Goal: Information Seeking & Learning: Learn about a topic

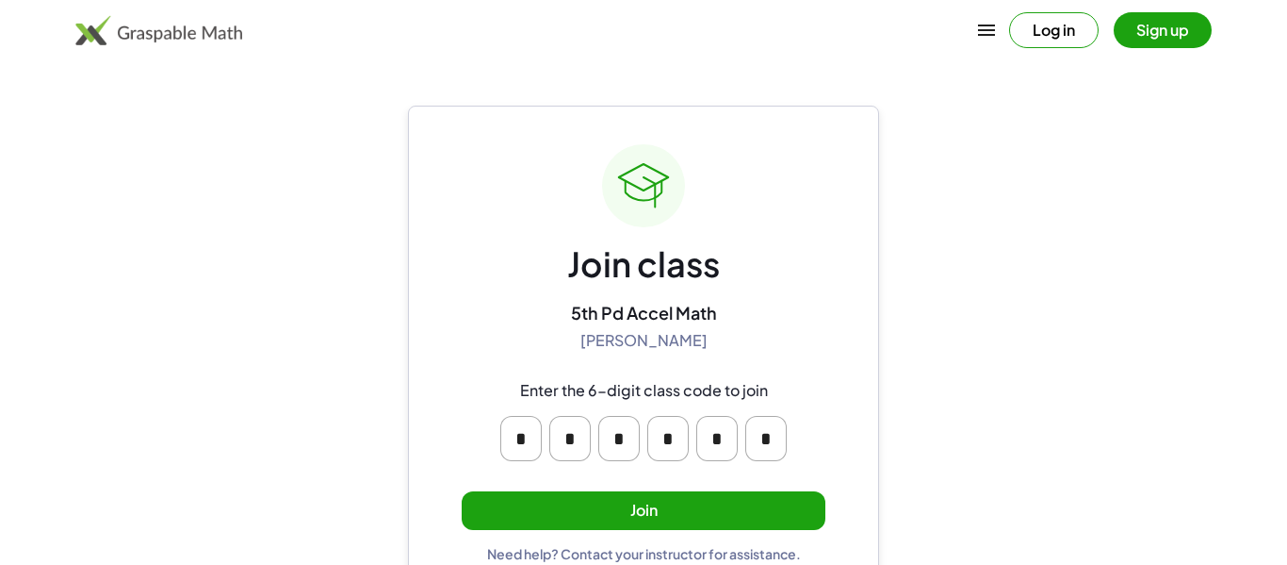
click at [637, 525] on button "Join" at bounding box center [644, 510] width 364 height 39
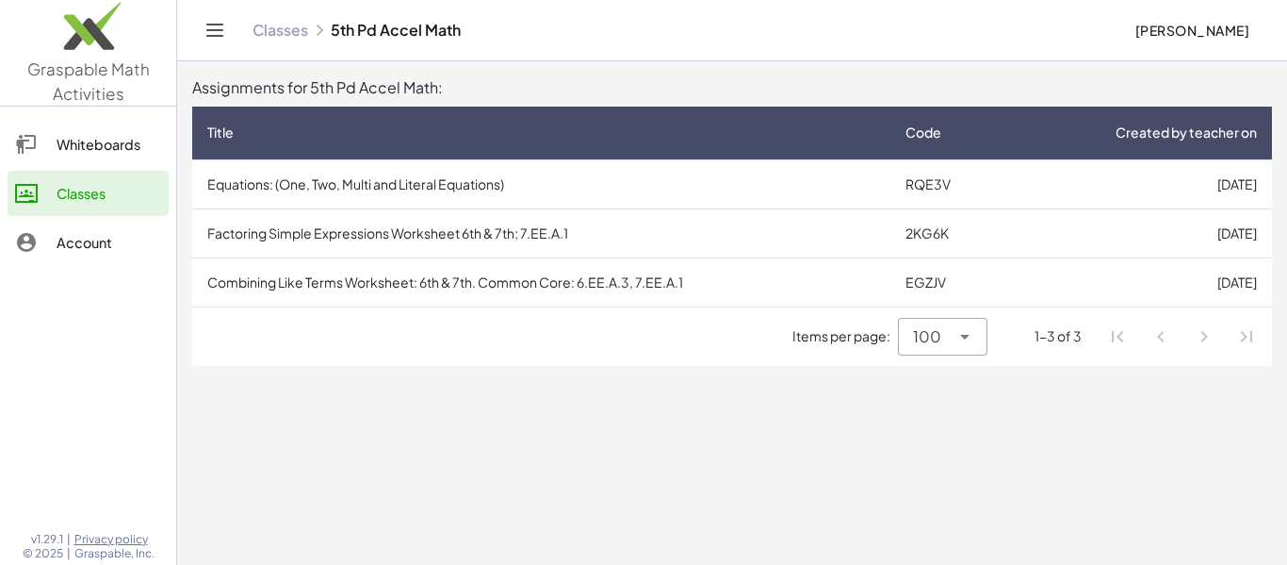
click at [483, 182] on td "Equations: (One, Two, Multi and Literal Equations)" at bounding box center [541, 183] width 698 height 49
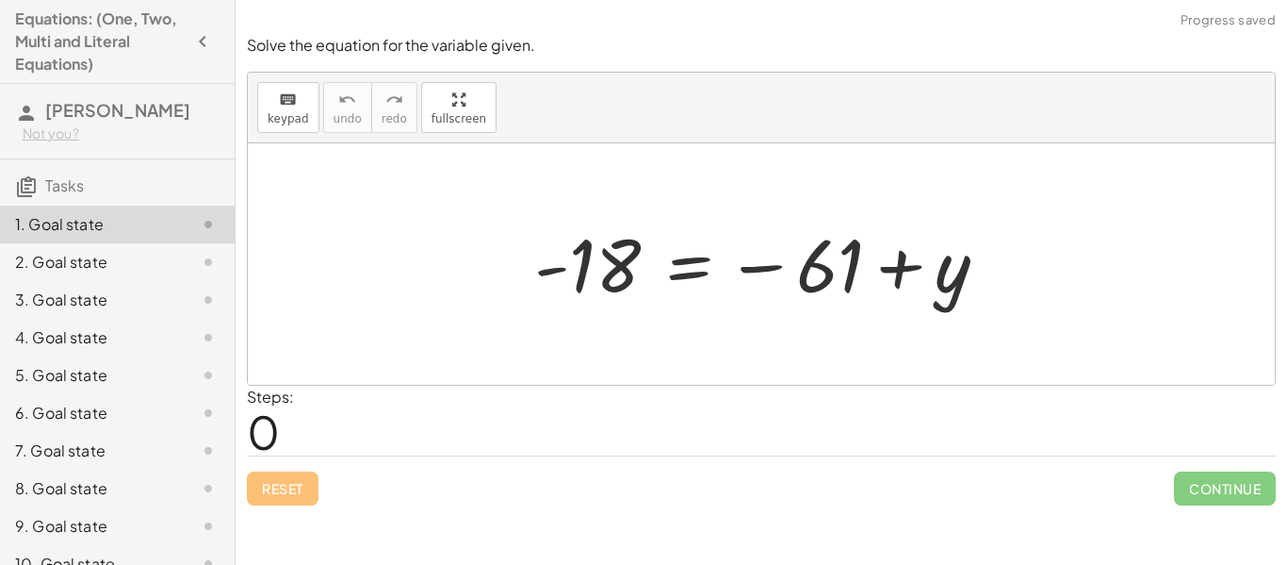
click at [303, 430] on div "Steps: 0" at bounding box center [761, 420] width 1029 height 70
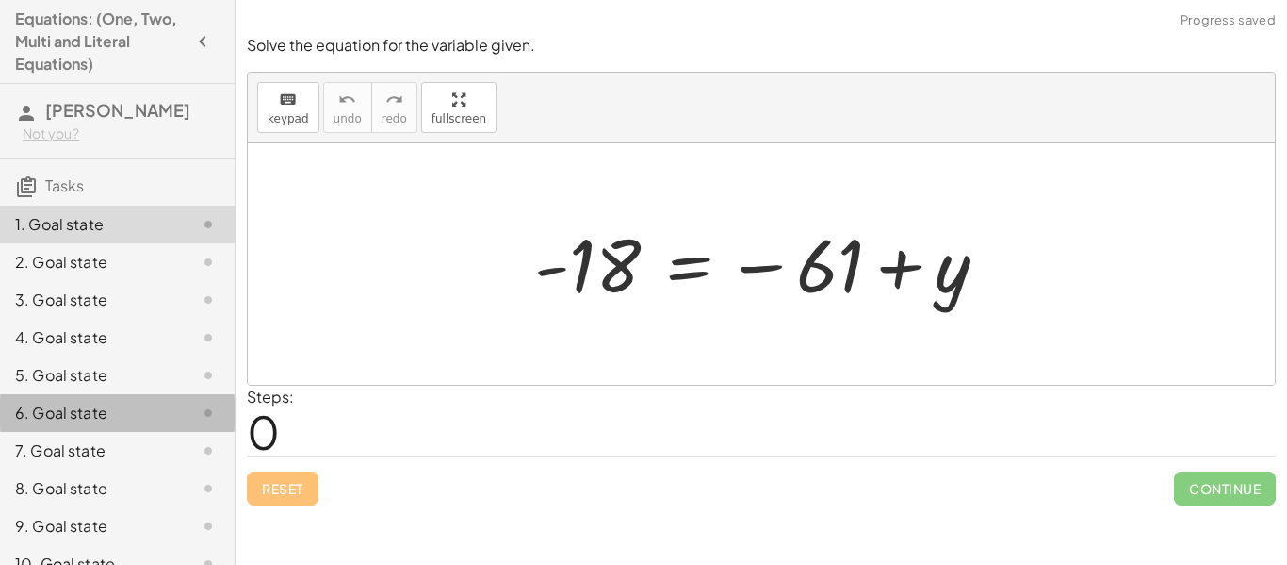
click at [218, 469] on div "6. Goal state" at bounding box center [117, 488] width 235 height 38
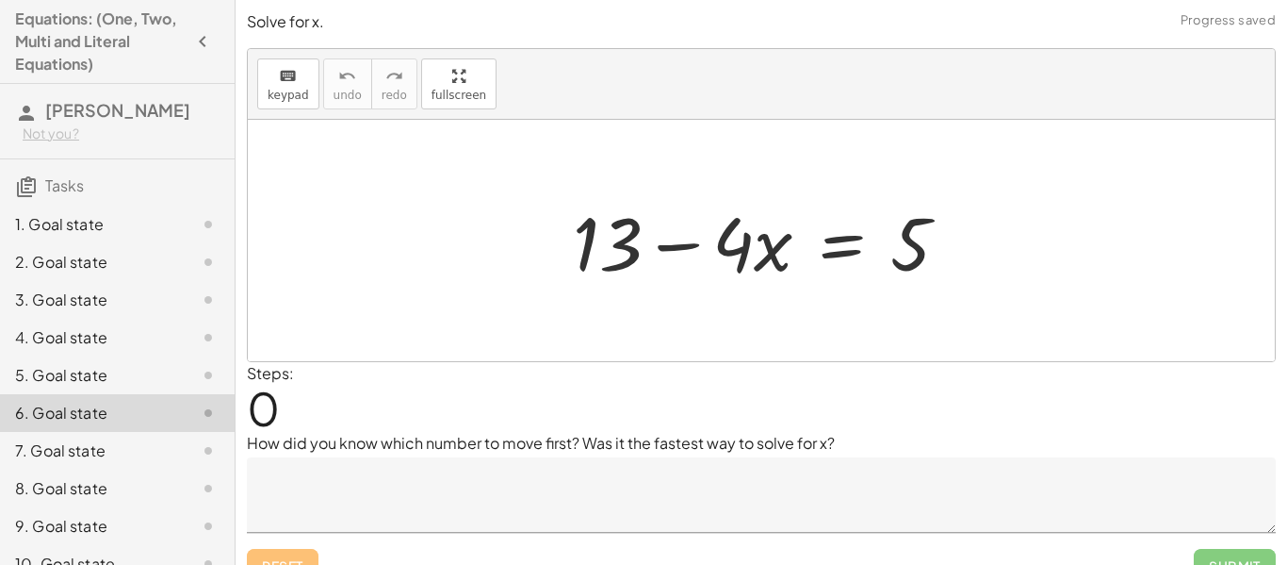
click at [94, 224] on div "1. Goal state" at bounding box center [91, 224] width 152 height 23
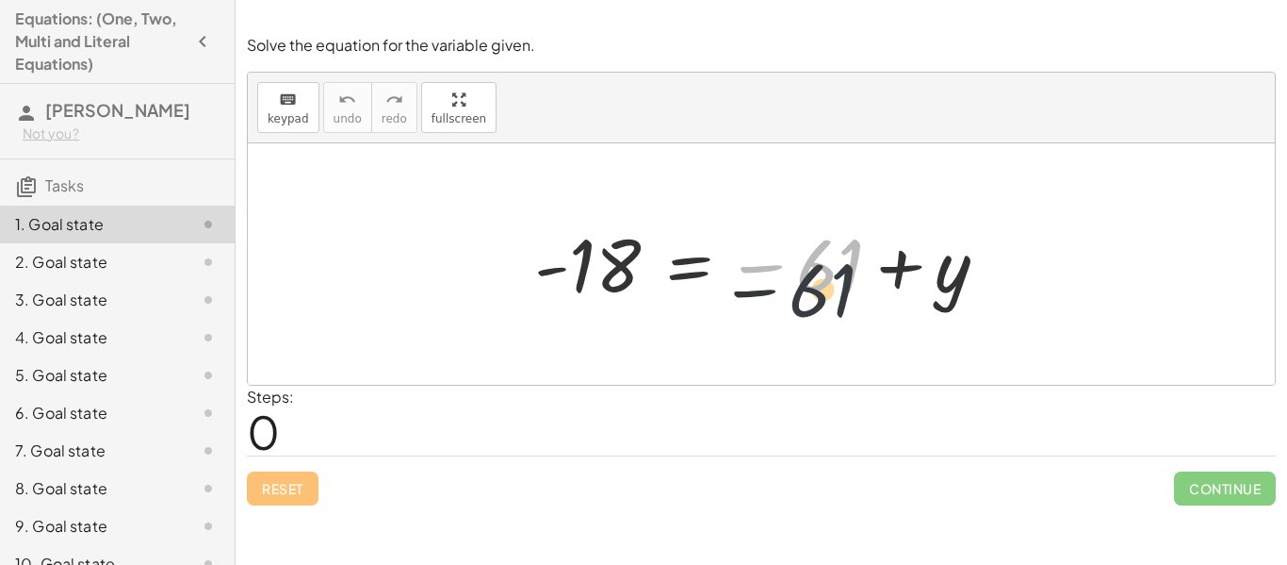
drag, startPoint x: 807, startPoint y: 272, endPoint x: 797, endPoint y: 310, distance: 38.9
click at [797, 310] on div "− 61 - 18 = − 61 + y" at bounding box center [761, 264] width 511 height 103
click at [765, 265] on div at bounding box center [768, 264] width 487 height 93
click at [766, 264] on div at bounding box center [768, 264] width 487 height 93
click at [764, 267] on div at bounding box center [768, 264] width 487 height 93
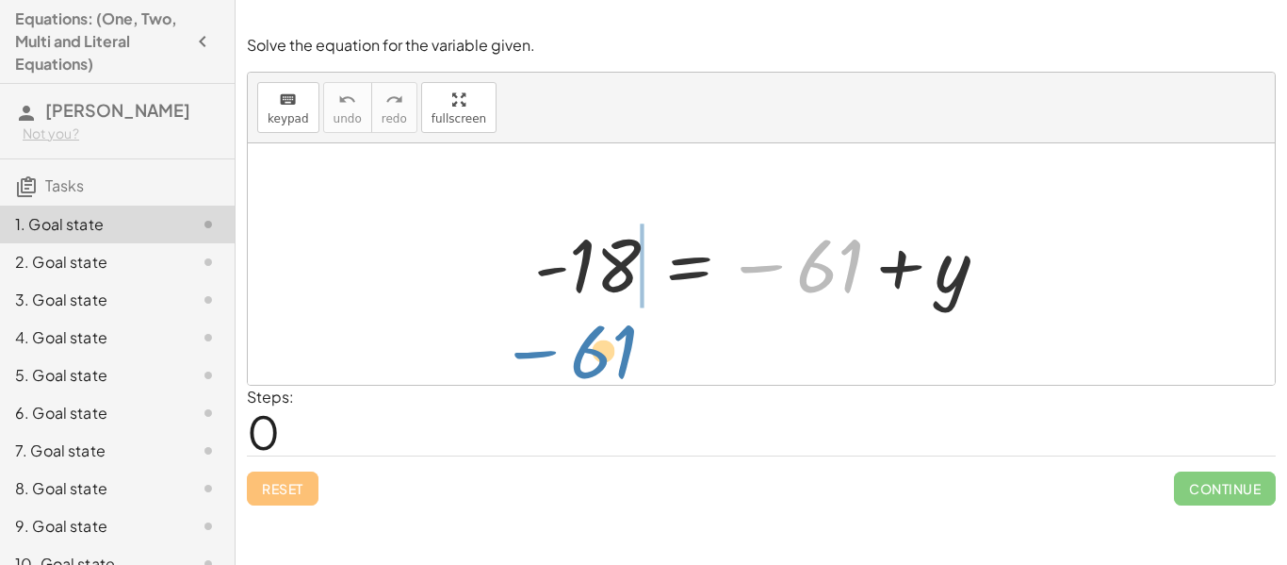
drag, startPoint x: 843, startPoint y: 242, endPoint x: 607, endPoint y: 310, distance: 246.1
click at [607, 310] on div "− 61 - 18 = − 61 + y" at bounding box center [761, 264] width 511 height 103
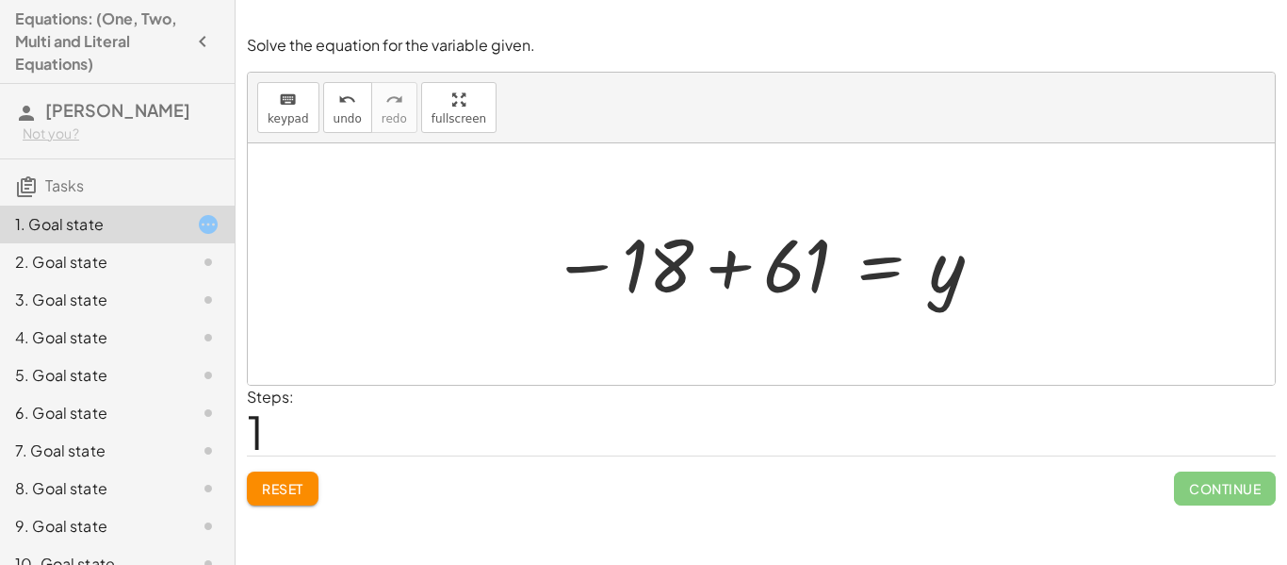
click at [793, 286] on div at bounding box center [768, 264] width 452 height 93
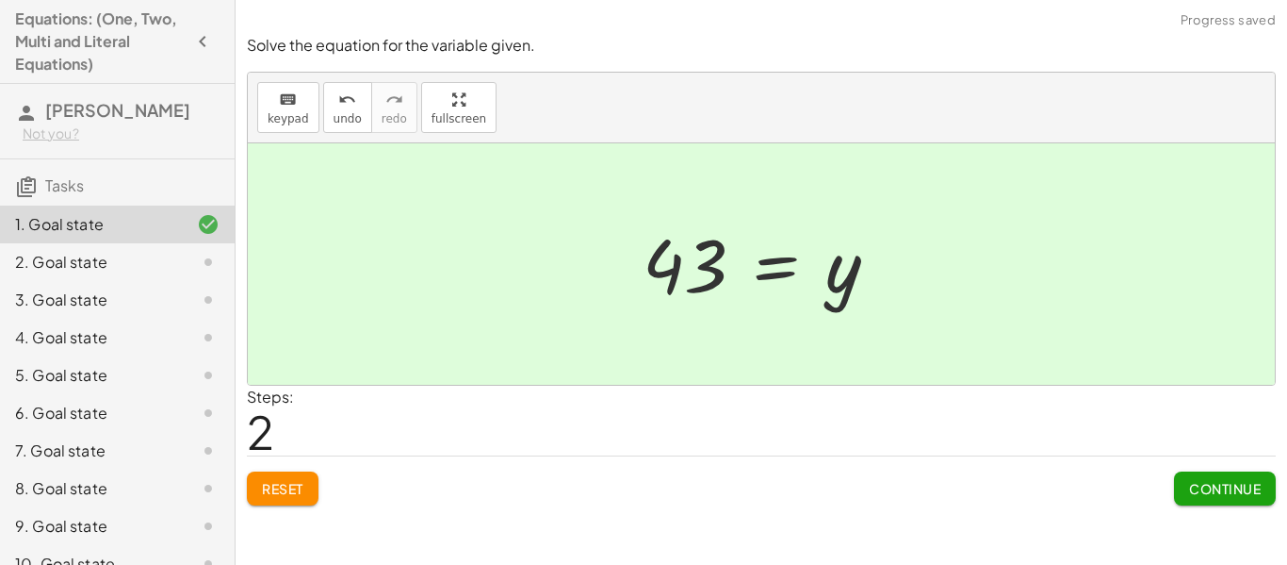
click at [1246, 491] on span "Continue" at bounding box center [1225, 488] width 72 height 17
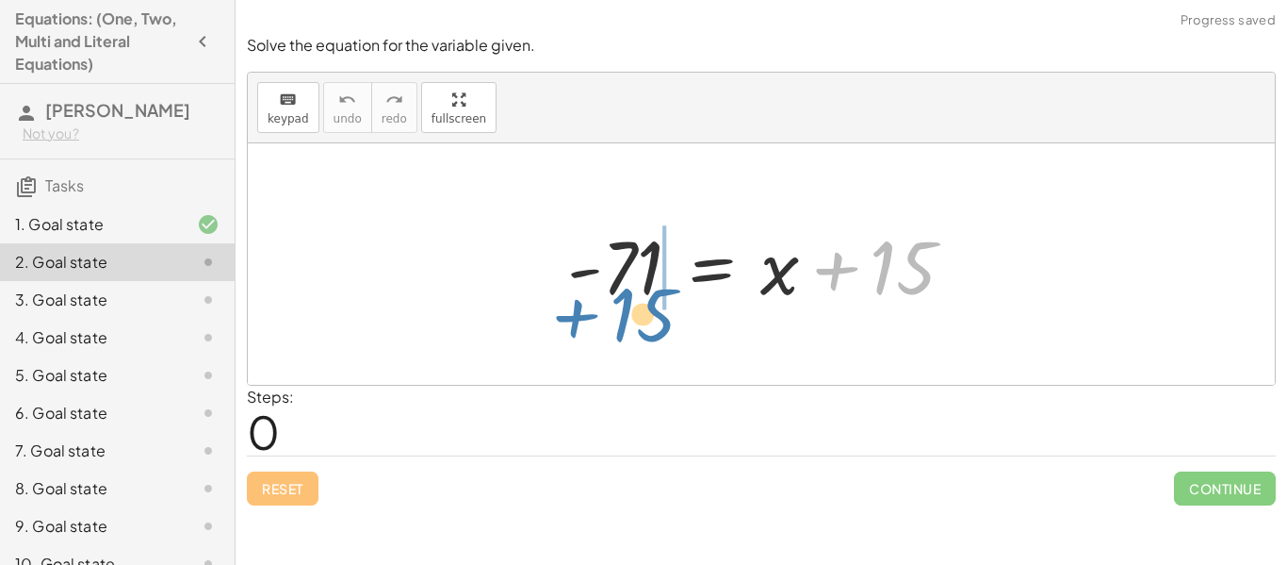
drag, startPoint x: 927, startPoint y: 283, endPoint x: 670, endPoint y: 301, distance: 257.9
click at [670, 303] on div at bounding box center [768, 264] width 421 height 97
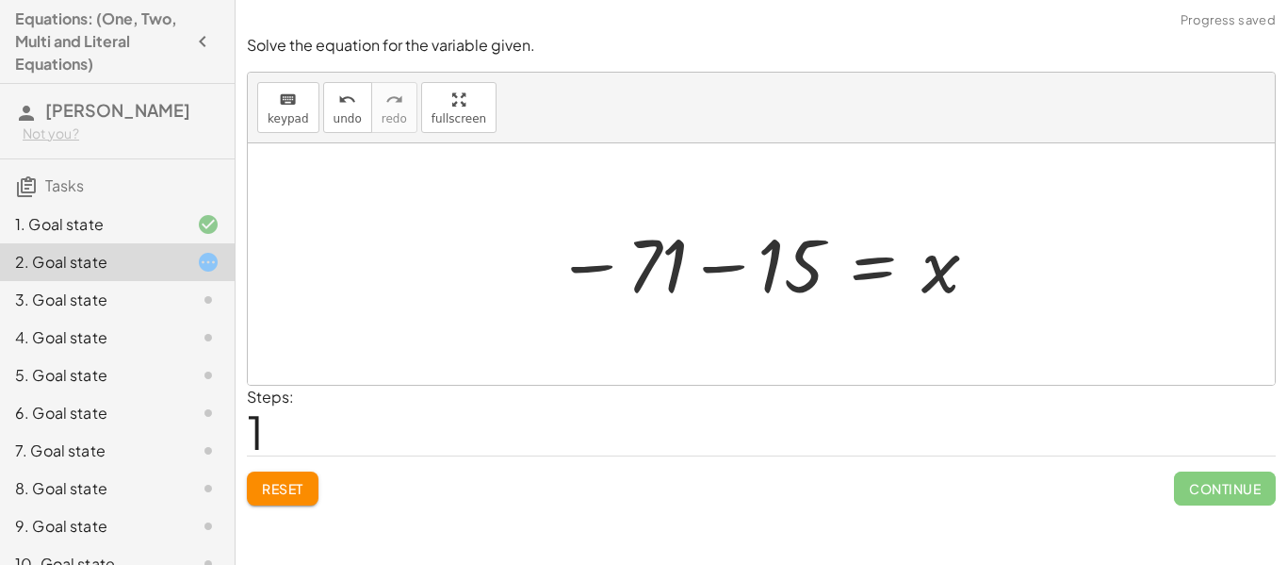
click at [675, 267] on div at bounding box center [769, 264] width 444 height 93
click at [775, 257] on div at bounding box center [769, 264] width 444 height 93
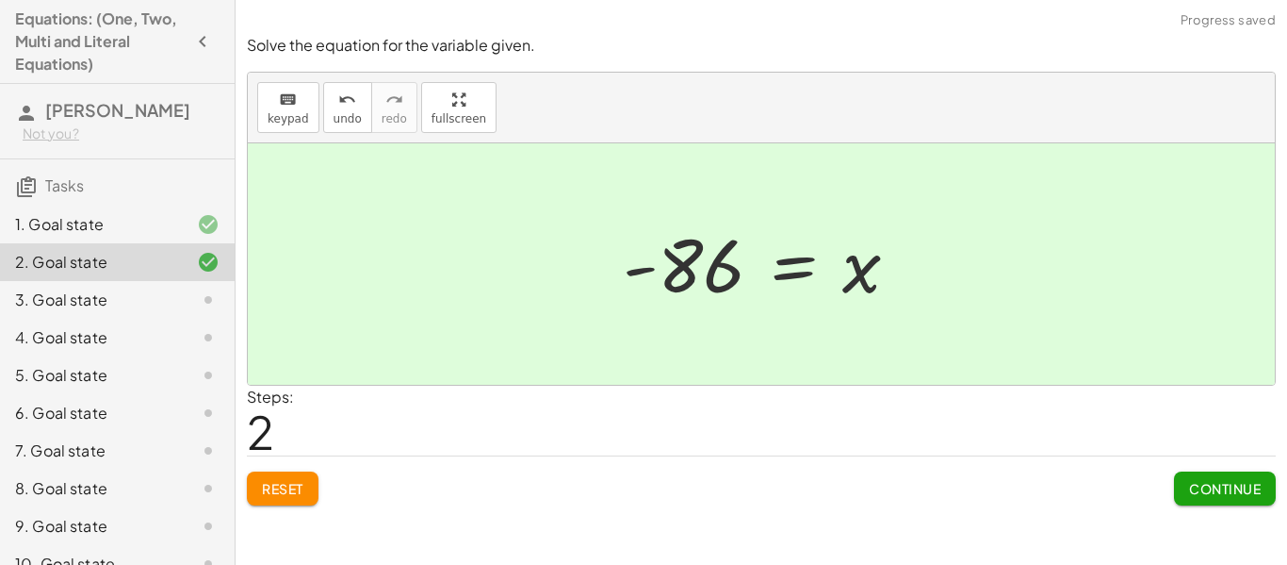
click at [1228, 495] on span "Continue" at bounding box center [1225, 488] width 72 height 17
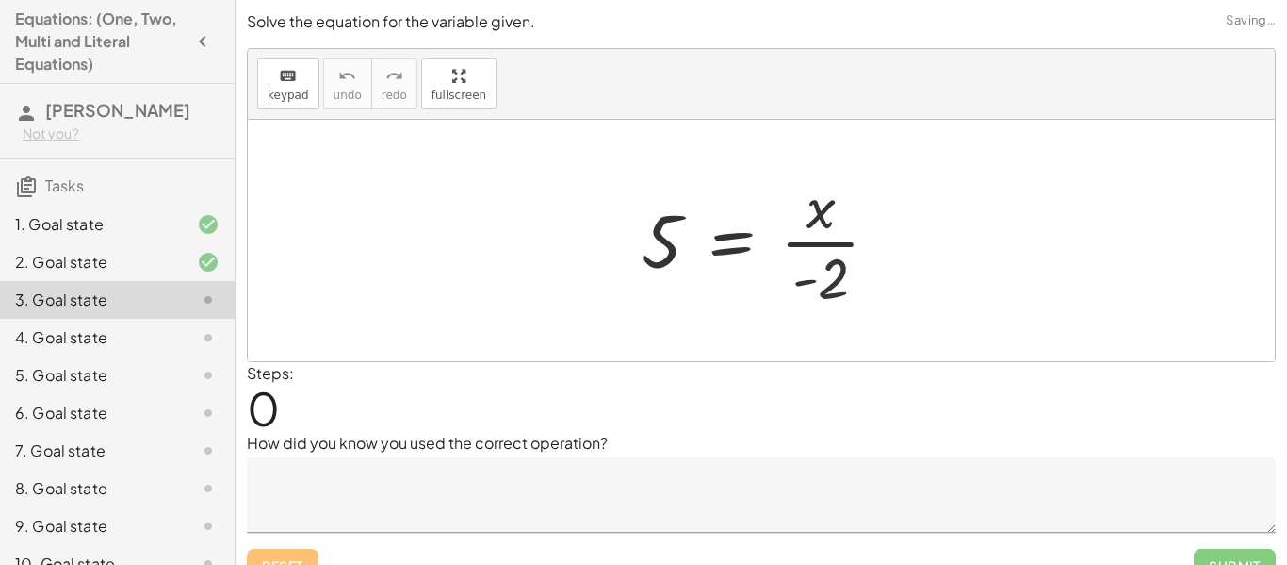
click at [833, 273] on div at bounding box center [767, 240] width 271 height 145
drag, startPoint x: 835, startPoint y: 267, endPoint x: 621, endPoint y: 218, distance: 219.5
click at [618, 218] on div "· - 2 5 = · x · - 2" at bounding box center [761, 240] width 295 height 155
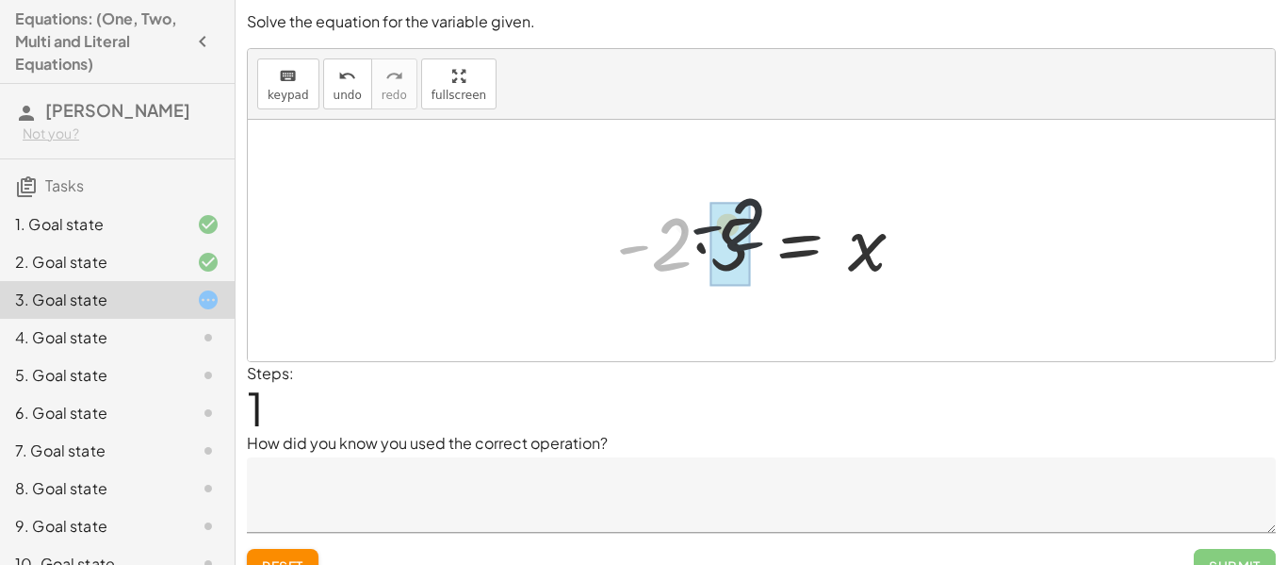
drag, startPoint x: 674, startPoint y: 263, endPoint x: 759, endPoint y: 240, distance: 87.8
click at [759, 240] on div at bounding box center [768, 240] width 323 height 97
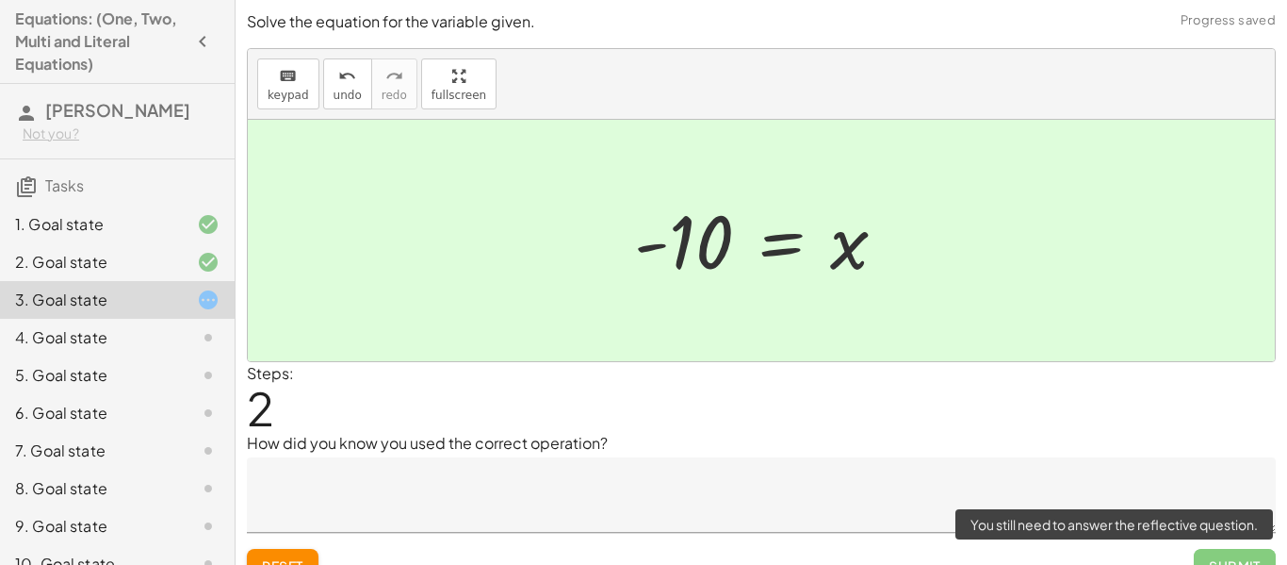
click at [1246, 549] on span "Submit" at bounding box center [1235, 566] width 82 height 34
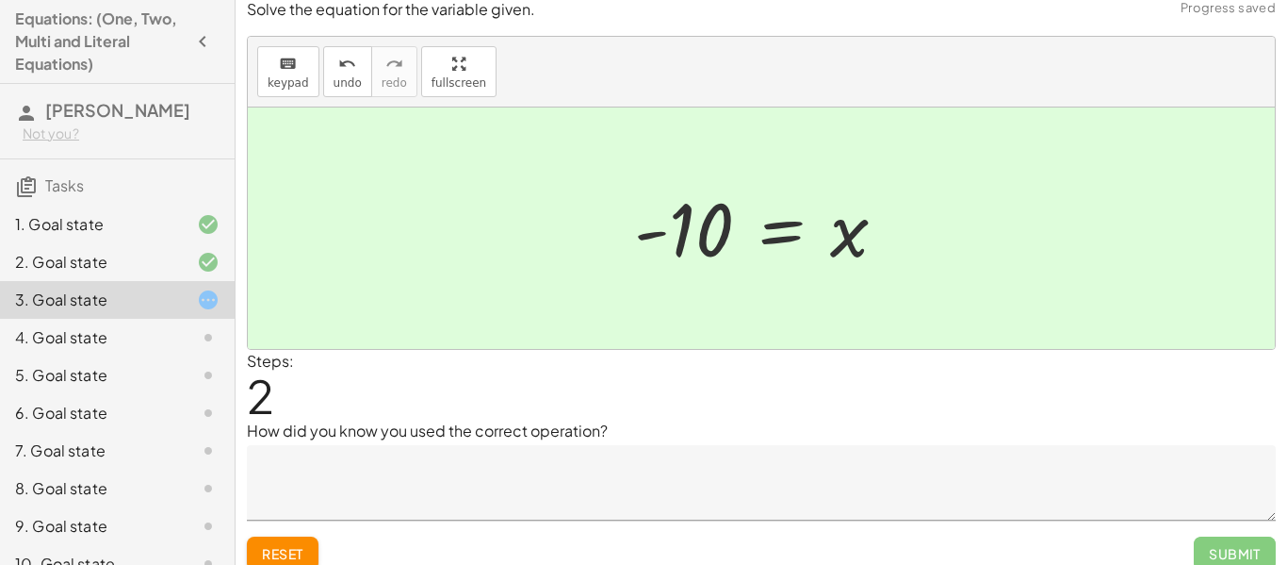
scroll to position [29, 0]
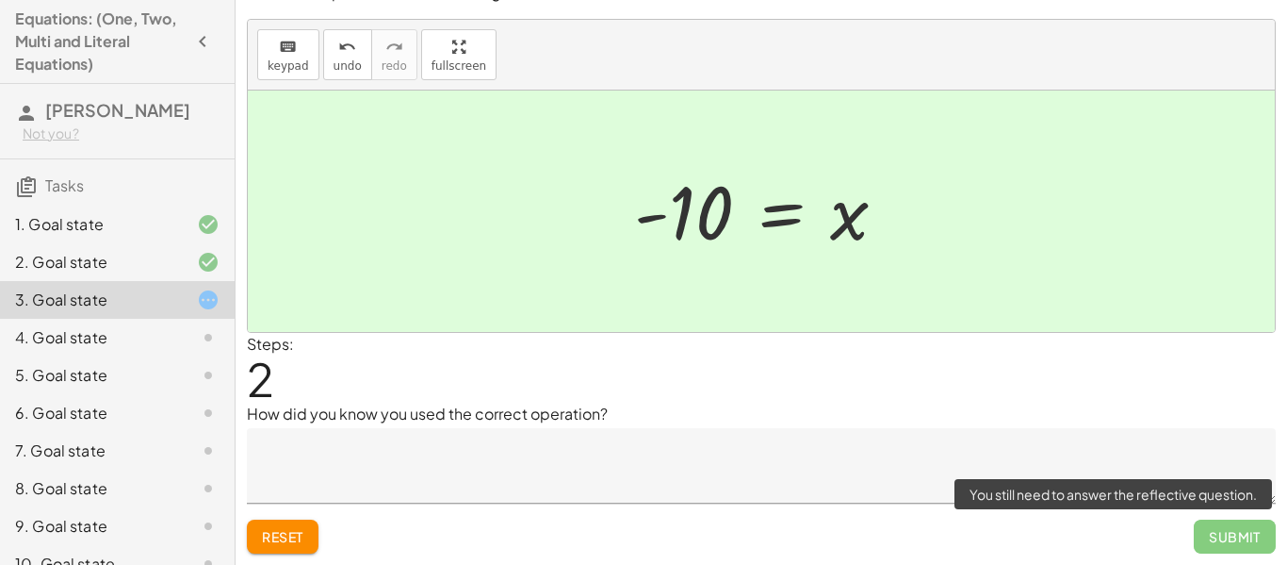
click at [1235, 534] on span "Submit" at bounding box center [1235, 536] width 82 height 34
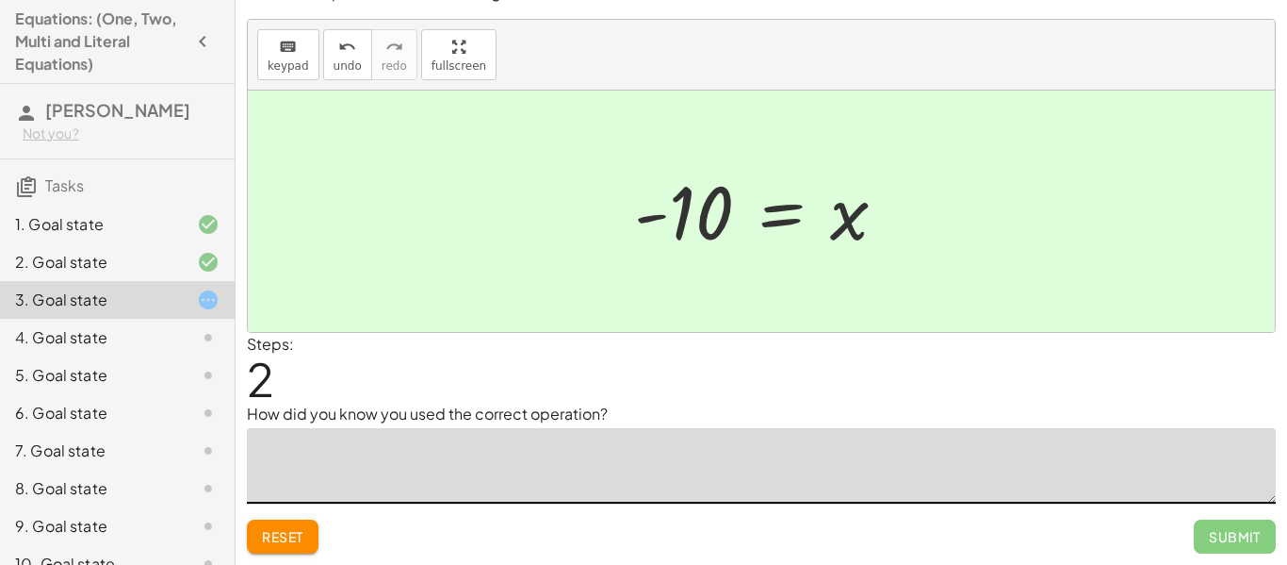
click at [450, 450] on textarea at bounding box center [761, 465] width 1029 height 75
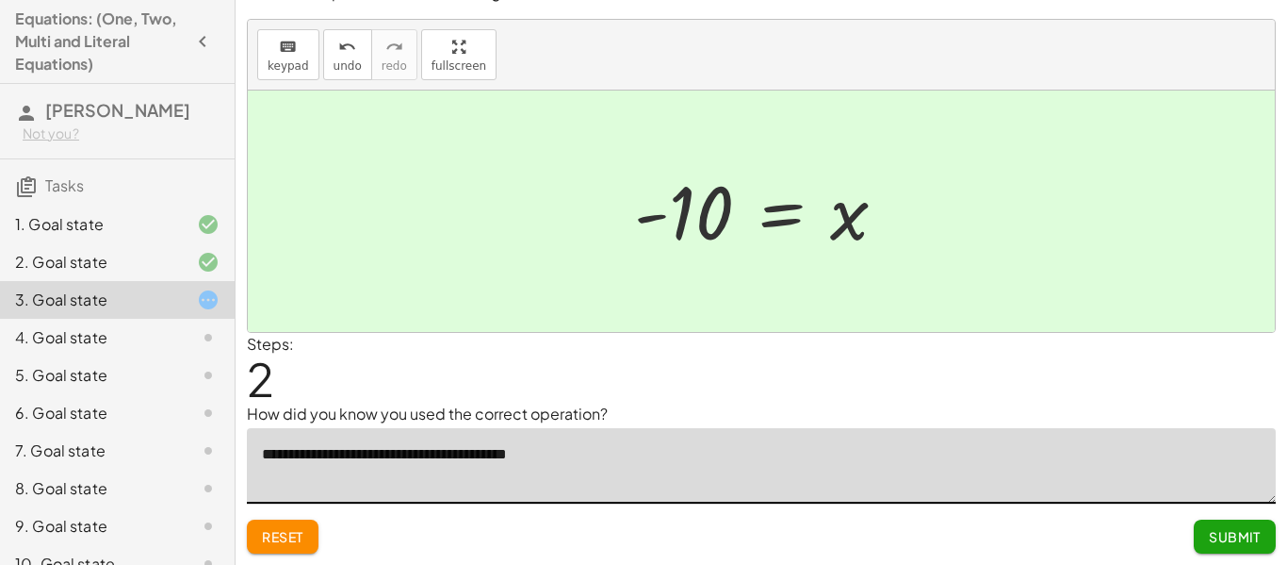
type textarea "**********"
click at [1261, 533] on button "Submit" at bounding box center [1235, 536] width 82 height 34
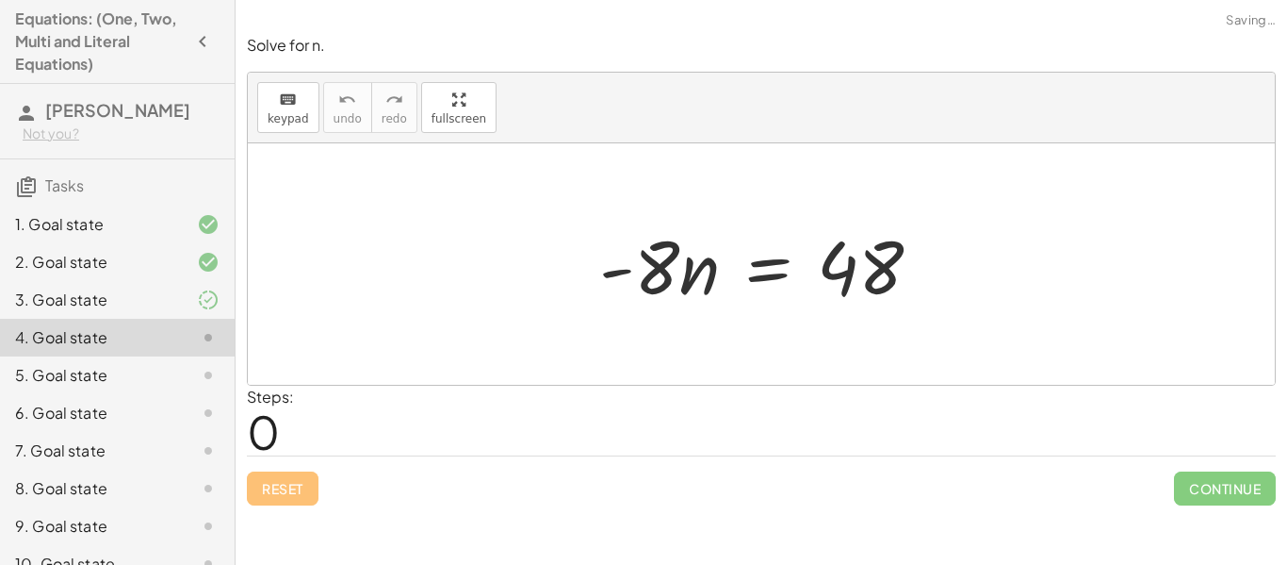
scroll to position [0, 0]
click at [643, 283] on div at bounding box center [768, 264] width 357 height 97
drag, startPoint x: 636, startPoint y: 275, endPoint x: 674, endPoint y: 303, distance: 46.6
click at [669, 303] on div at bounding box center [768, 264] width 357 height 97
drag, startPoint x: 656, startPoint y: 279, endPoint x: 658, endPoint y: 296, distance: 17.1
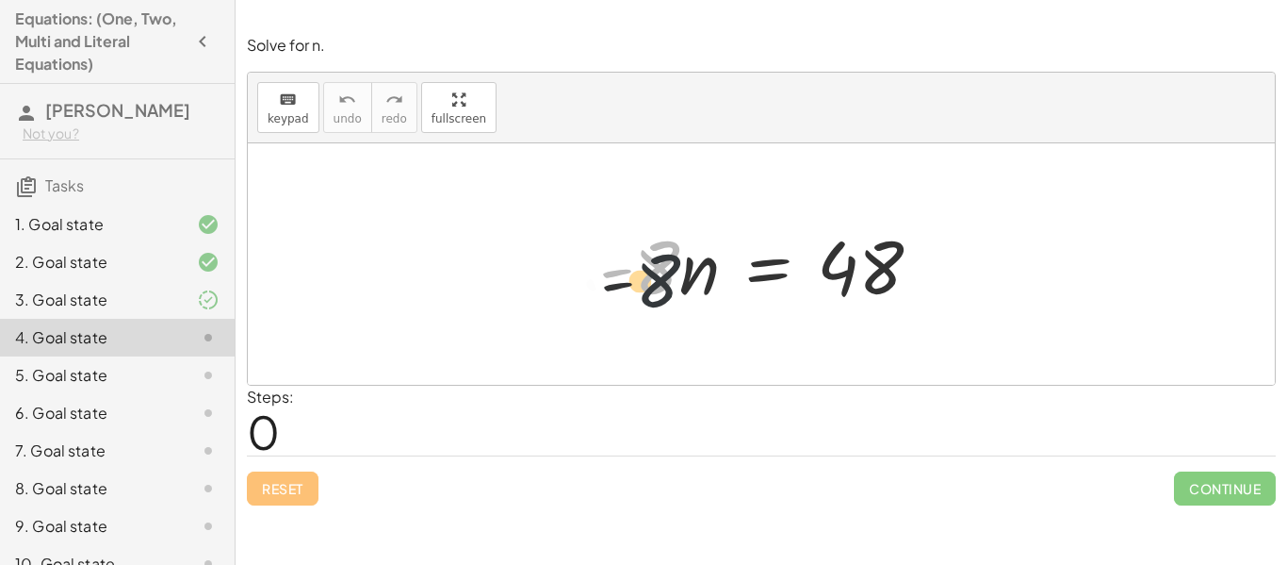
click at [658, 296] on div at bounding box center [768, 264] width 357 height 97
drag, startPoint x: 654, startPoint y: 281, endPoint x: 877, endPoint y: 357, distance: 236.0
click at [877, 357] on div "· - 8 · n = 48" at bounding box center [761, 263] width 1027 height 241
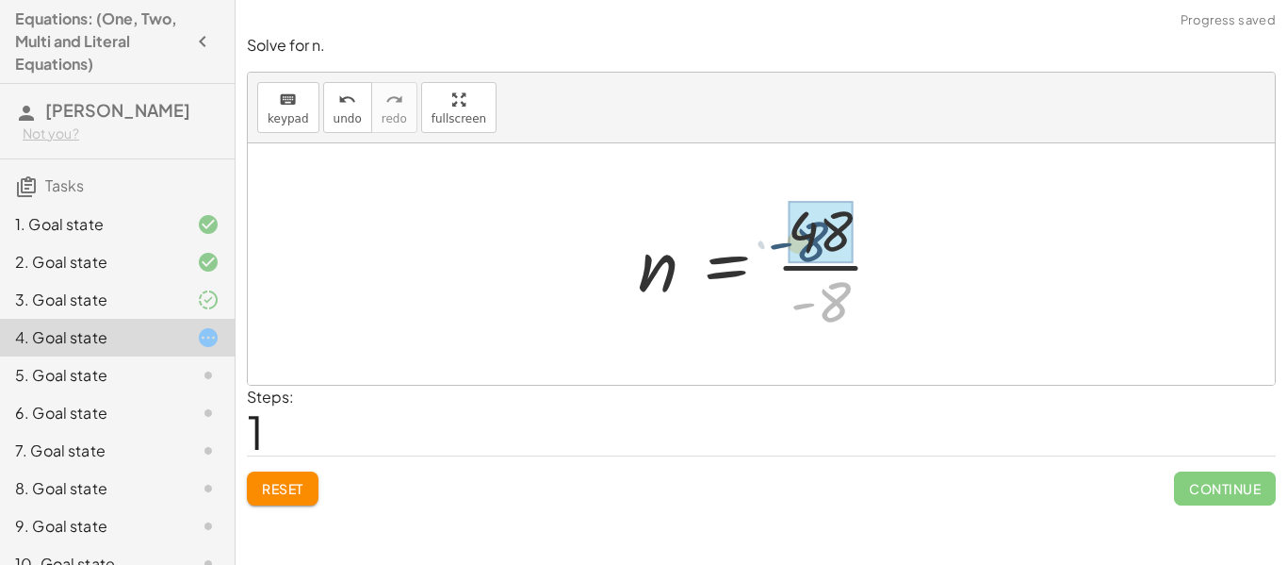
drag, startPoint x: 819, startPoint y: 304, endPoint x: 797, endPoint y: 241, distance: 66.8
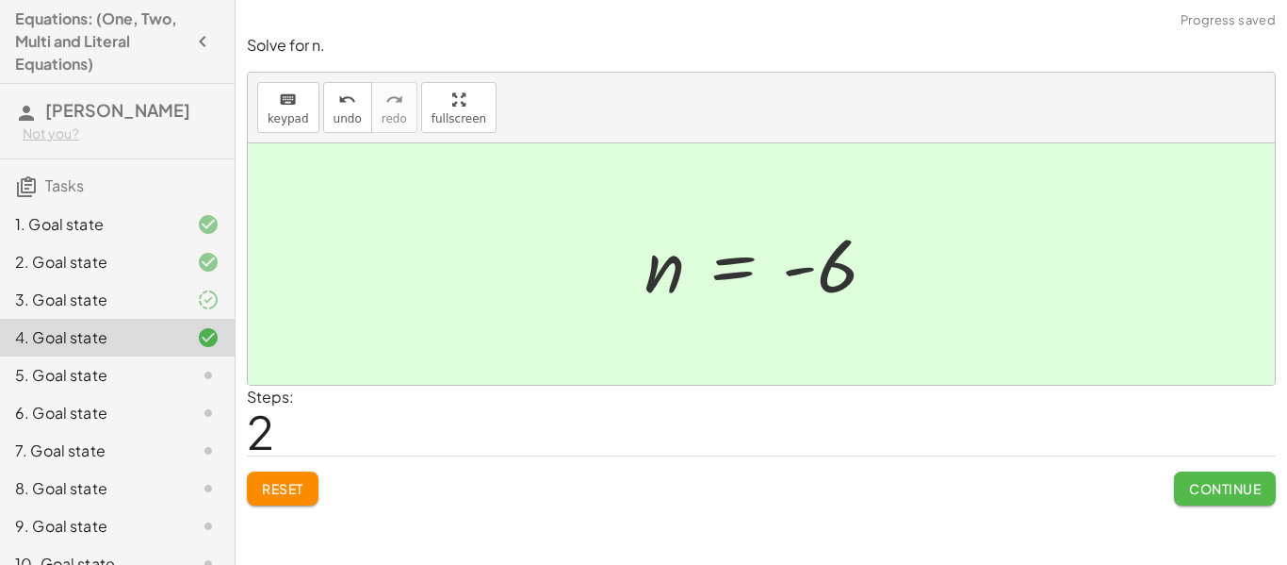
click at [1221, 483] on span "Continue" at bounding box center [1225, 488] width 72 height 17
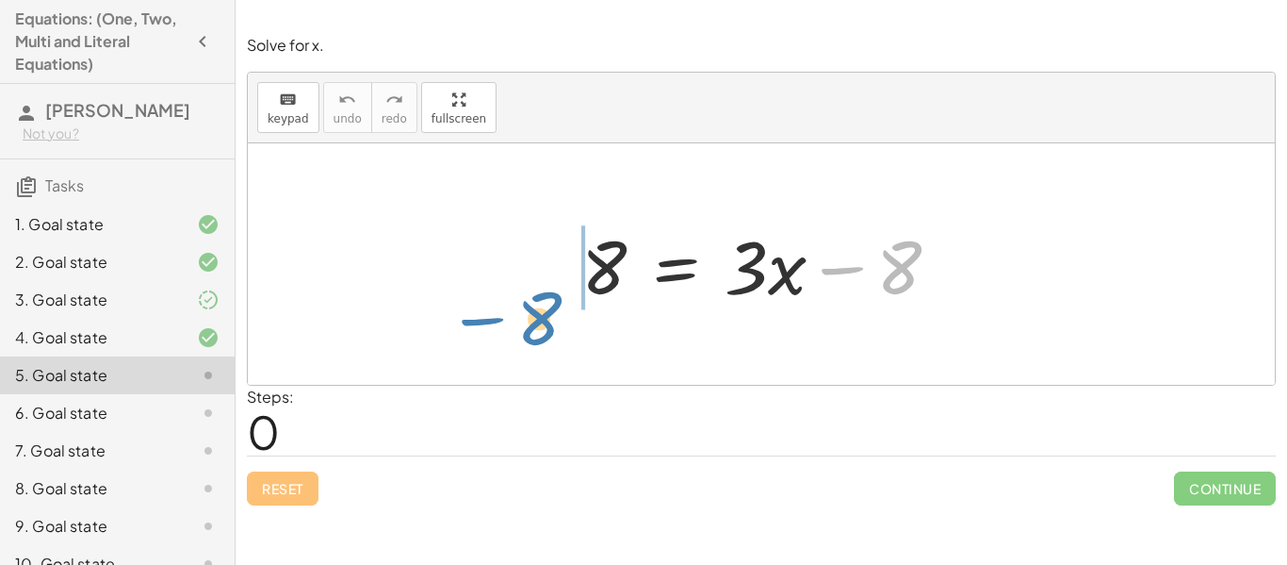
drag, startPoint x: 907, startPoint y: 273, endPoint x: 542, endPoint y: 319, distance: 367.5
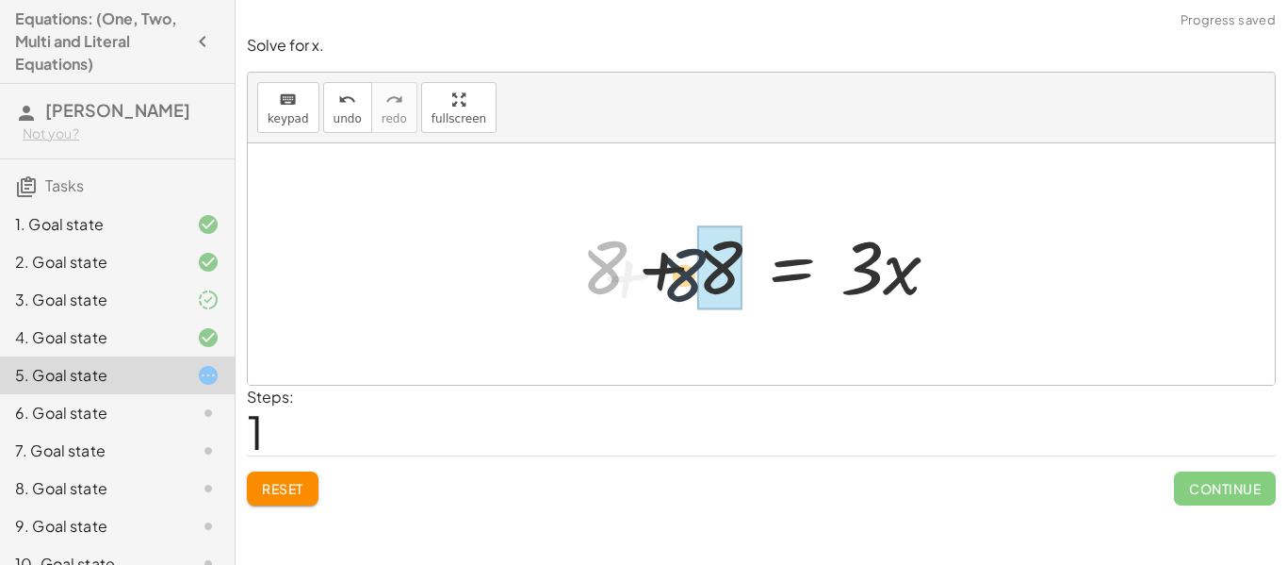
drag, startPoint x: 611, startPoint y: 284, endPoint x: 736, endPoint y: 271, distance: 125.9
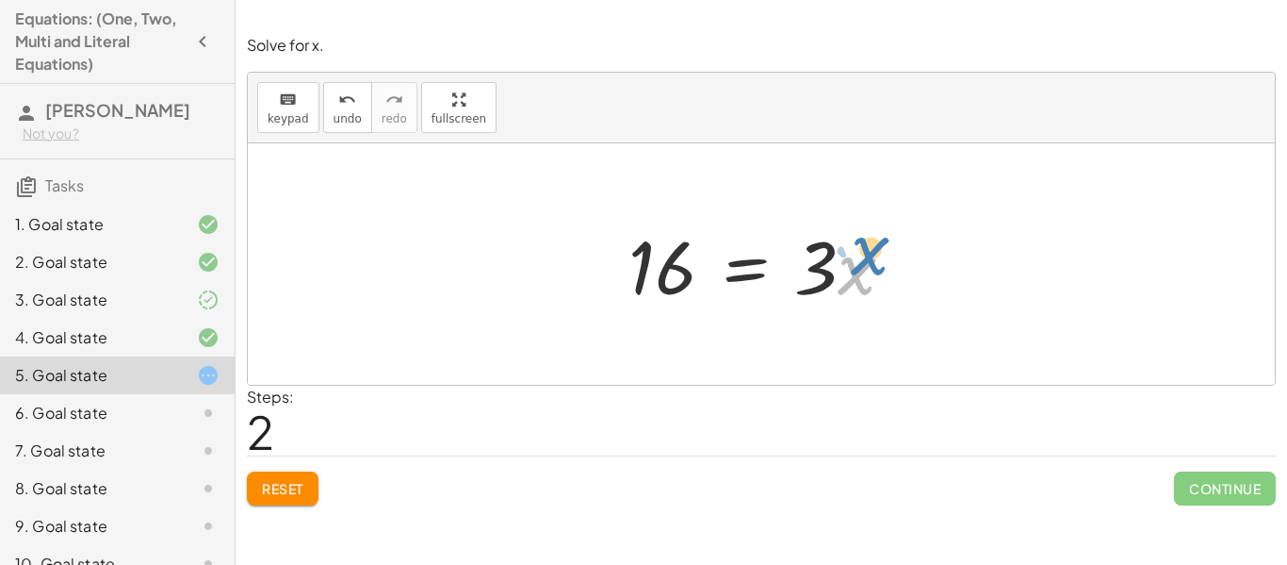
drag, startPoint x: 855, startPoint y: 289, endPoint x: 881, endPoint y: 270, distance: 32.4
click at [881, 270] on div at bounding box center [769, 264] width 300 height 97
drag, startPoint x: 813, startPoint y: 280, endPoint x: 631, endPoint y: 342, distance: 192.2
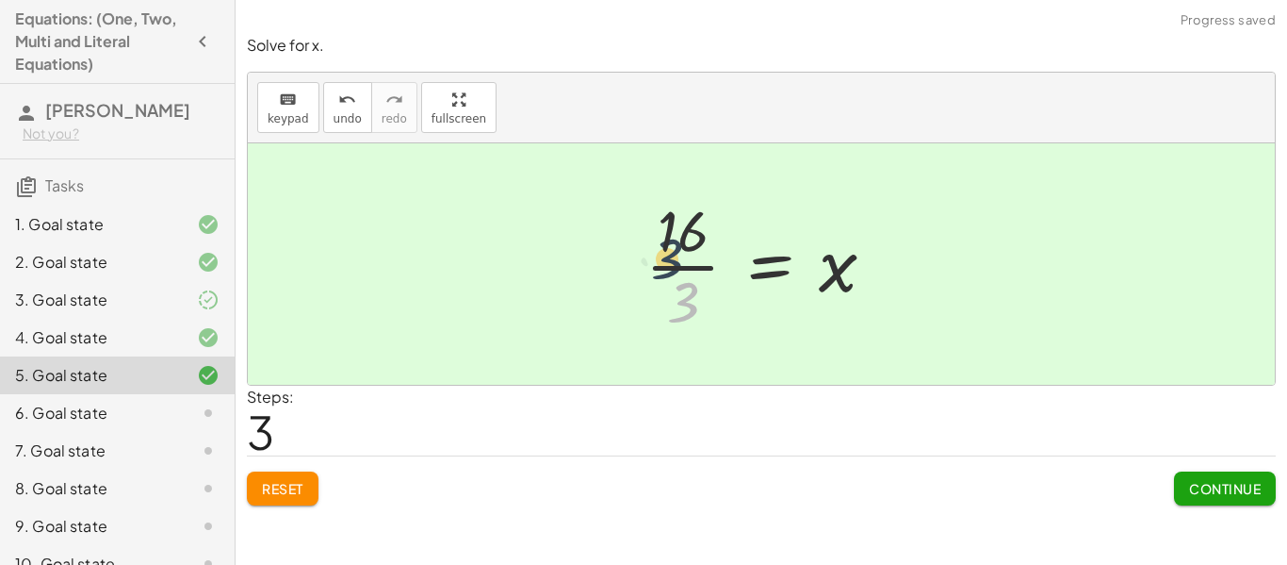
drag, startPoint x: 692, startPoint y: 293, endPoint x: 682, endPoint y: 228, distance: 65.7
click at [682, 228] on div at bounding box center [768, 263] width 264 height 145
drag, startPoint x: 690, startPoint y: 219, endPoint x: 711, endPoint y: 283, distance: 67.4
click at [709, 283] on div at bounding box center [768, 263] width 264 height 145
click at [1226, 499] on button "Continue" at bounding box center [1225, 488] width 102 height 34
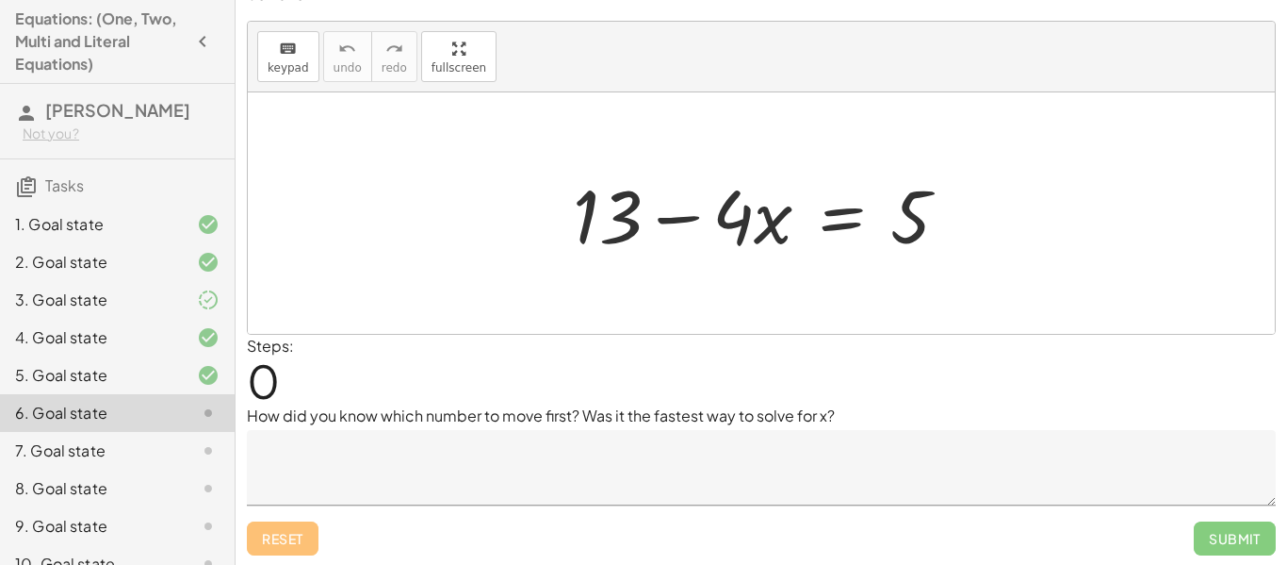
scroll to position [29, 0]
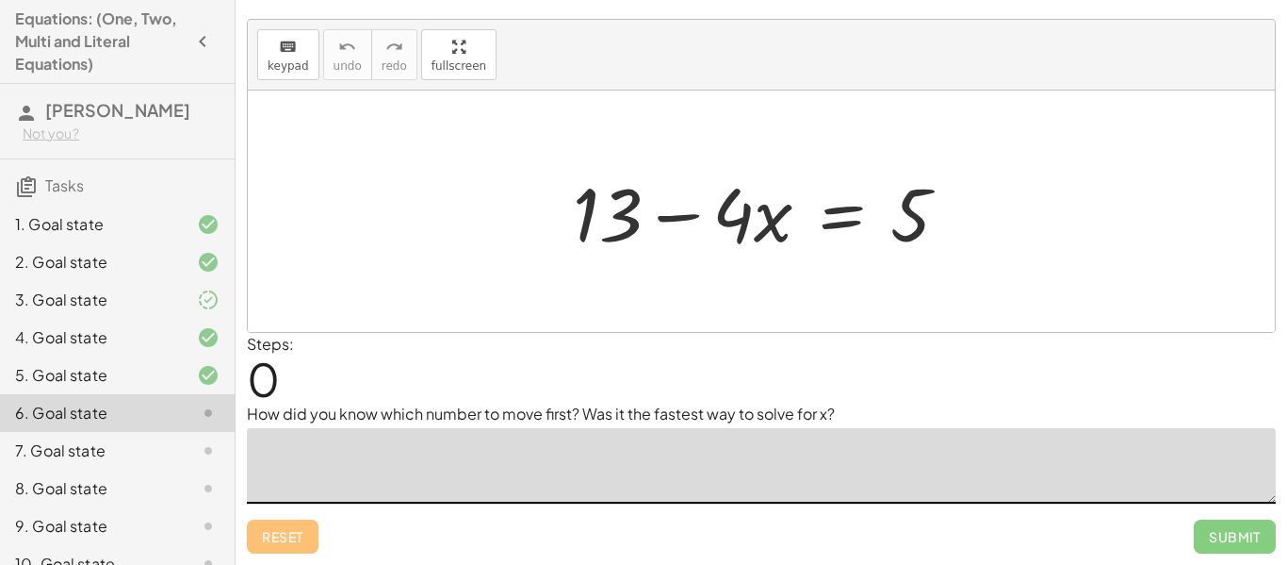
click at [750, 472] on textarea at bounding box center [761, 465] width 1029 height 75
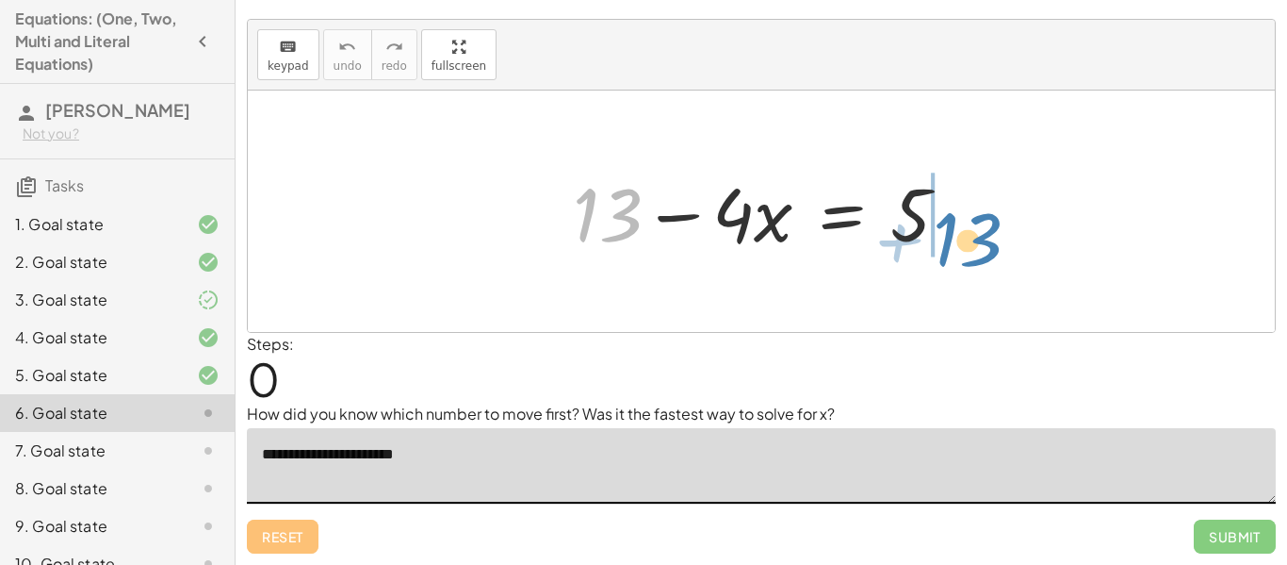
drag, startPoint x: 618, startPoint y: 218, endPoint x: 966, endPoint y: 274, distance: 352.3
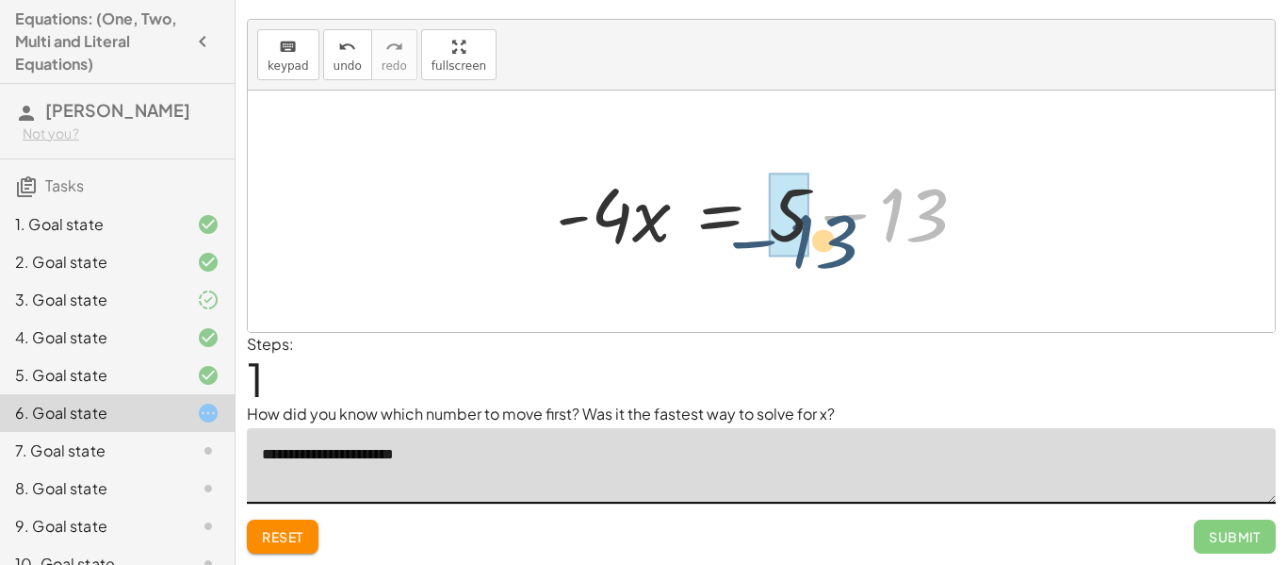
drag, startPoint x: 900, startPoint y: 201, endPoint x: 778, endPoint y: 225, distance: 124.0
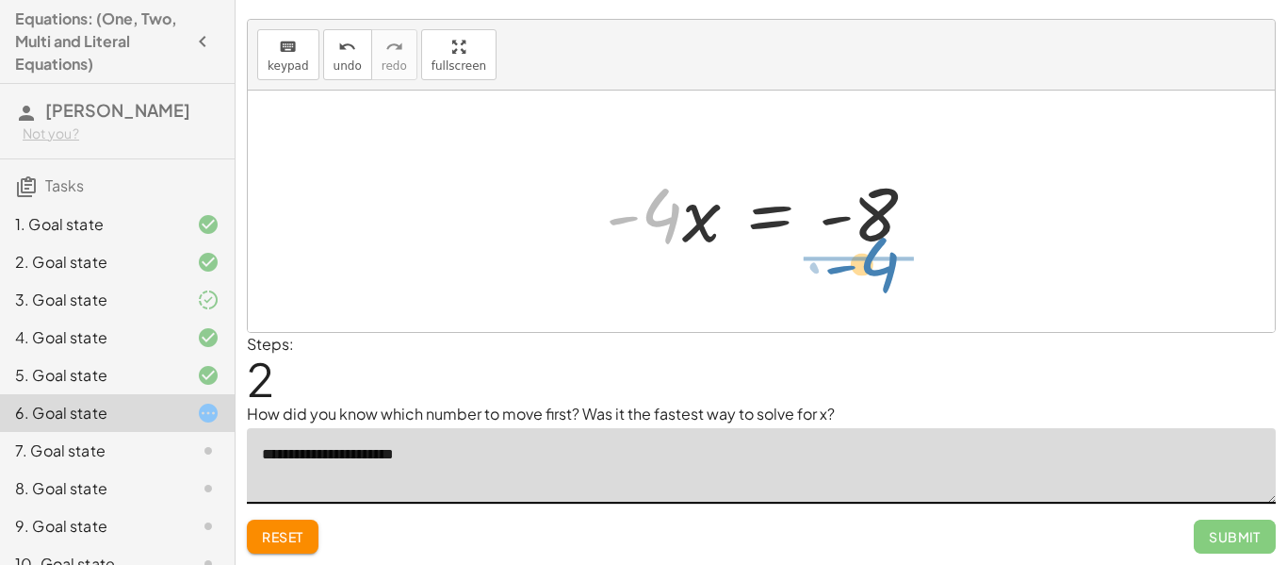
drag, startPoint x: 660, startPoint y: 226, endPoint x: 876, endPoint y: 275, distance: 221.3
click at [876, 275] on div "+ 13 − · 4 · x = 5 · - 4 · x = + 5 − 13 · - 4 · x · 4 · x = - - 8" at bounding box center [761, 210] width 1027 height 241
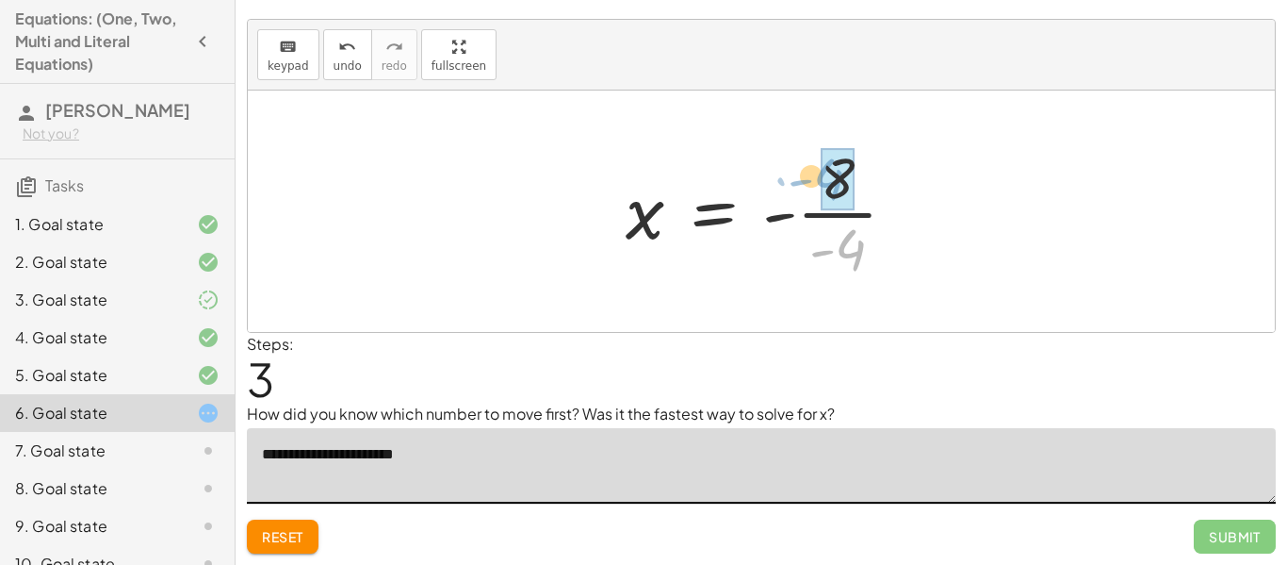
drag, startPoint x: 854, startPoint y: 243, endPoint x: 843, endPoint y: 177, distance: 66.9
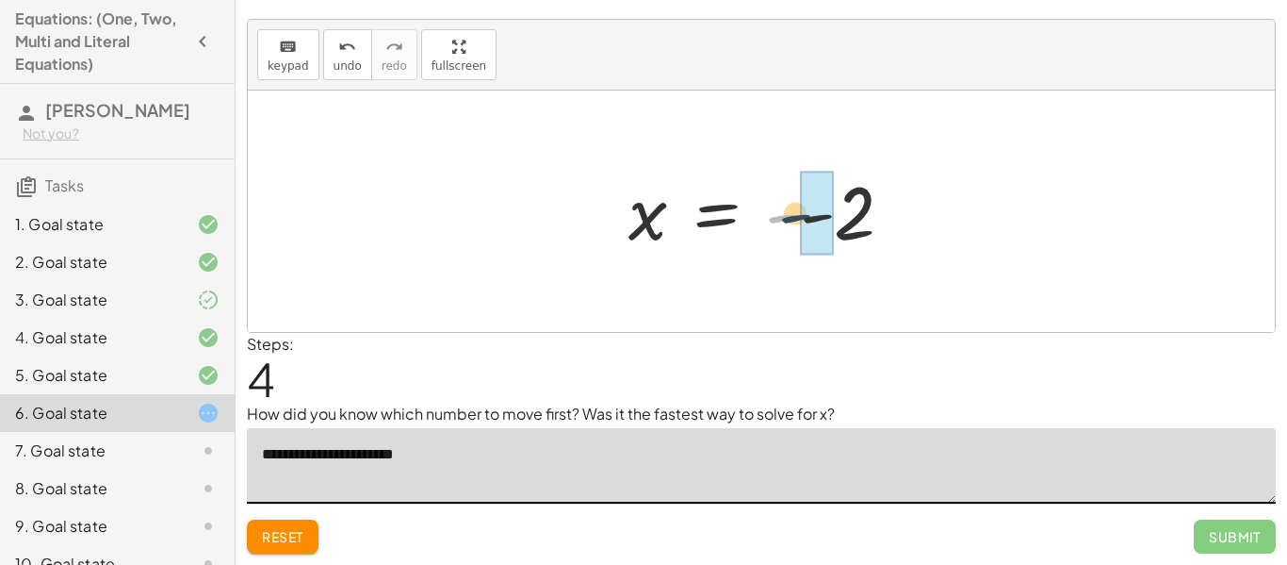
drag, startPoint x: 794, startPoint y: 221, endPoint x: 838, endPoint y: 219, distance: 43.4
click at [838, 219] on div at bounding box center [768, 211] width 299 height 93
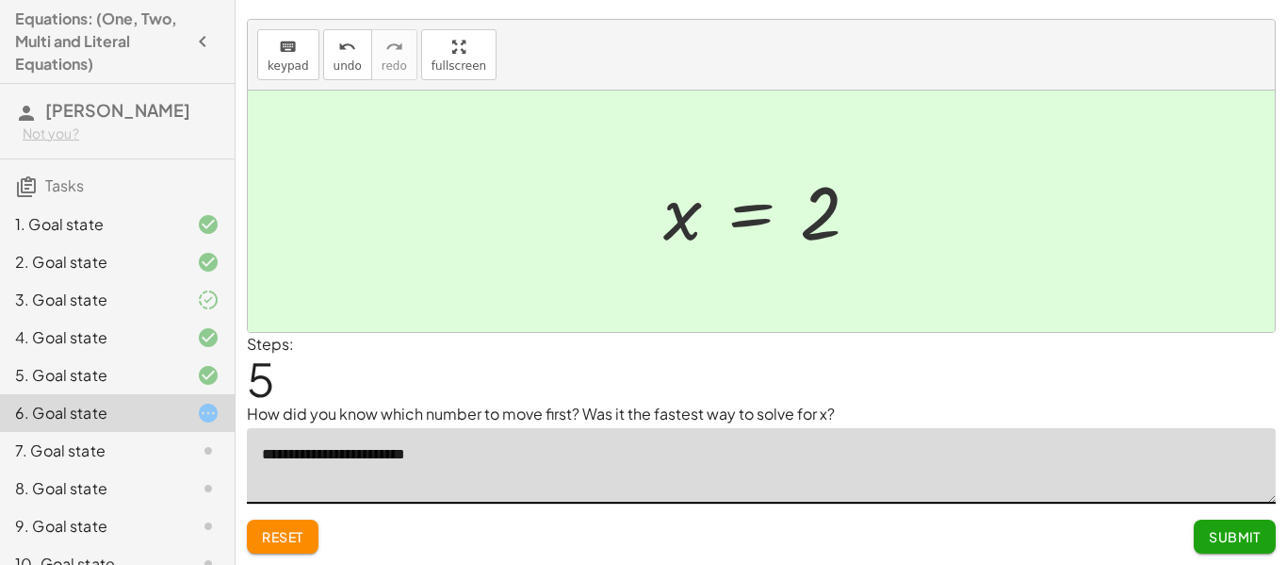
type textarea "**********"
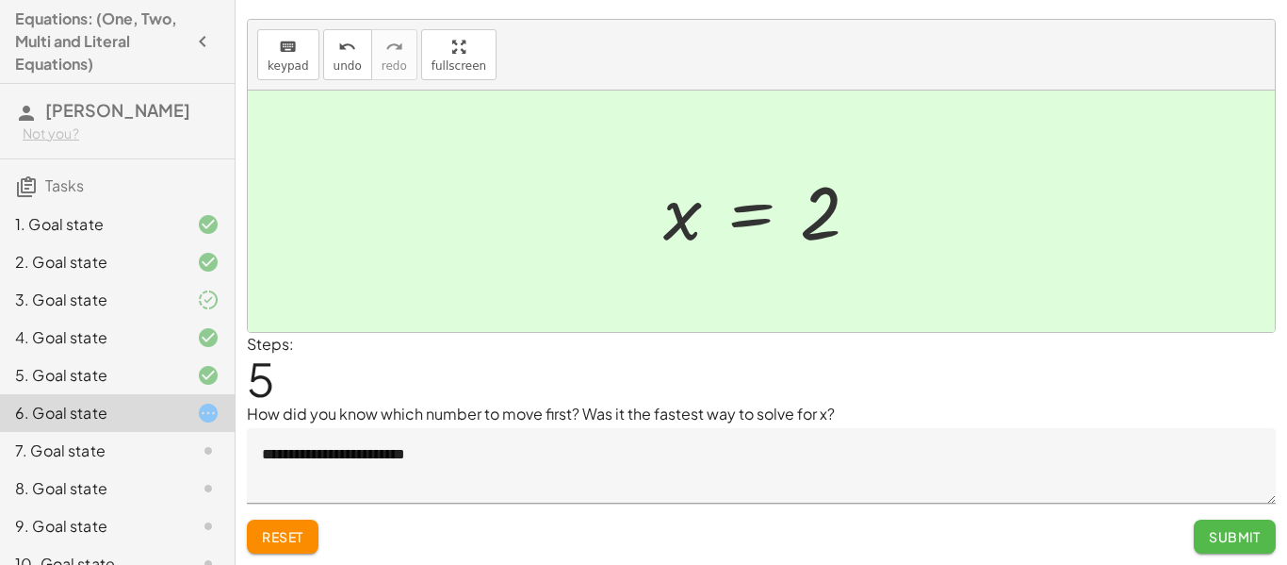
click at [1221, 547] on button "Submit" at bounding box center [1235, 536] width 82 height 34
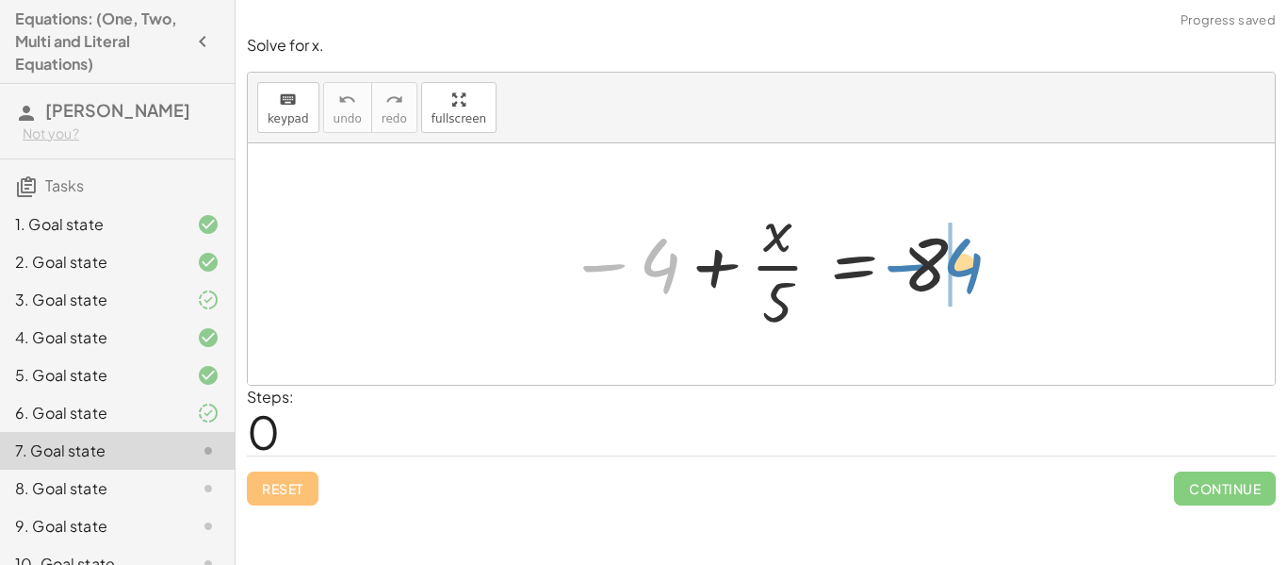
drag, startPoint x: 662, startPoint y: 270, endPoint x: 966, endPoint y: 270, distance: 304.4
click at [966, 270] on div at bounding box center [768, 263] width 419 height 145
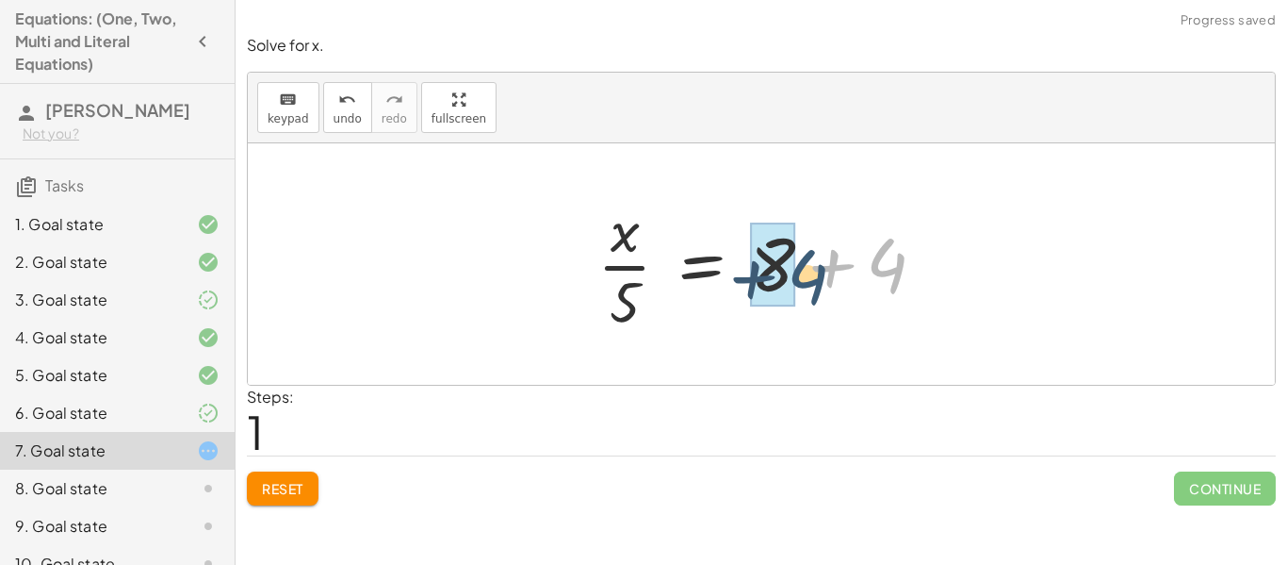
drag, startPoint x: 867, startPoint y: 277, endPoint x: 776, endPoint y: 284, distance: 91.7
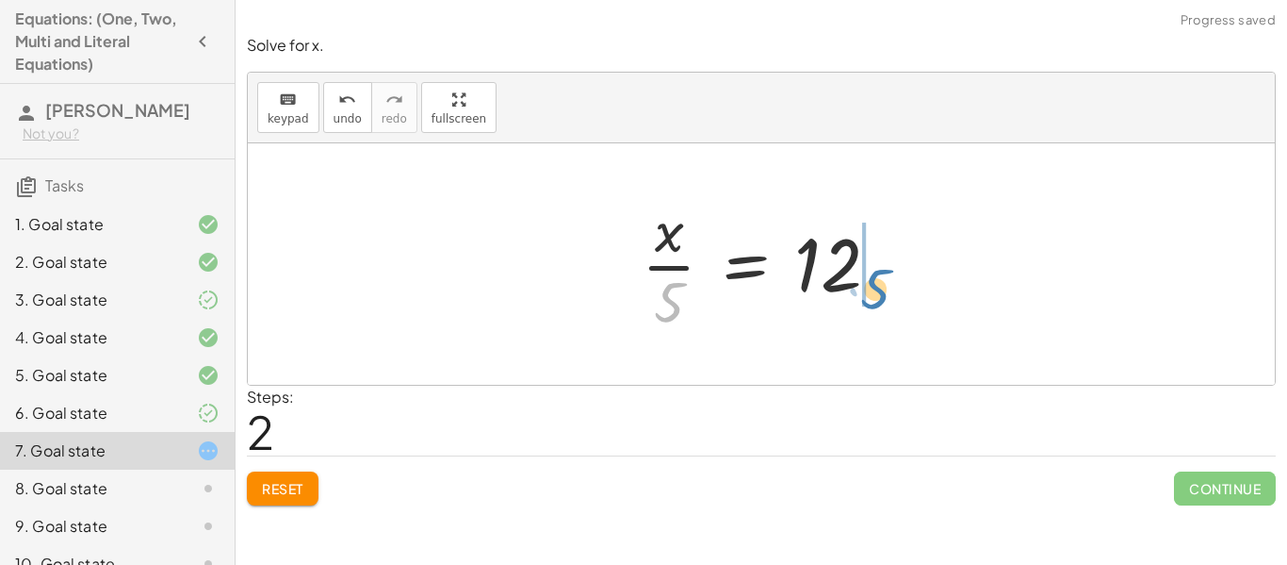
drag, startPoint x: 666, startPoint y: 306, endPoint x: 870, endPoint y: 296, distance: 203.8
click at [870, 296] on div at bounding box center [768, 263] width 272 height 145
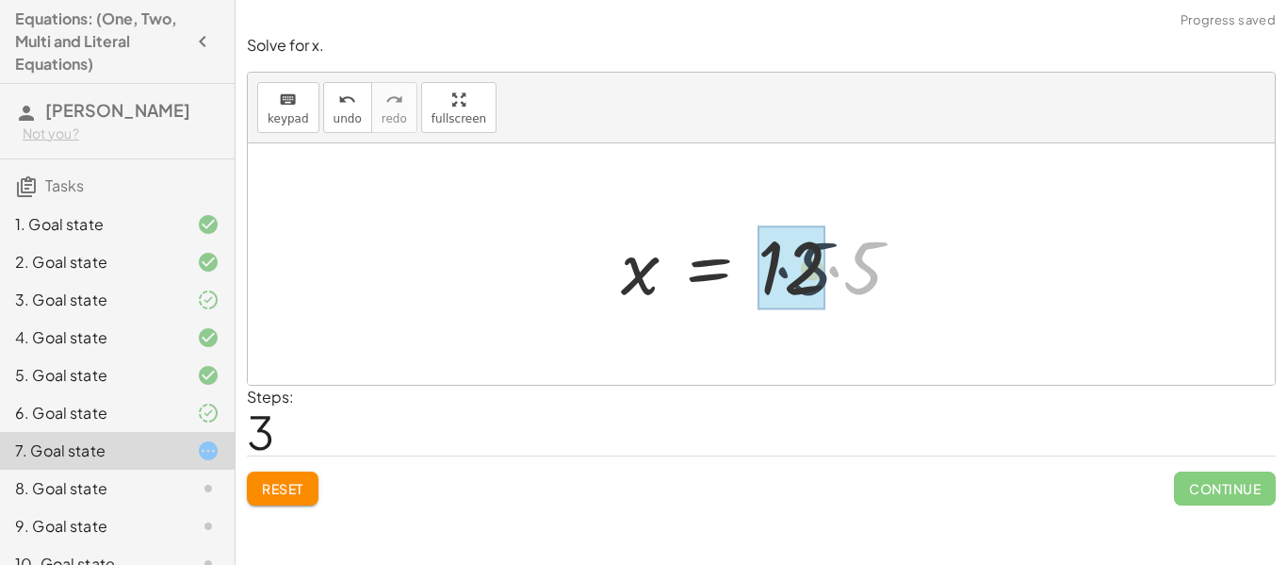
drag, startPoint x: 876, startPoint y: 248, endPoint x: 818, endPoint y: 249, distance: 58.4
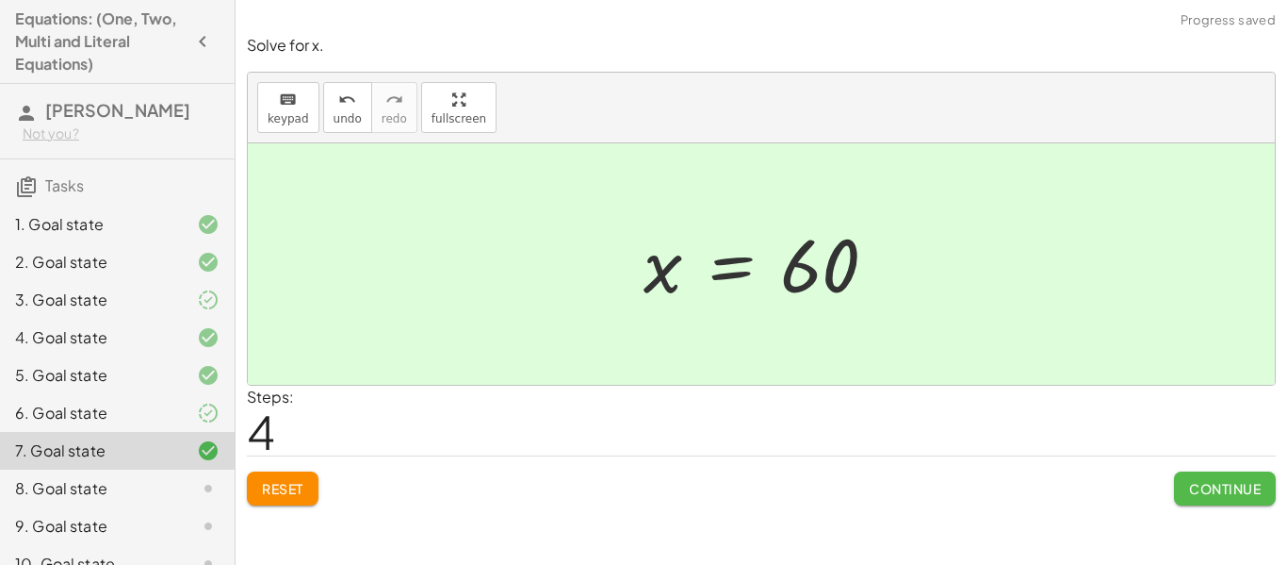
click at [1232, 502] on button "Continue" at bounding box center [1225, 488] width 102 height 34
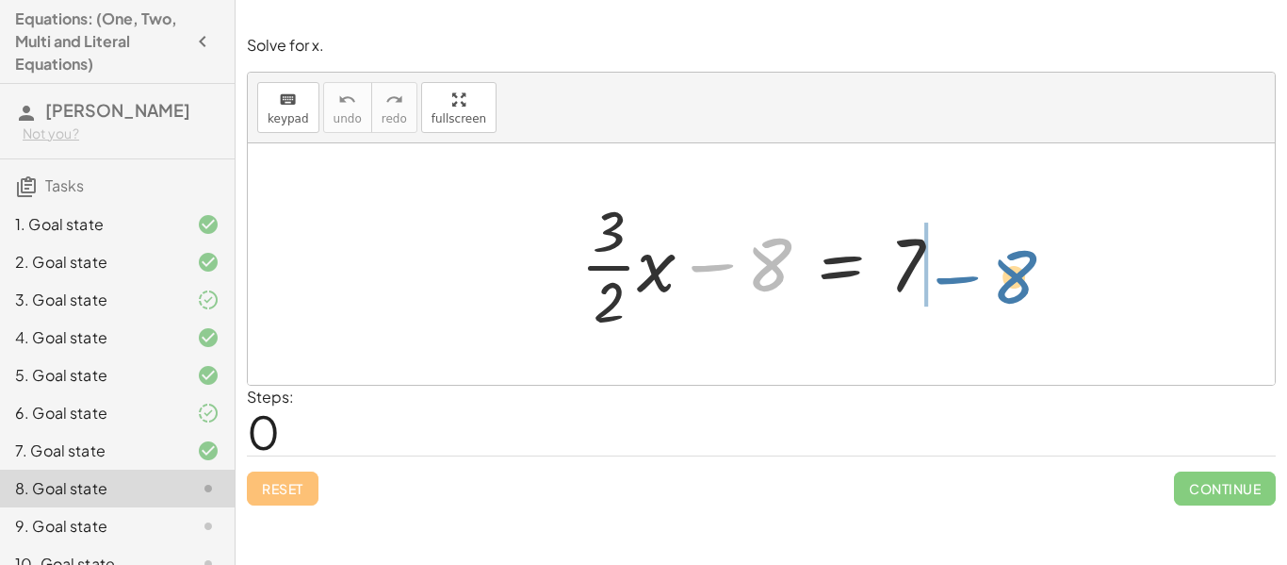
drag, startPoint x: 761, startPoint y: 263, endPoint x: 991, endPoint y: 264, distance: 230.0
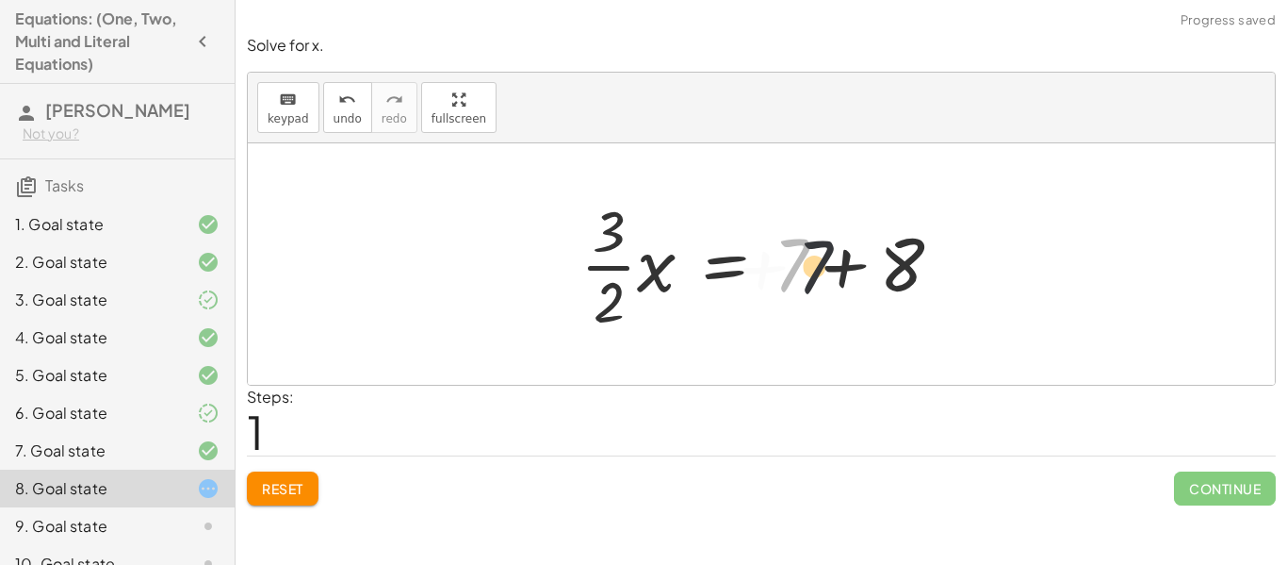
drag, startPoint x: 891, startPoint y: 264, endPoint x: 922, endPoint y: 267, distance: 31.2
click at [922, 267] on div at bounding box center [769, 263] width 396 height 145
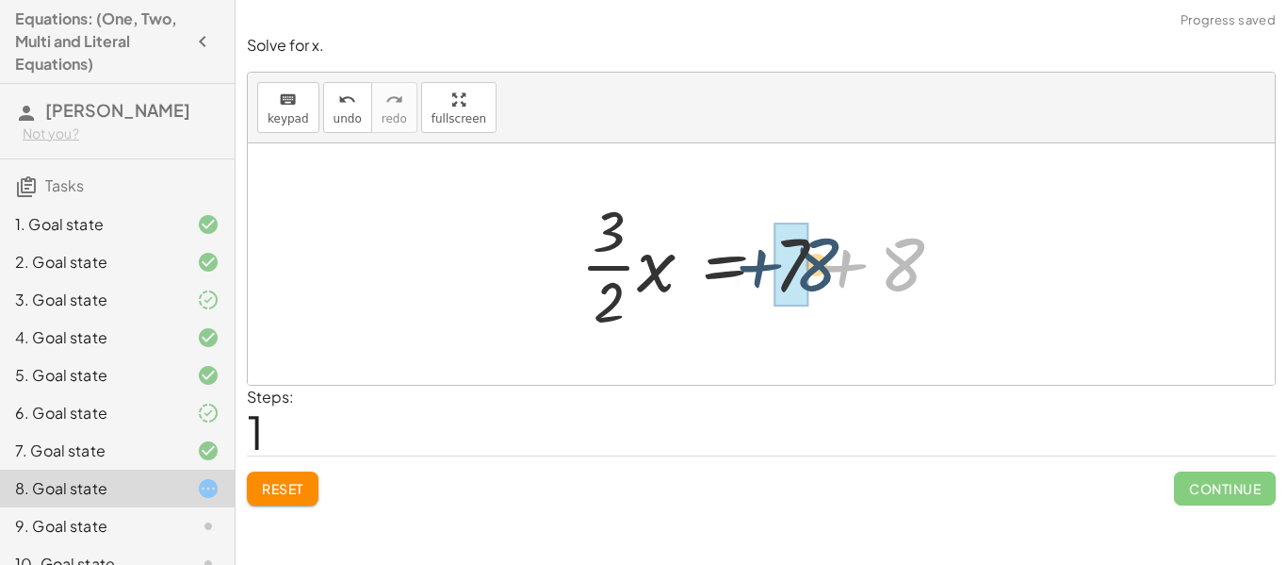
drag, startPoint x: 897, startPoint y: 267, endPoint x: 827, endPoint y: 267, distance: 69.7
click at [827, 267] on div at bounding box center [769, 263] width 396 height 145
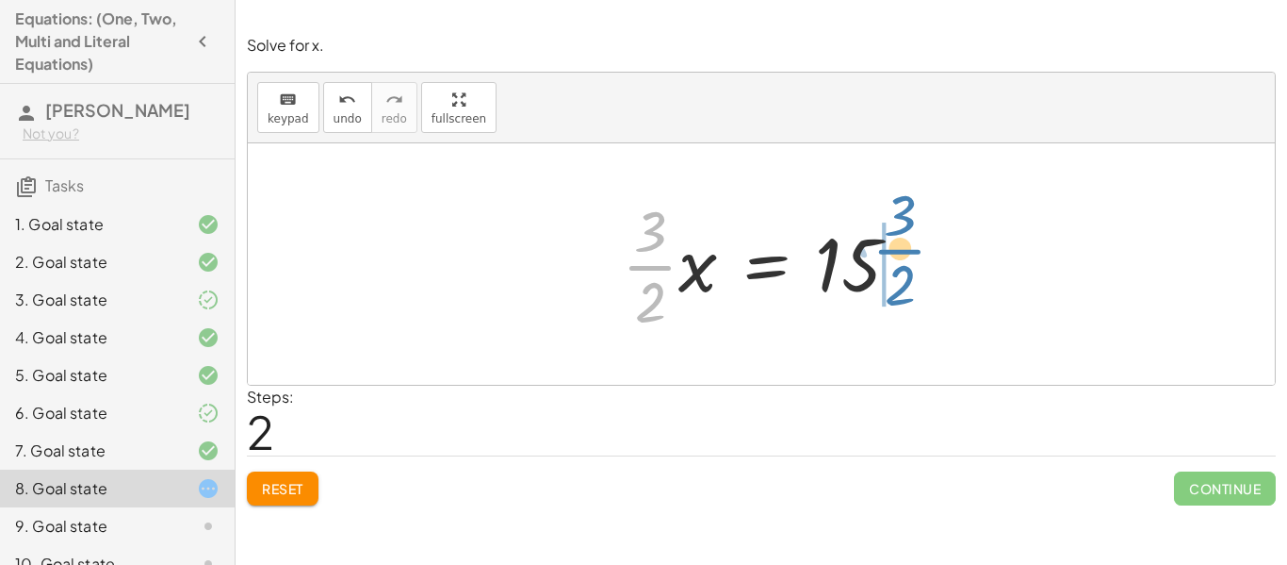
drag, startPoint x: 653, startPoint y: 277, endPoint x: 905, endPoint y: 261, distance: 252.1
click at [905, 261] on div at bounding box center [769, 263] width 312 height 145
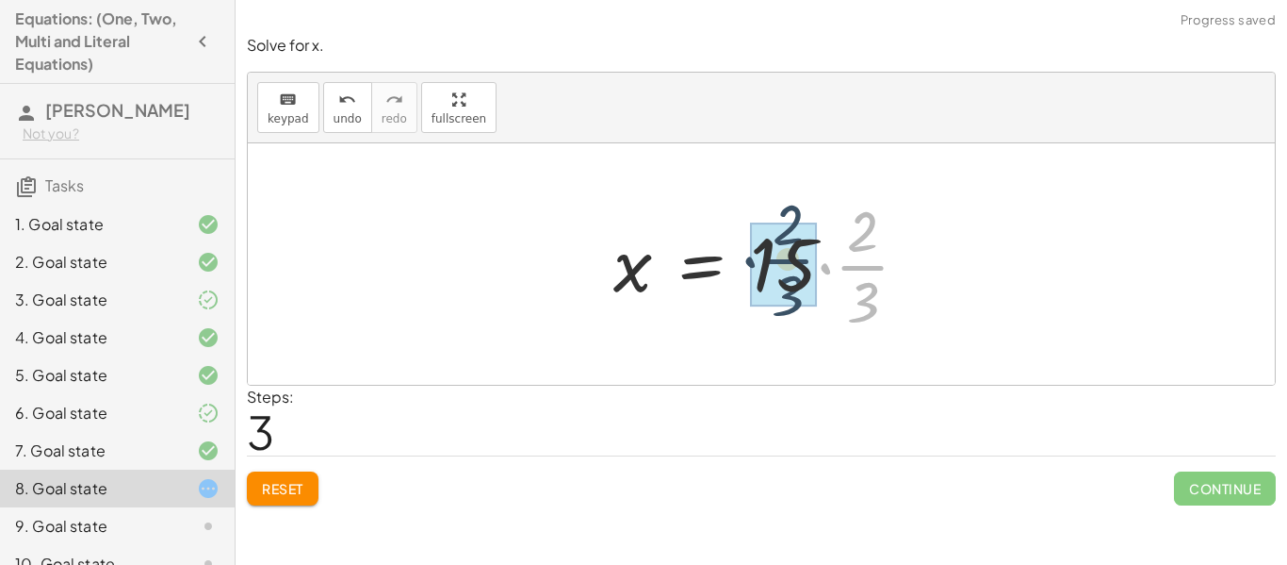
drag, startPoint x: 860, startPoint y: 283, endPoint x: 783, endPoint y: 276, distance: 77.6
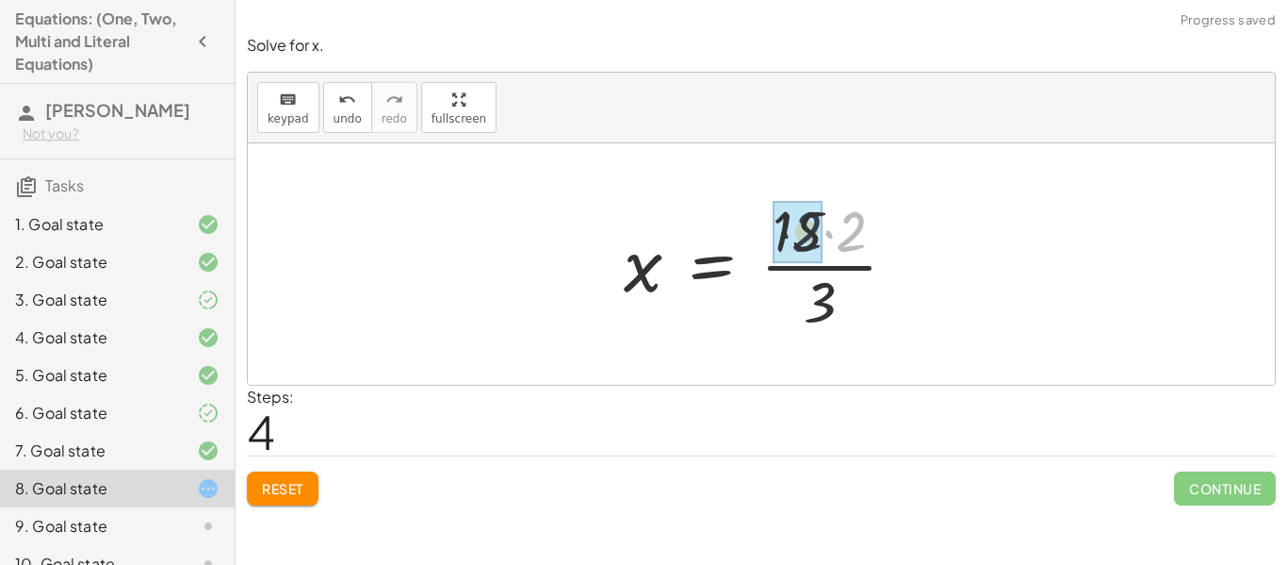
drag, startPoint x: 854, startPoint y: 236, endPoint x: 808, endPoint y: 236, distance: 46.2
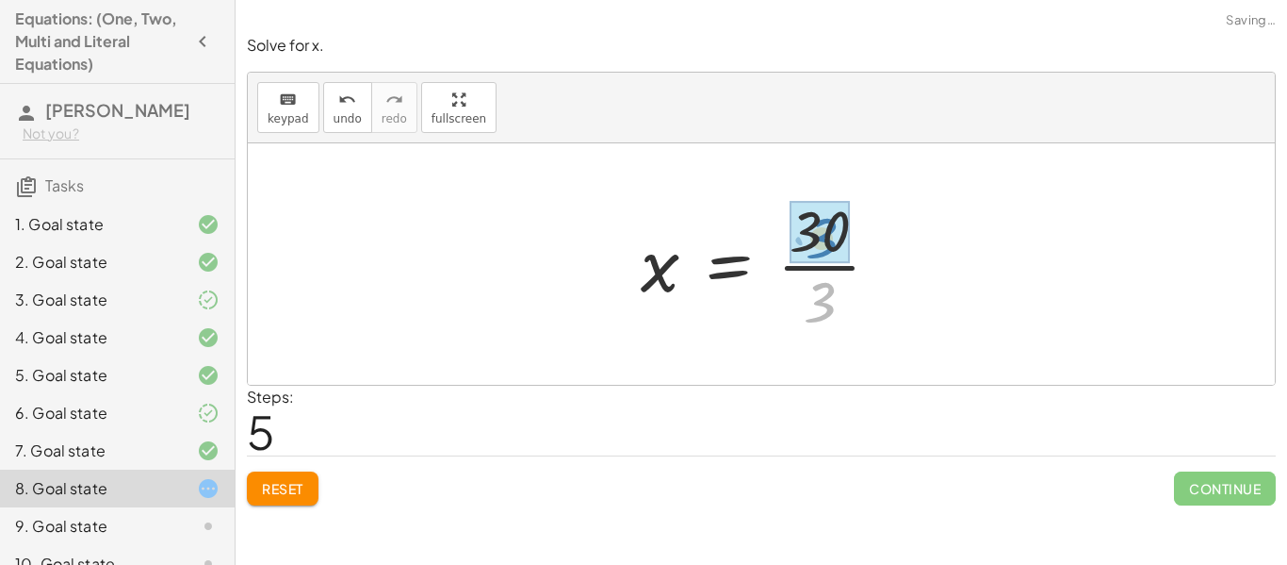
drag, startPoint x: 812, startPoint y: 287, endPoint x: 826, endPoint y: 249, distance: 39.9
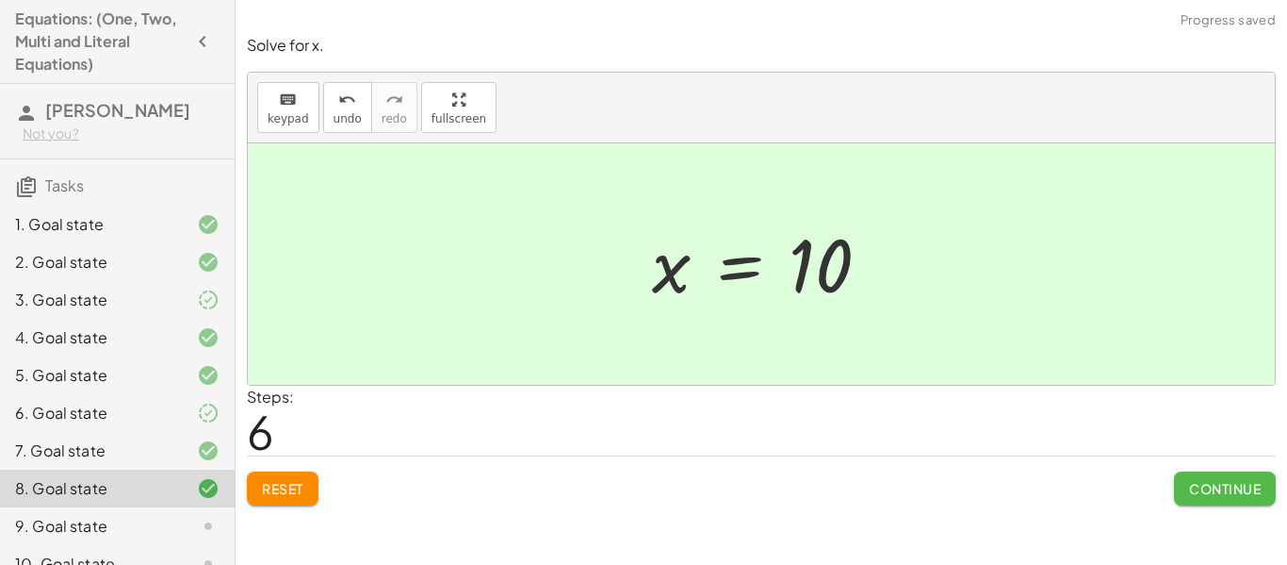
click at [1213, 499] on button "Continue" at bounding box center [1225, 488] width 102 height 34
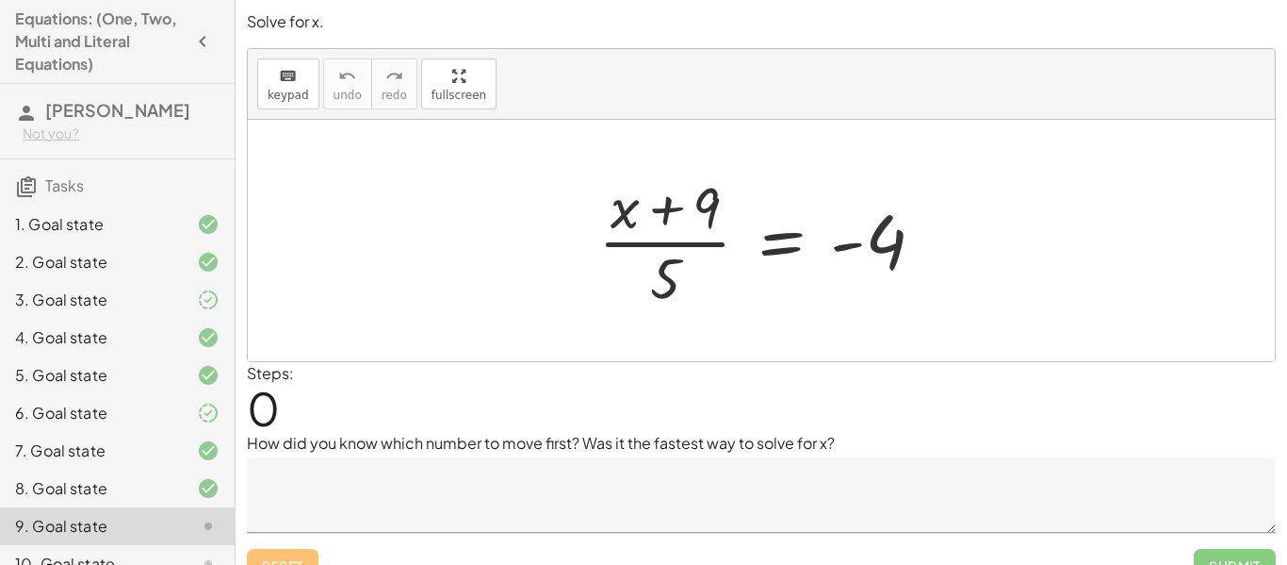
drag, startPoint x: 906, startPoint y: 252, endPoint x: 873, endPoint y: 259, distance: 33.8
click at [875, 259] on div at bounding box center [769, 240] width 360 height 145
click at [713, 198] on div at bounding box center [769, 240] width 360 height 145
drag, startPoint x: 663, startPoint y: 278, endPoint x: 629, endPoint y: 311, distance: 48.0
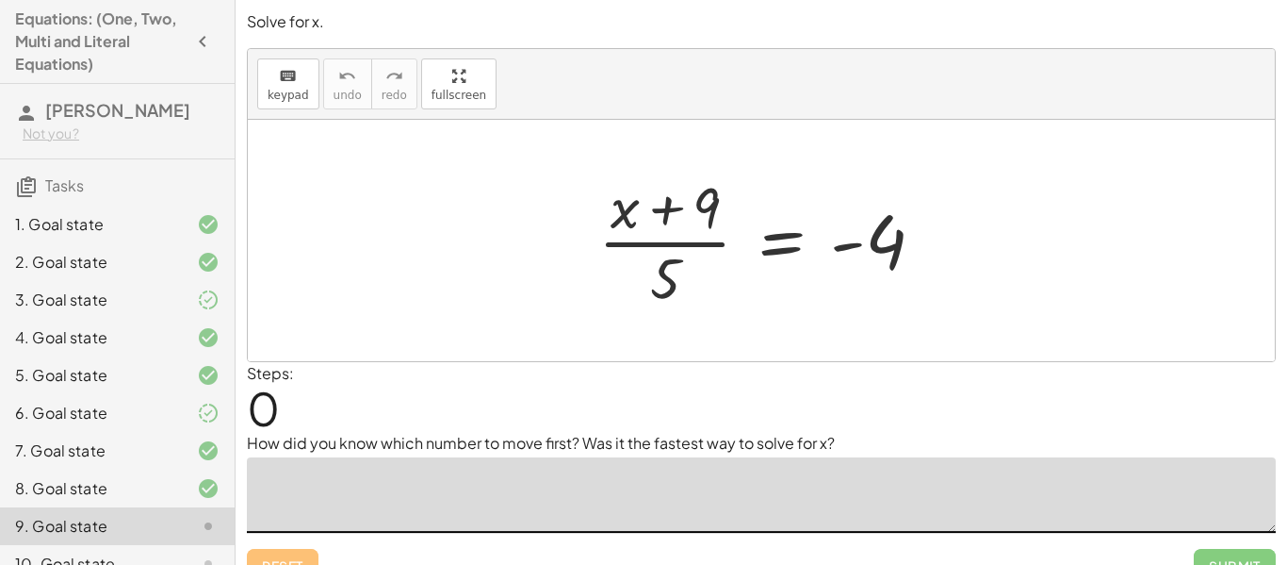
drag, startPoint x: 615, startPoint y: 484, endPoint x: 625, endPoint y: 477, distance: 12.1
click at [621, 477] on textarea at bounding box center [761, 494] width 1029 height 75
drag, startPoint x: 663, startPoint y: 282, endPoint x: 919, endPoint y: 248, distance: 258.6
click at [919, 249] on div at bounding box center [769, 240] width 360 height 145
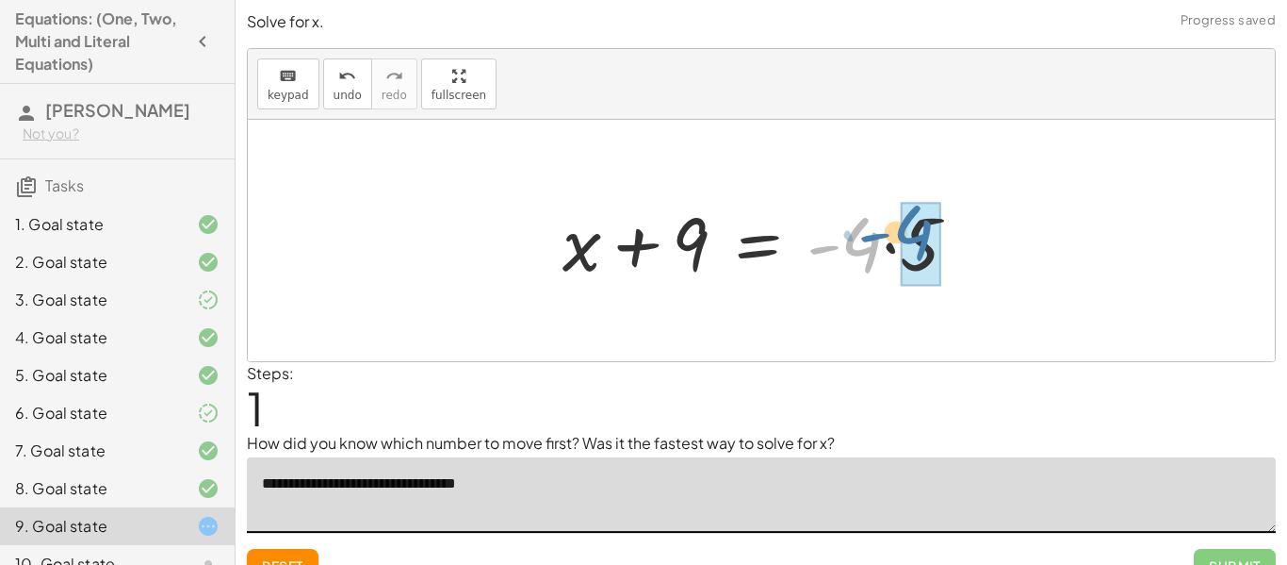
drag, startPoint x: 880, startPoint y: 253, endPoint x: 942, endPoint y: 240, distance: 62.5
click at [942, 240] on div at bounding box center [768, 240] width 430 height 97
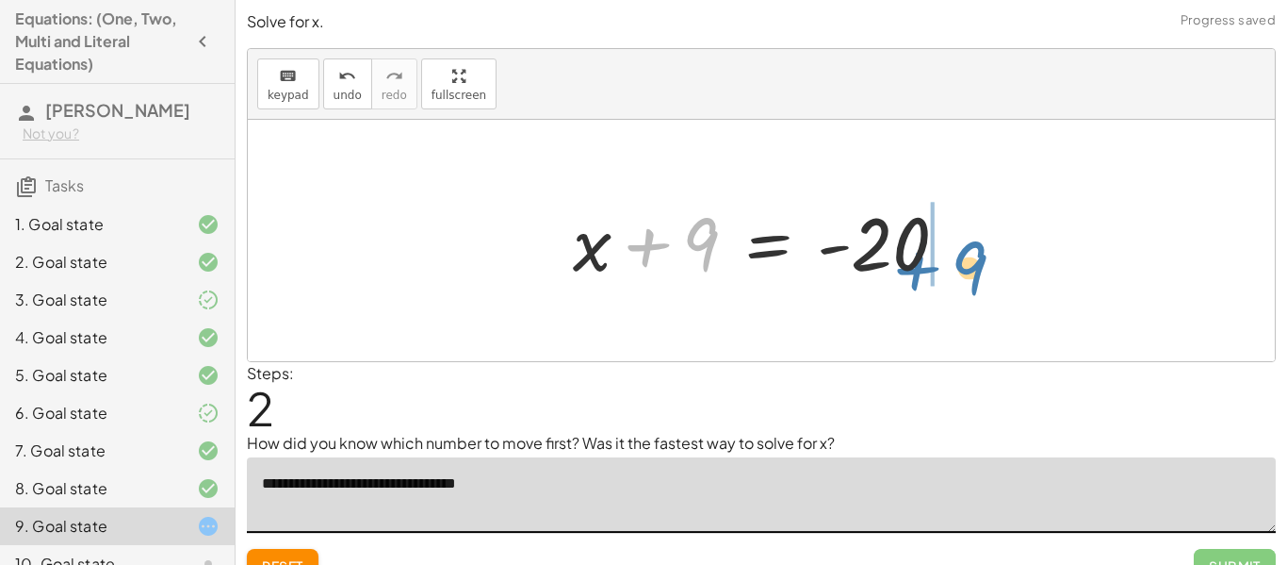
drag, startPoint x: 693, startPoint y: 237, endPoint x: 962, endPoint y: 261, distance: 270.6
click at [962, 261] on div at bounding box center [768, 240] width 409 height 97
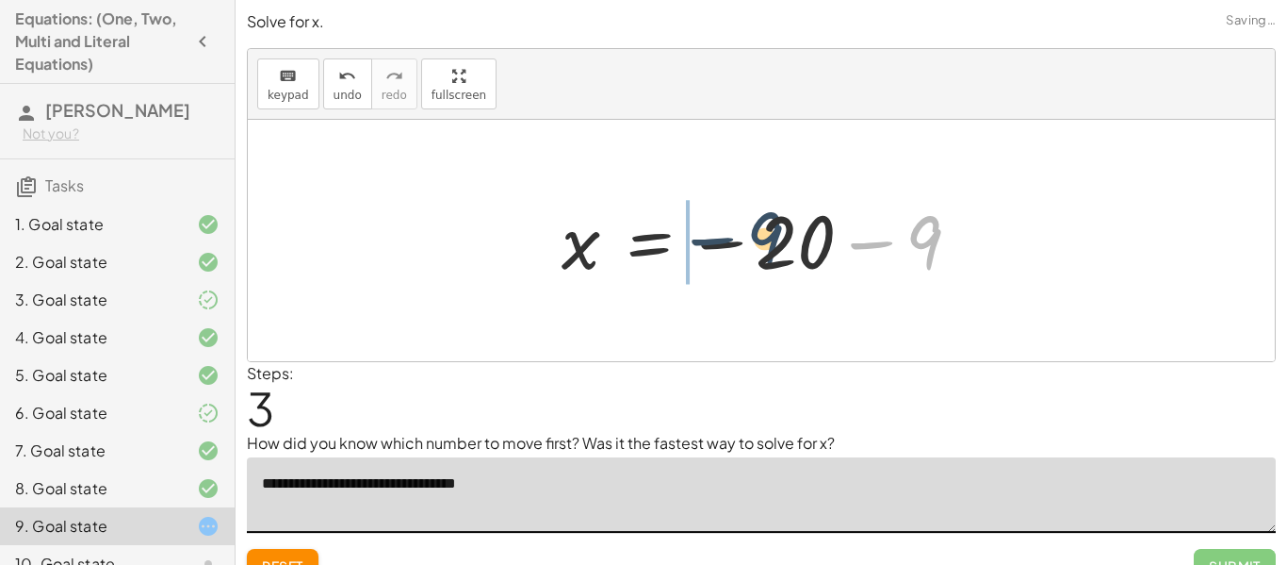
drag, startPoint x: 918, startPoint y: 238, endPoint x: 753, endPoint y: 235, distance: 165.0
click at [753, 235] on div at bounding box center [768, 240] width 433 height 93
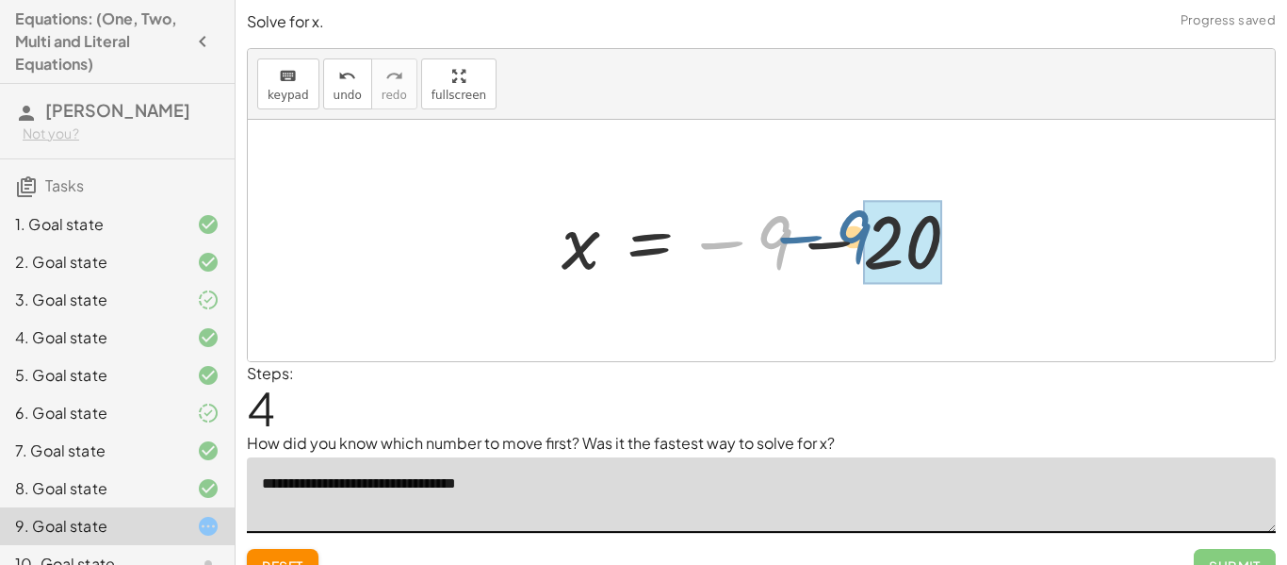
drag, startPoint x: 760, startPoint y: 233, endPoint x: 858, endPoint y: 227, distance: 98.2
click at [858, 227] on div at bounding box center [768, 240] width 433 height 93
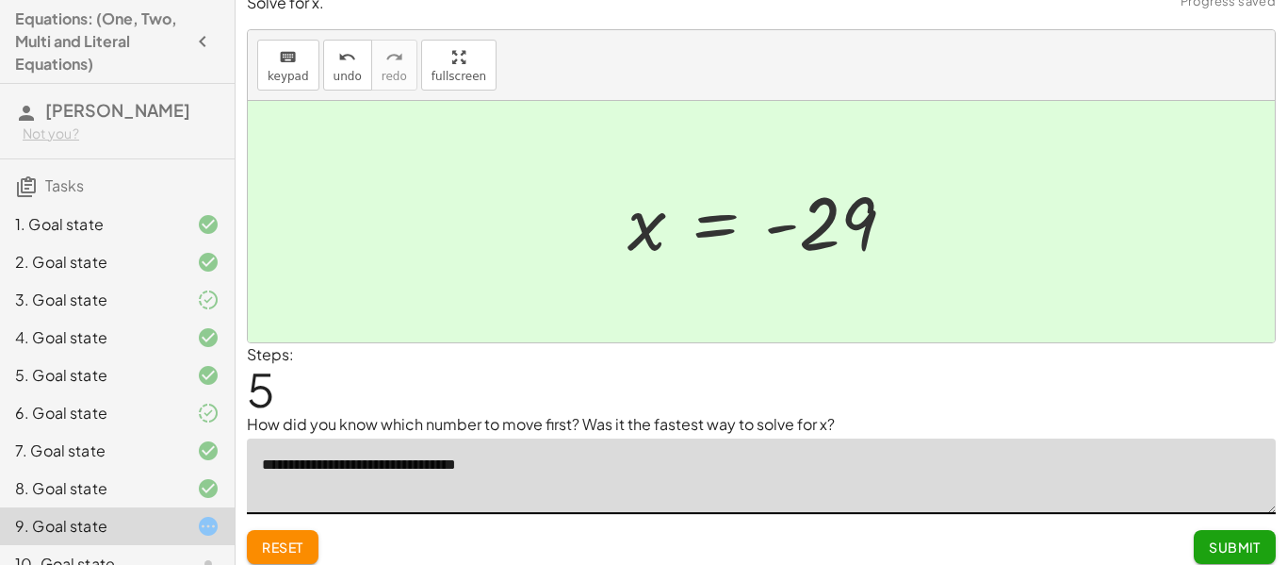
scroll to position [29, 0]
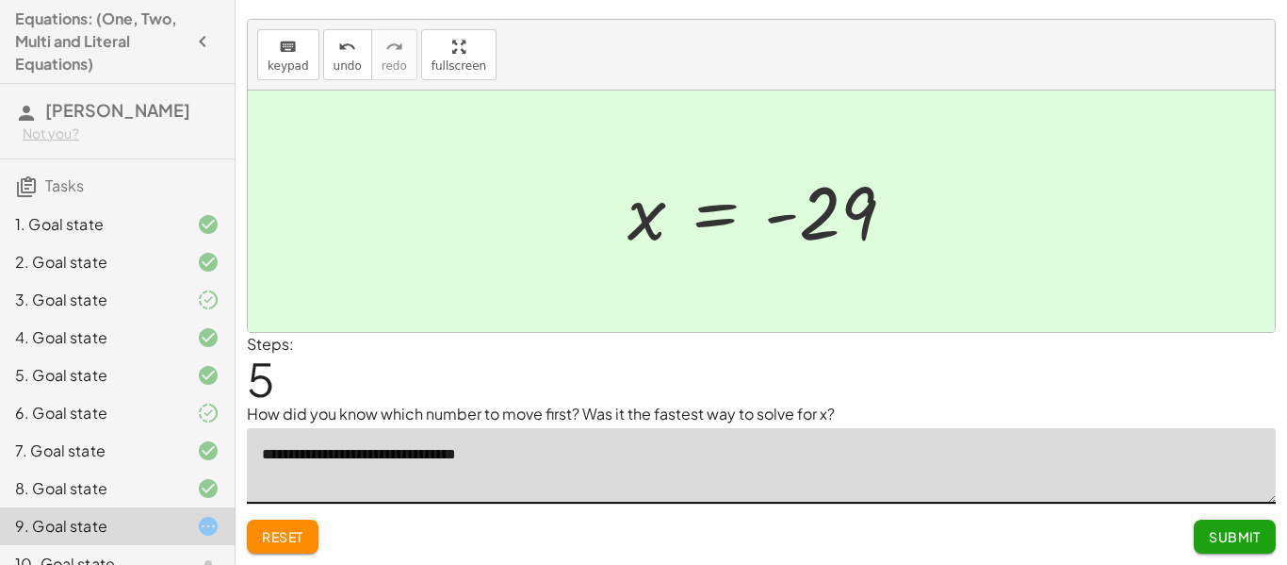
type textarea "**********"
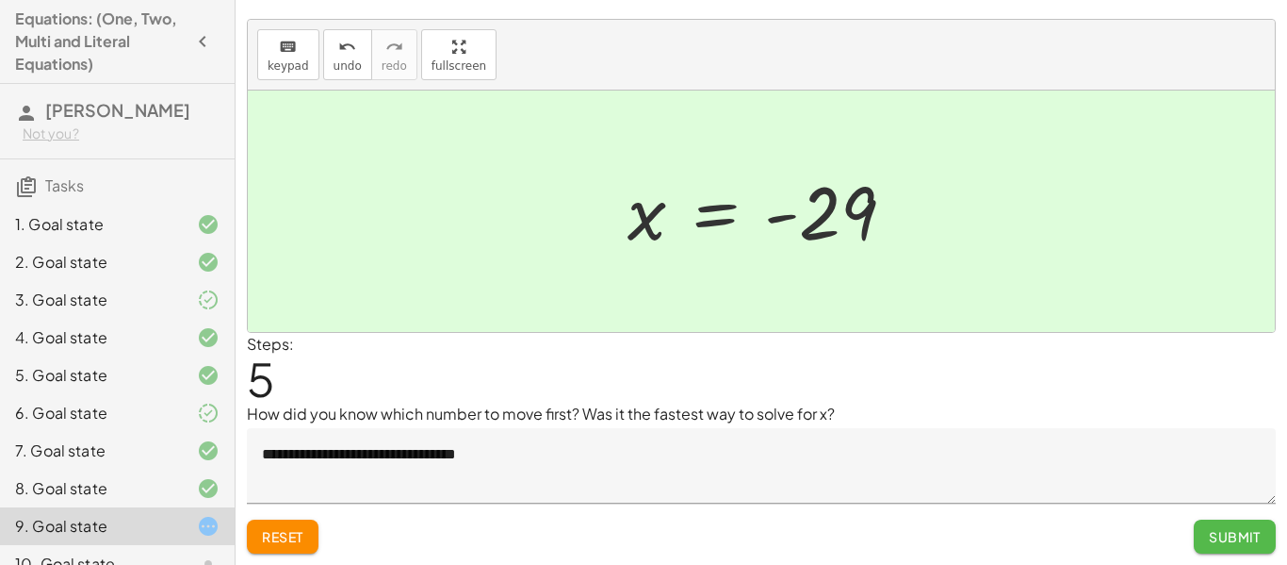
click at [1220, 534] on span "Submit" at bounding box center [1235, 536] width 52 height 17
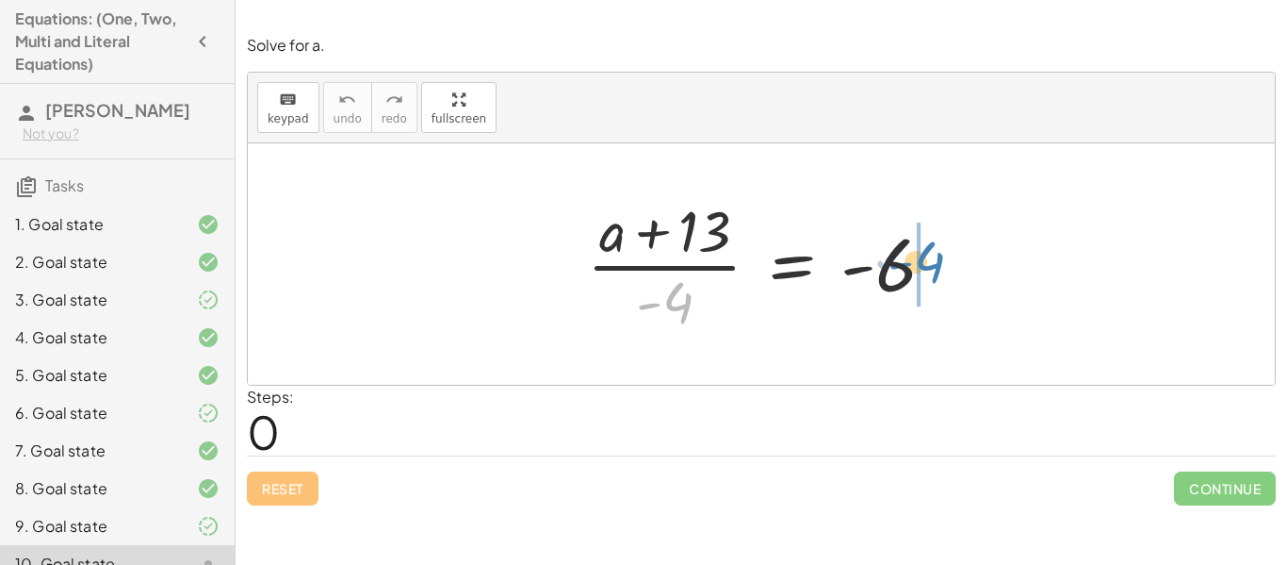
drag, startPoint x: 677, startPoint y: 293, endPoint x: 919, endPoint y: 256, distance: 245.0
click at [924, 253] on div at bounding box center [769, 263] width 382 height 145
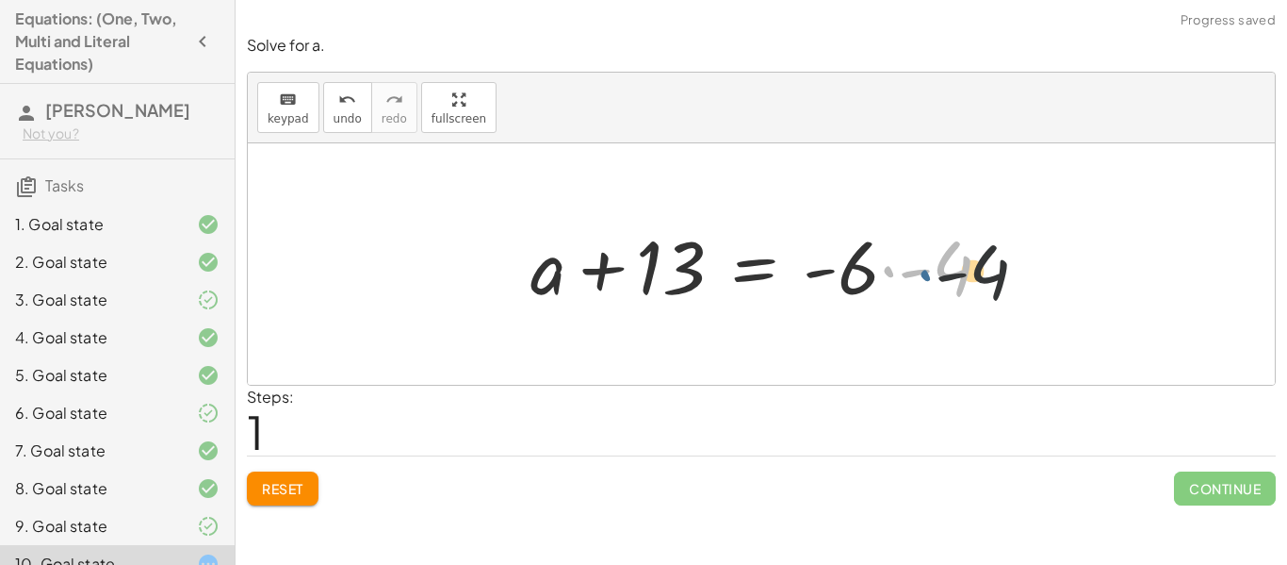
drag, startPoint x: 896, startPoint y: 271, endPoint x: 938, endPoint y: 275, distance: 41.6
click at [938, 275] on div at bounding box center [768, 264] width 495 height 97
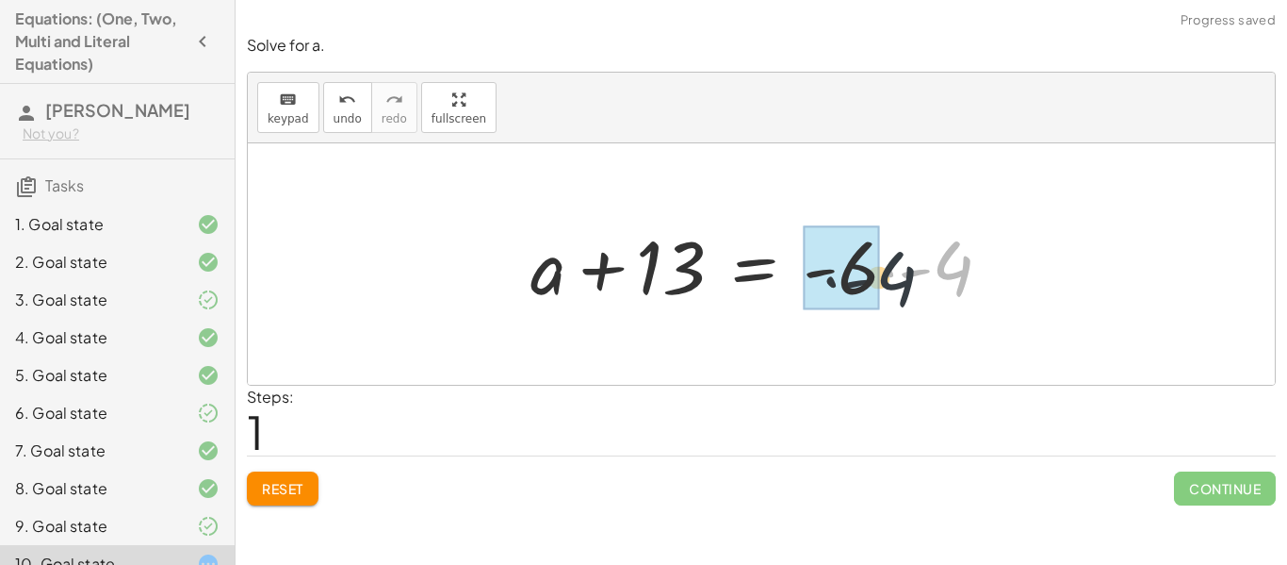
drag, startPoint x: 953, startPoint y: 268, endPoint x: 879, endPoint y: 274, distance: 73.8
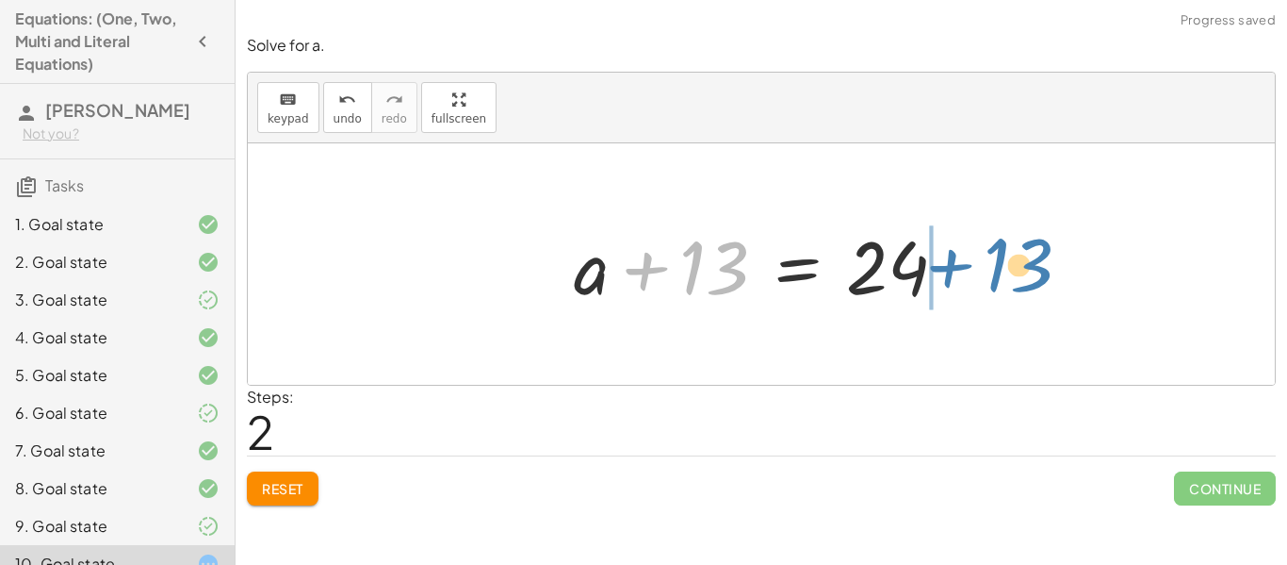
drag, startPoint x: 712, startPoint y: 269, endPoint x: 1074, endPoint y: 253, distance: 362.3
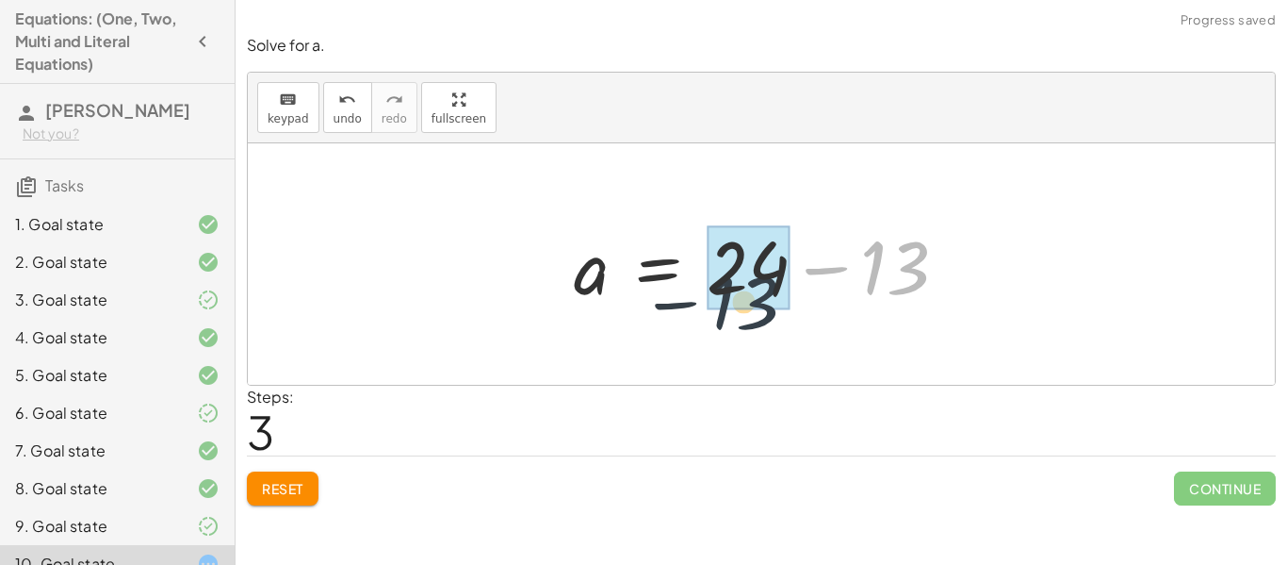
drag, startPoint x: 884, startPoint y: 244, endPoint x: 778, endPoint y: 273, distance: 110.4
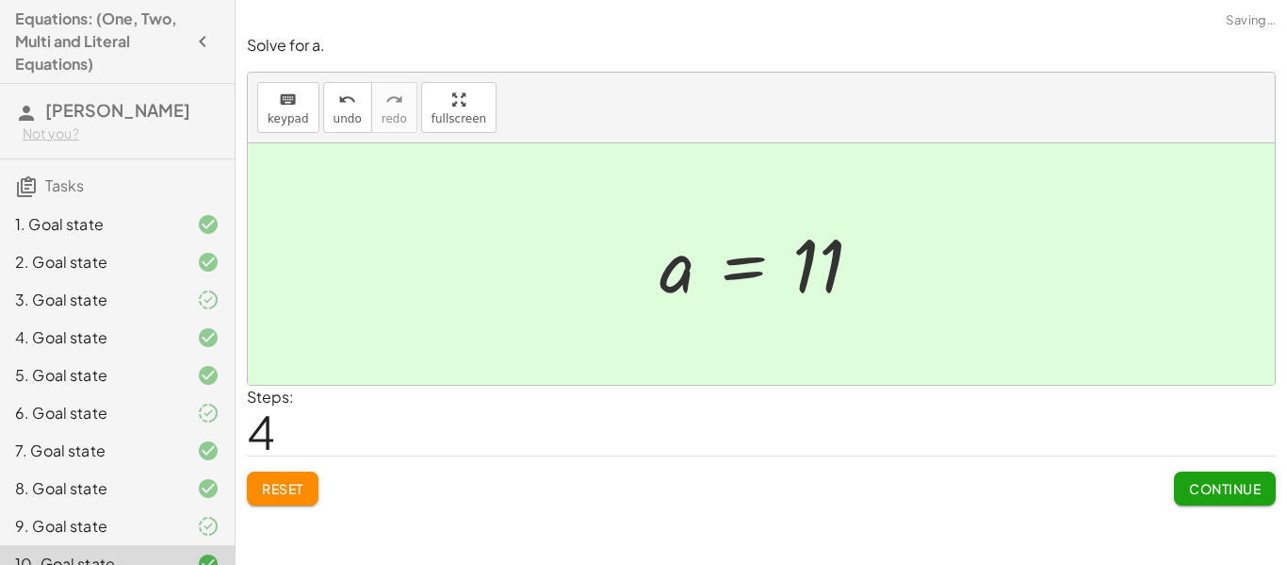
click at [1191, 489] on span "Continue" at bounding box center [1225, 488] width 72 height 17
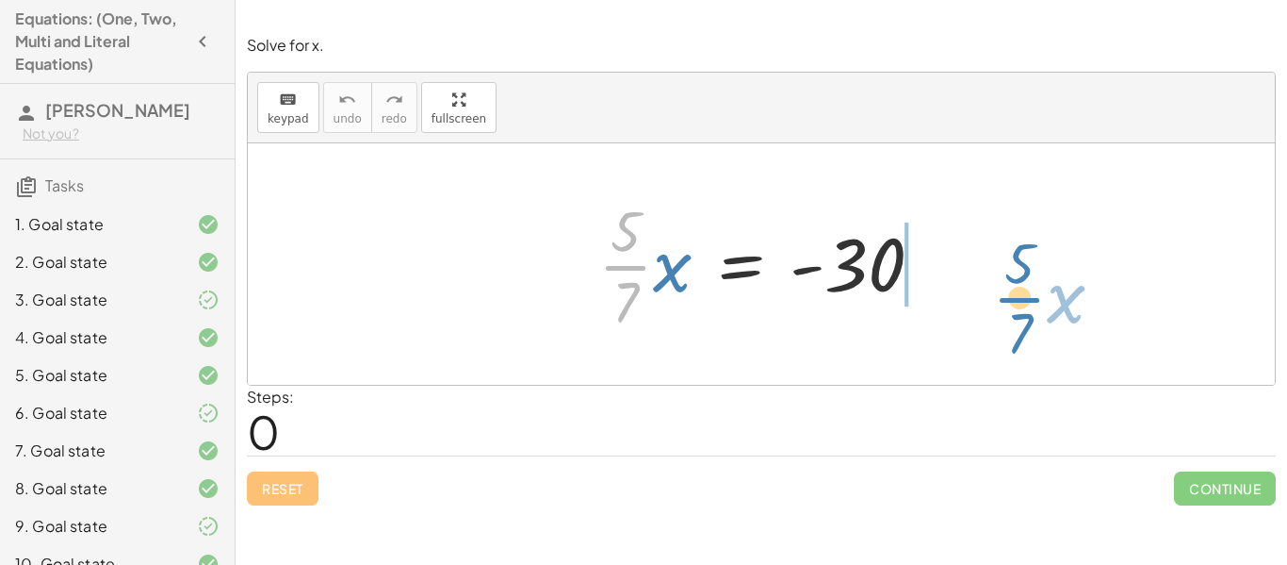
drag, startPoint x: 636, startPoint y: 268, endPoint x: 942, endPoint y: 300, distance: 307.0
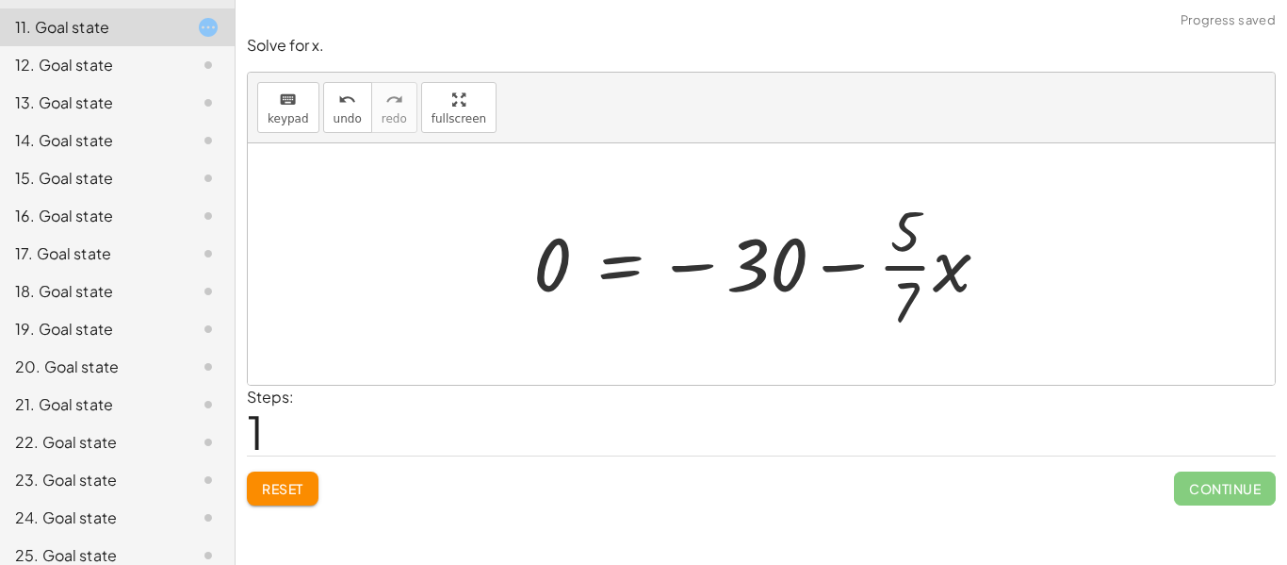
scroll to position [629, 0]
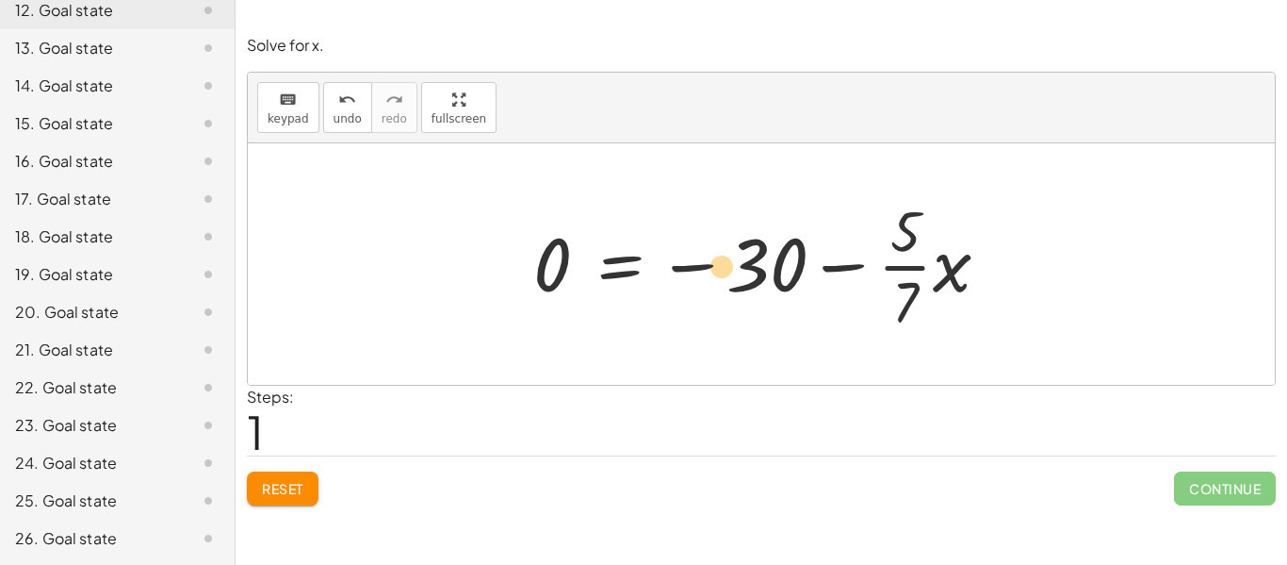
drag, startPoint x: 882, startPoint y: 253, endPoint x: 724, endPoint y: 277, distance: 160.2
click at [724, 277] on div at bounding box center [769, 263] width 490 height 145
click at [302, 491] on span "Reset" at bounding box center [282, 488] width 41 height 17
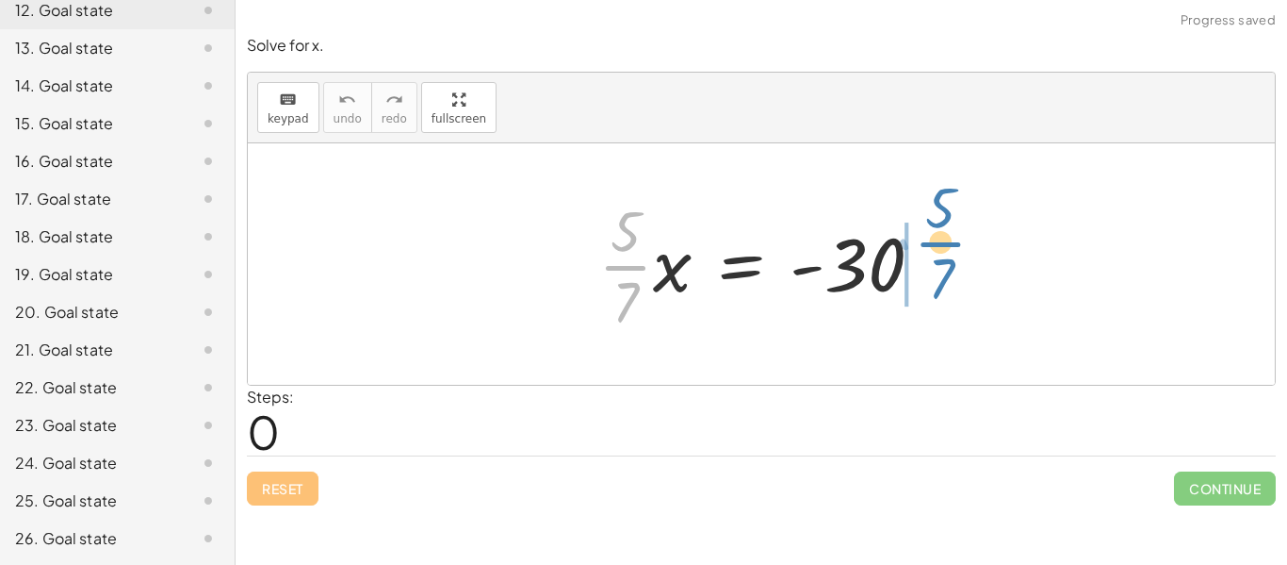
drag, startPoint x: 612, startPoint y: 261, endPoint x: 926, endPoint y: 237, distance: 315.7
click at [926, 237] on div at bounding box center [768, 263] width 359 height 145
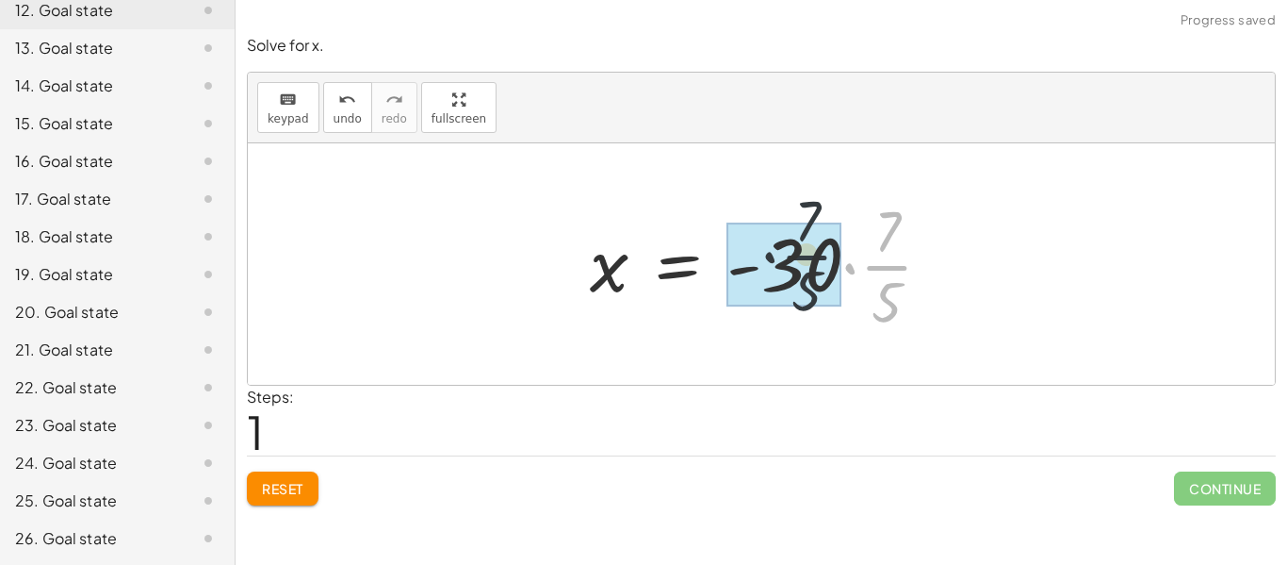
drag, startPoint x: 889, startPoint y: 270, endPoint x: 786, endPoint y: 254, distance: 104.0
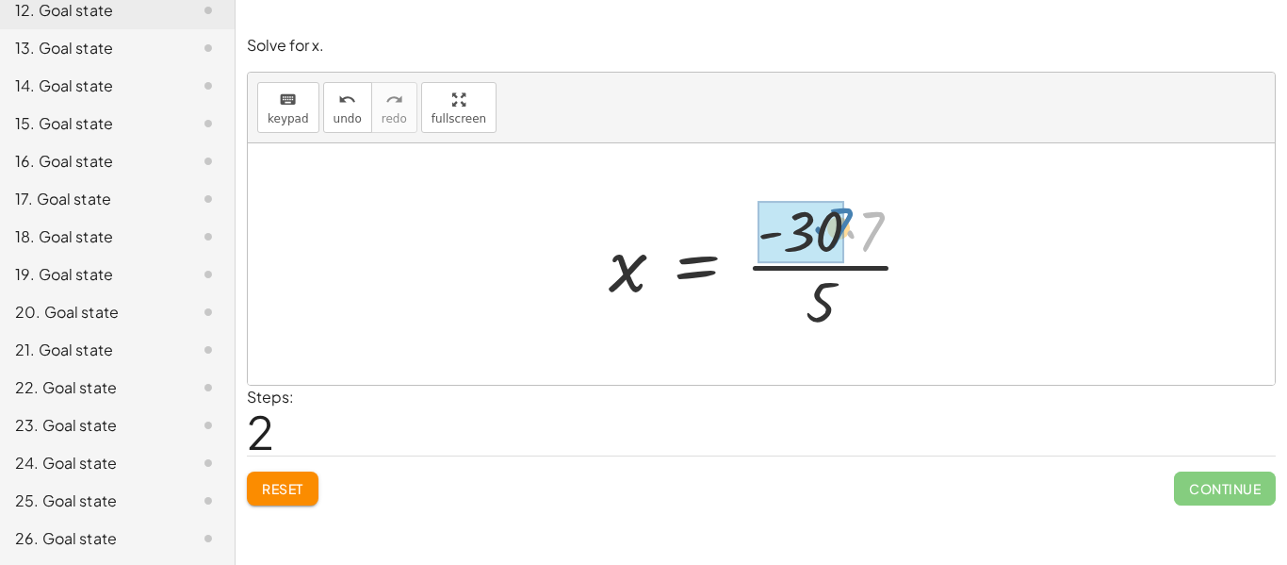
drag, startPoint x: 869, startPoint y: 243, endPoint x: 834, endPoint y: 239, distance: 35.1
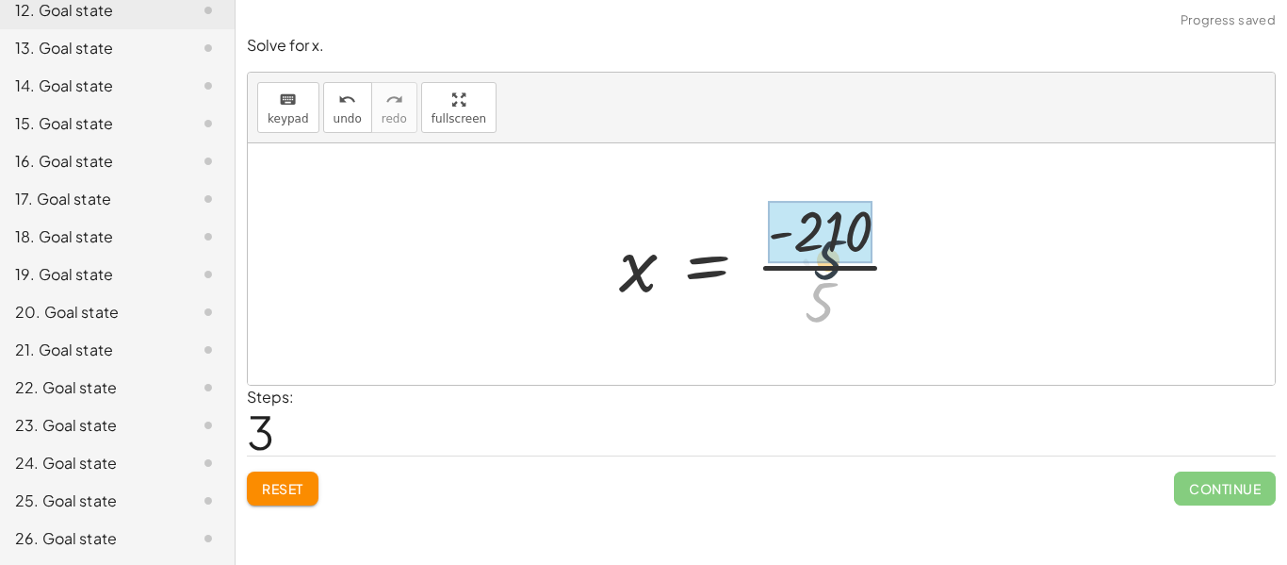
drag, startPoint x: 824, startPoint y: 287, endPoint x: 830, endPoint y: 235, distance: 53.2
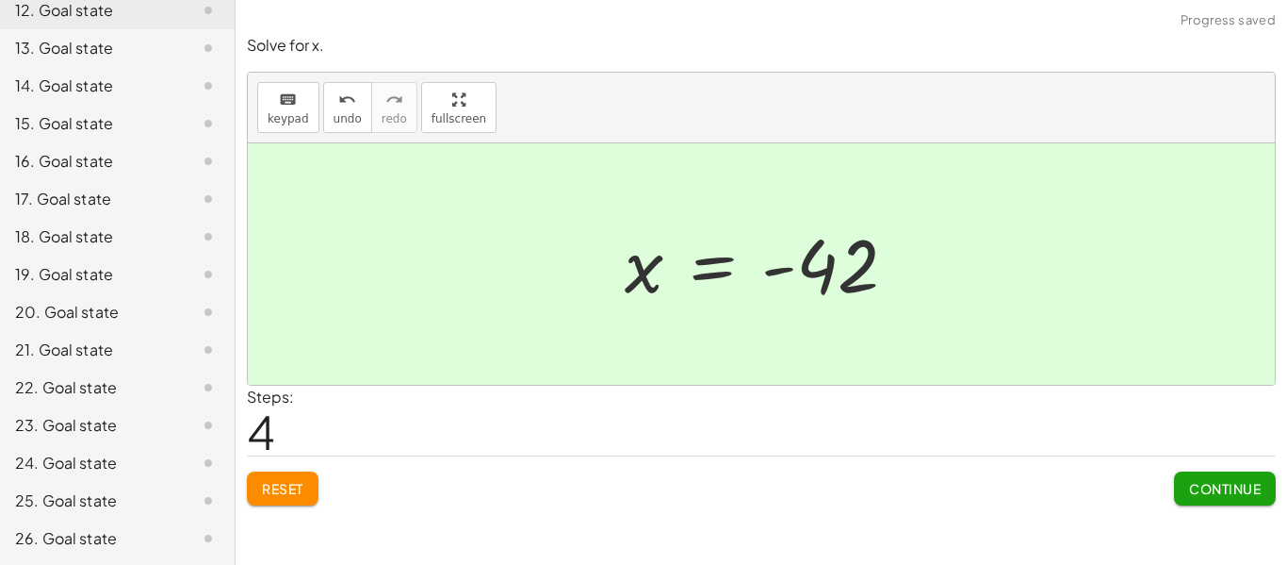
drag, startPoint x: 1204, startPoint y: 510, endPoint x: 1192, endPoint y: 505, distance: 13.1
click at [0, 0] on div "Solve for x. keyboard keypad undo undo redo redo fullscreen · · 5 · 7 · x = - 3…" at bounding box center [0, 0] width 0 height 0
click at [1190, 484] on span "Continue" at bounding box center [1225, 488] width 72 height 17
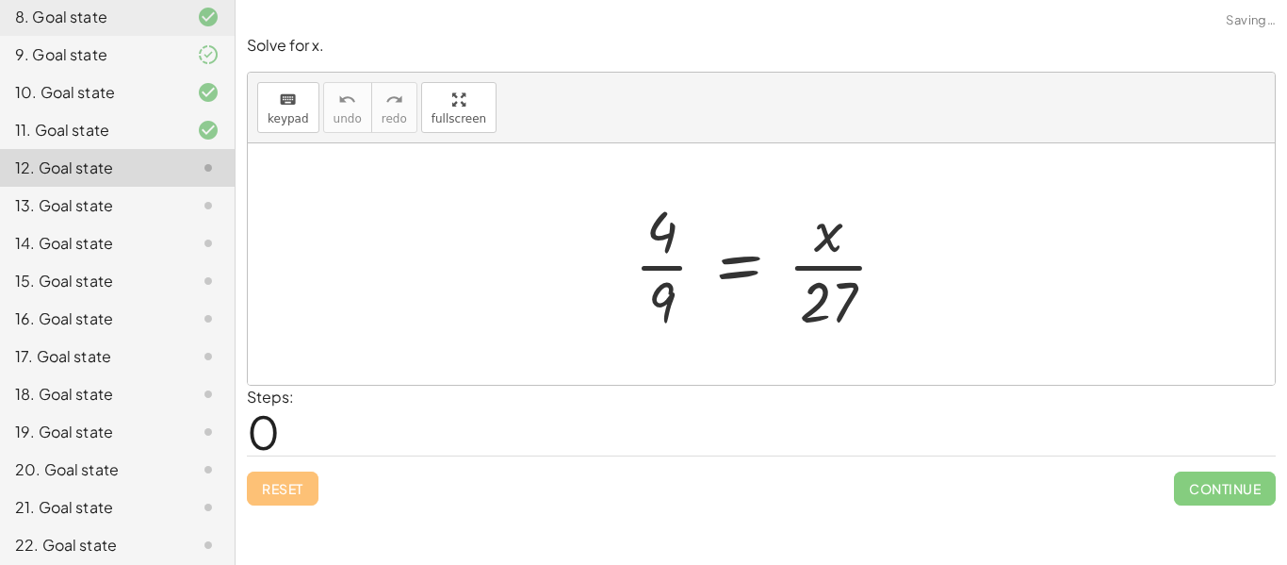
scroll to position [452, 0]
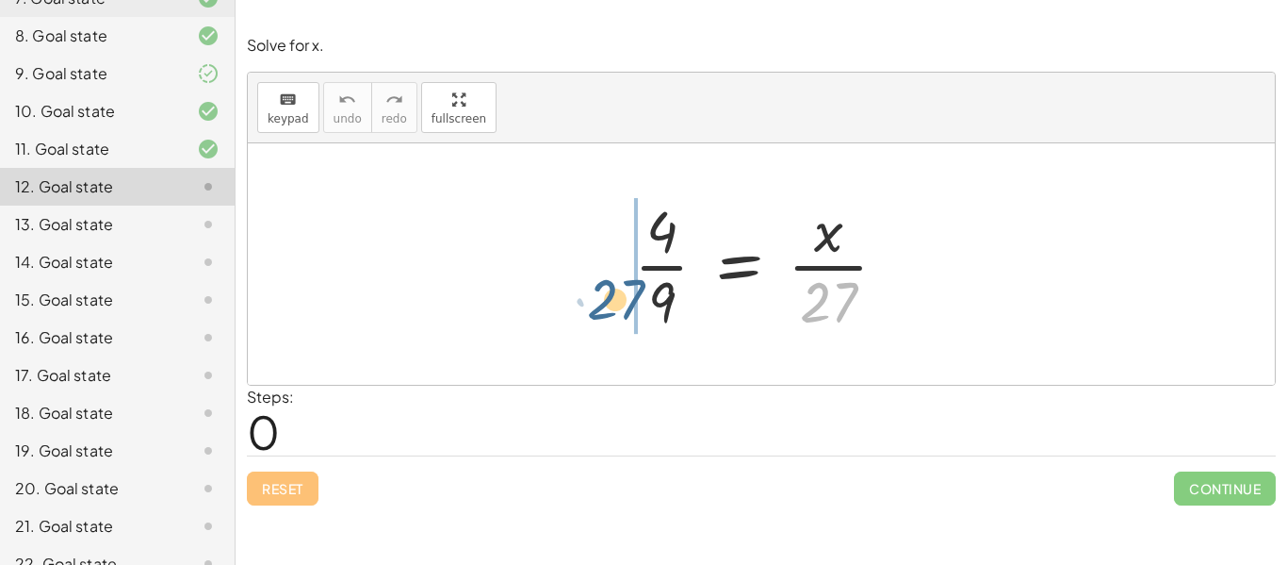
drag, startPoint x: 833, startPoint y: 296, endPoint x: 607, endPoint y: 270, distance: 227.7
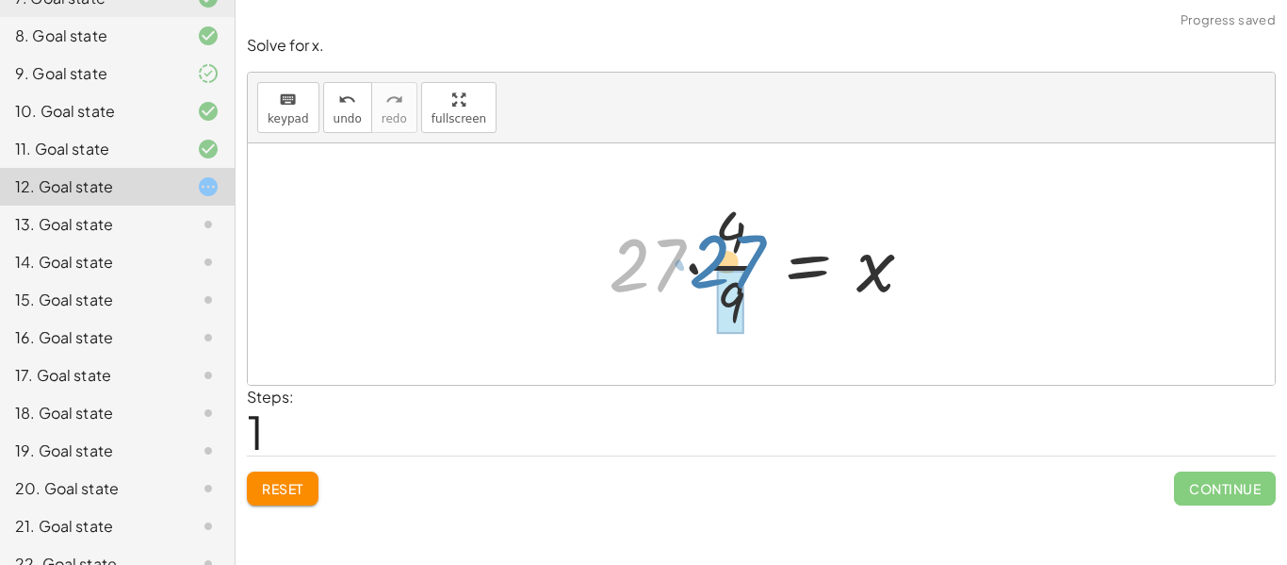
drag, startPoint x: 633, startPoint y: 266, endPoint x: 714, endPoint y: 263, distance: 81.1
click at [714, 263] on div at bounding box center [768, 263] width 338 height 145
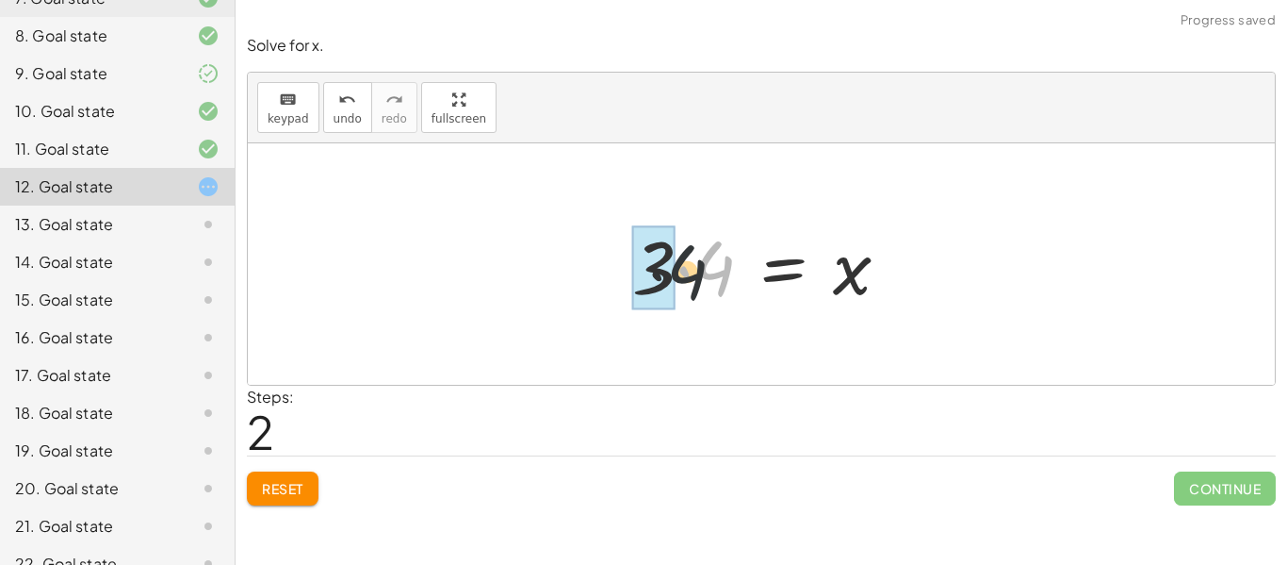
drag, startPoint x: 716, startPoint y: 265, endPoint x: 663, endPoint y: 270, distance: 53.1
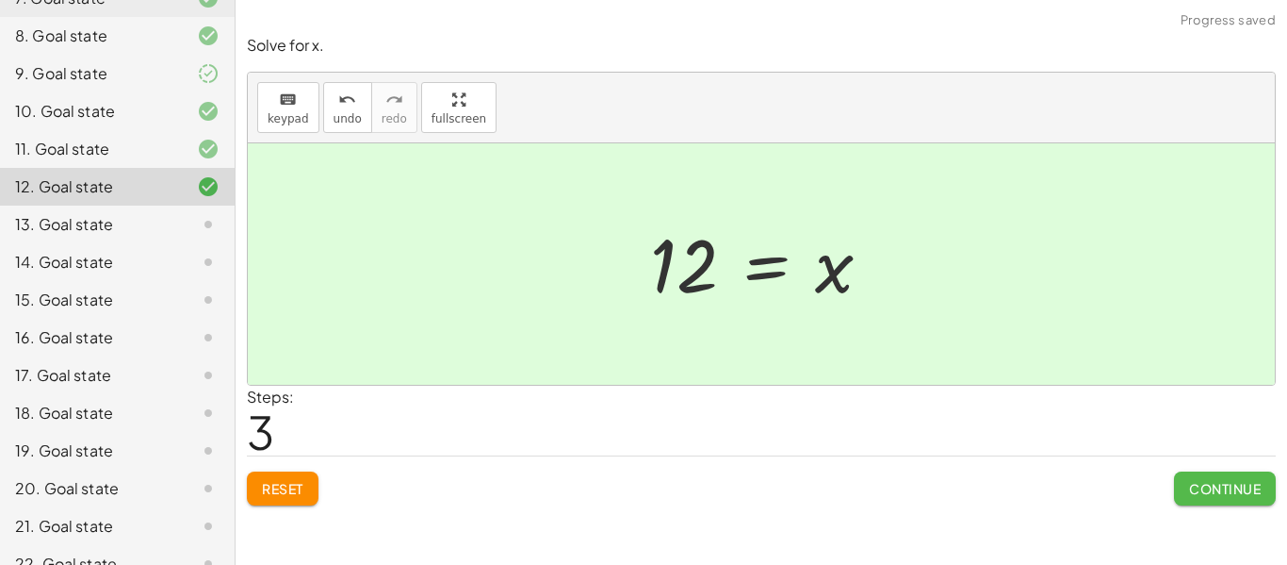
click at [1223, 485] on span "Continue" at bounding box center [1225, 488] width 72 height 17
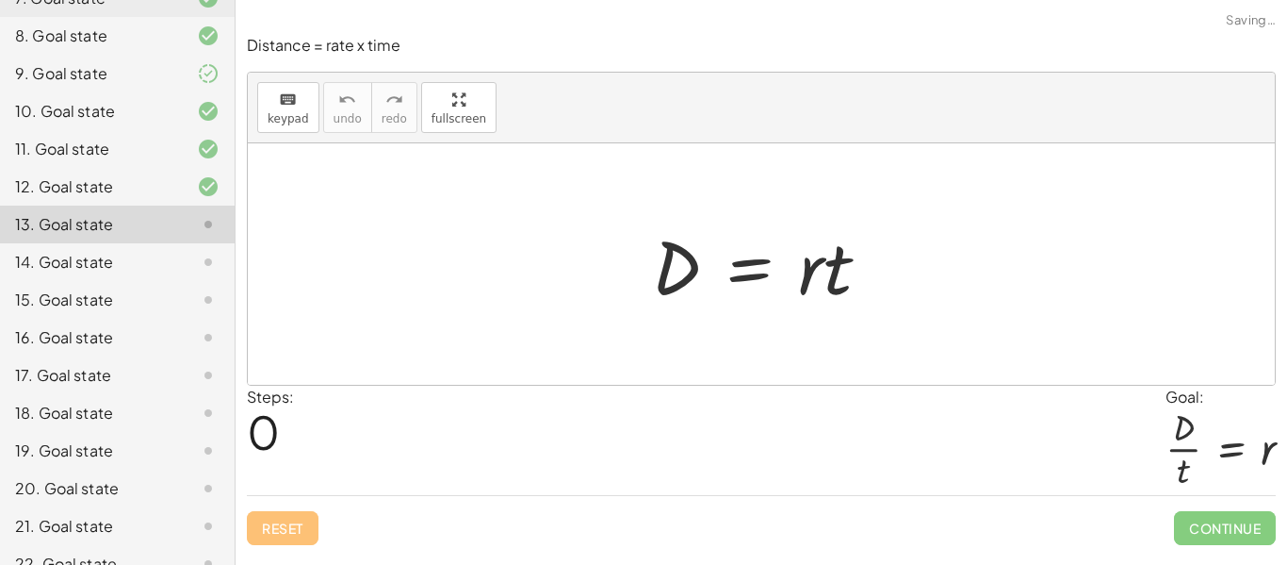
drag, startPoint x: 1231, startPoint y: 430, endPoint x: 1133, endPoint y: 410, distance: 100.0
click at [1133, 410] on div "Steps: 0 Goal: · D · t = r" at bounding box center [761, 440] width 1029 height 110
drag, startPoint x: 1194, startPoint y: 443, endPoint x: 983, endPoint y: 356, distance: 228.2
click at [1127, 401] on div "Steps: 0 Goal: · D · t = r" at bounding box center [761, 440] width 1029 height 110
click at [817, 263] on div at bounding box center [769, 264] width 253 height 97
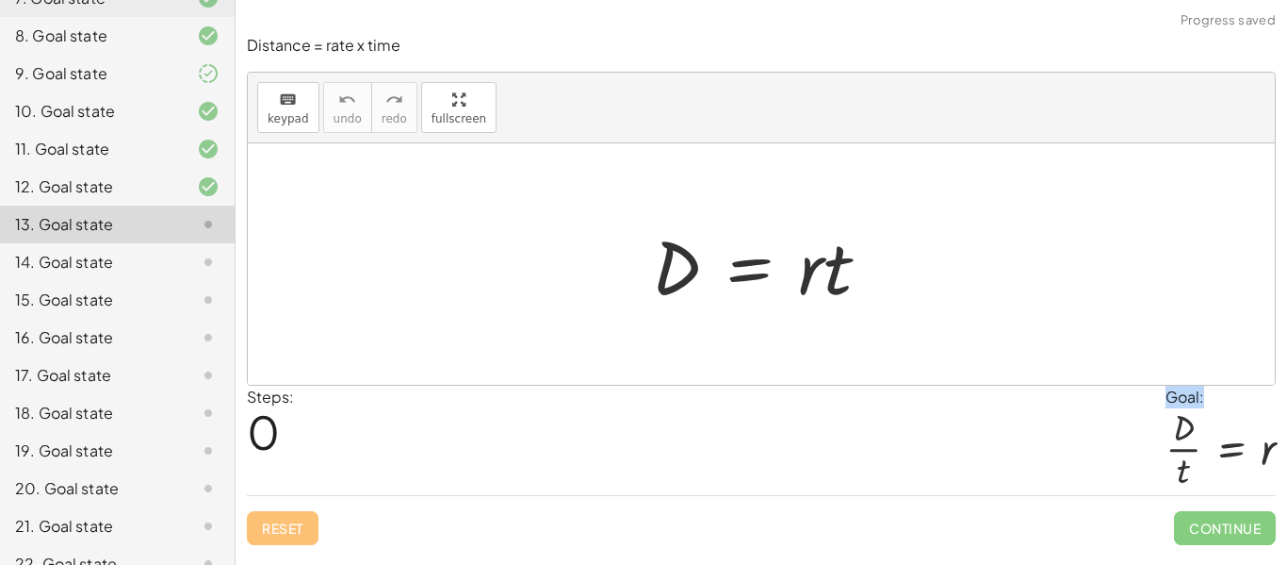
click at [864, 282] on div at bounding box center [769, 264] width 253 height 97
click at [887, 340] on div at bounding box center [761, 263] width 1027 height 241
drag, startPoint x: 842, startPoint y: 278, endPoint x: 682, endPoint y: 324, distance: 165.8
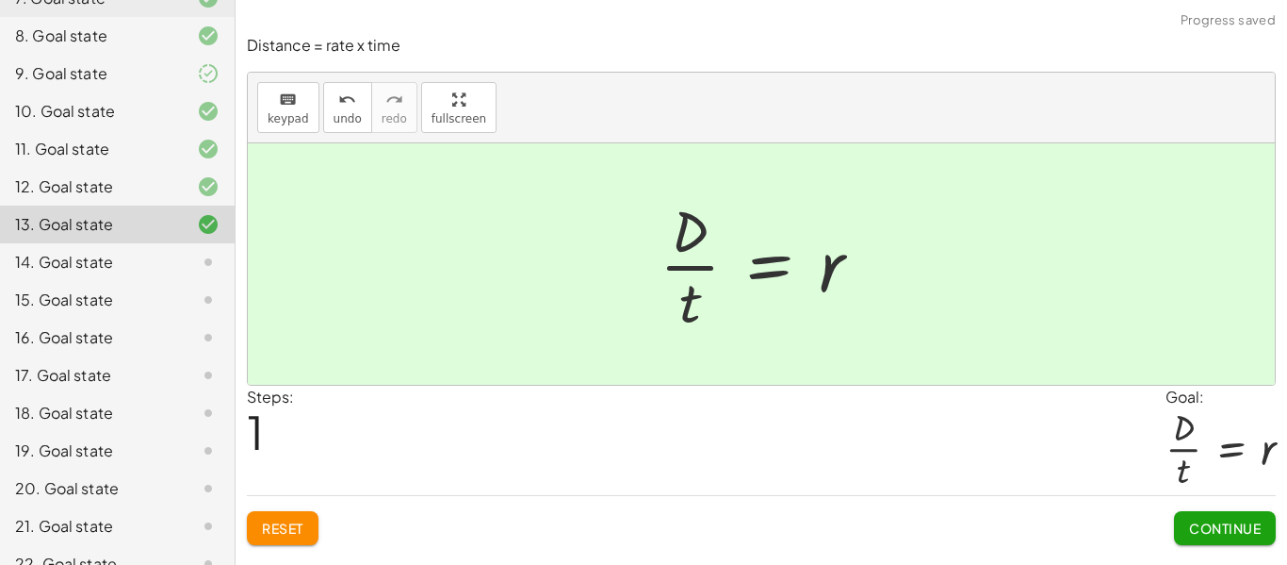
click at [1235, 530] on span "Continue" at bounding box center [1225, 527] width 72 height 17
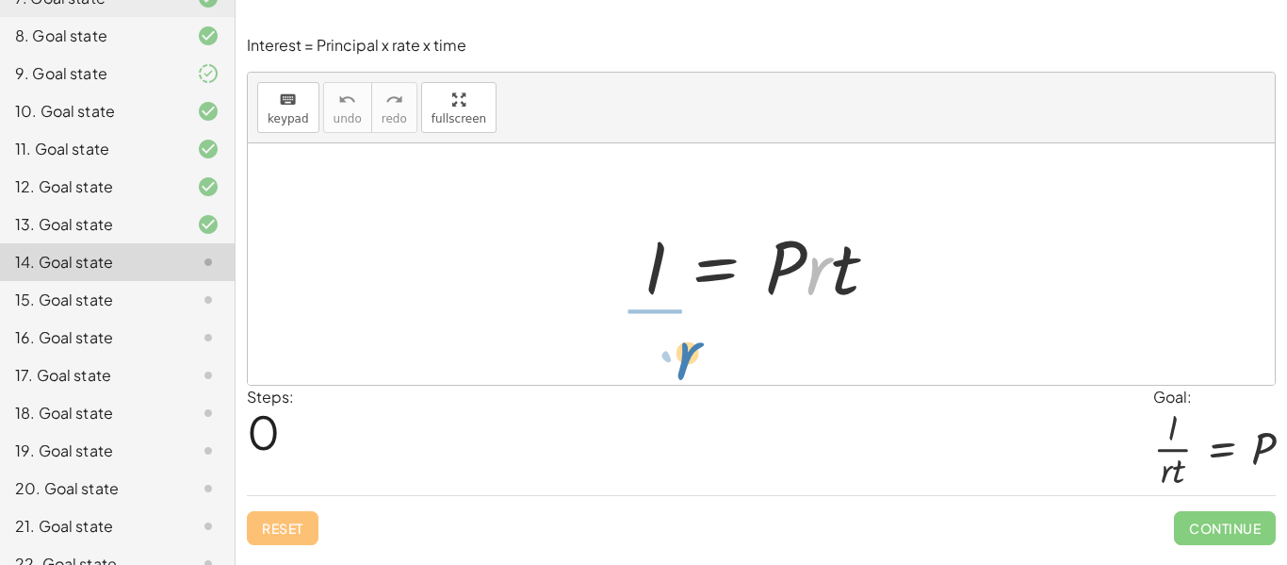
drag, startPoint x: 819, startPoint y: 284, endPoint x: 729, endPoint y: 351, distance: 112.5
click at [692, 368] on div "· r I = · P · r · t" at bounding box center [761, 263] width 1027 height 241
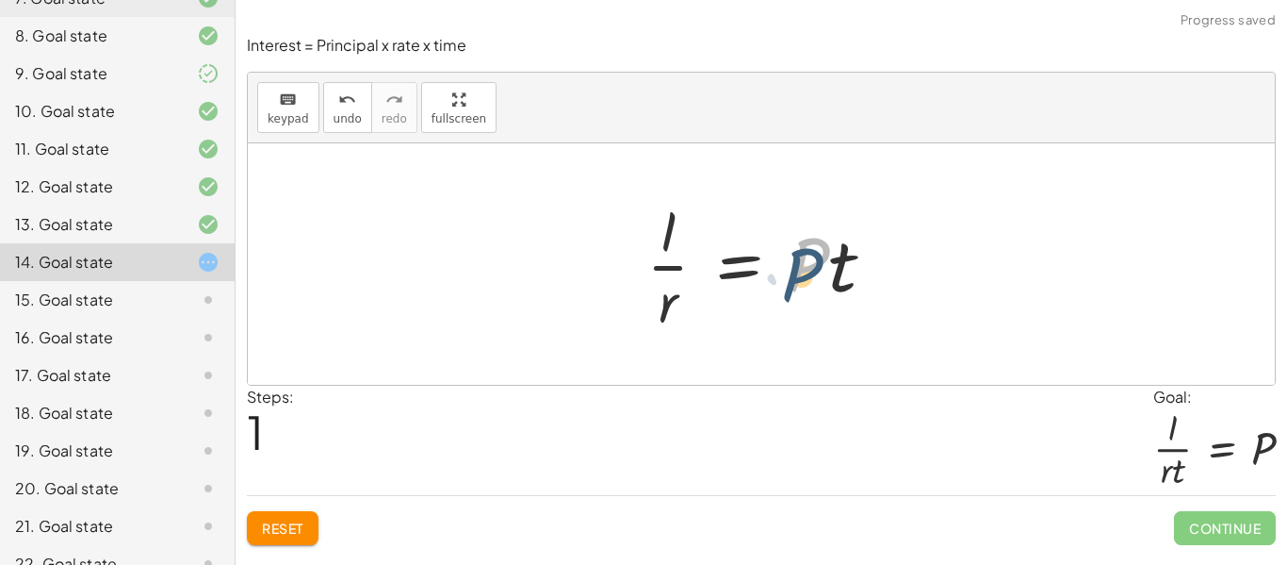
click at [824, 287] on div at bounding box center [768, 263] width 263 height 145
drag, startPoint x: 841, startPoint y: 271, endPoint x: 677, endPoint y: 320, distance: 171.2
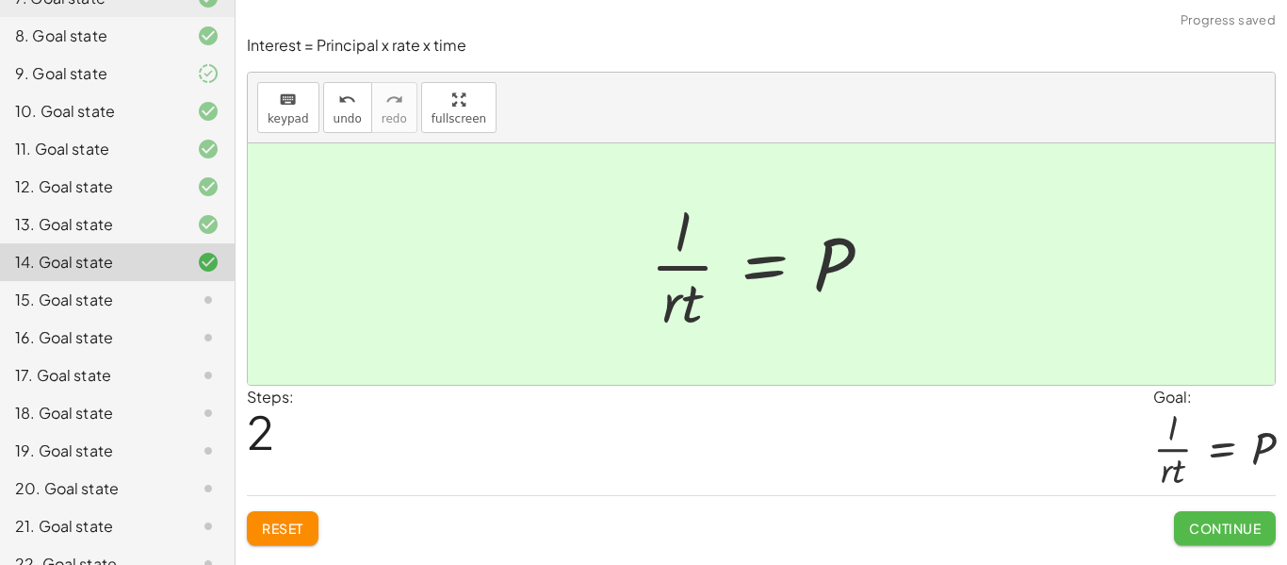
click at [1220, 523] on span "Continue" at bounding box center [1225, 527] width 72 height 17
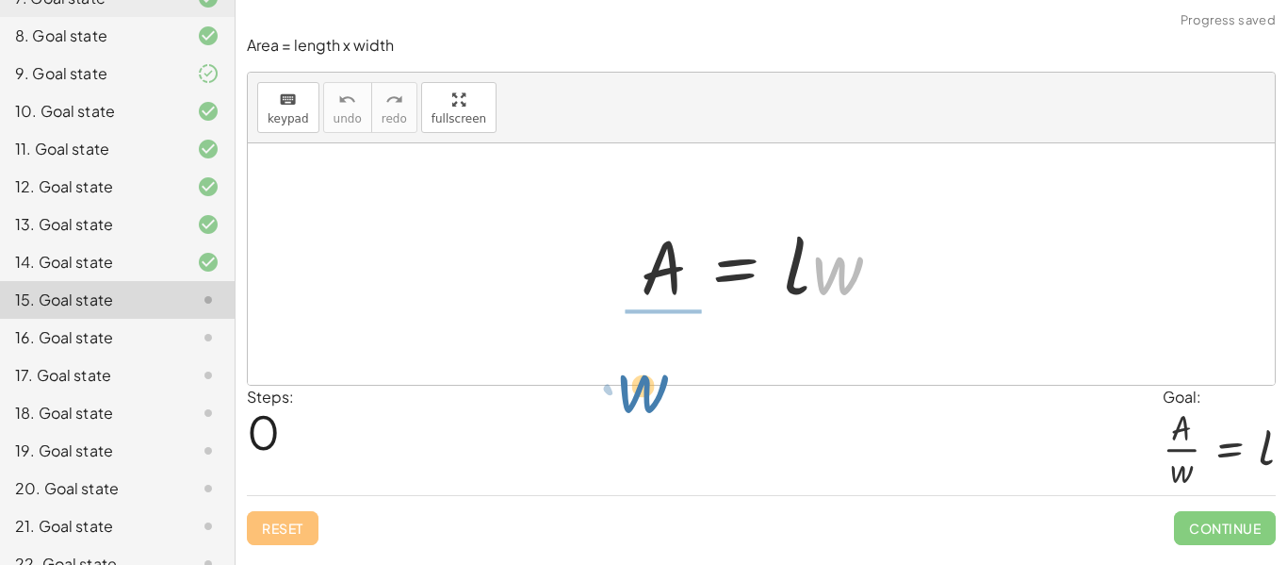
drag, startPoint x: 842, startPoint y: 266, endPoint x: 663, endPoint y: 376, distance: 210.3
click at [663, 376] on div "· w A = · l · w" at bounding box center [761, 263] width 1027 height 241
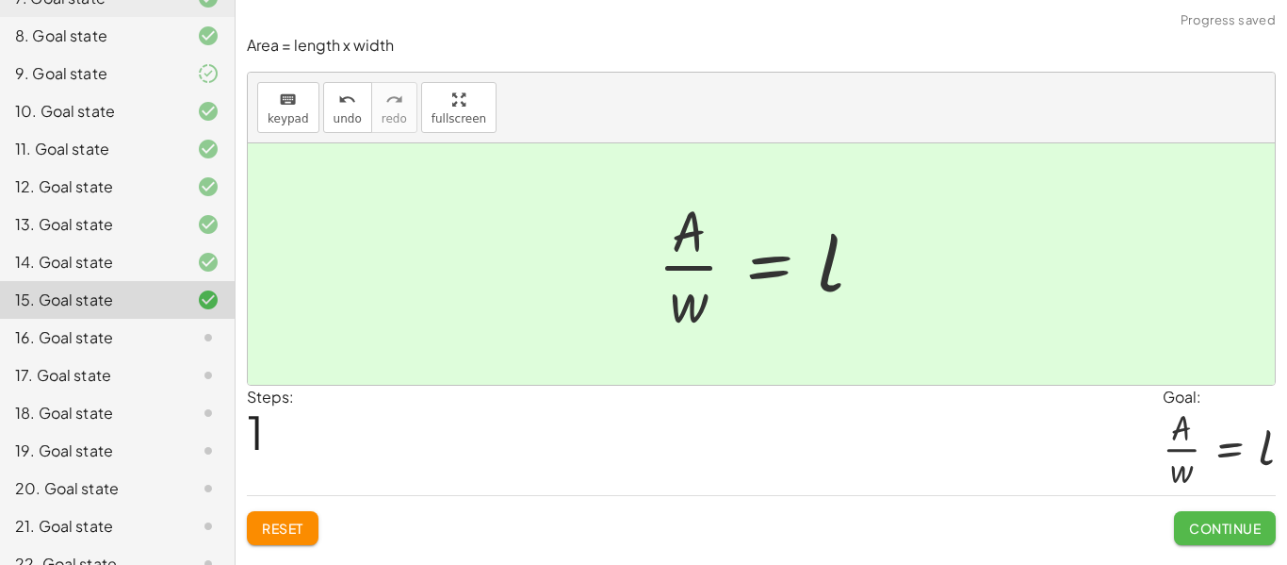
click at [1220, 526] on span "Continue" at bounding box center [1225, 527] width 72 height 17
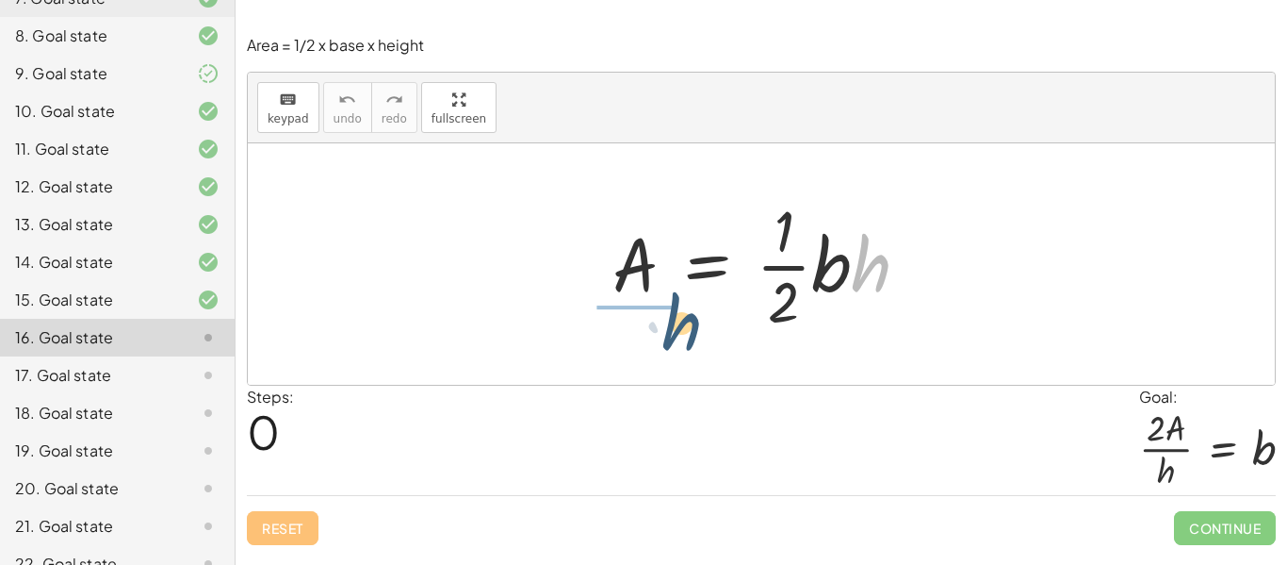
drag, startPoint x: 869, startPoint y: 267, endPoint x: 697, endPoint y: 314, distance: 177.9
click at [658, 320] on div at bounding box center [768, 263] width 331 height 145
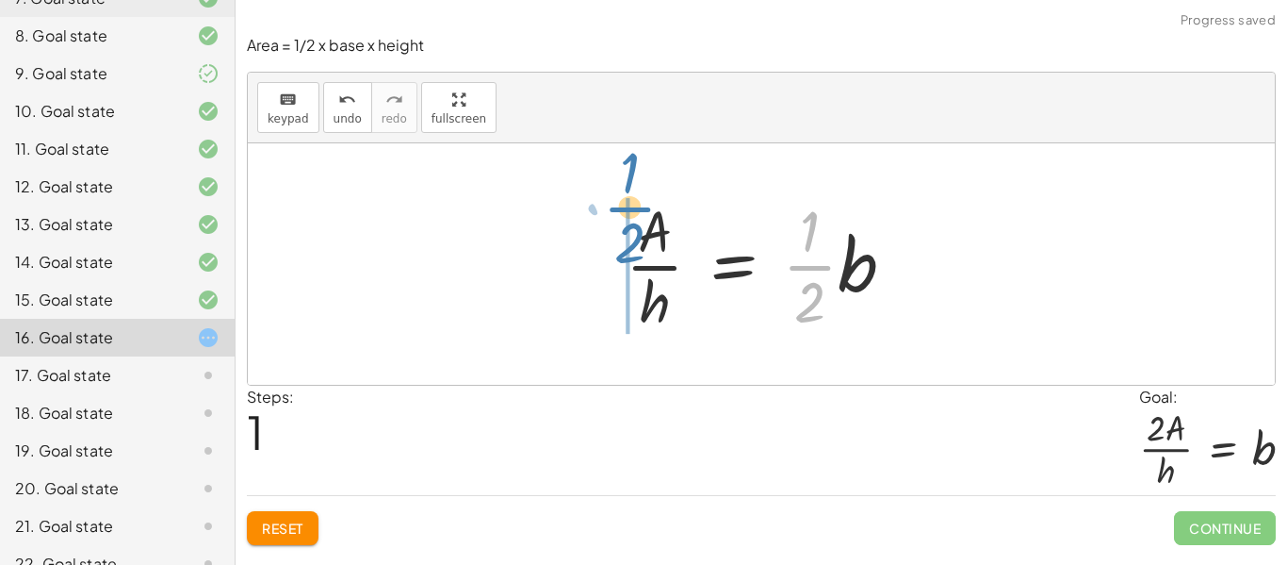
drag, startPoint x: 789, startPoint y: 270, endPoint x: 613, endPoint y: 209, distance: 186.6
click at [613, 209] on div "A = · · 1 · 2 · b · h · · 1 · 2 A = · · 1 · 2 · b · h ·" at bounding box center [761, 264] width 327 height 155
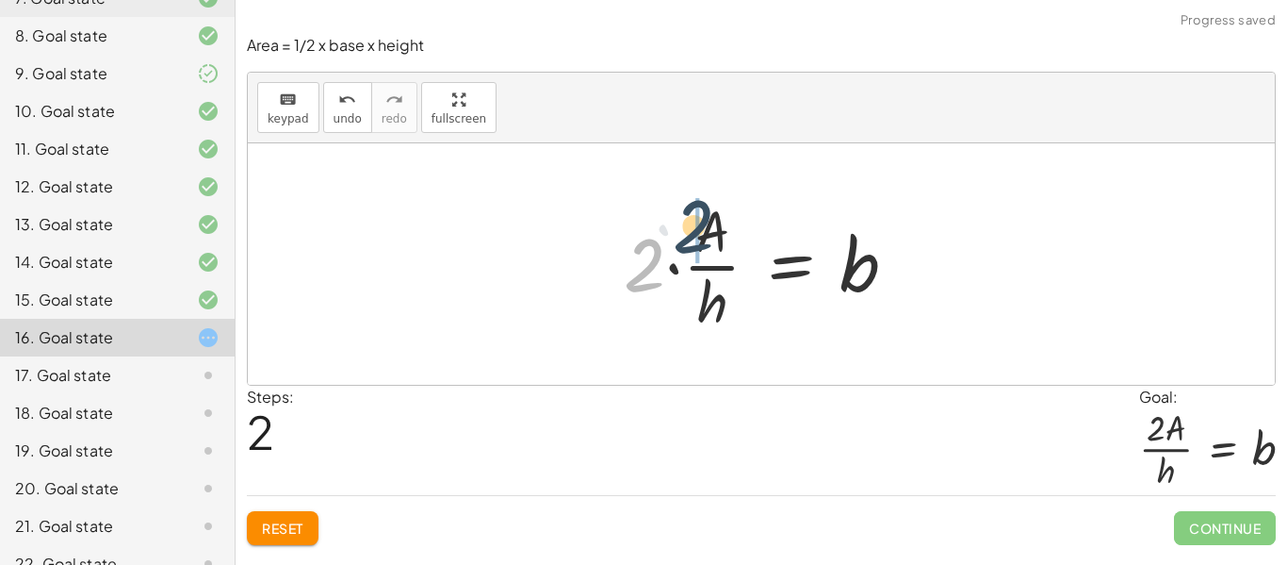
drag, startPoint x: 653, startPoint y: 263, endPoint x: 695, endPoint y: 221, distance: 58.6
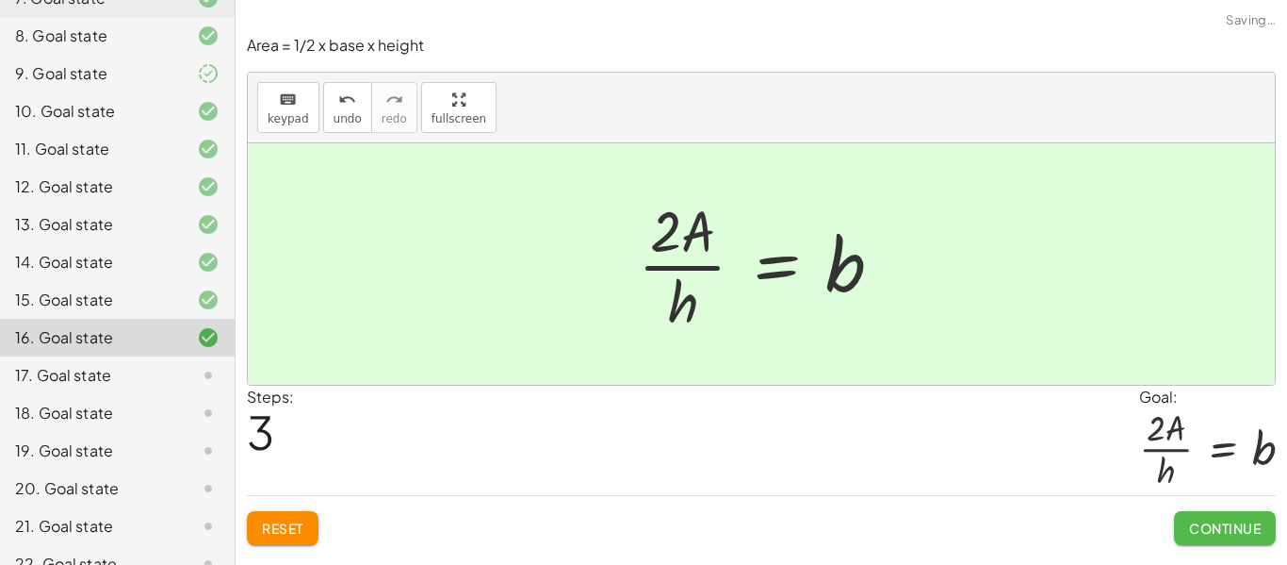
click at [1237, 534] on span "Continue" at bounding box center [1225, 527] width 72 height 17
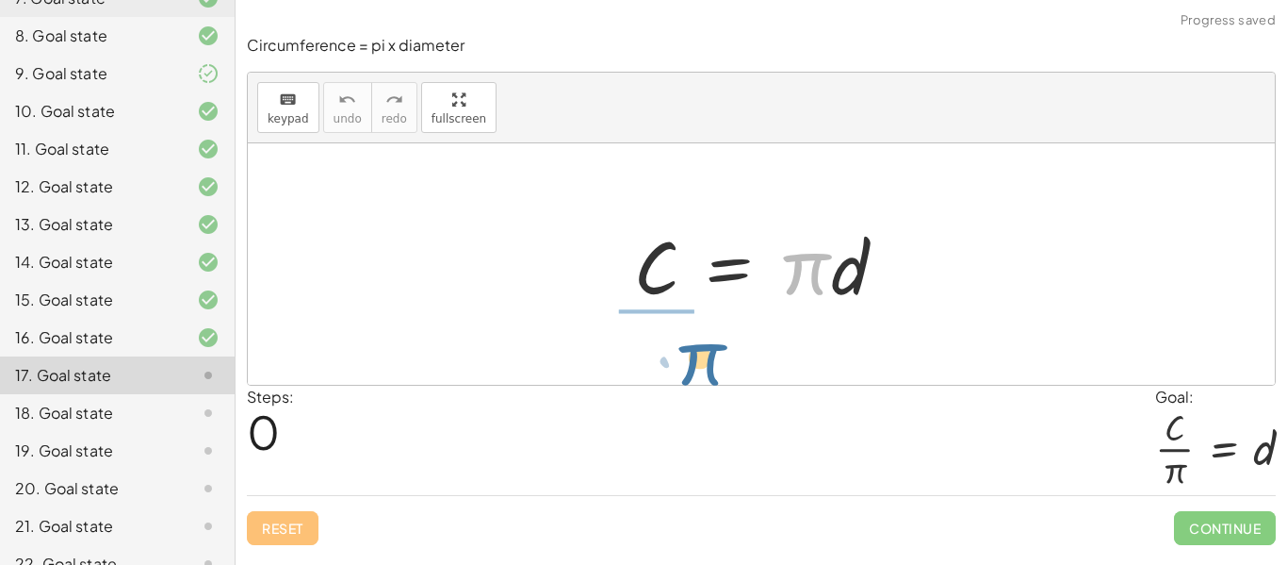
drag, startPoint x: 800, startPoint y: 254, endPoint x: 702, endPoint y: 318, distance: 116.6
click at [681, 338] on div "· π C = · π · d" at bounding box center [761, 263] width 1027 height 241
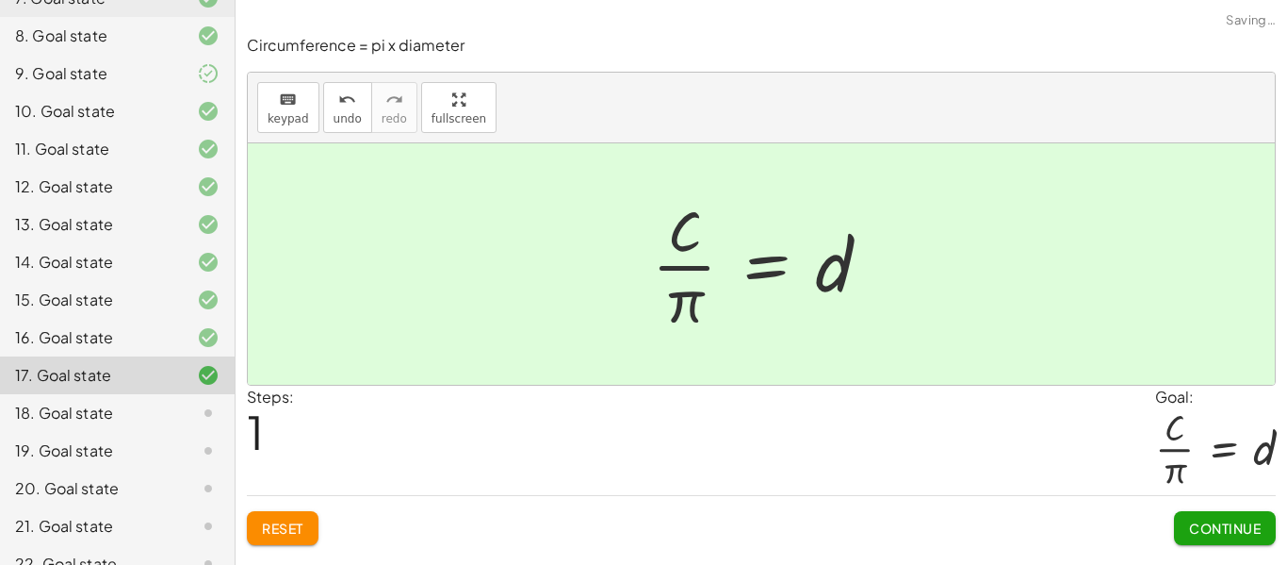
click at [1239, 519] on span "Continue" at bounding box center [1225, 527] width 72 height 17
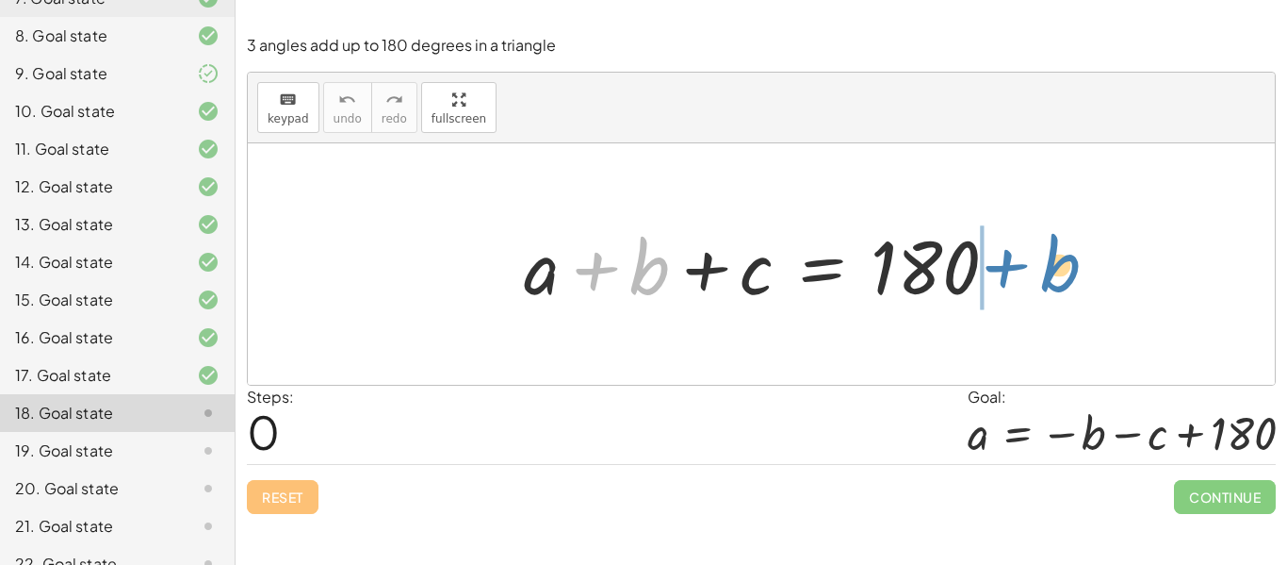
drag, startPoint x: 634, startPoint y: 262, endPoint x: 1039, endPoint y: 255, distance: 404.4
click at [1054, 255] on div "+ b + a + b + c = 180" at bounding box center [761, 263] width 1027 height 241
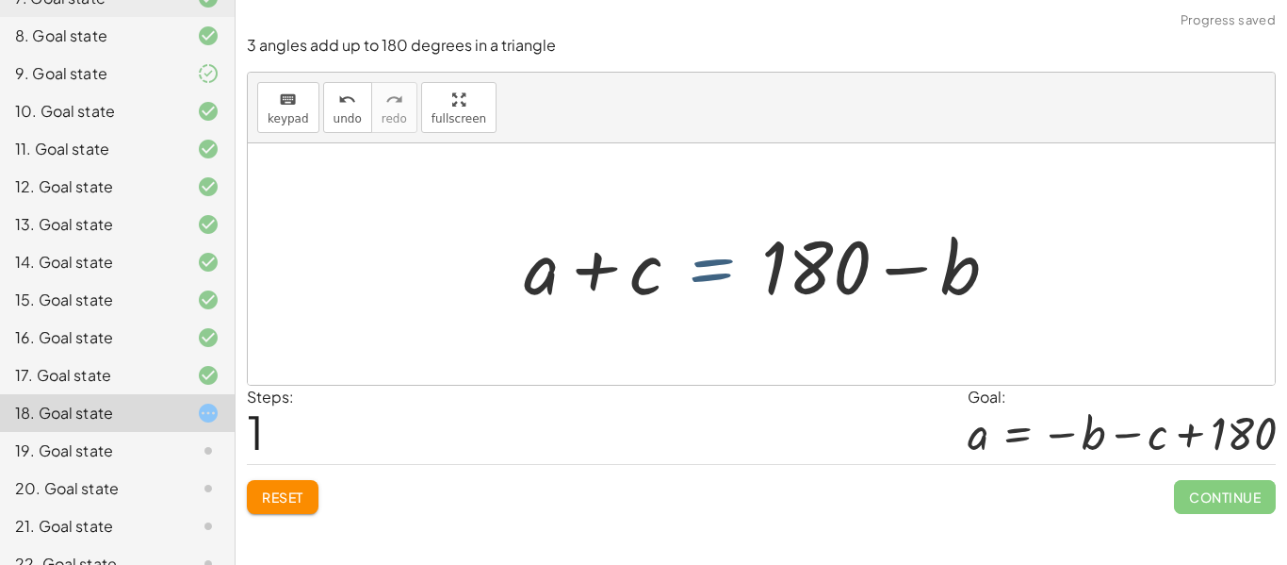
click at [747, 282] on div at bounding box center [769, 264] width 508 height 97
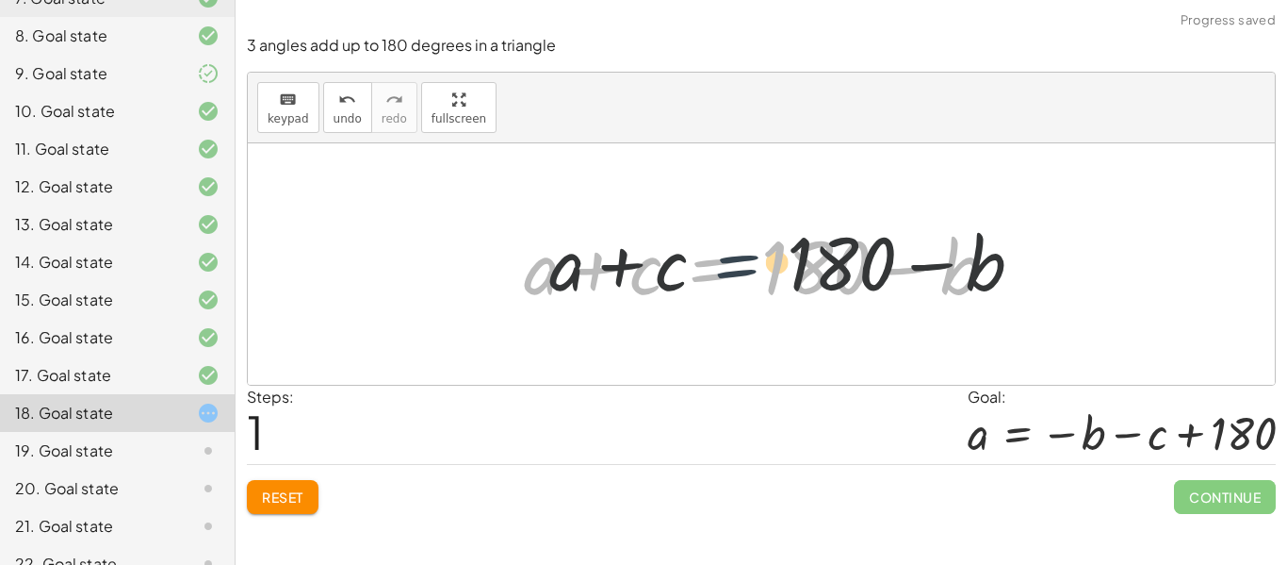
drag, startPoint x: 699, startPoint y: 286, endPoint x: 717, endPoint y: 287, distance: 17.9
click at [717, 287] on div at bounding box center [769, 264] width 508 height 97
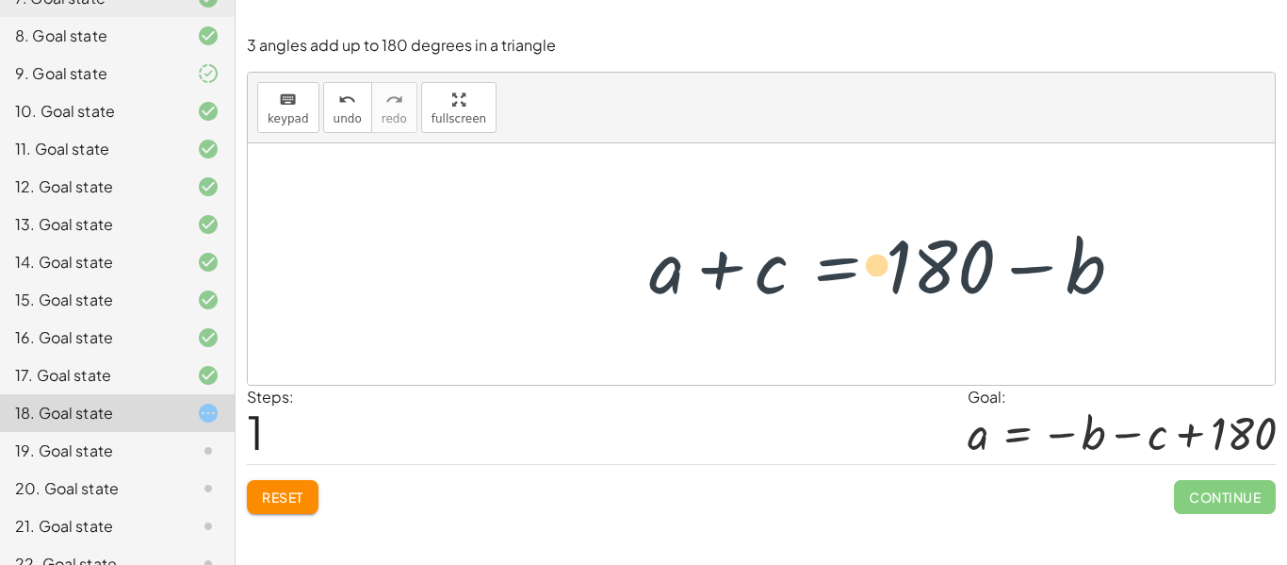
drag, startPoint x: 664, startPoint y: 287, endPoint x: 796, endPoint y: 299, distance: 132.4
click at [804, 298] on div at bounding box center [769, 264] width 508 height 97
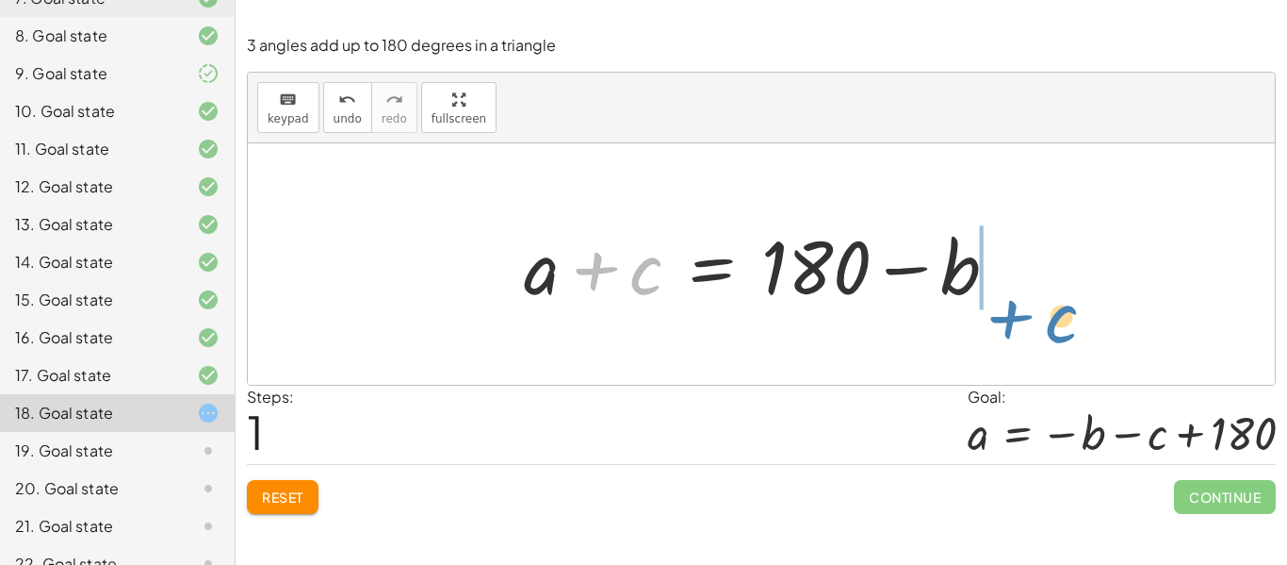
drag, startPoint x: 638, startPoint y: 273, endPoint x: 1060, endPoint y: 308, distance: 423.7
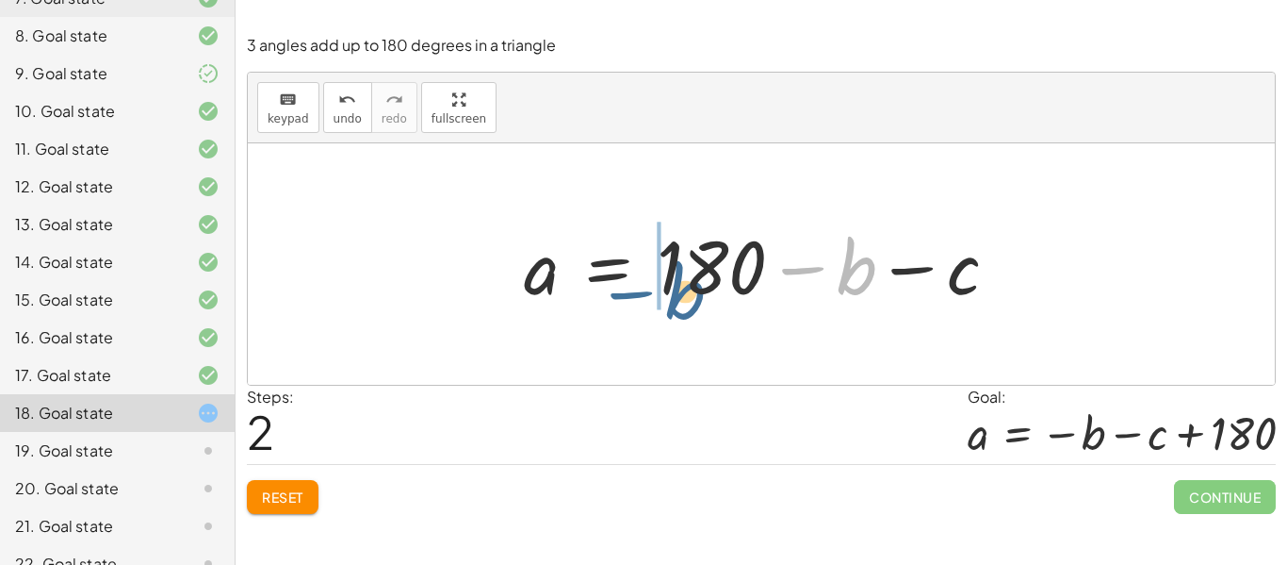
drag, startPoint x: 851, startPoint y: 266, endPoint x: 676, endPoint y: 283, distance: 176.1
click at [676, 283] on div at bounding box center [769, 264] width 508 height 97
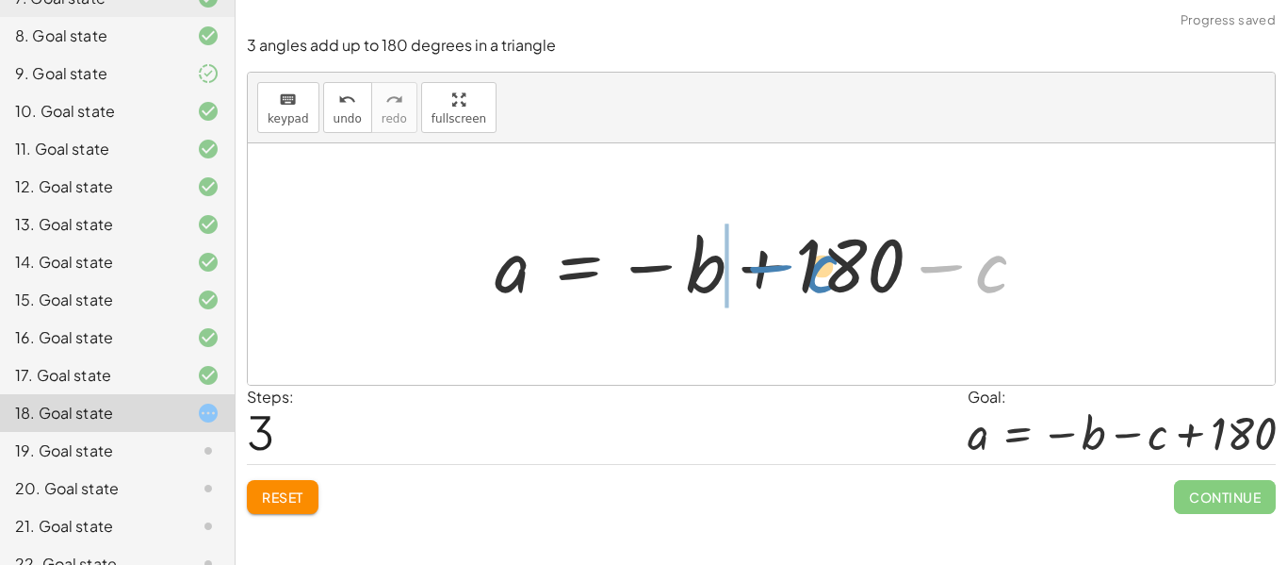
drag, startPoint x: 1007, startPoint y: 286, endPoint x: 836, endPoint y: 286, distance: 170.6
click at [836, 286] on div at bounding box center [767, 264] width 565 height 93
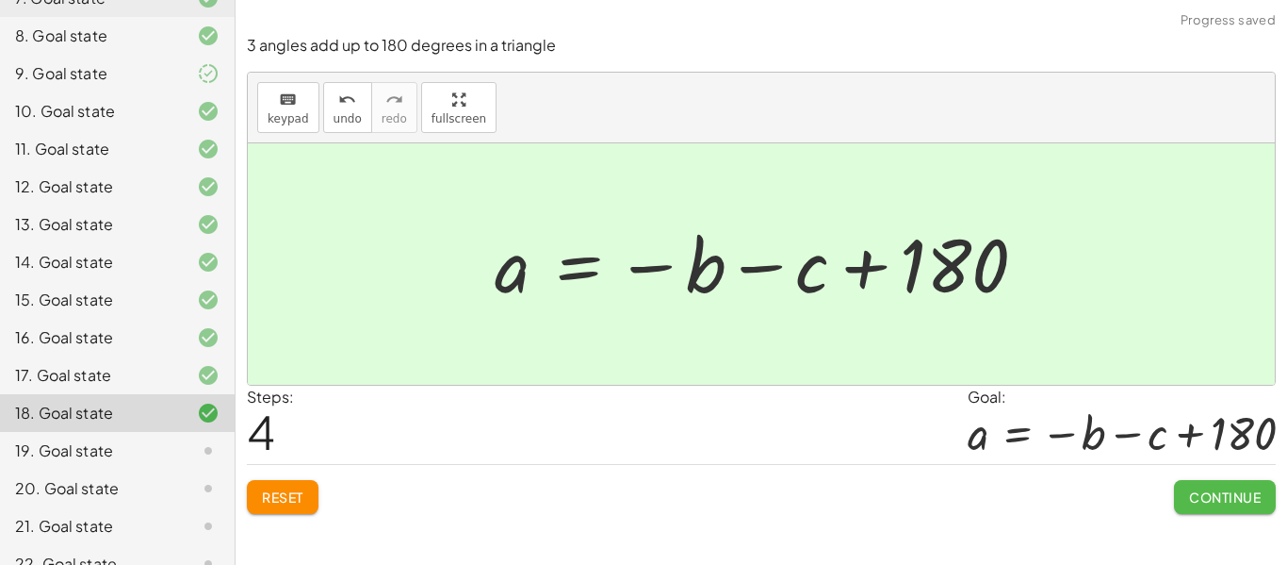
click at [1198, 495] on span "Continue" at bounding box center [1225, 496] width 72 height 17
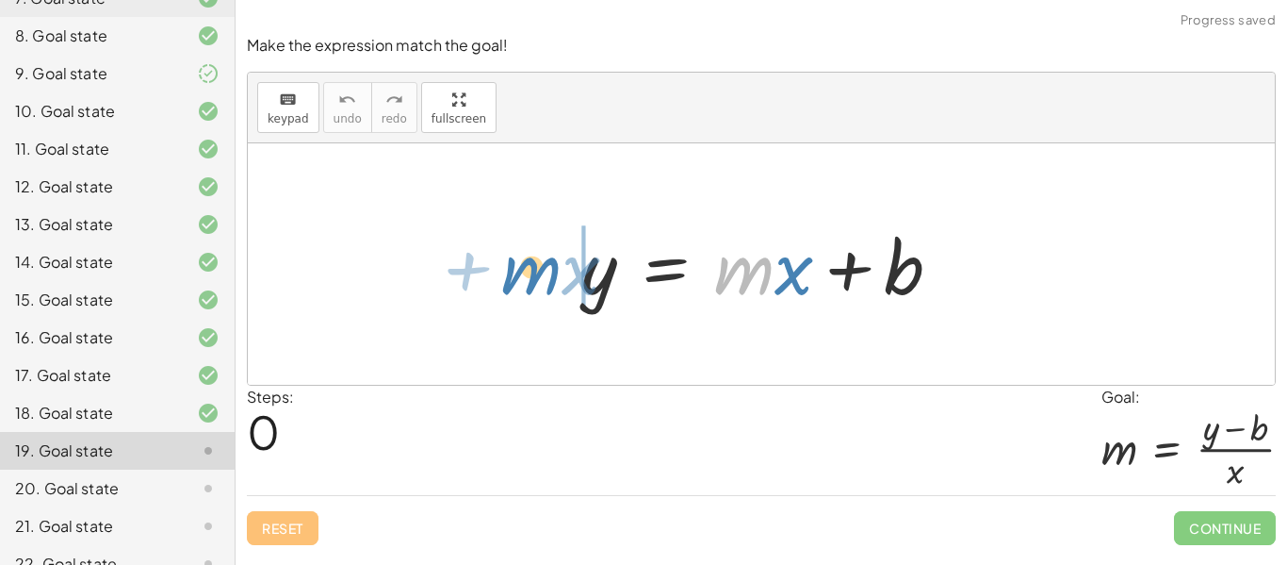
drag, startPoint x: 743, startPoint y: 265, endPoint x: 530, endPoint y: 267, distance: 213.0
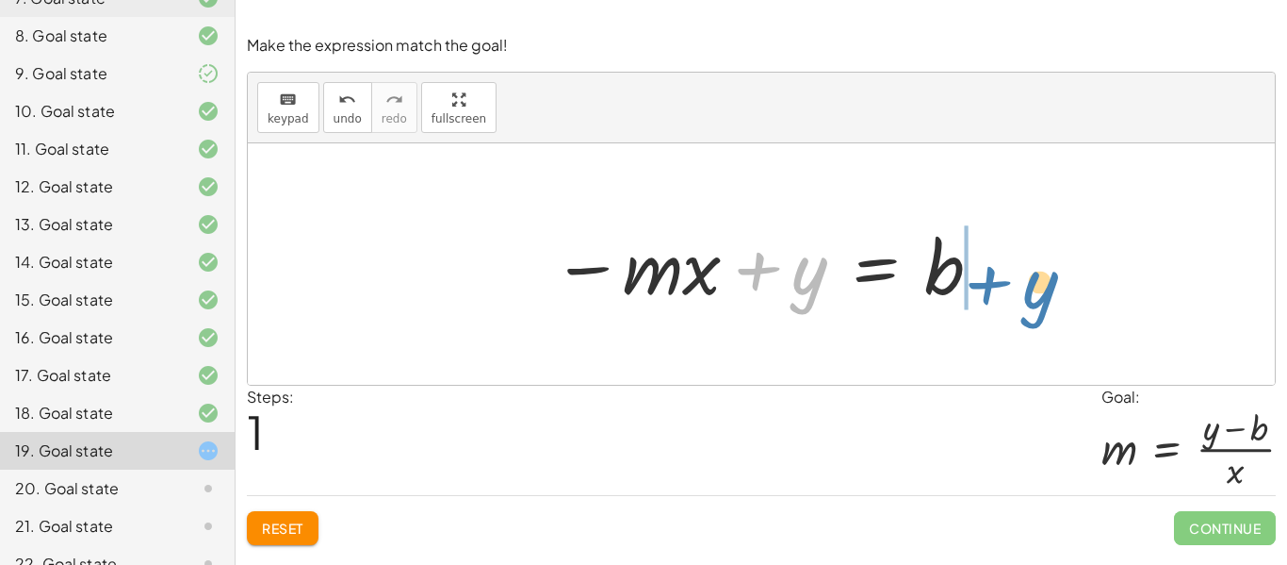
drag, startPoint x: 809, startPoint y: 287, endPoint x: 1041, endPoint y: 300, distance: 233.2
click at [1041, 300] on div "y = + · m · x + b + y y = · m · x b − +" at bounding box center [761, 263] width 1027 height 241
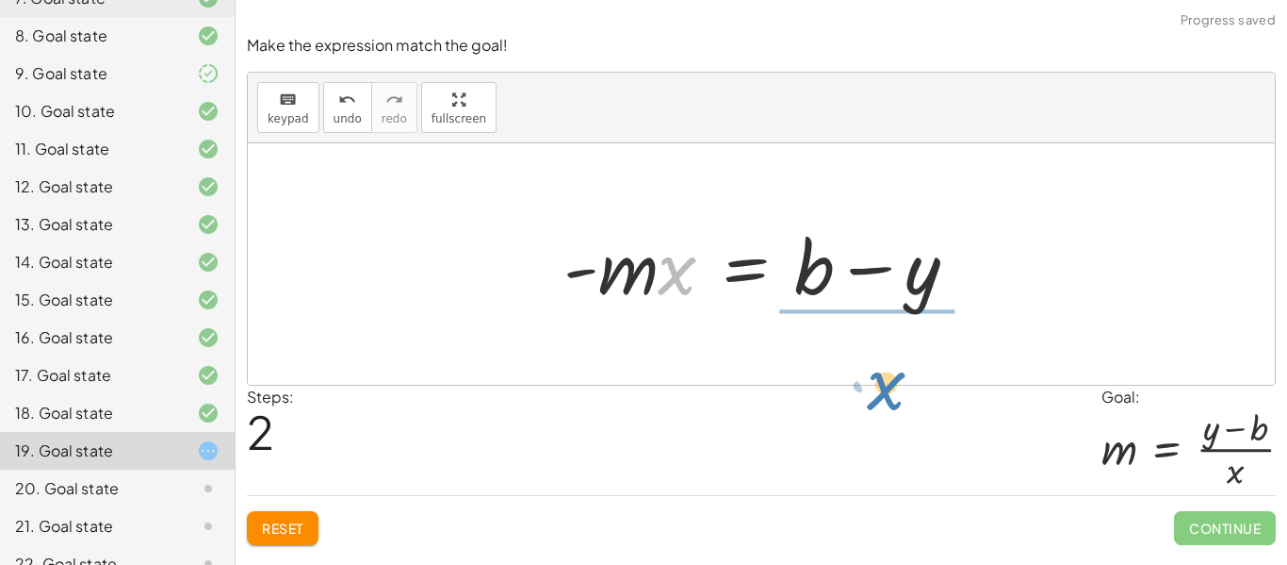
drag, startPoint x: 683, startPoint y: 278, endPoint x: 893, endPoint y: 385, distance: 235.6
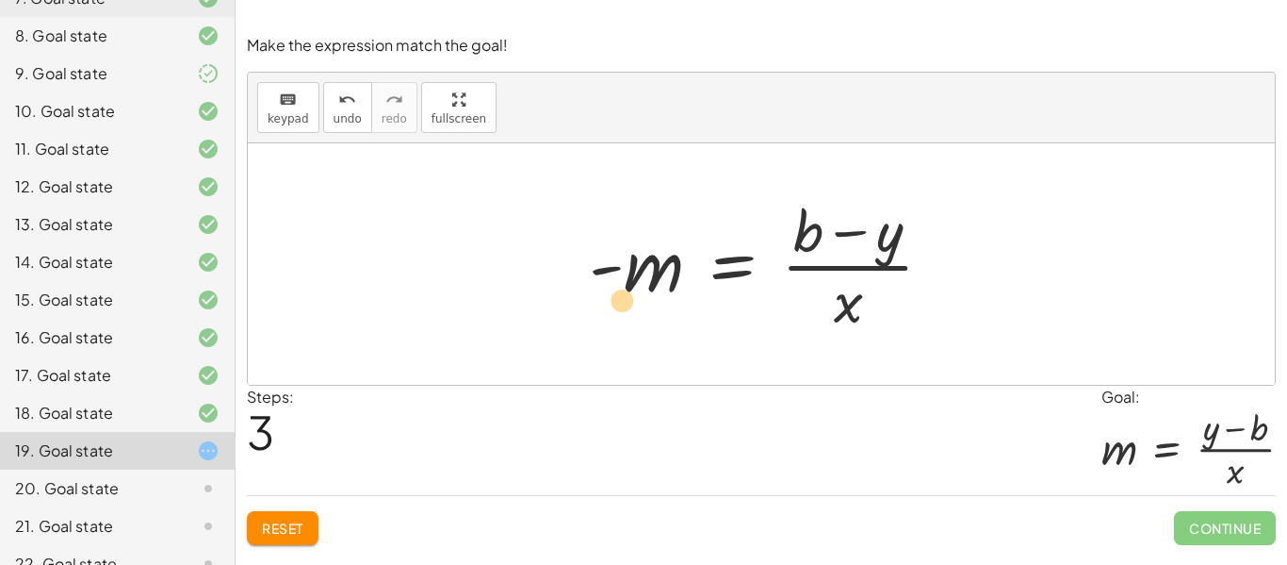
drag, startPoint x: 613, startPoint y: 266, endPoint x: 593, endPoint y: 301, distance: 40.1
click at [593, 301] on div at bounding box center [769, 263] width 378 height 145
click at [607, 270] on div at bounding box center [769, 263] width 378 height 145
drag, startPoint x: 607, startPoint y: 270, endPoint x: 964, endPoint y: 237, distance: 358.8
click at [952, 256] on div at bounding box center [769, 263] width 378 height 145
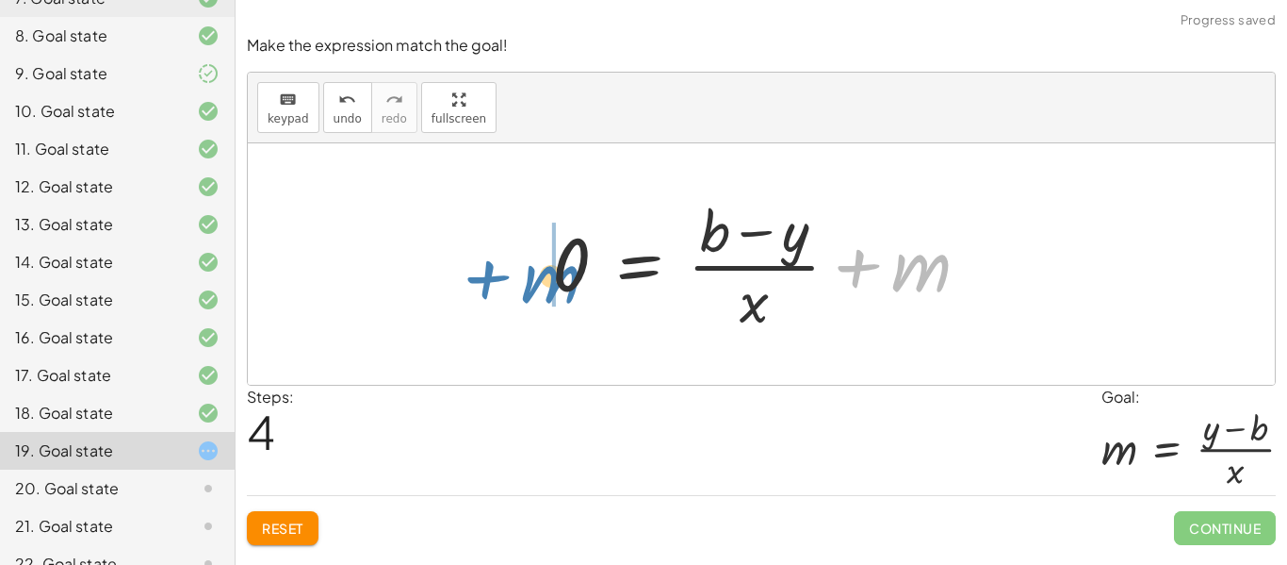
drag, startPoint x: 915, startPoint y: 269, endPoint x: 570, endPoint y: 236, distance: 346.5
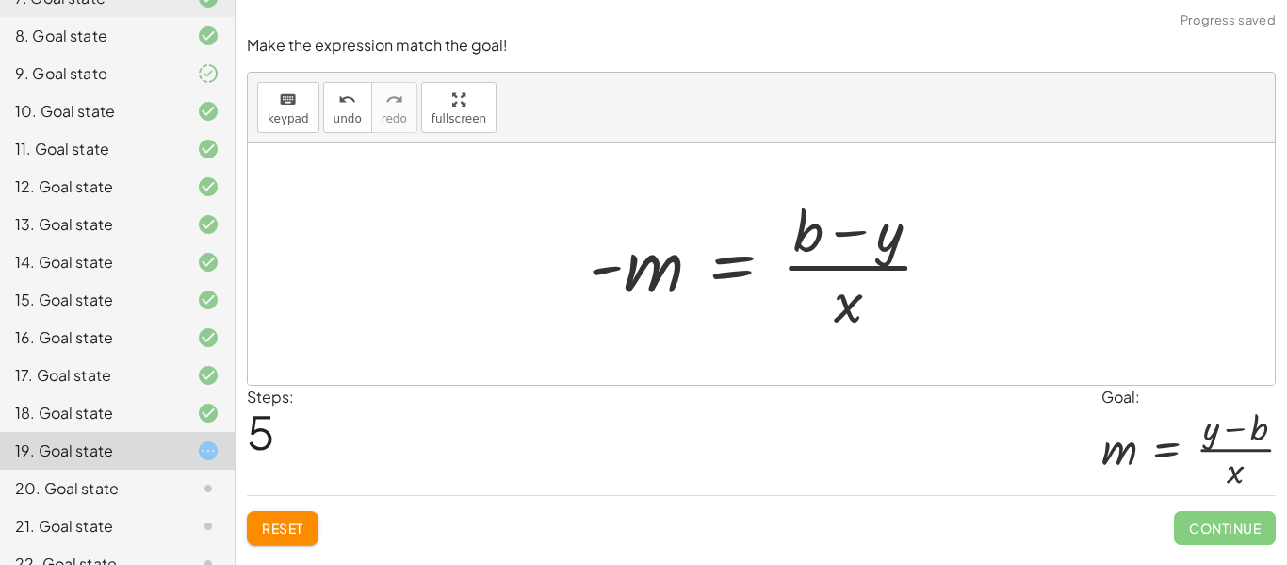
drag, startPoint x: 287, startPoint y: 523, endPoint x: 317, endPoint y: 502, distance: 35.8
click at [287, 523] on span "Reset" at bounding box center [282, 527] width 41 height 17
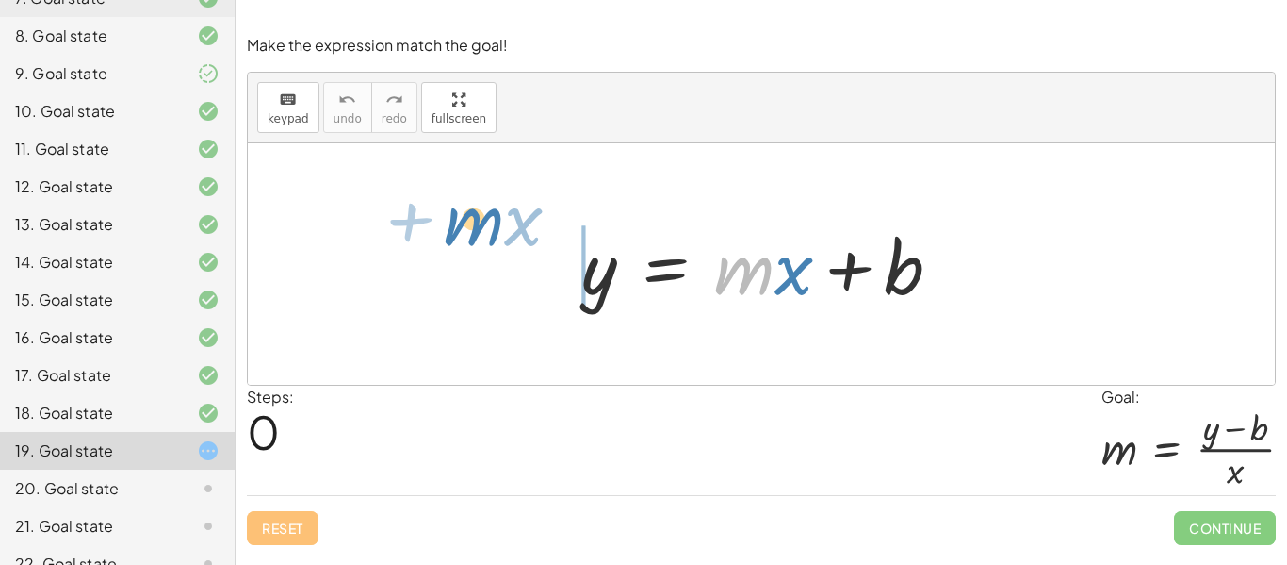
drag, startPoint x: 760, startPoint y: 275, endPoint x: 489, endPoint y: 227, distance: 274.7
click at [489, 227] on div "· m + · x y = + · m · x + b" at bounding box center [761, 263] width 1027 height 241
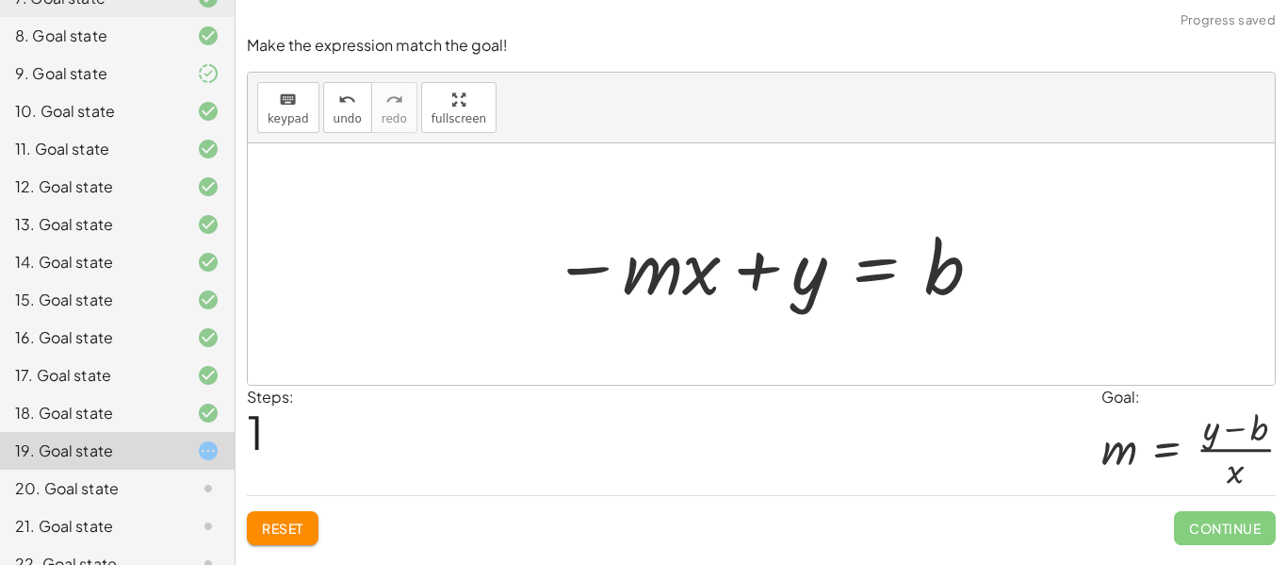
drag, startPoint x: 270, startPoint y: 519, endPoint x: 493, endPoint y: 438, distance: 237.6
click at [274, 516] on button "Reset" at bounding box center [283, 528] width 72 height 34
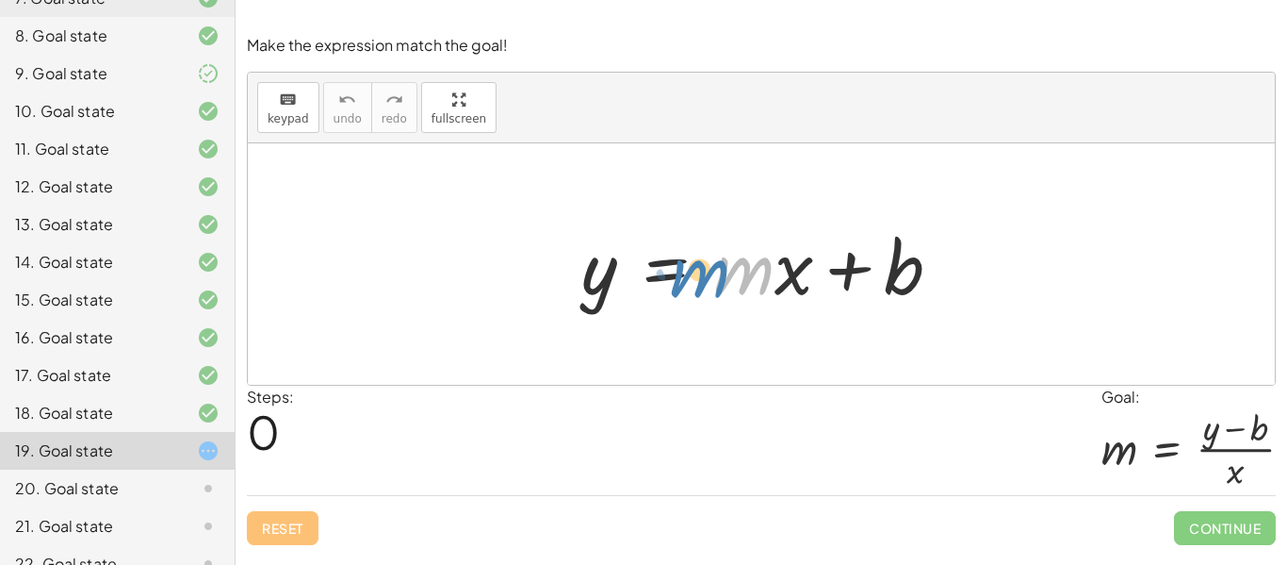
drag, startPoint x: 736, startPoint y: 272, endPoint x: 724, endPoint y: 263, distance: 15.5
click at [718, 266] on div at bounding box center [769, 264] width 394 height 97
drag, startPoint x: 790, startPoint y: 262, endPoint x: 602, endPoint y: 342, distance: 203.9
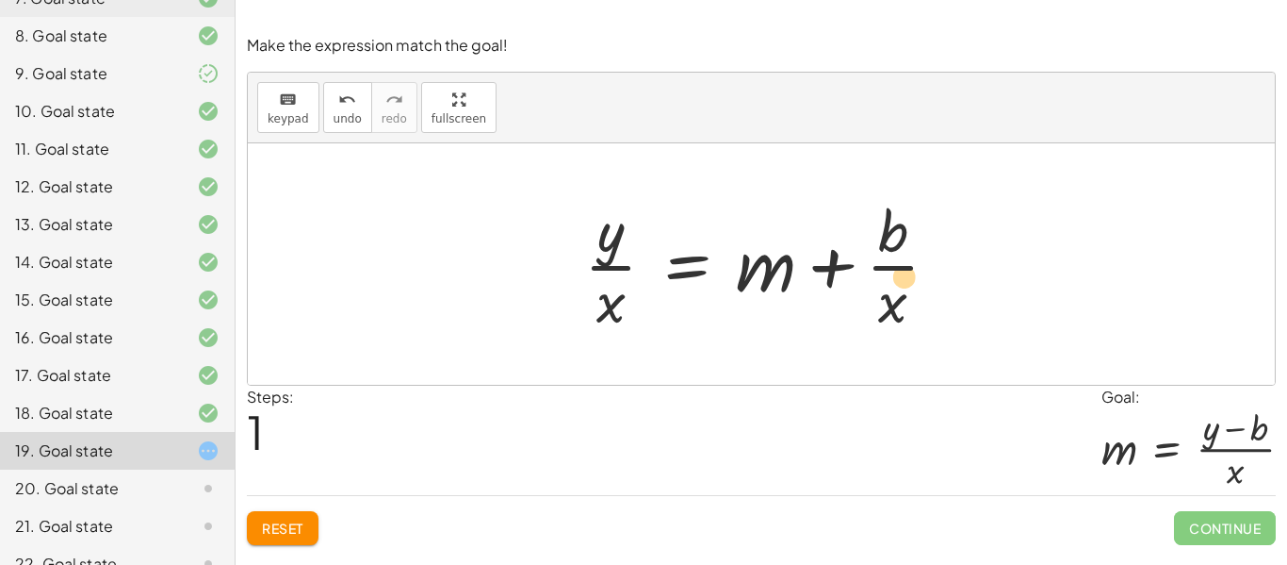
drag, startPoint x: 902, startPoint y: 237, endPoint x: 912, endPoint y: 255, distance: 21.5
click at [909, 267] on div at bounding box center [769, 263] width 388 height 145
drag, startPoint x: 892, startPoint y: 235, endPoint x: 623, endPoint y: 231, distance: 269.6
click at [623, 231] on div at bounding box center [769, 263] width 388 height 145
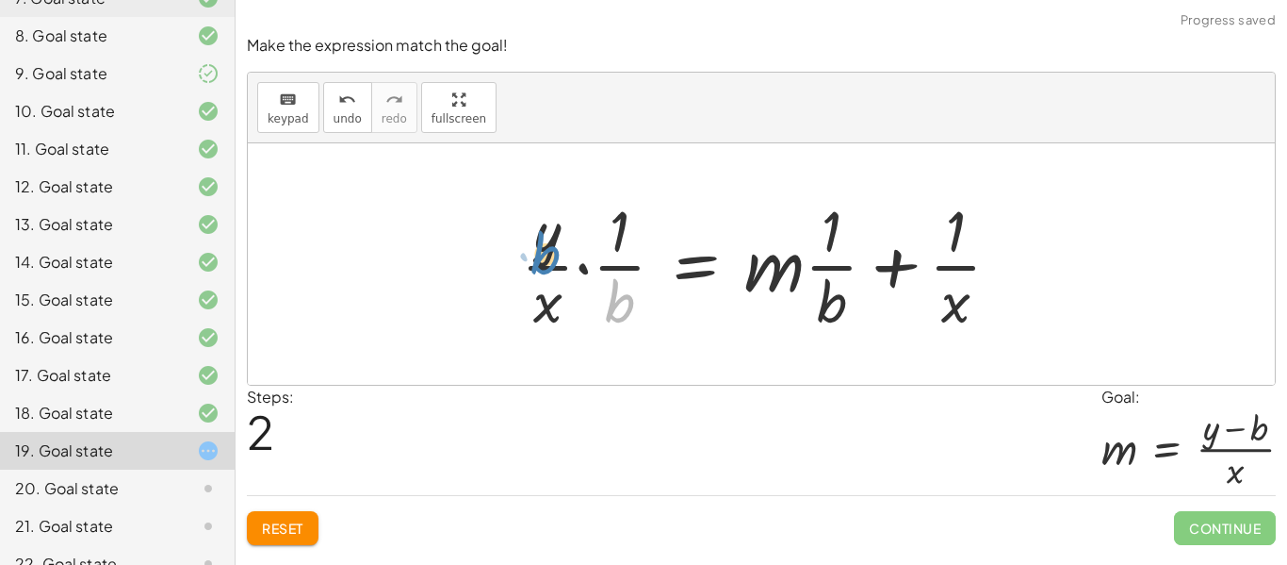
drag, startPoint x: 635, startPoint y: 300, endPoint x: 549, endPoint y: 254, distance: 97.4
click at [549, 254] on div at bounding box center [769, 263] width 514 height 145
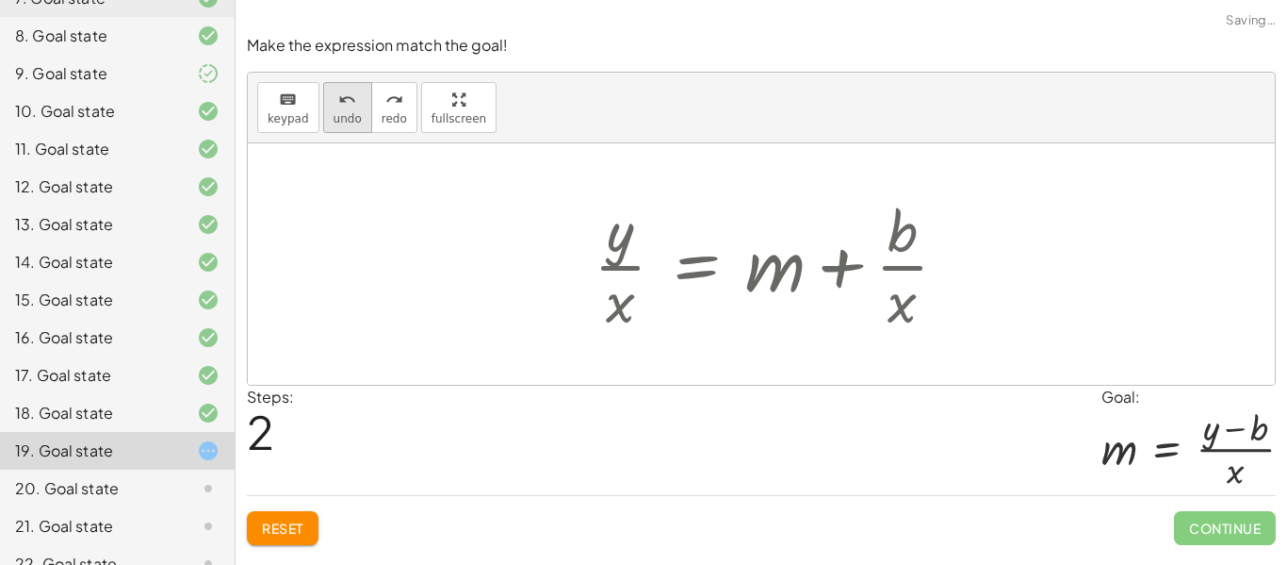
click at [346, 127] on button "undo undo" at bounding box center [347, 107] width 49 height 51
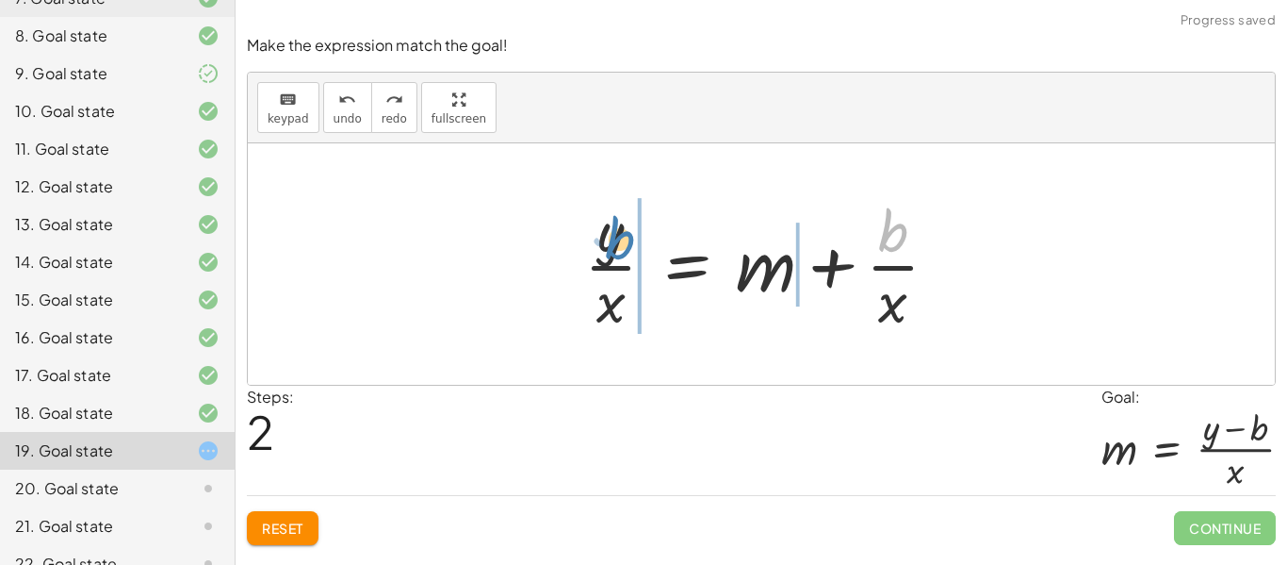
drag, startPoint x: 887, startPoint y: 239, endPoint x: 614, endPoint y: 247, distance: 273.4
click at [614, 247] on div at bounding box center [769, 263] width 388 height 145
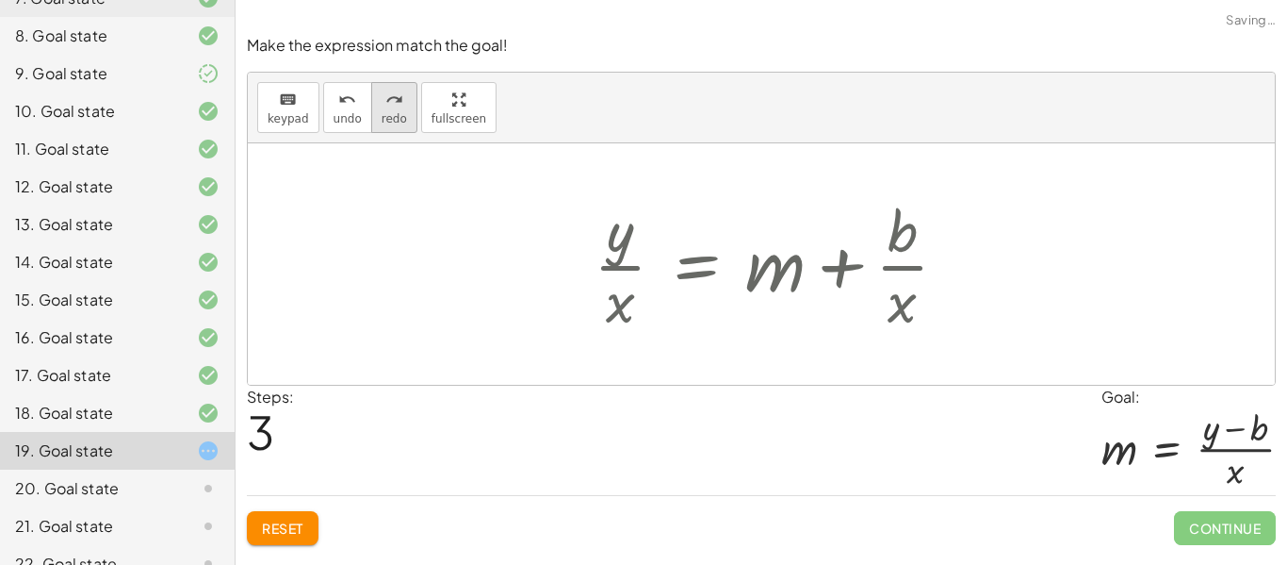
drag, startPoint x: 349, startPoint y: 128, endPoint x: 409, endPoint y: 104, distance: 65.1
click at [350, 127] on button "undo undo" at bounding box center [347, 107] width 49 height 51
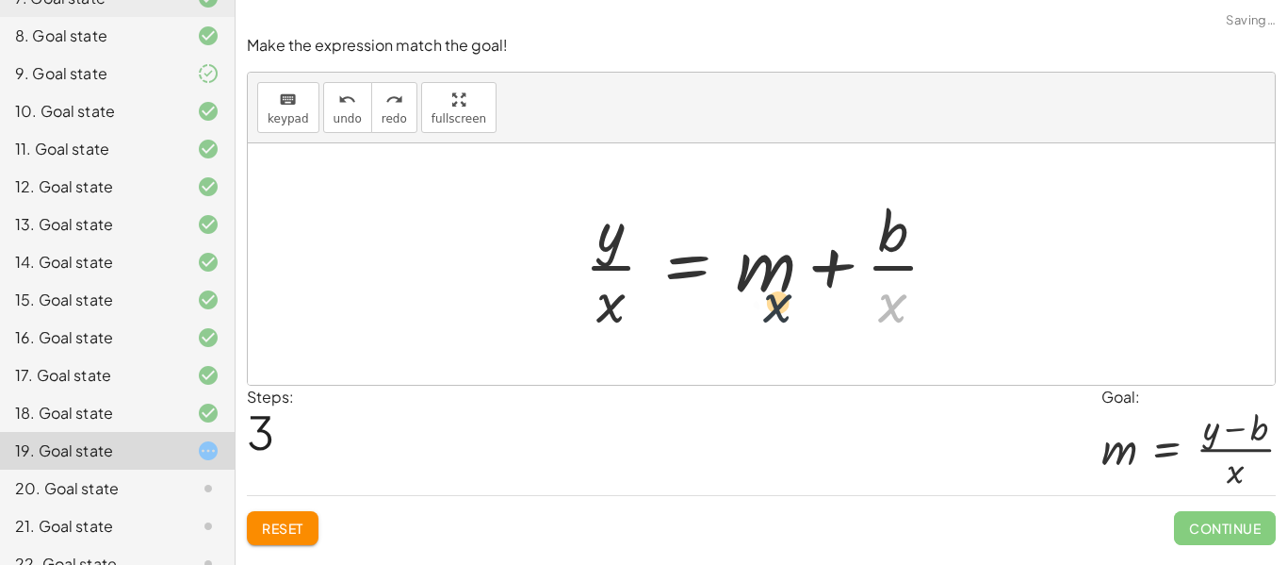
drag, startPoint x: 889, startPoint y: 318, endPoint x: 647, endPoint y: 318, distance: 241.3
click at [647, 318] on div at bounding box center [769, 263] width 388 height 145
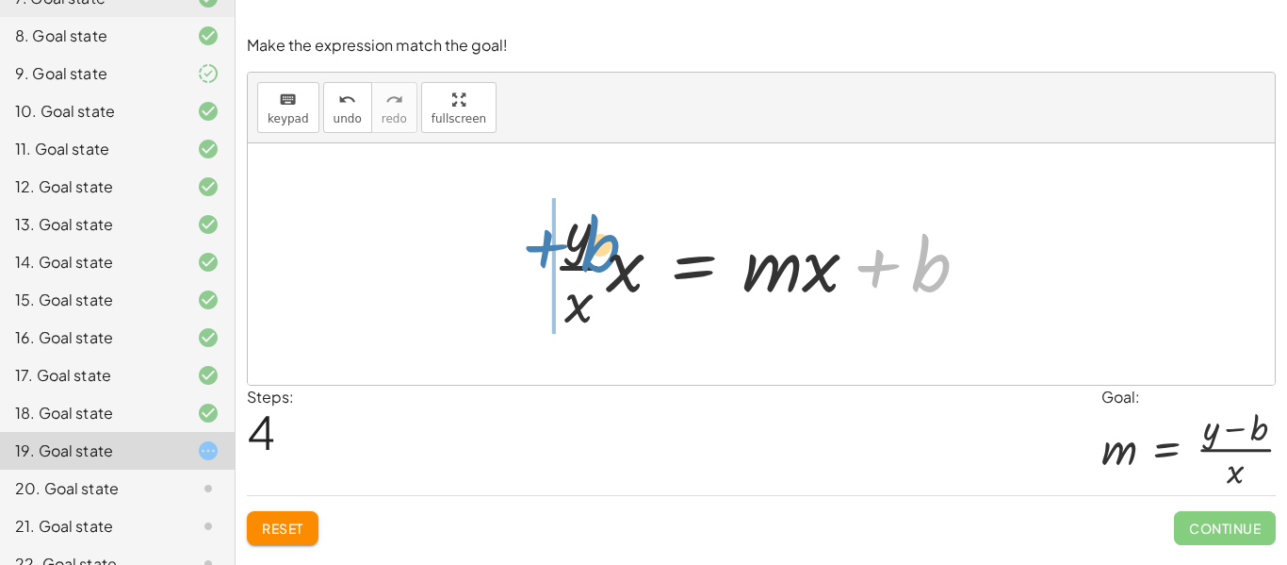
drag, startPoint x: 925, startPoint y: 278, endPoint x: 588, endPoint y: 260, distance: 336.9
click at [588, 260] on div at bounding box center [768, 263] width 450 height 145
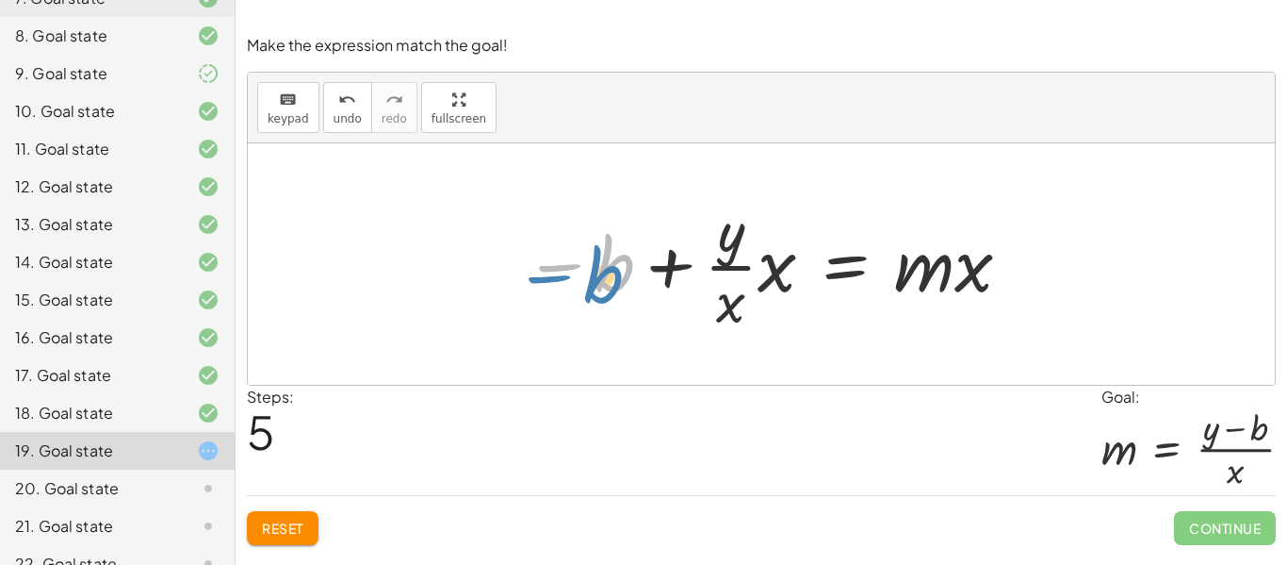
drag, startPoint x: 613, startPoint y: 272, endPoint x: 600, endPoint y: 285, distance: 17.3
click at [600, 285] on div at bounding box center [769, 263] width 509 height 145
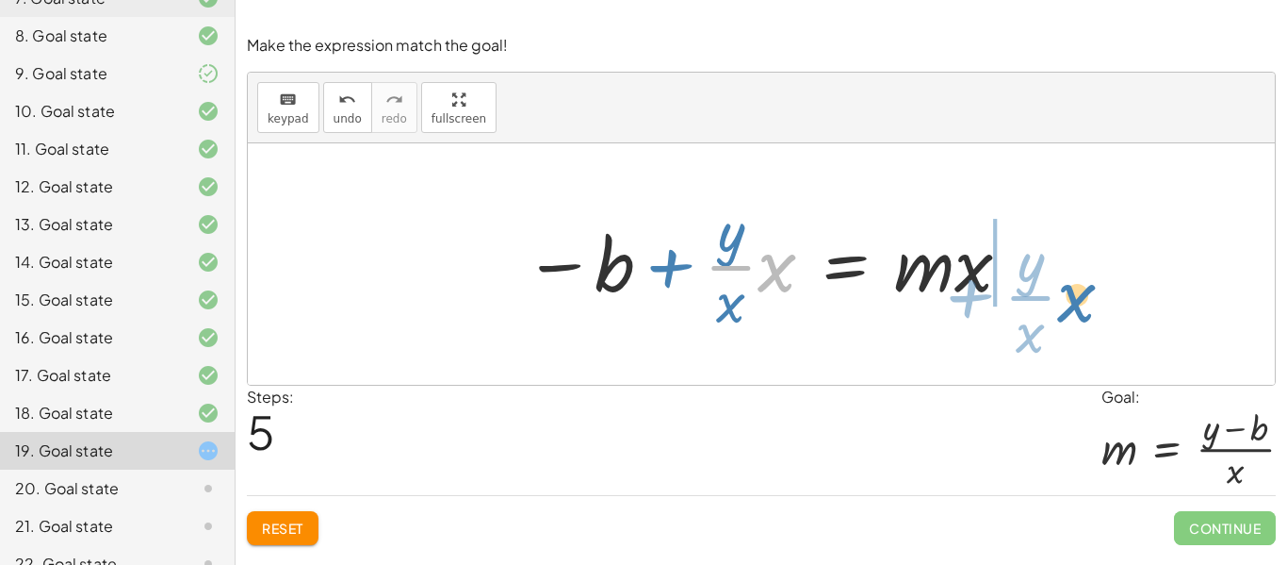
drag, startPoint x: 765, startPoint y: 273, endPoint x: 1065, endPoint y: 303, distance: 301.2
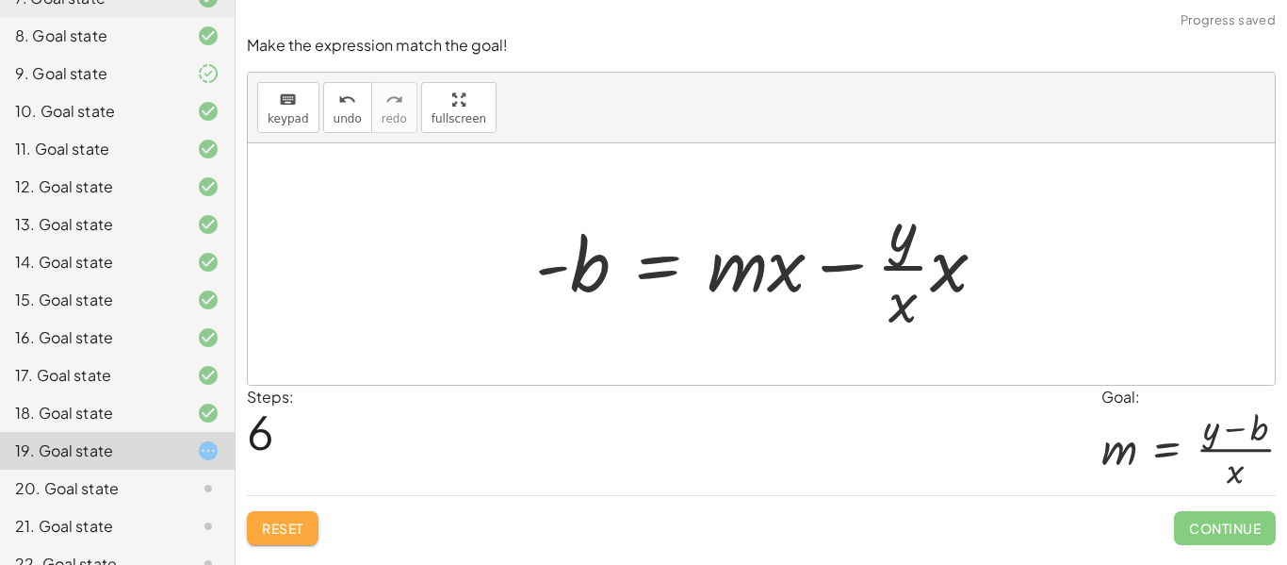
drag, startPoint x: 292, startPoint y: 531, endPoint x: 311, endPoint y: 519, distance: 22.0
click at [294, 530] on span "Reset" at bounding box center [282, 527] width 41 height 17
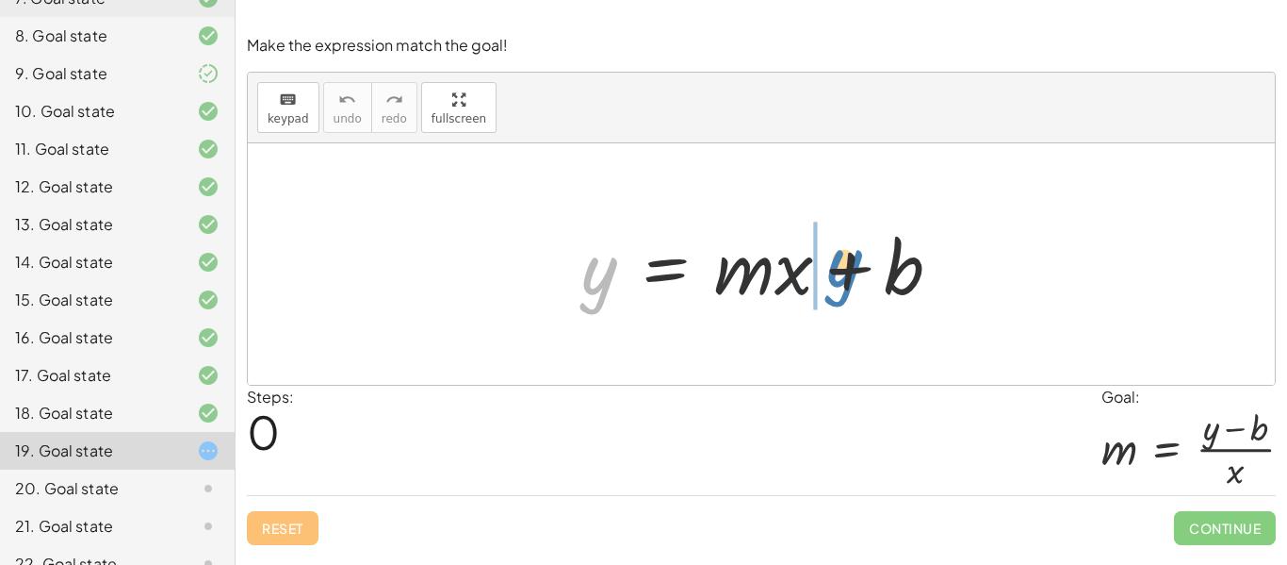
drag, startPoint x: 588, startPoint y: 278, endPoint x: 832, endPoint y: 270, distance: 244.2
click at [832, 270] on div at bounding box center [769, 264] width 394 height 97
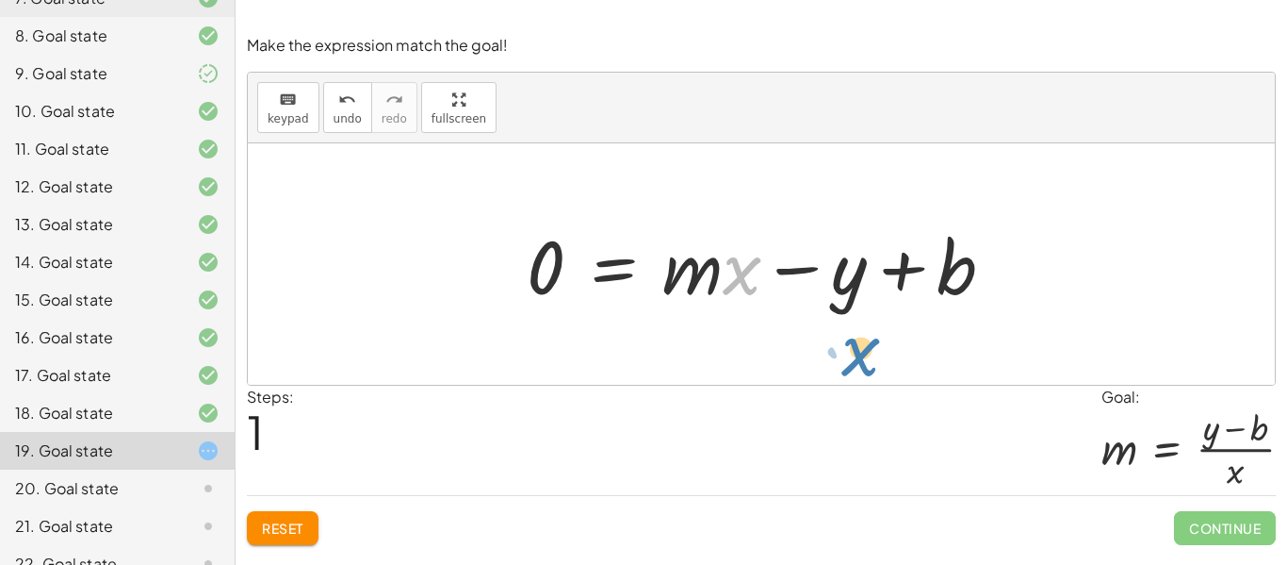
drag, startPoint x: 734, startPoint y: 282, endPoint x: 858, endPoint y: 360, distance: 146.2
click at [858, 360] on div "y = + · m · x + b · x + · m y = + · m · x + b 0 −" at bounding box center [761, 263] width 1027 height 241
drag, startPoint x: 739, startPoint y: 281, endPoint x: 502, endPoint y: 258, distance: 237.6
click at [502, 258] on div "y = + · m · x + b · x + · m y = + · m · x + b 0 −" at bounding box center [761, 264] width 525 height 106
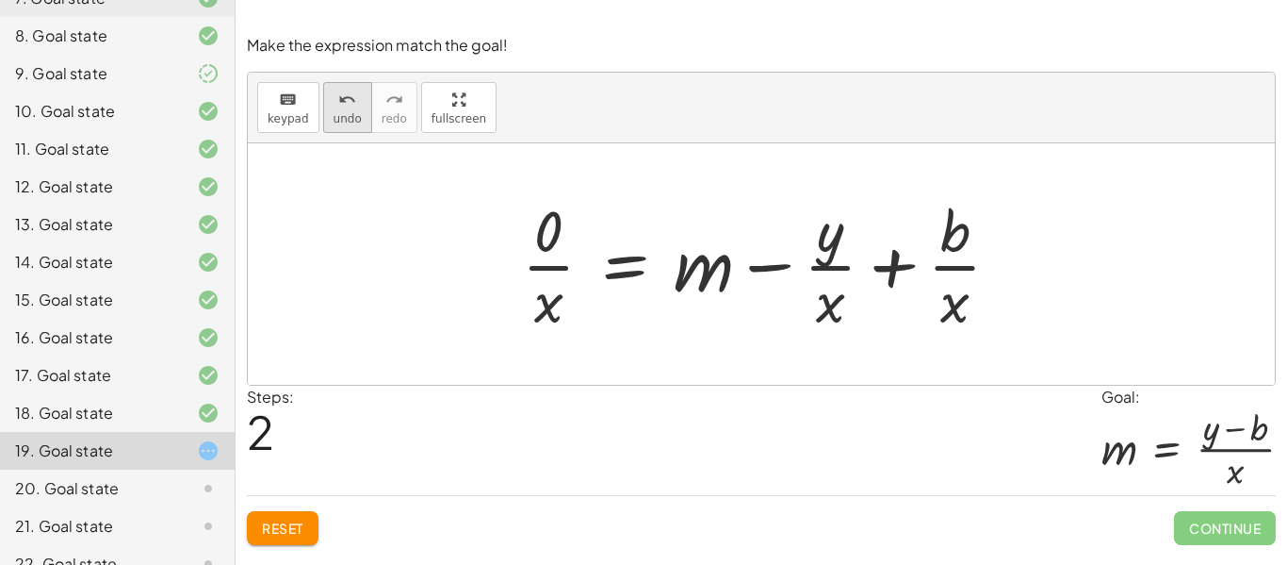
click at [340, 120] on span "undo" at bounding box center [348, 118] width 28 height 13
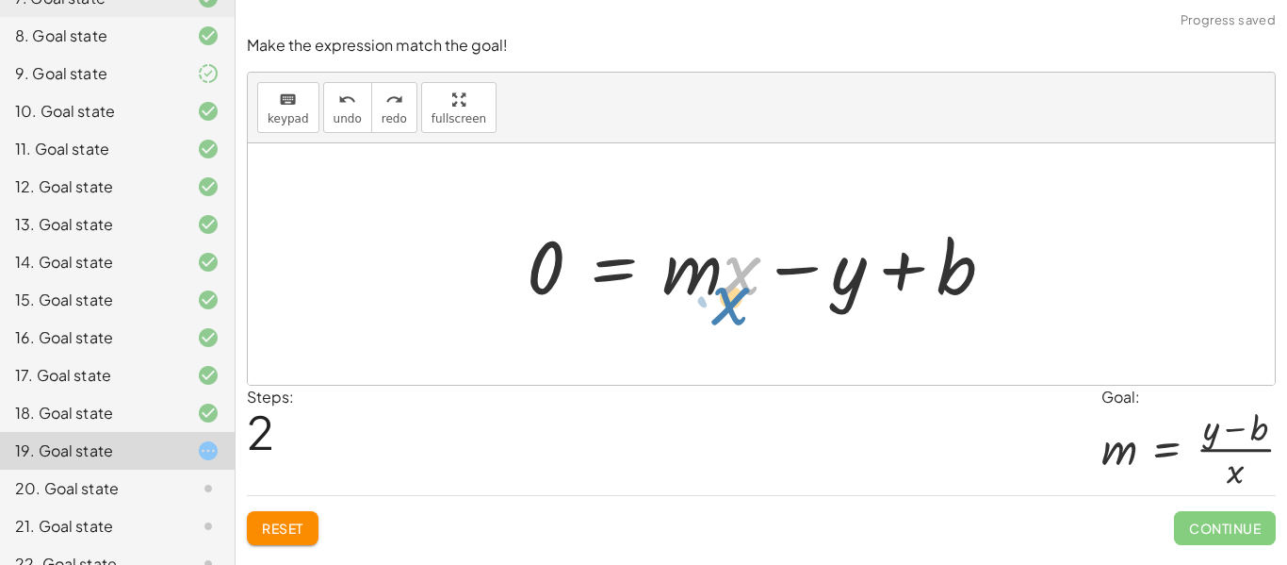
drag, startPoint x: 739, startPoint y: 280, endPoint x: 765, endPoint y: 262, distance: 31.9
click at [718, 285] on div at bounding box center [767, 264] width 501 height 97
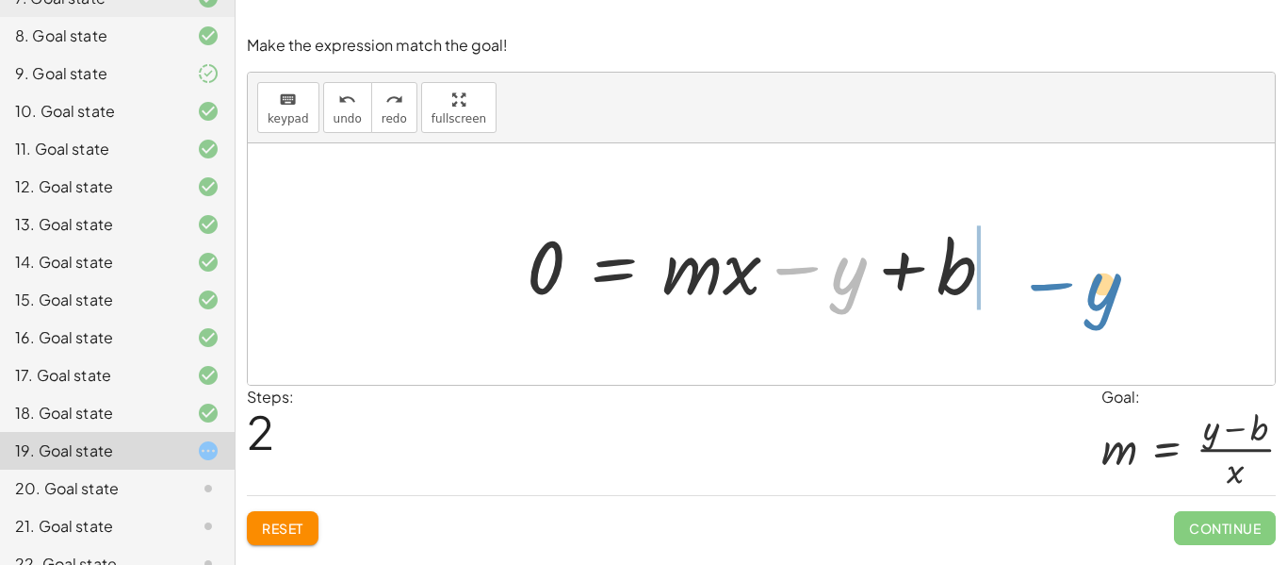
drag, startPoint x: 854, startPoint y: 286, endPoint x: 1107, endPoint y: 304, distance: 254.2
click at [1107, 304] on div "y = + · m · x + b − y 0 = + · m · x − y + b" at bounding box center [761, 263] width 1027 height 241
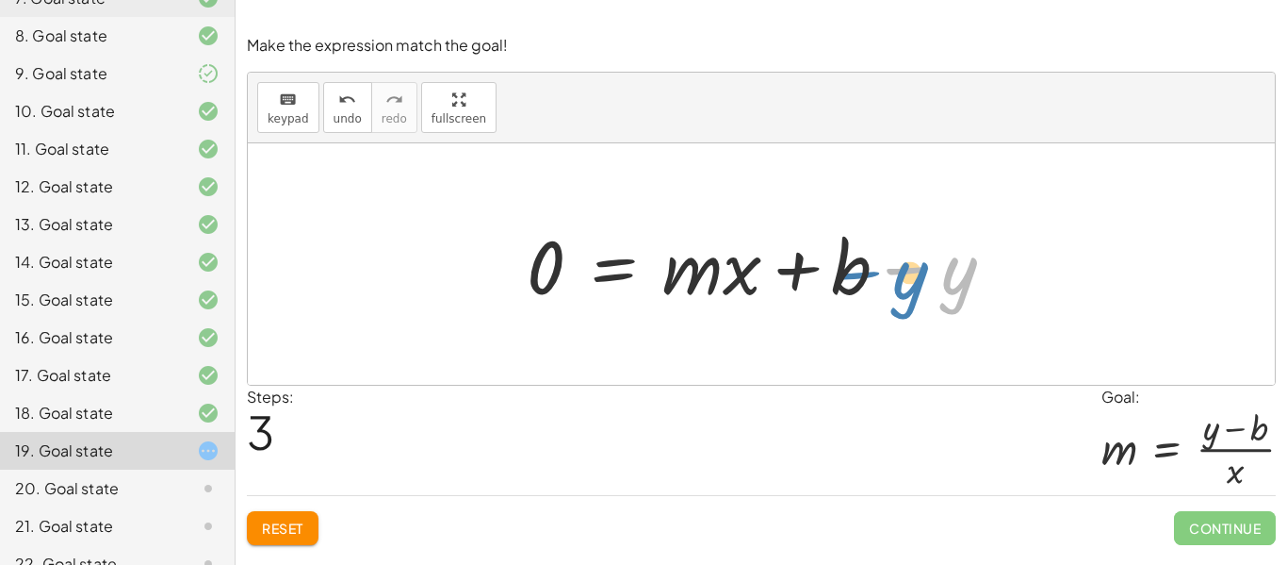
drag, startPoint x: 900, startPoint y: 267, endPoint x: 926, endPoint y: 255, distance: 28.7
click at [902, 259] on div at bounding box center [767, 264] width 501 height 97
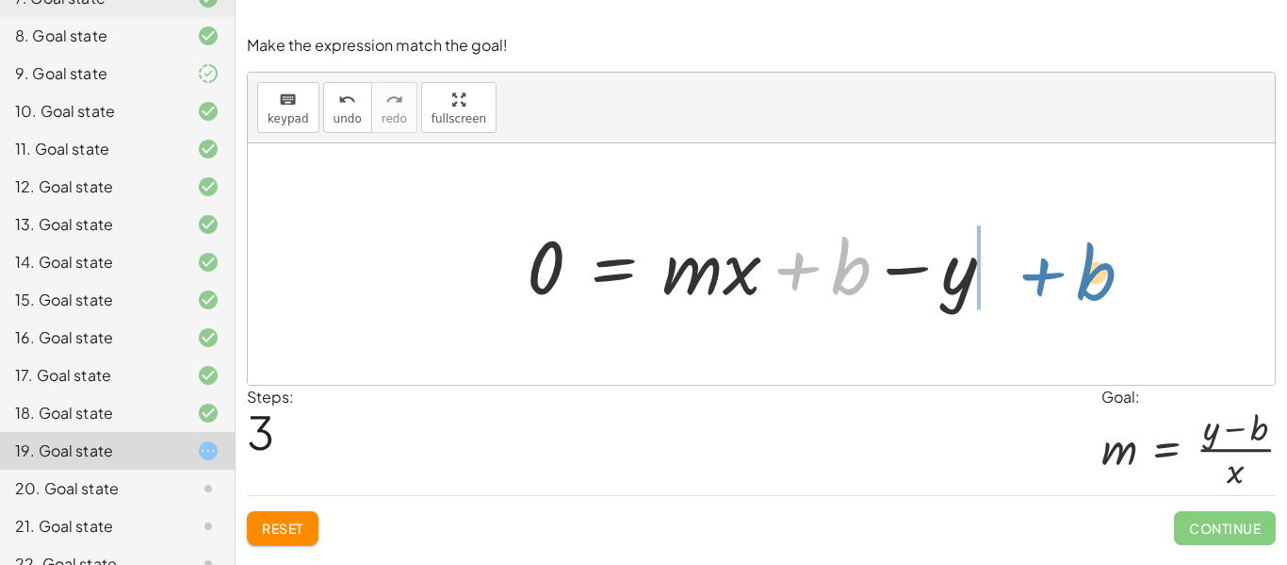
drag, startPoint x: 857, startPoint y: 271, endPoint x: 1120, endPoint y: 286, distance: 263.3
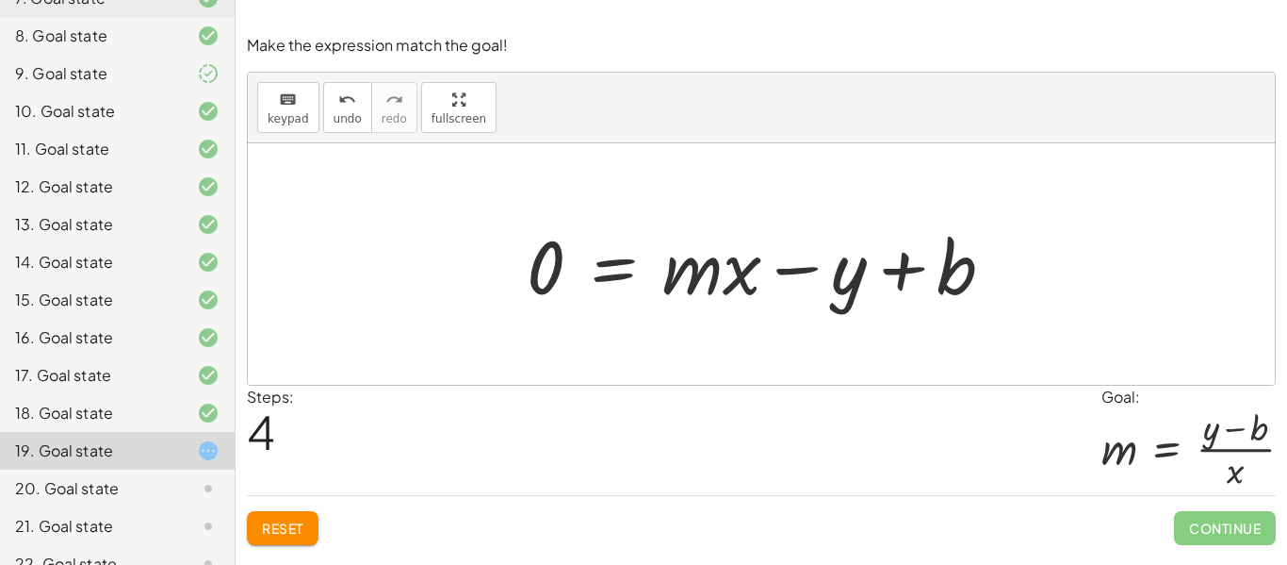
click at [290, 538] on button "Reset" at bounding box center [283, 528] width 72 height 34
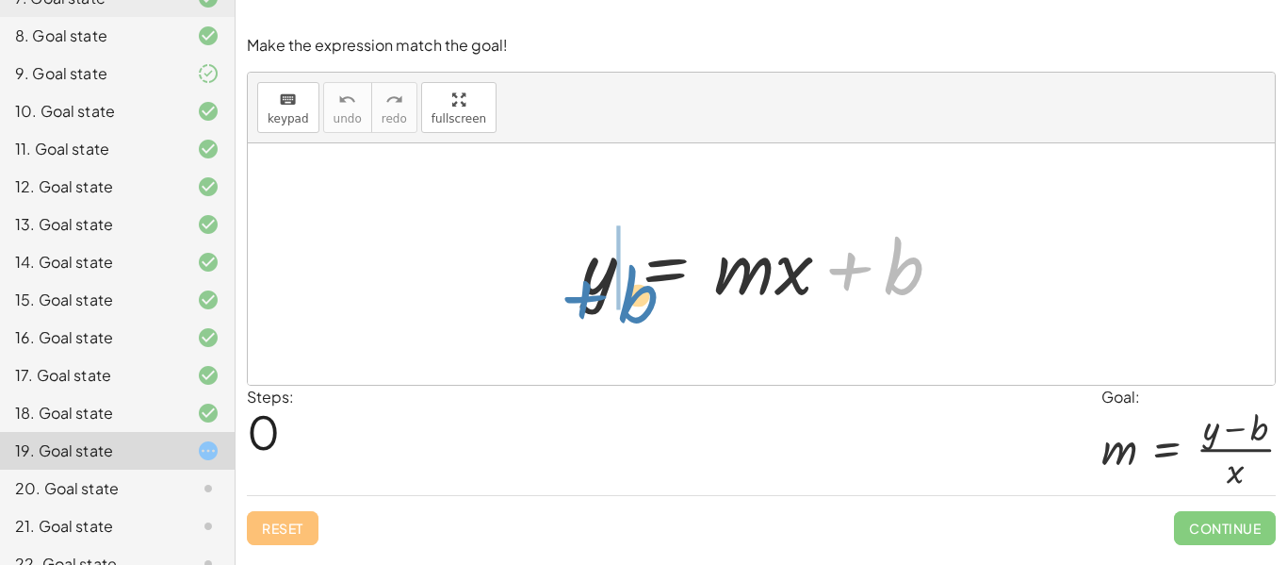
drag, startPoint x: 901, startPoint y: 261, endPoint x: 634, endPoint y: 287, distance: 268.0
click at [634, 287] on div at bounding box center [769, 264] width 394 height 97
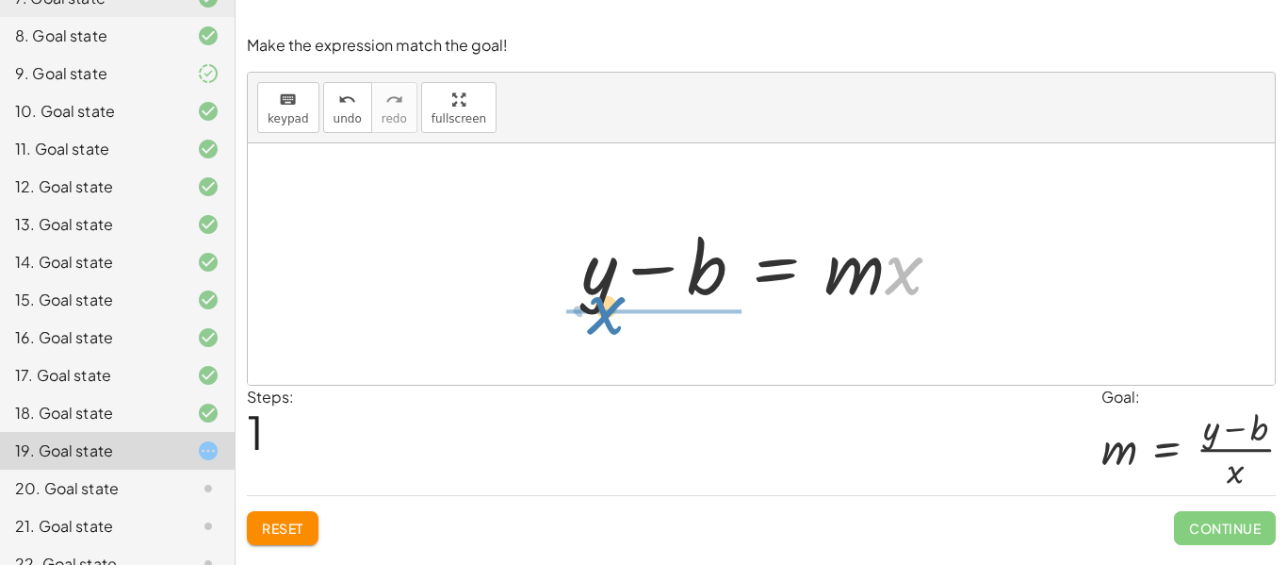
drag, startPoint x: 899, startPoint y: 285, endPoint x: 619, endPoint y: 330, distance: 283.5
click at [619, 330] on div "y = + · m · x + b · x y = · m · x b + −" at bounding box center [761, 263] width 1027 height 241
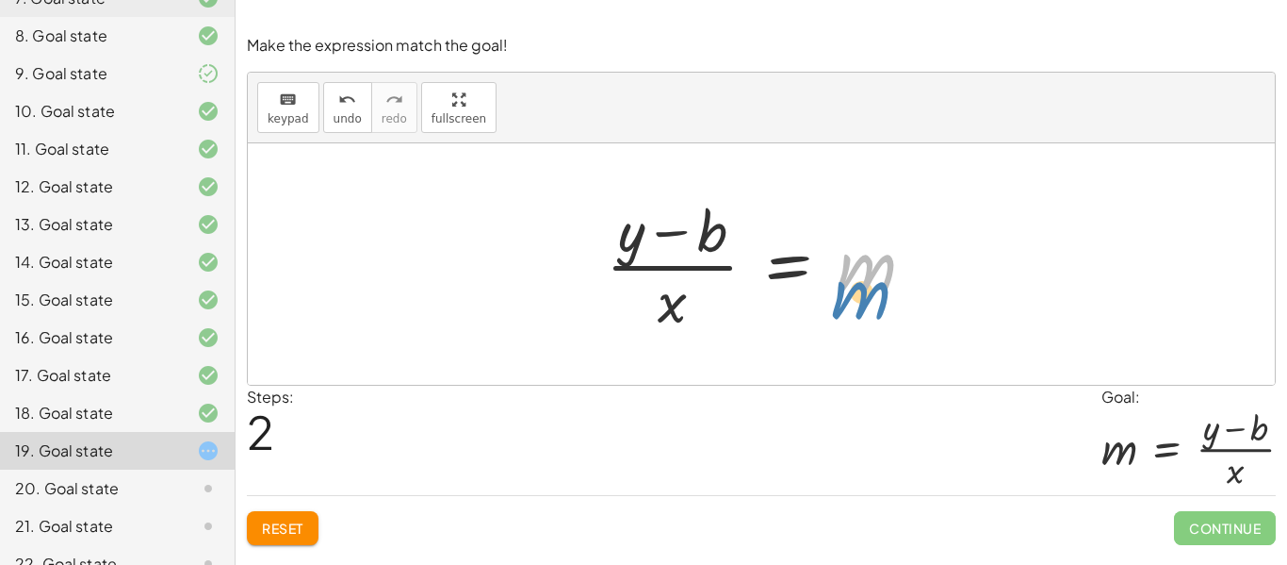
drag, startPoint x: 875, startPoint y: 282, endPoint x: 886, endPoint y: 306, distance: 27.0
click at [886, 306] on div at bounding box center [768, 263] width 343 height 145
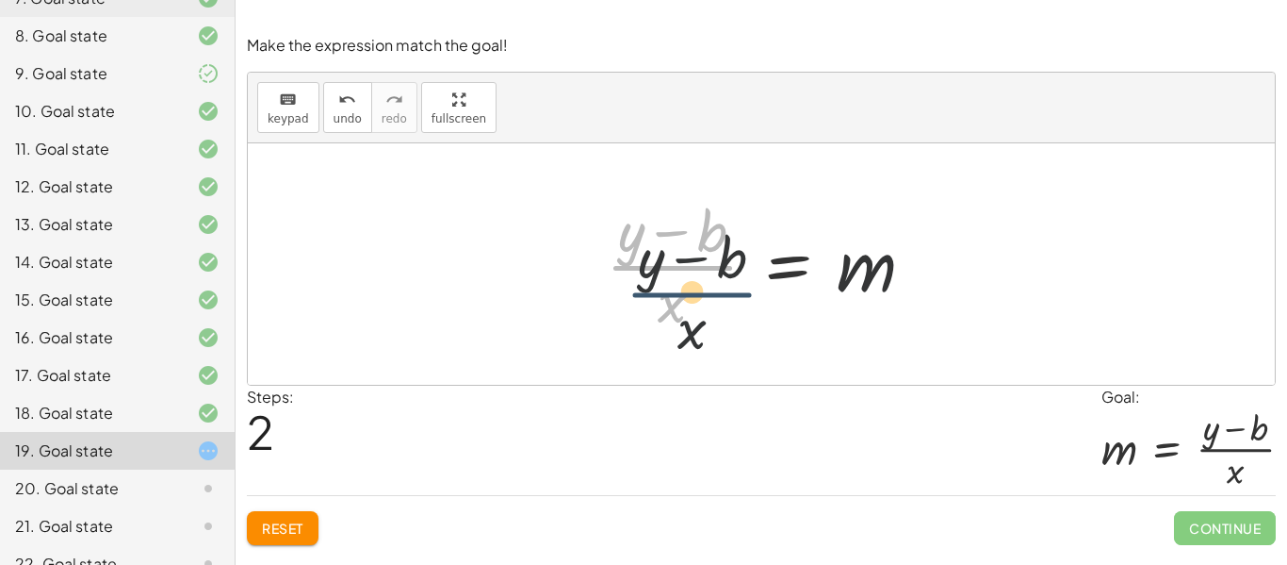
drag, startPoint x: 677, startPoint y: 257, endPoint x: 701, endPoint y: 289, distance: 40.3
click at [701, 289] on div at bounding box center [768, 263] width 343 height 145
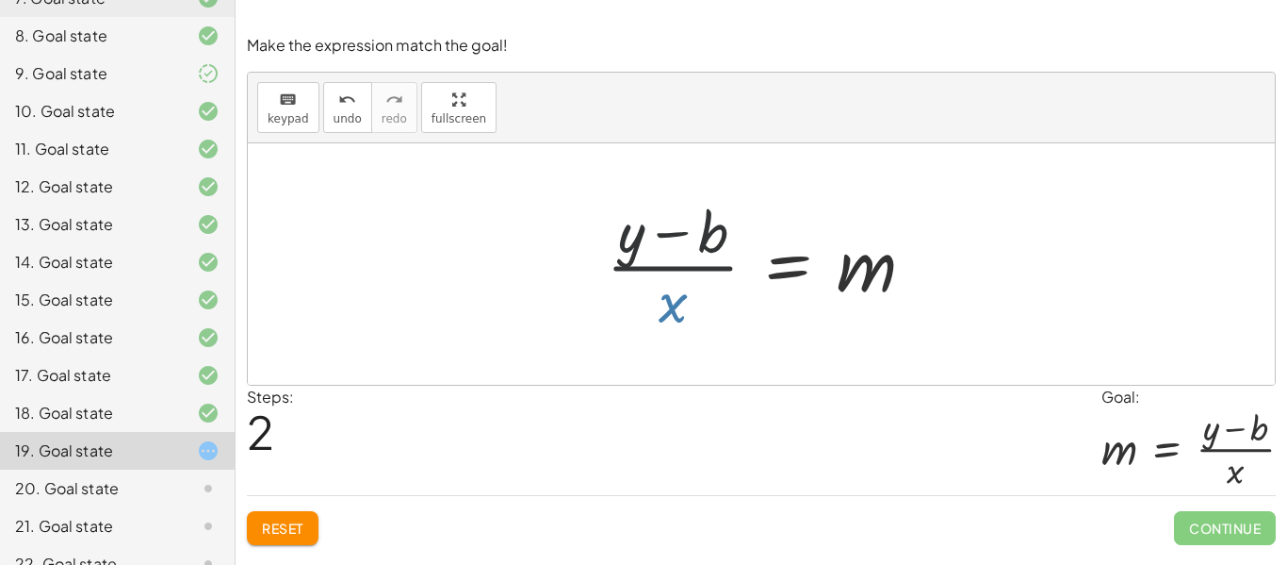
click at [701, 290] on div at bounding box center [768, 263] width 343 height 145
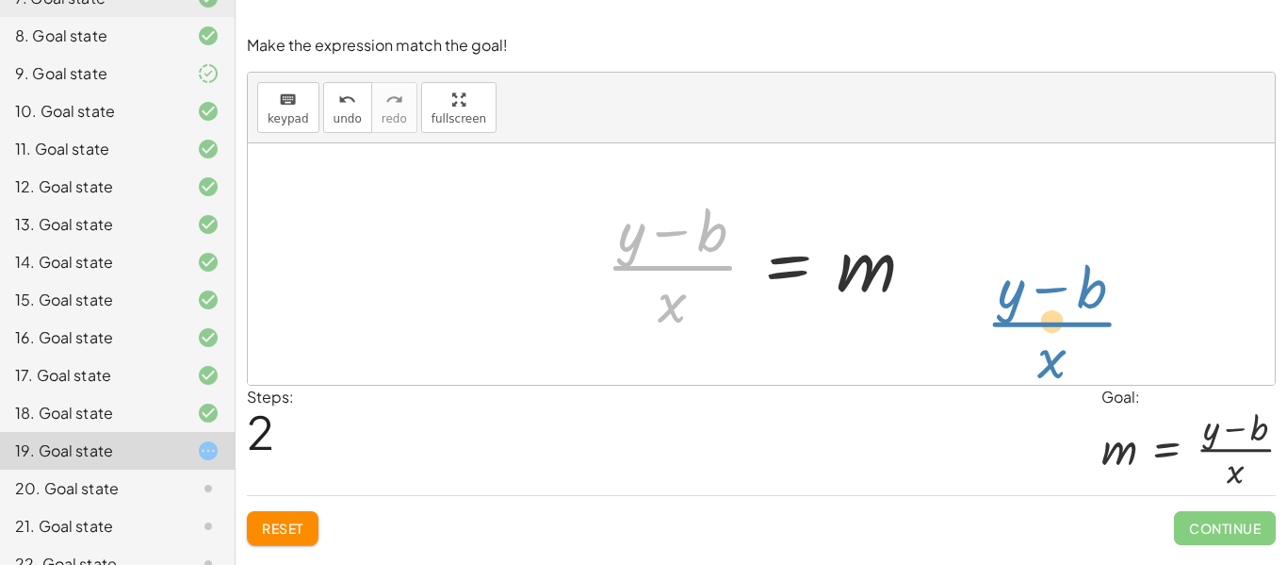
drag, startPoint x: 678, startPoint y: 259, endPoint x: 1061, endPoint y: 313, distance: 387.3
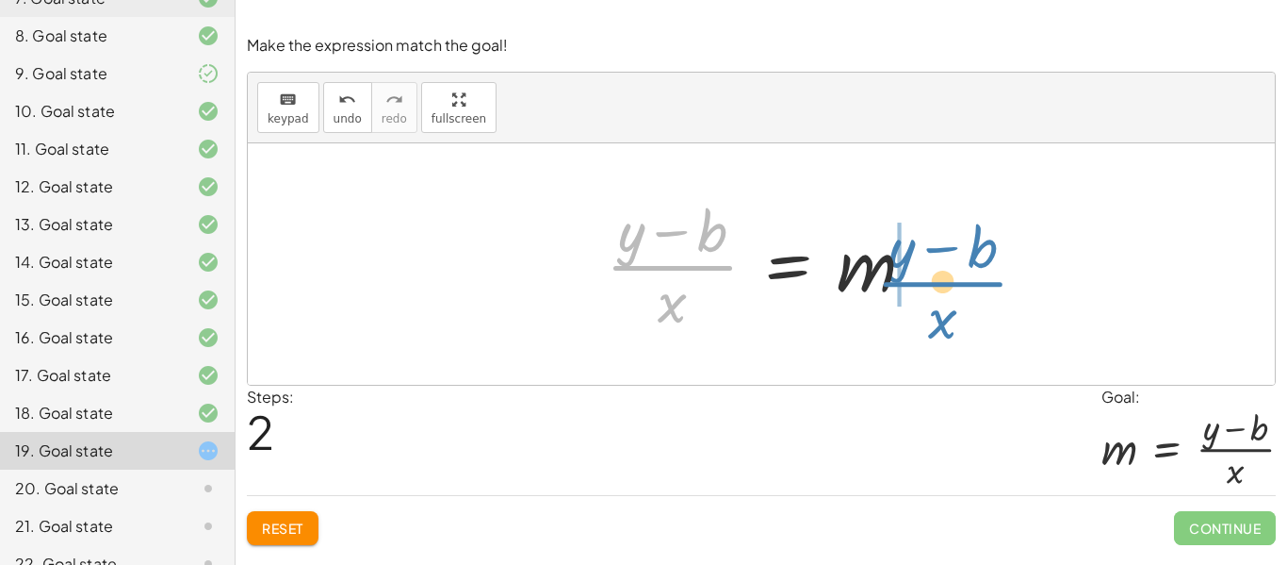
drag, startPoint x: 687, startPoint y: 260, endPoint x: 954, endPoint y: 277, distance: 267.3
click at [954, 277] on div "y = + · m · x + b + y − b = · m · x · ( + y − b ) · x y = m · x b + − · ( )" at bounding box center [761, 263] width 1027 height 241
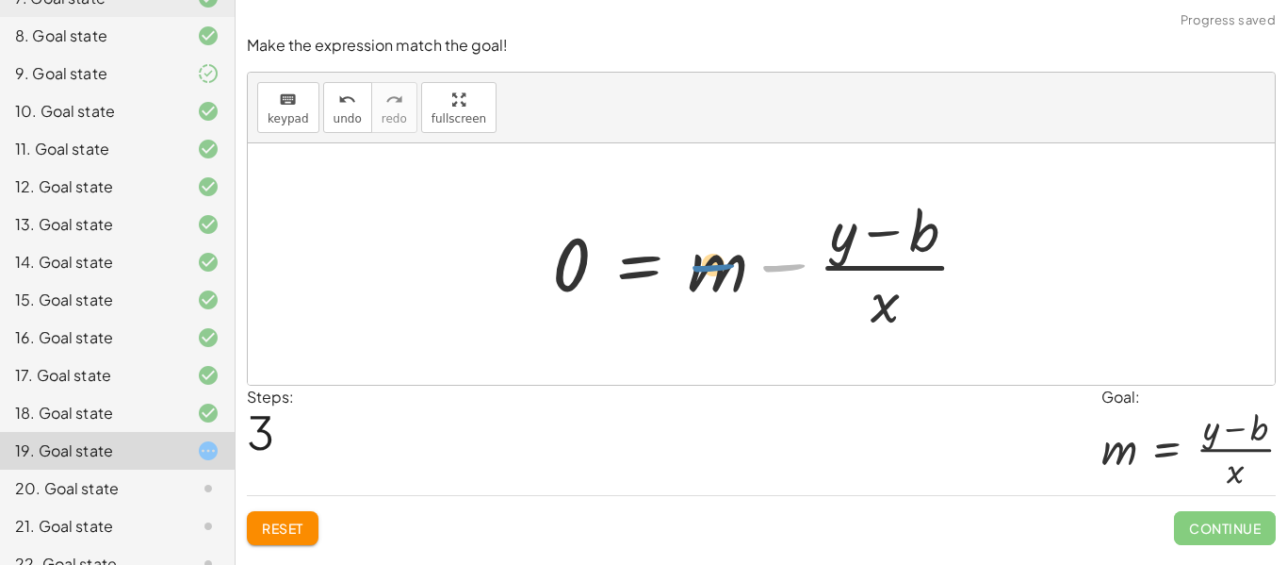
drag, startPoint x: 859, startPoint y: 278, endPoint x: 796, endPoint y: 277, distance: 62.2
click at [794, 278] on div at bounding box center [768, 263] width 451 height 145
drag, startPoint x: 738, startPoint y: 279, endPoint x: 552, endPoint y: 279, distance: 185.7
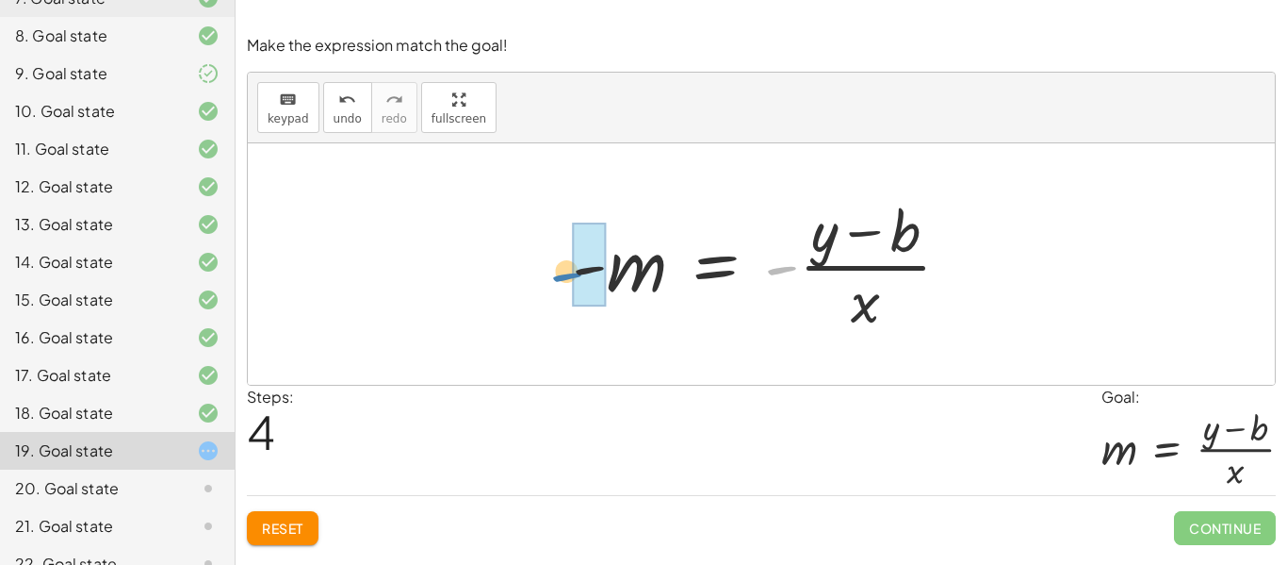
drag, startPoint x: 776, startPoint y: 270, endPoint x: 560, endPoint y: 276, distance: 215.9
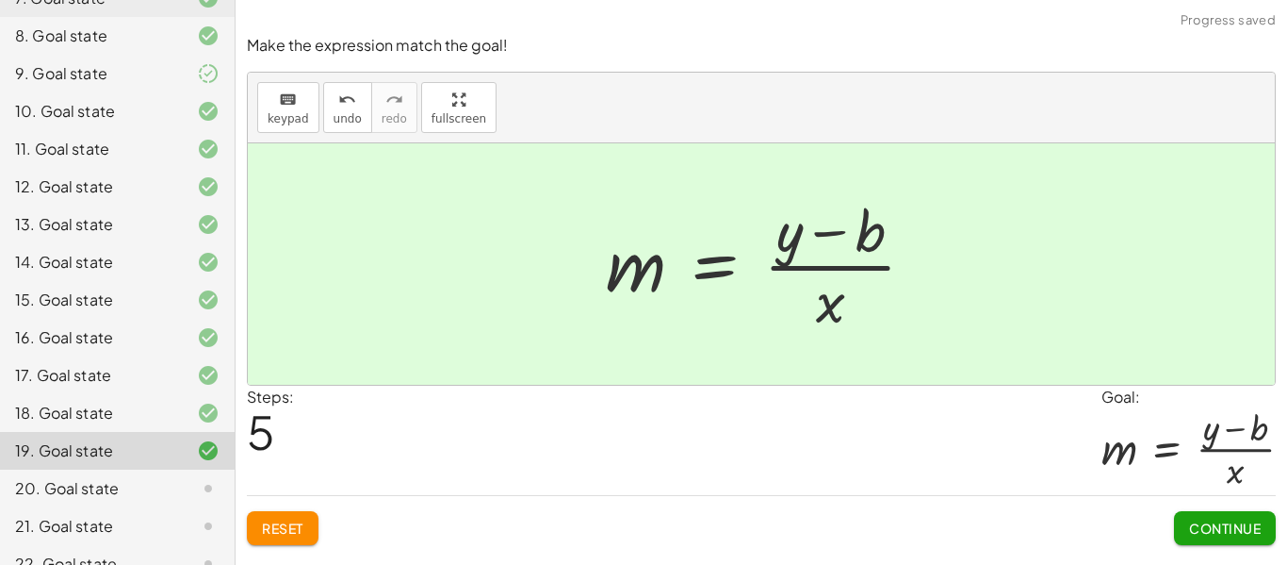
click at [1252, 535] on span "Continue" at bounding box center [1225, 527] width 72 height 17
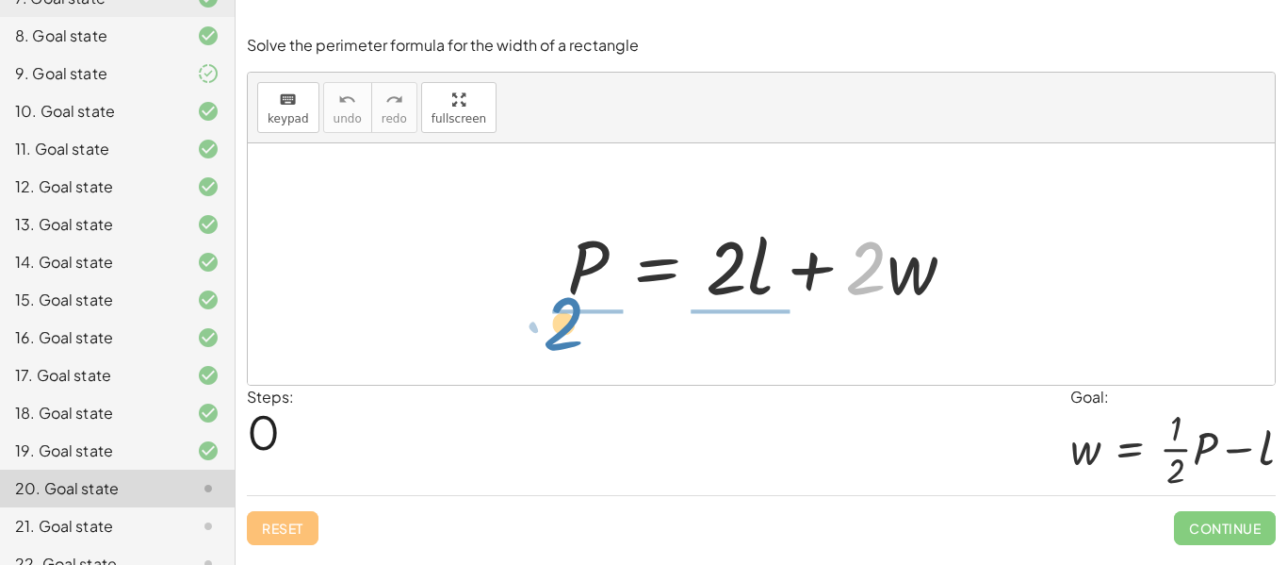
drag, startPoint x: 860, startPoint y: 290, endPoint x: 558, endPoint y: 344, distance: 307.3
click at [558, 344] on div "· 2 + · w P = + · 2 · l + · 2 · w" at bounding box center [761, 263] width 1027 height 241
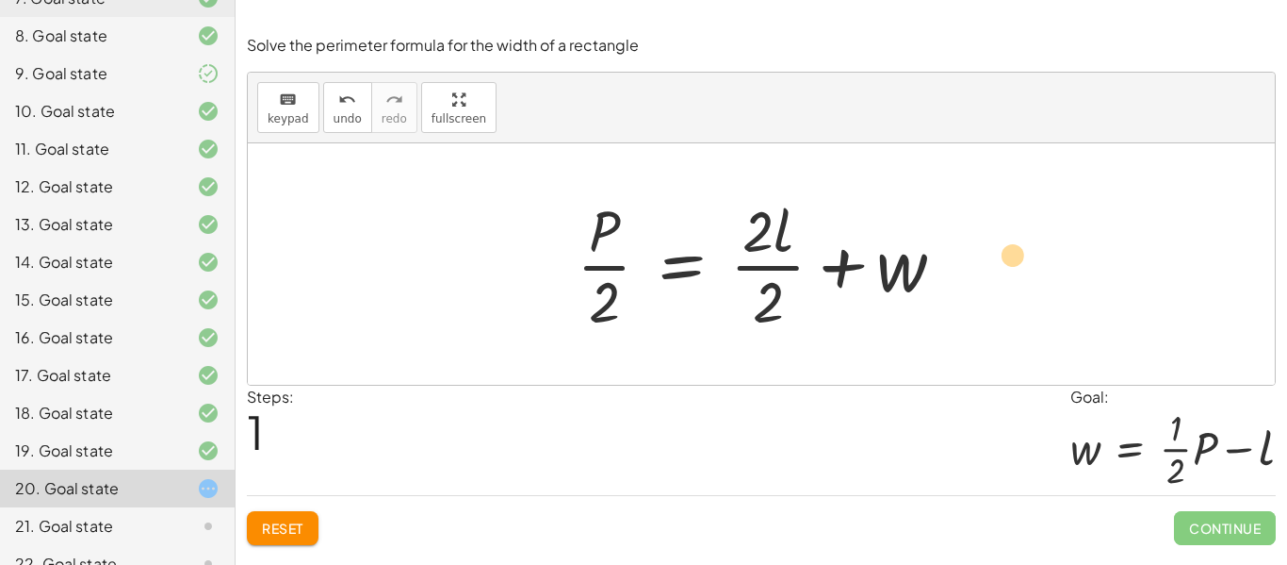
drag, startPoint x: 778, startPoint y: 236, endPoint x: 996, endPoint y: 254, distance: 218.5
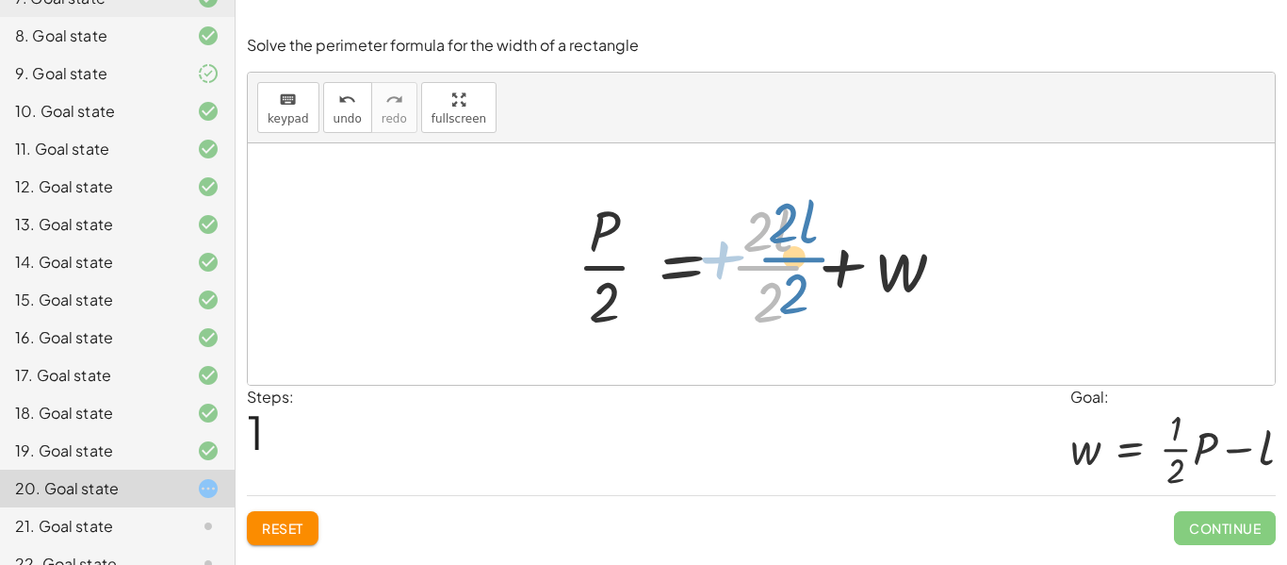
drag, startPoint x: 774, startPoint y: 263, endPoint x: 804, endPoint y: 253, distance: 31.9
click at [804, 253] on div at bounding box center [768, 263] width 402 height 145
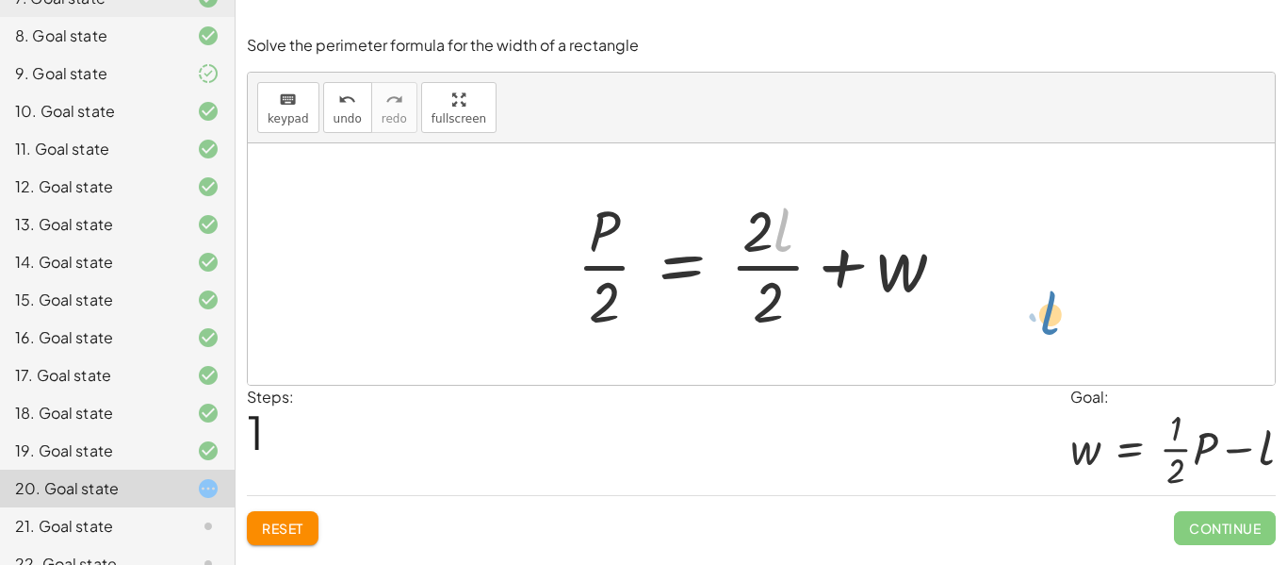
drag, startPoint x: 783, startPoint y: 221, endPoint x: 1049, endPoint y: 288, distance: 274.3
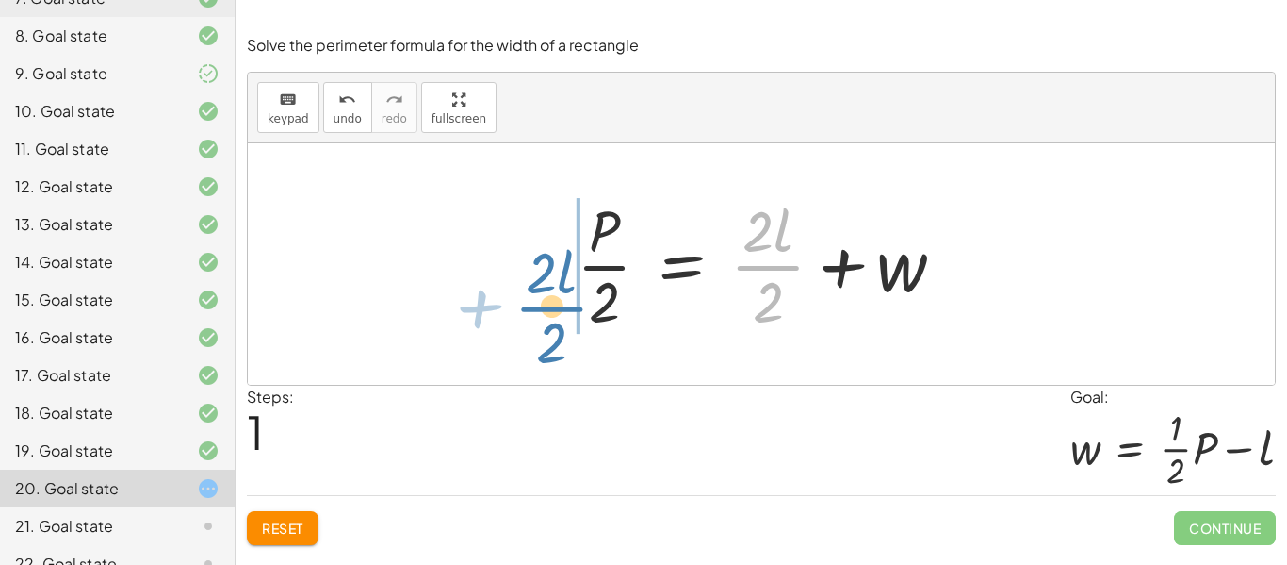
drag, startPoint x: 772, startPoint y: 276, endPoint x: 555, endPoint y: 299, distance: 217.9
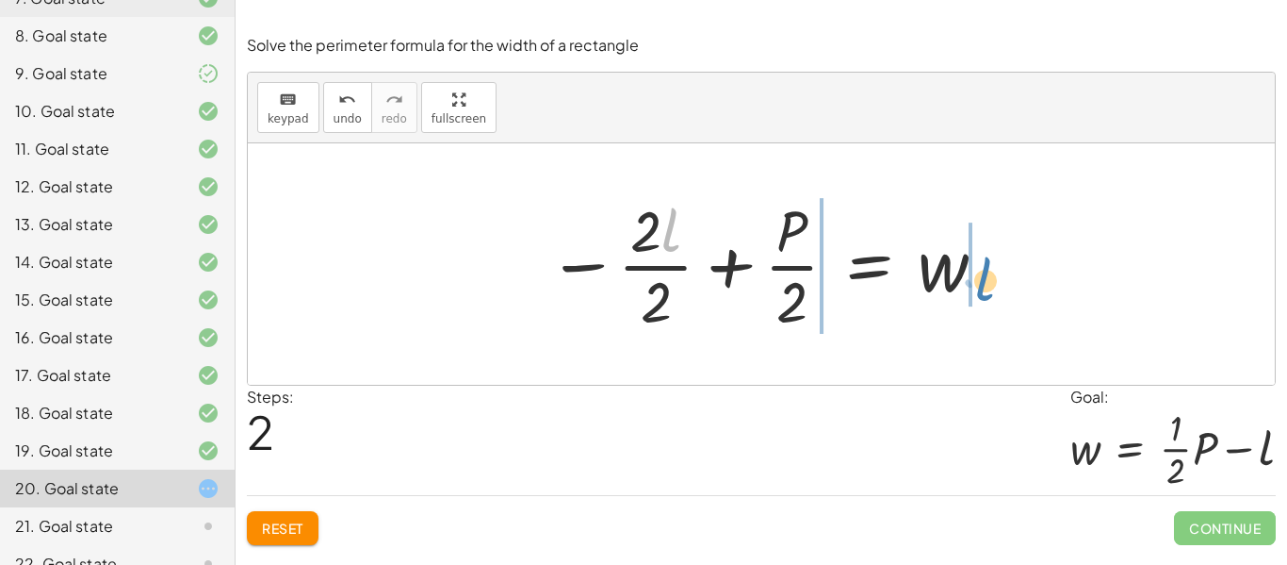
drag, startPoint x: 672, startPoint y: 230, endPoint x: 987, endPoint y: 279, distance: 318.6
click at [987, 279] on div at bounding box center [768, 263] width 460 height 145
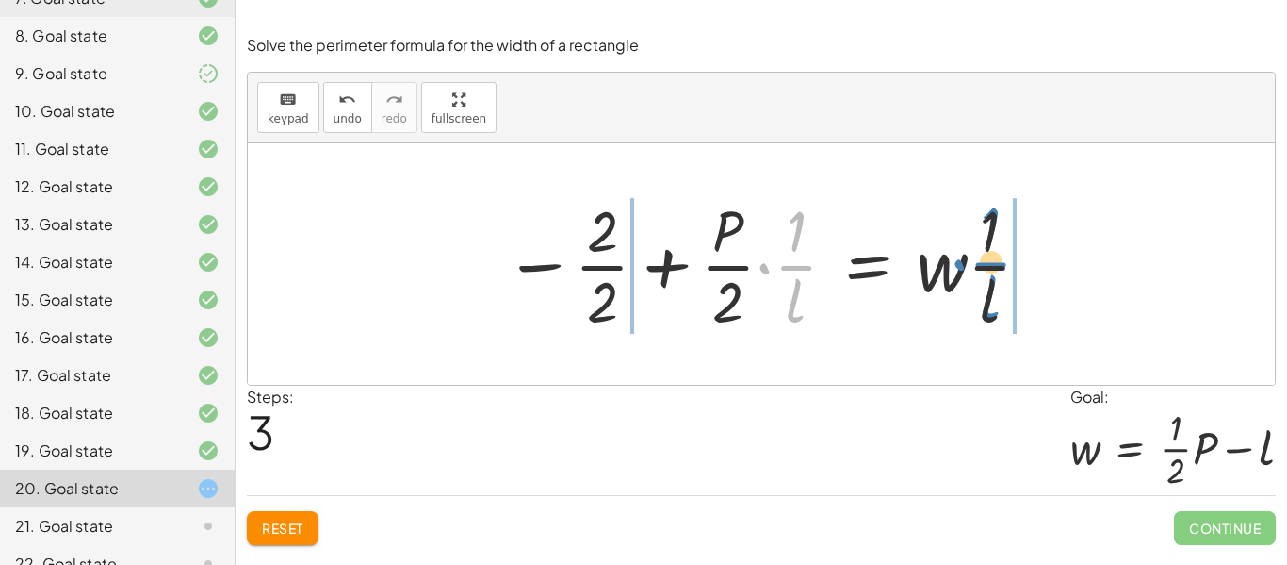
drag, startPoint x: 788, startPoint y: 262, endPoint x: 1006, endPoint y: 259, distance: 217.7
click at [1006, 259] on div at bounding box center [769, 263] width 548 height 145
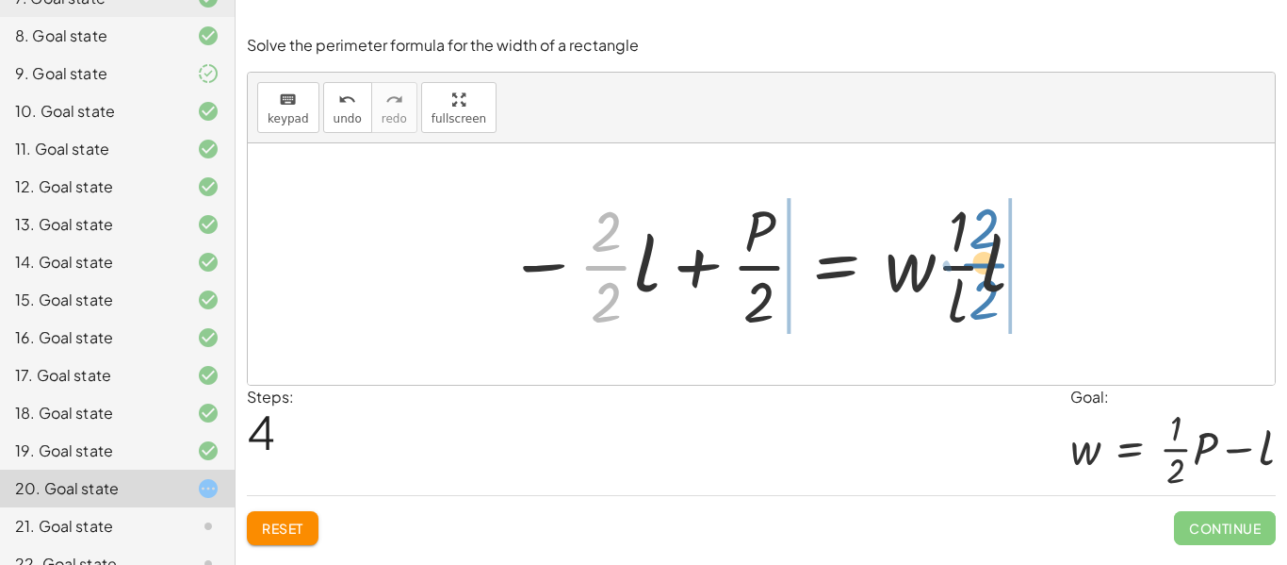
drag, startPoint x: 591, startPoint y: 268, endPoint x: 970, endPoint y: 265, distance: 378.9
click at [970, 265] on div at bounding box center [769, 263] width 540 height 145
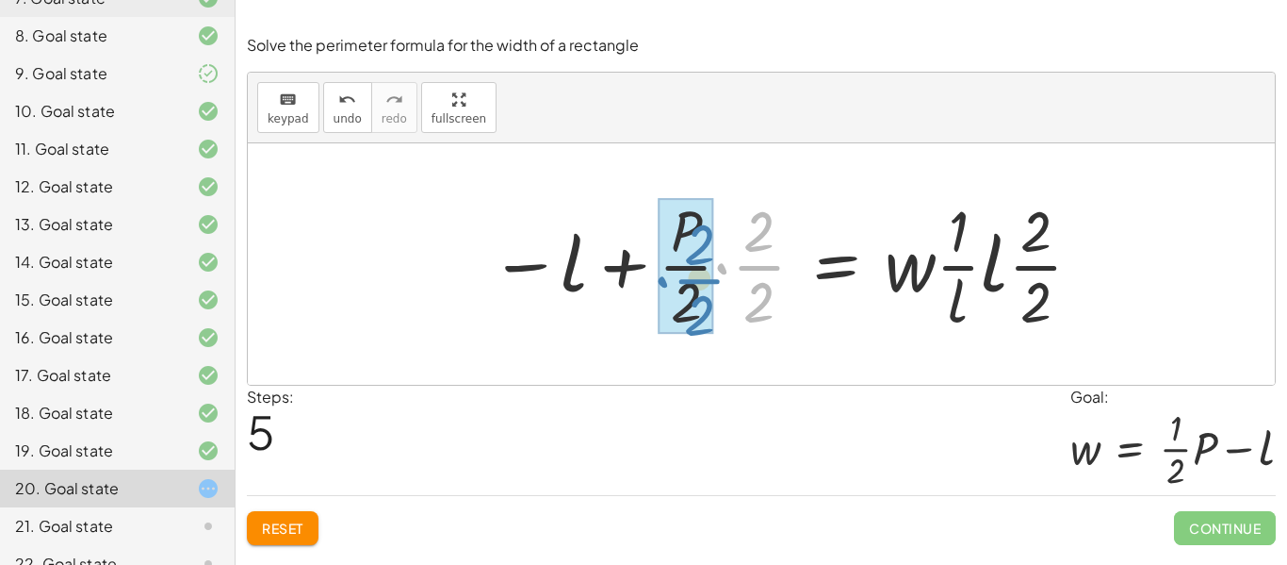
drag, startPoint x: 746, startPoint y: 277, endPoint x: 690, endPoint y: 278, distance: 56.6
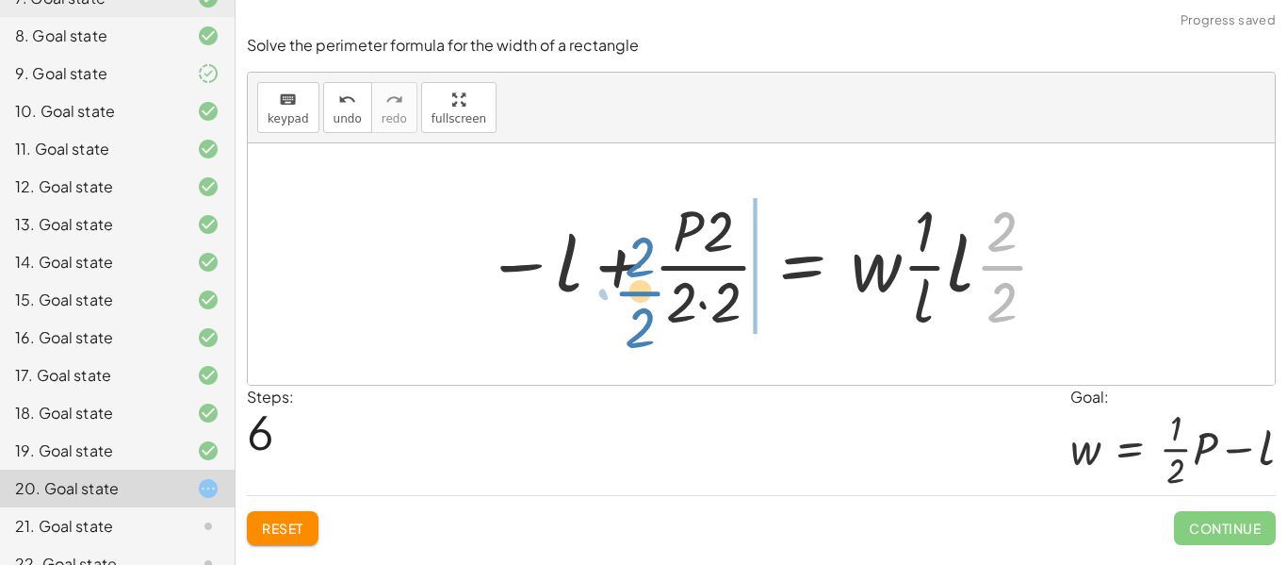
drag, startPoint x: 996, startPoint y: 265, endPoint x: 642, endPoint y: 290, distance: 355.3
click at [641, 290] on div at bounding box center [768, 263] width 584 height 145
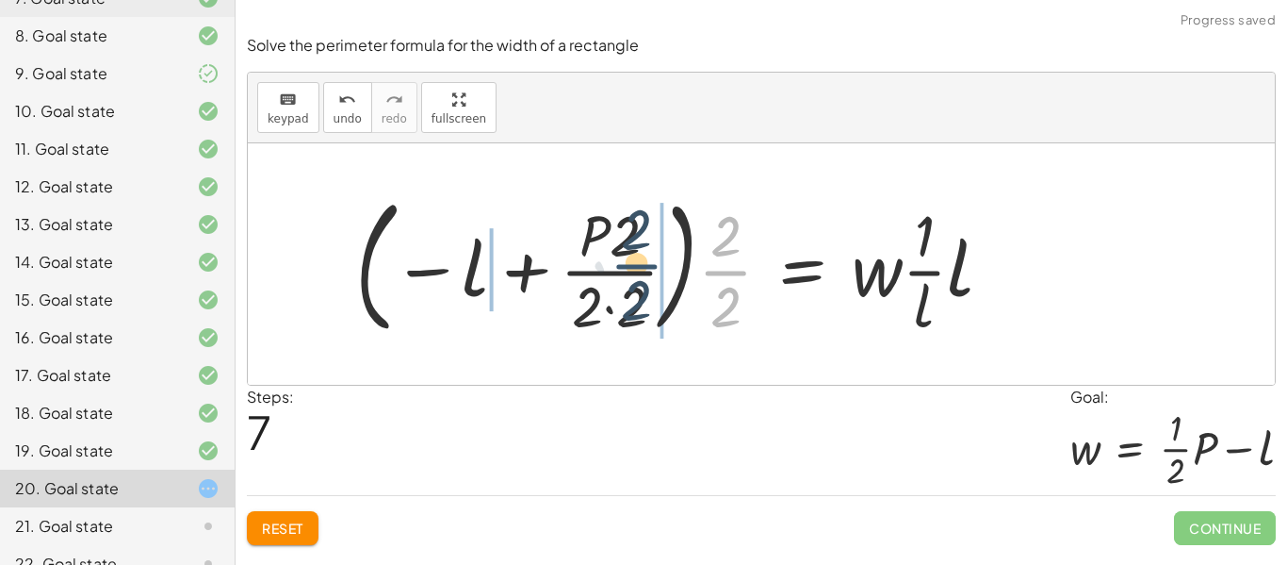
drag, startPoint x: 707, startPoint y: 280, endPoint x: 617, endPoint y: 261, distance: 91.5
click at [611, 273] on div at bounding box center [681, 264] width 671 height 156
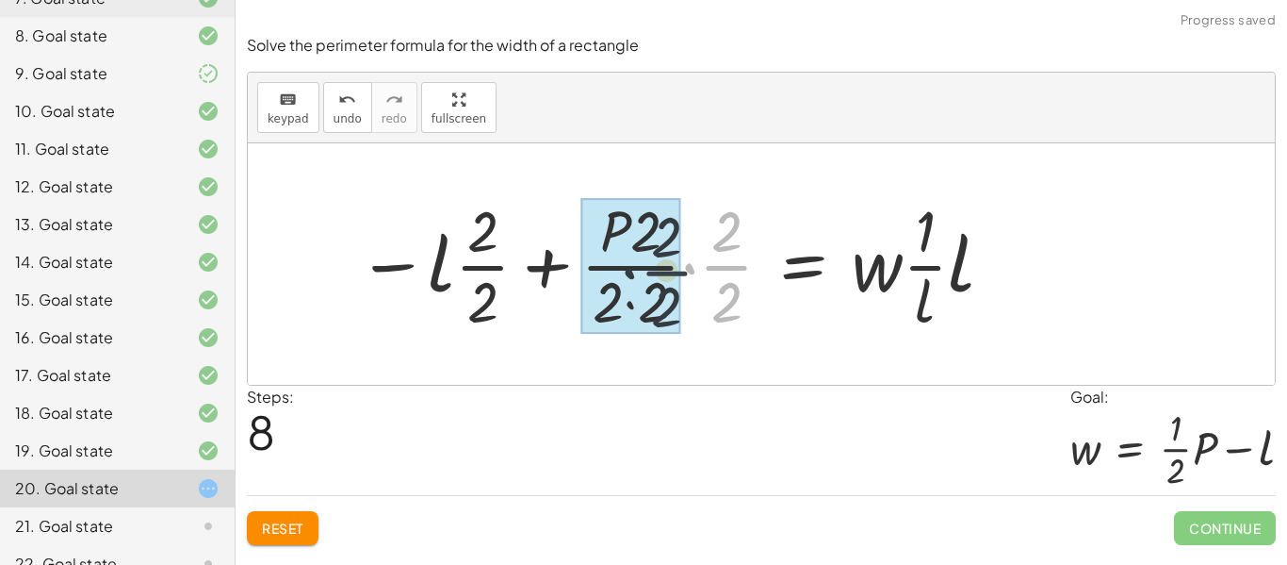
drag, startPoint x: 709, startPoint y: 261, endPoint x: 603, endPoint y: 267, distance: 105.7
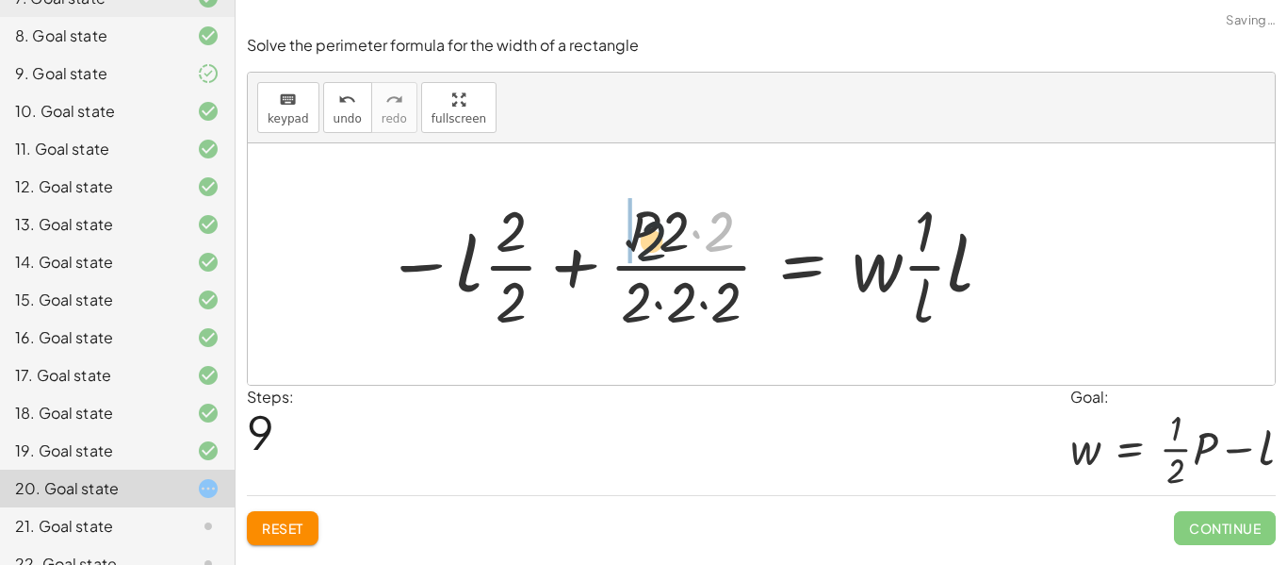
drag, startPoint x: 676, startPoint y: 271, endPoint x: 630, endPoint y: 272, distance: 46.2
click at [630, 272] on div at bounding box center [690, 263] width 629 height 145
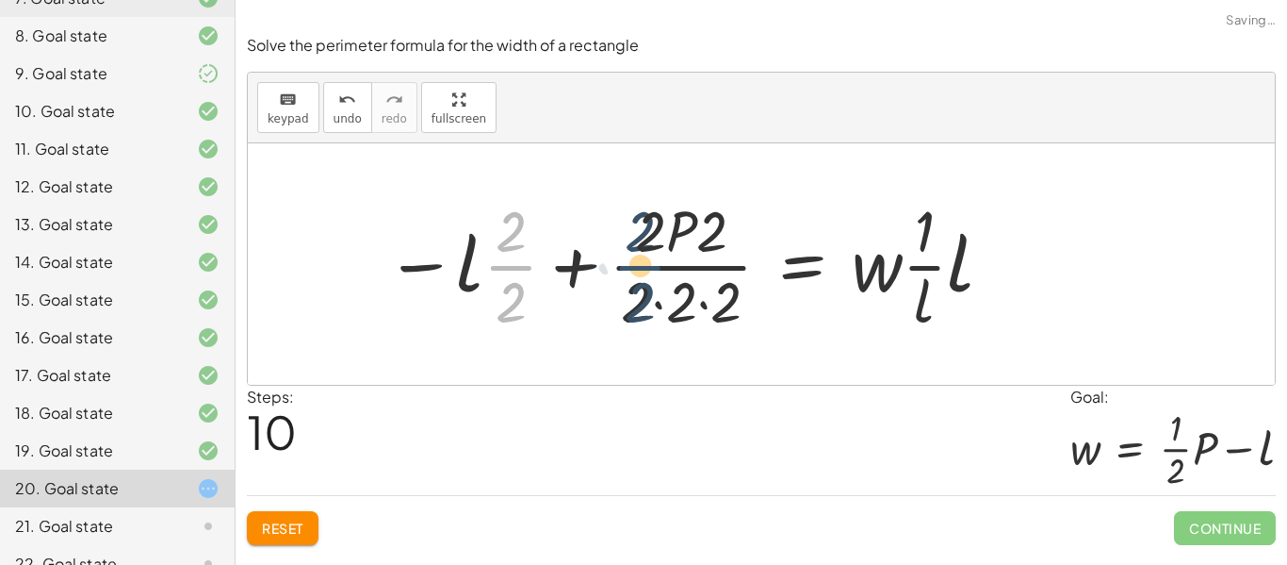
drag, startPoint x: 531, startPoint y: 274, endPoint x: 698, endPoint y: 270, distance: 167.8
click at [689, 274] on div at bounding box center [690, 263] width 629 height 145
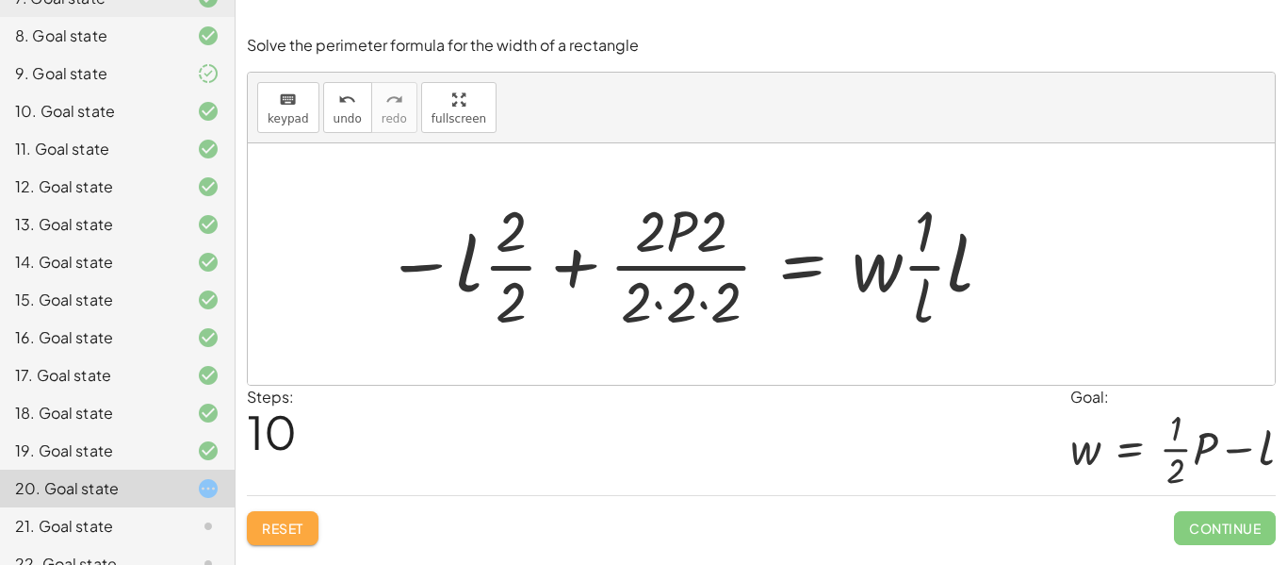
click at [276, 529] on span "Reset" at bounding box center [282, 527] width 41 height 17
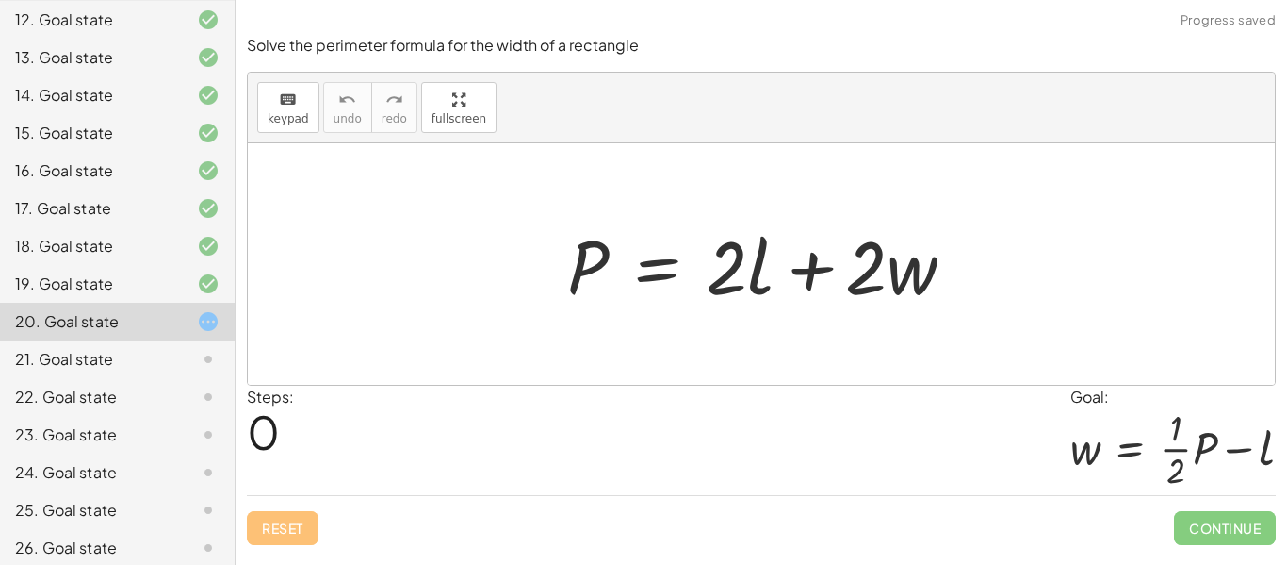
scroll to position [629, 0]
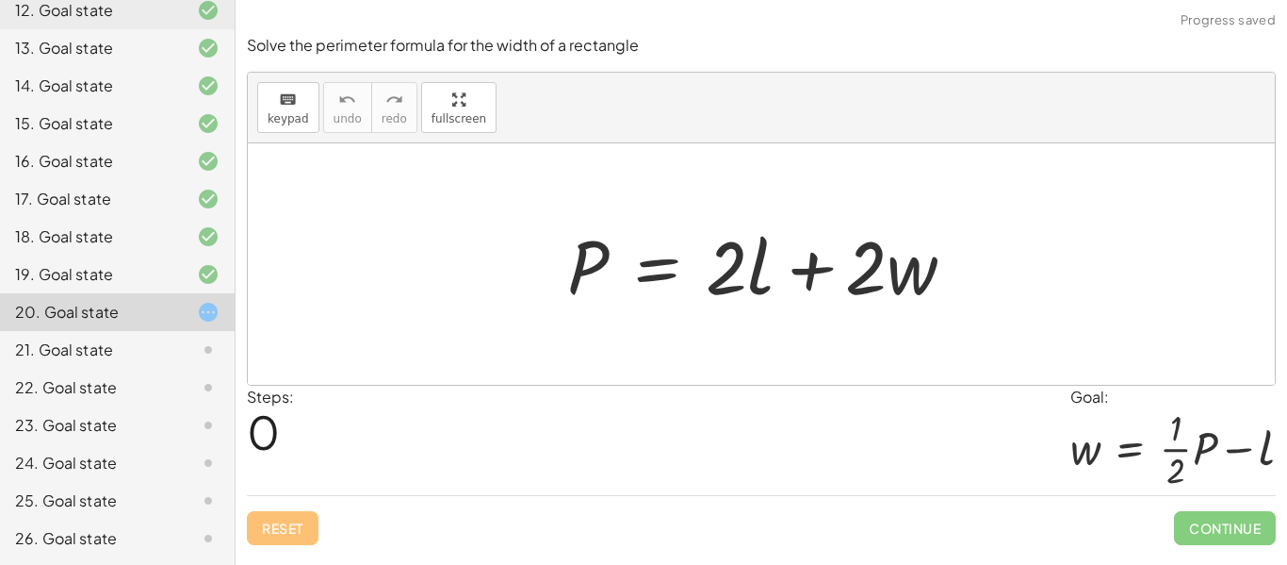
click at [58, 521] on div "26. Goal state" at bounding box center [117, 538] width 235 height 38
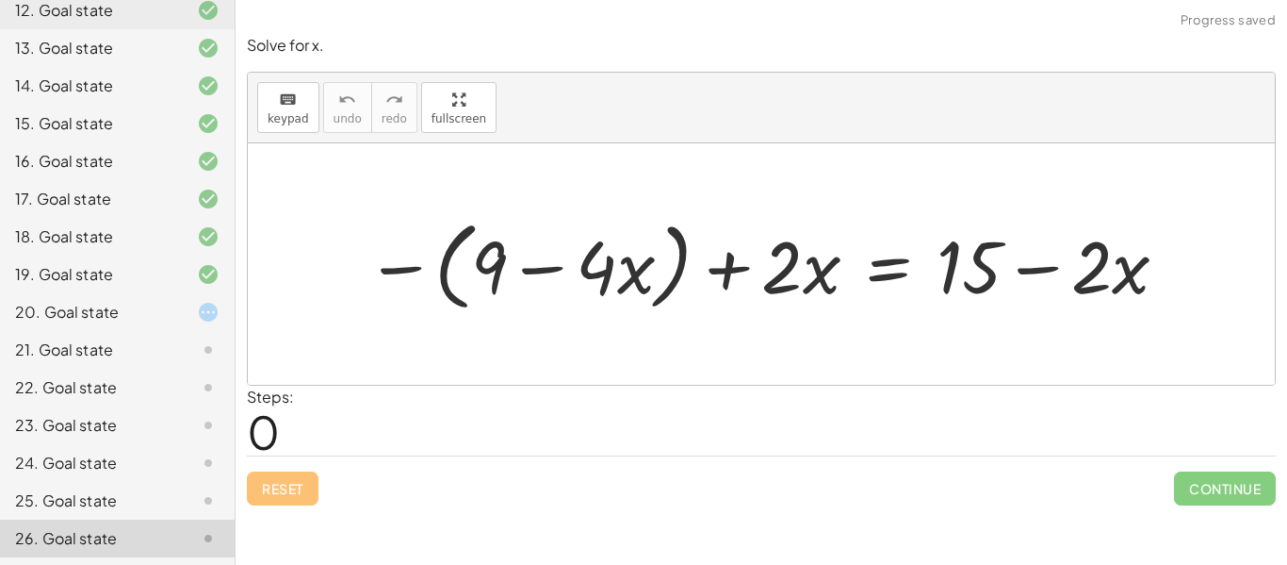
click at [638, 217] on div at bounding box center [768, 263] width 825 height 106
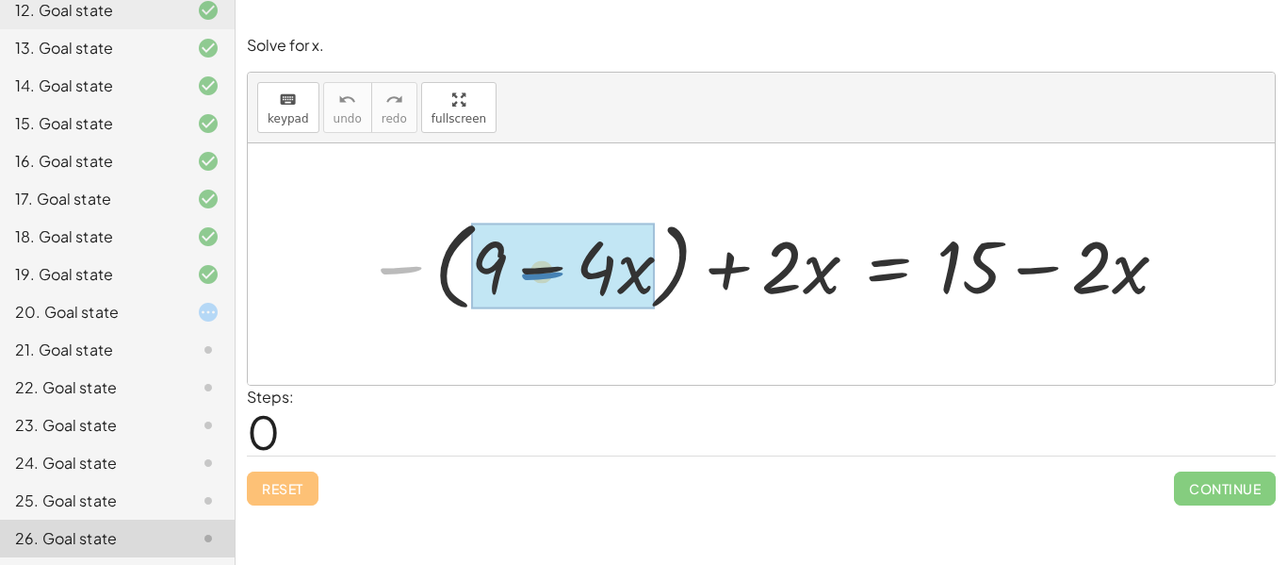
drag, startPoint x: 401, startPoint y: 271, endPoint x: 549, endPoint y: 278, distance: 147.2
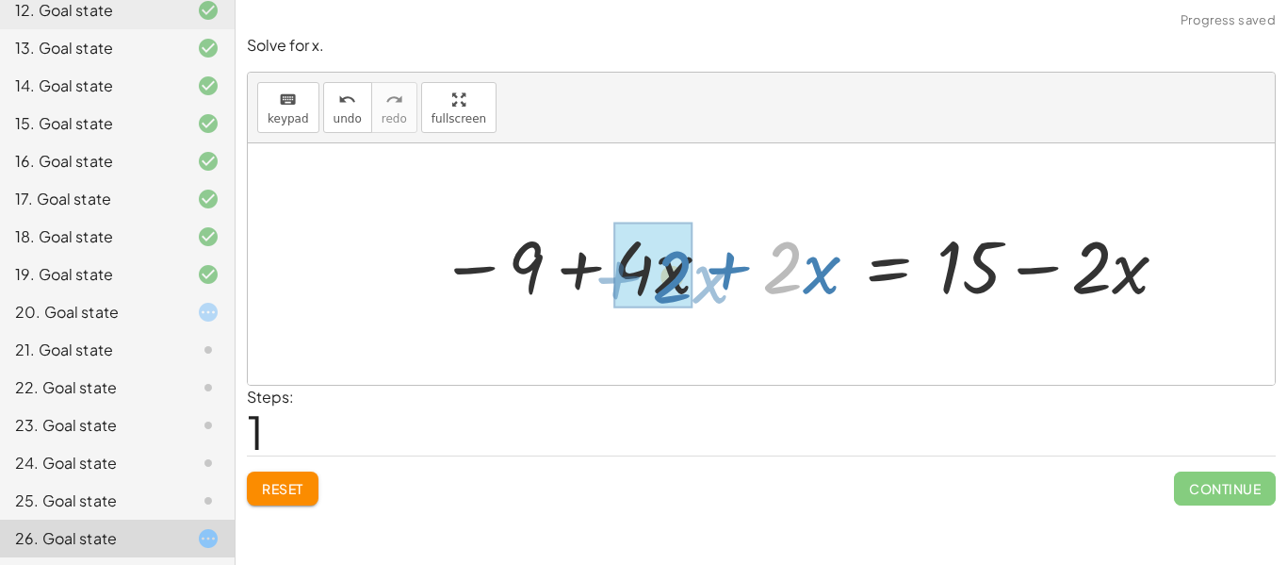
drag, startPoint x: 778, startPoint y: 276, endPoint x: 799, endPoint y: 282, distance: 21.5
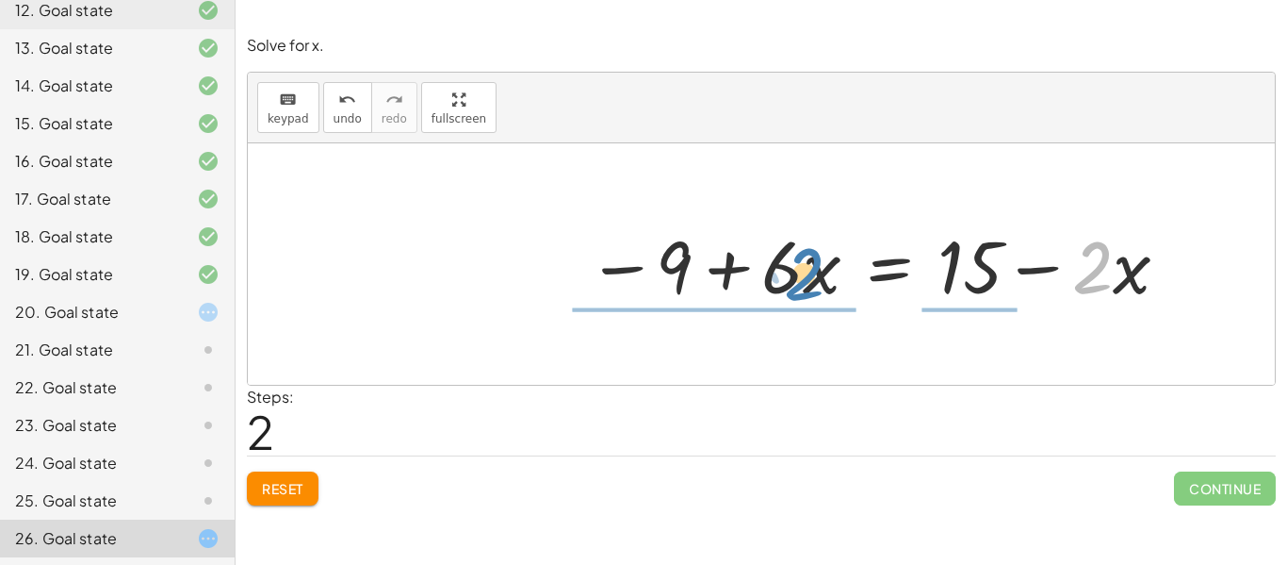
drag, startPoint x: 1039, startPoint y: 345, endPoint x: 795, endPoint y: 290, distance: 249.2
click at [795, 290] on div at bounding box center [879, 263] width 603 height 95
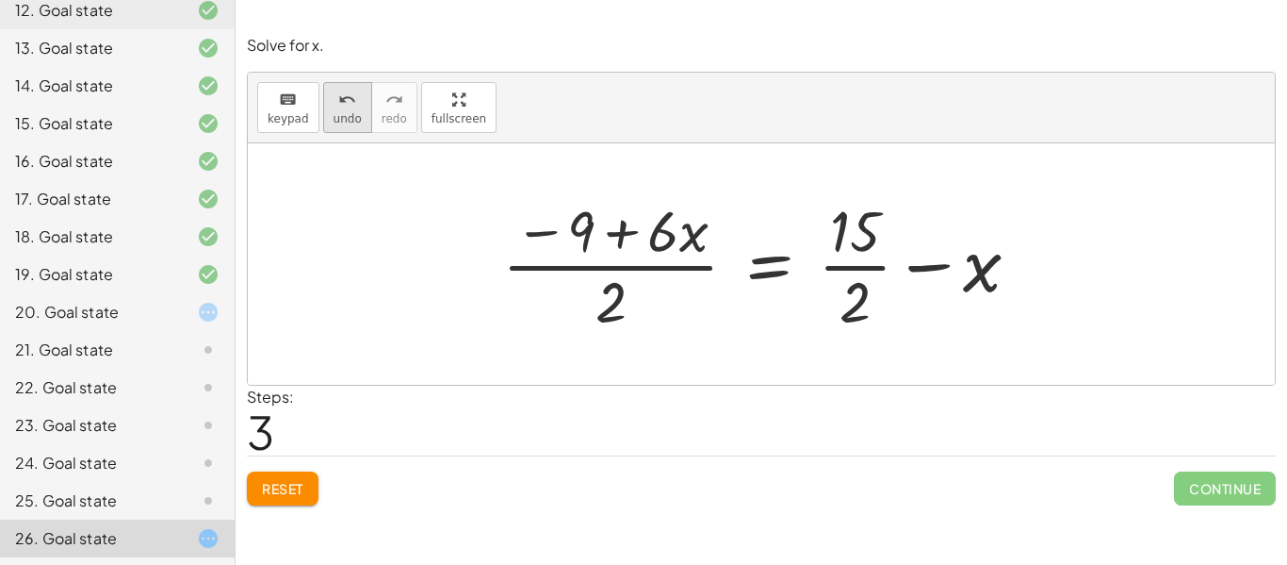
click at [351, 113] on span "undo" at bounding box center [348, 118] width 28 height 13
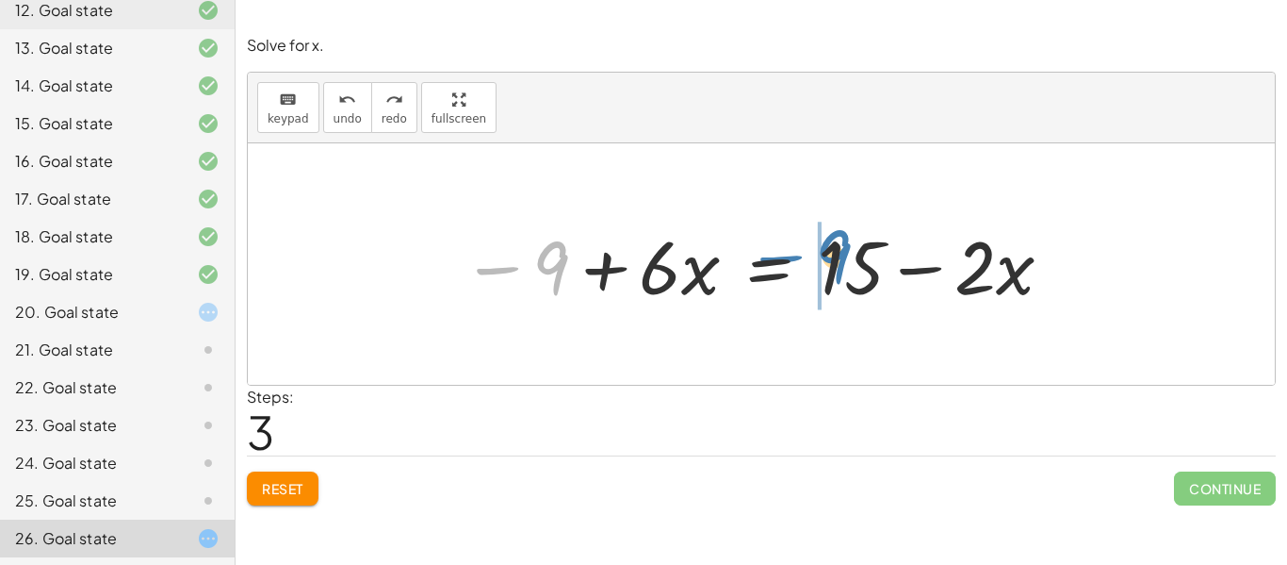
drag, startPoint x: 545, startPoint y: 261, endPoint x: 827, endPoint y: 250, distance: 283.0
click at [827, 250] on div at bounding box center [758, 264] width 613 height 97
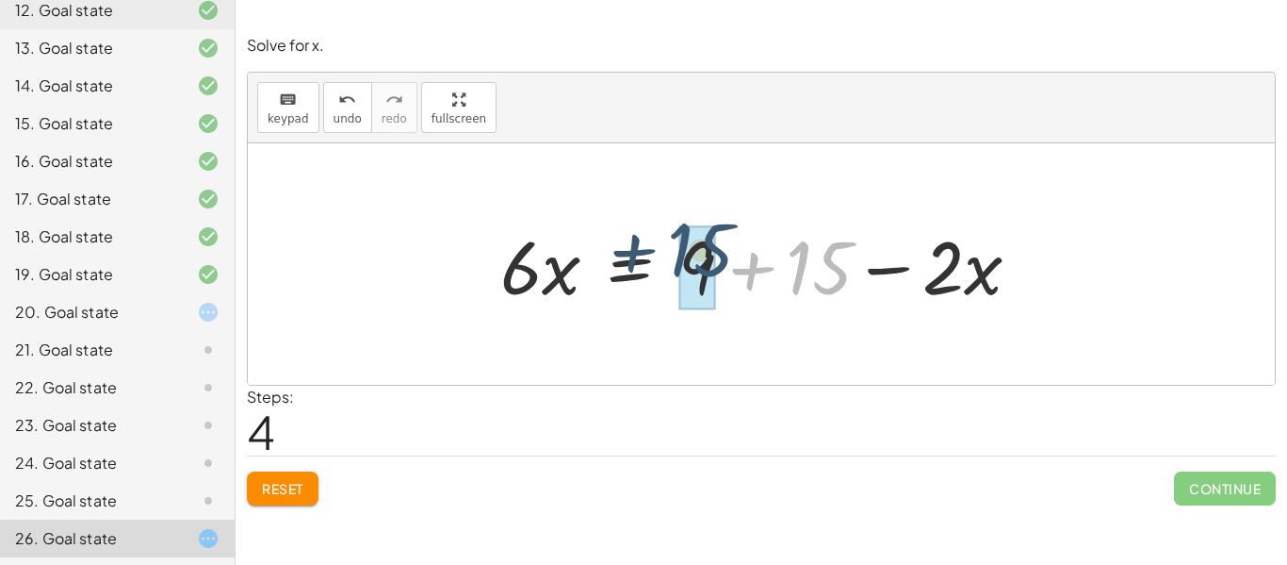
drag, startPoint x: 800, startPoint y: 270, endPoint x: 694, endPoint y: 261, distance: 106.8
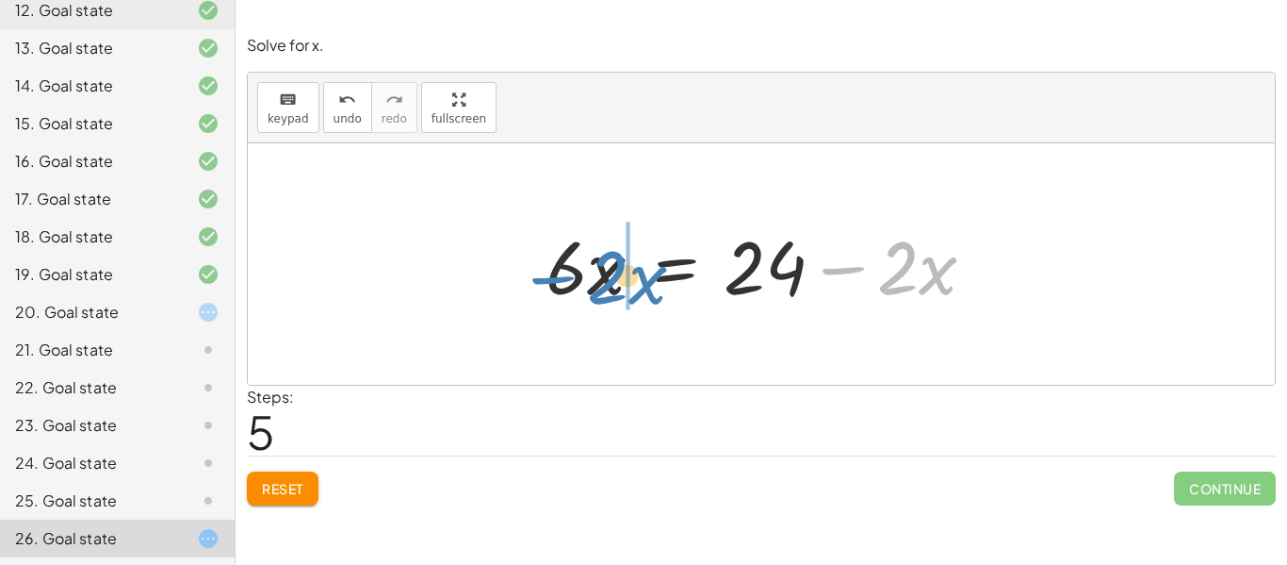
drag, startPoint x: 864, startPoint y: 271, endPoint x: 574, endPoint y: 280, distance: 290.4
click at [574, 280] on div at bounding box center [768, 264] width 464 height 97
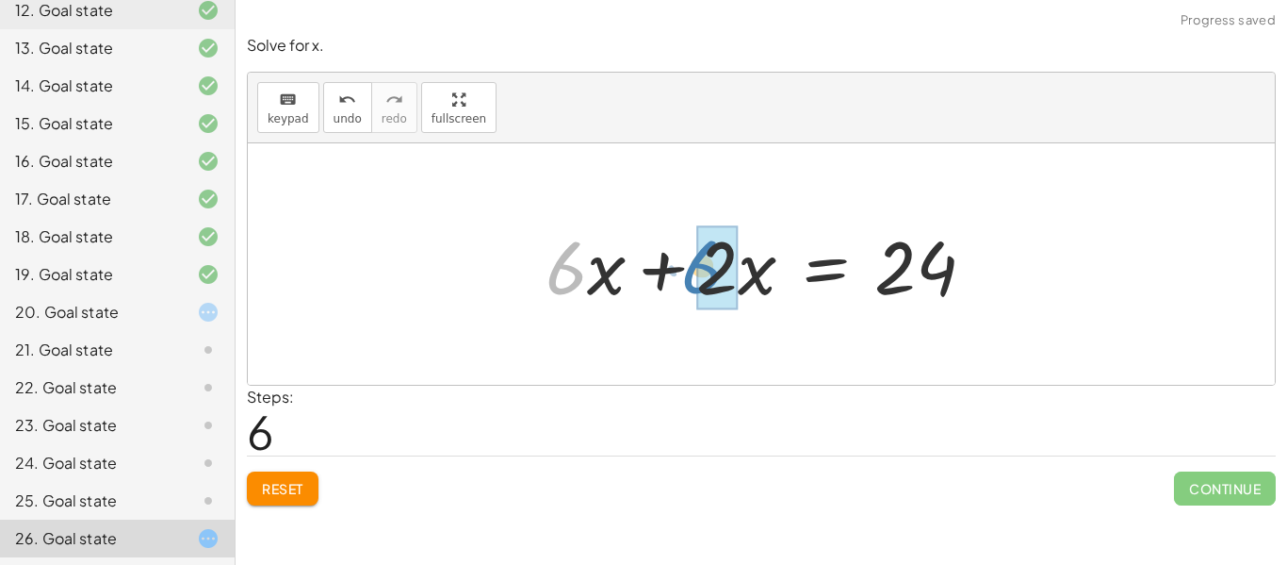
drag, startPoint x: 583, startPoint y: 291, endPoint x: 721, endPoint y: 290, distance: 137.6
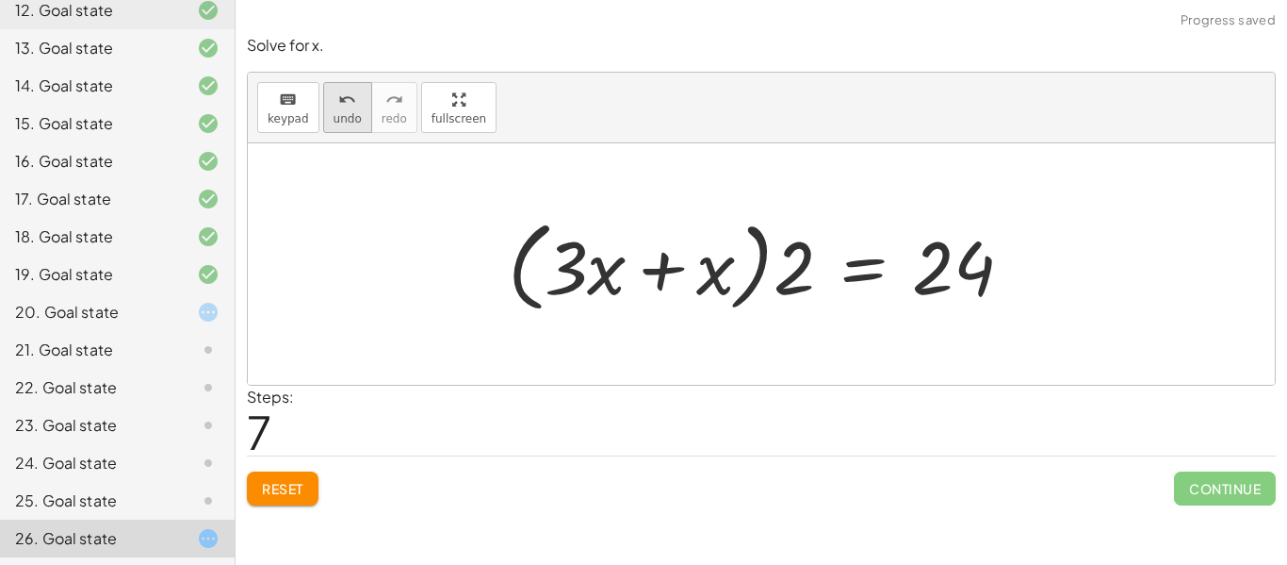
click at [338, 102] on icon "undo" at bounding box center [347, 100] width 18 height 23
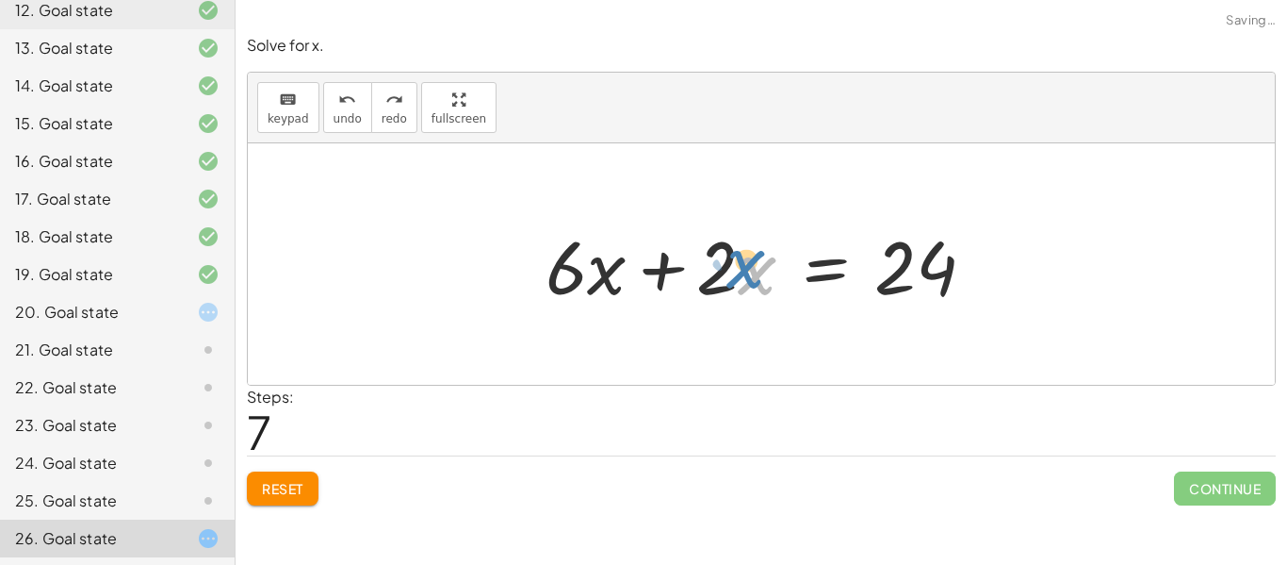
drag, startPoint x: 766, startPoint y: 270, endPoint x: 762, endPoint y: 256, distance: 13.7
click at [764, 257] on div at bounding box center [768, 264] width 464 height 97
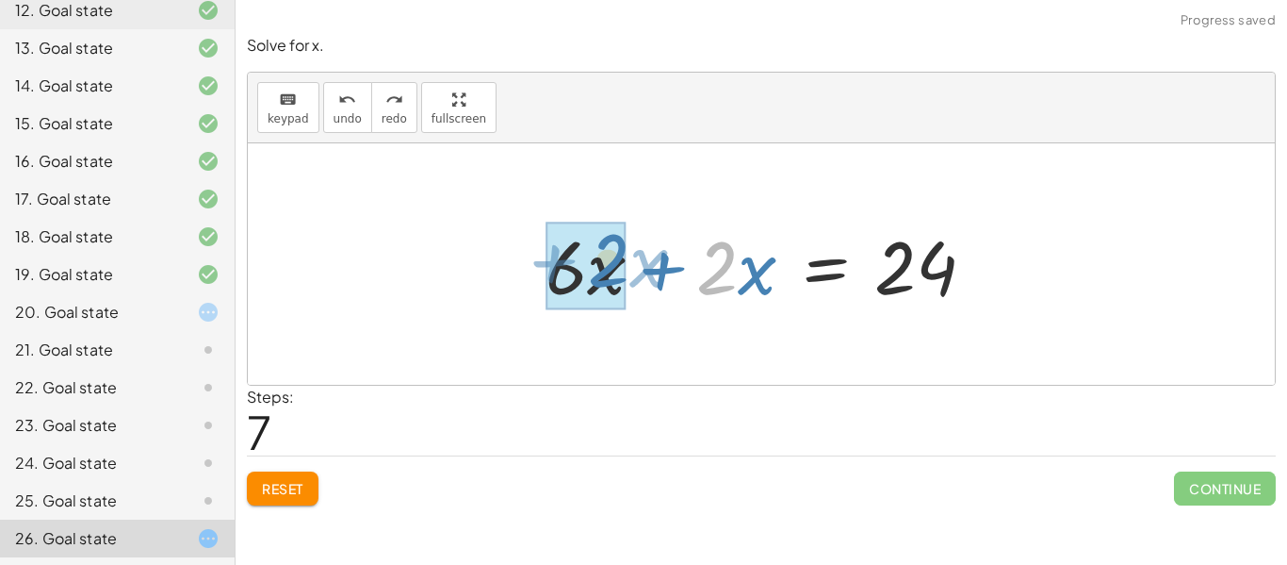
drag, startPoint x: 719, startPoint y: 266, endPoint x: 611, endPoint y: 258, distance: 108.6
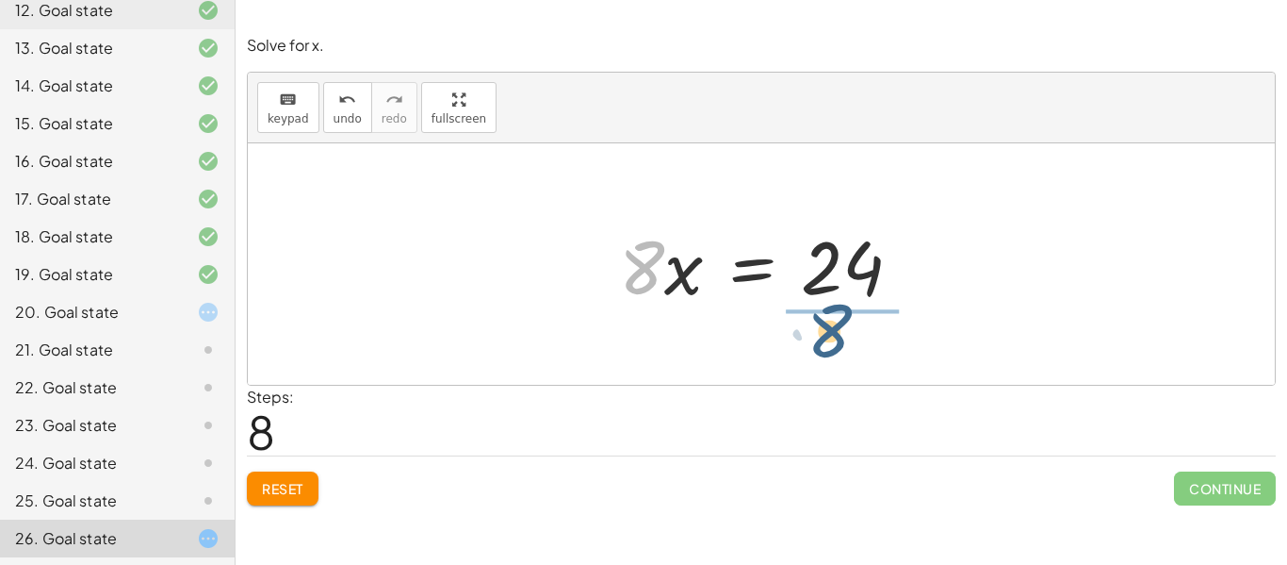
drag, startPoint x: 643, startPoint y: 283, endPoint x: 844, endPoint y: 346, distance: 211.3
click at [844, 346] on div "− ( + 9 − · 4 · x ) + · 2 · x = + 15 − · 2 · x − 9 + · 4 · x + · 2 · x = + 15 −…" at bounding box center [761, 263] width 1027 height 241
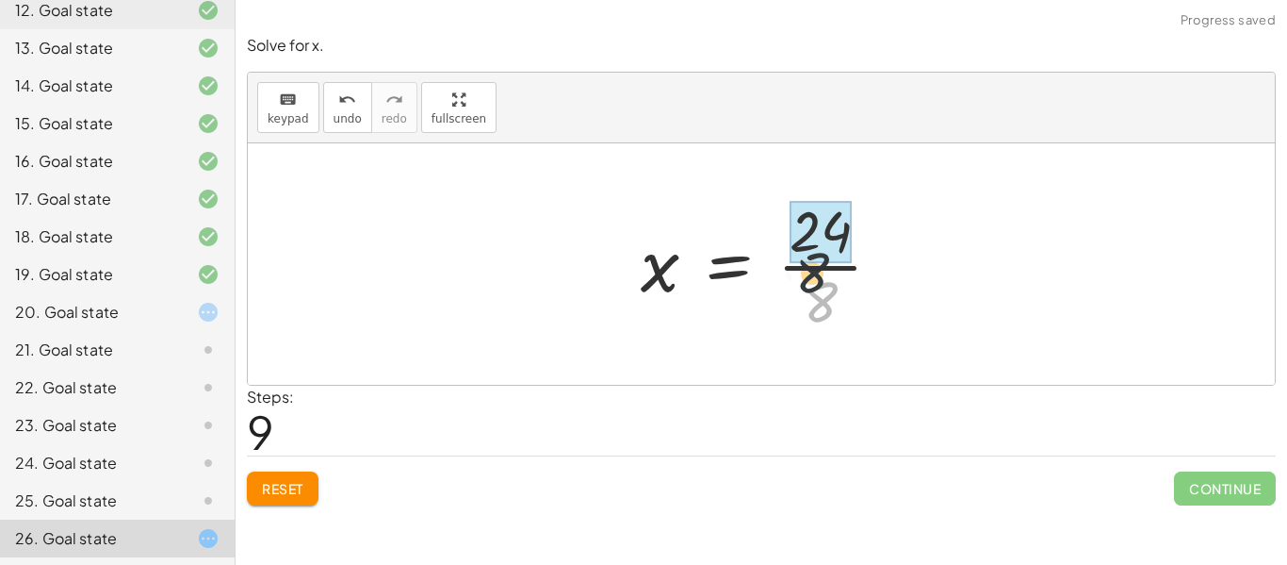
drag, startPoint x: 818, startPoint y: 296, endPoint x: 813, endPoint y: 244, distance: 52.0
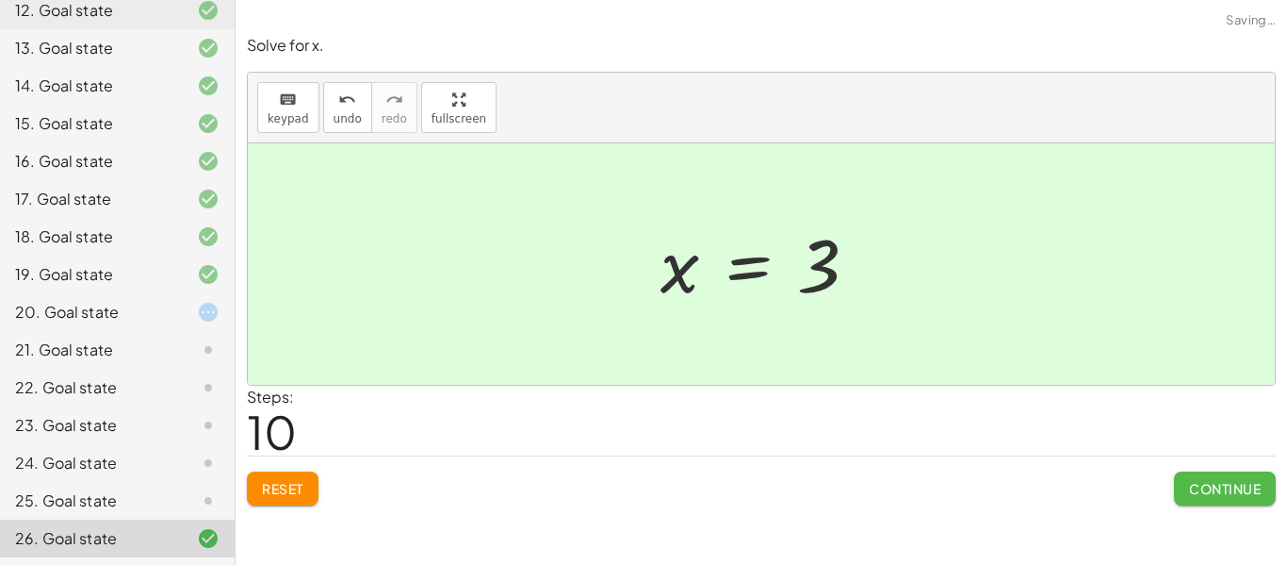
click at [1215, 492] on span "Continue" at bounding box center [1225, 488] width 72 height 17
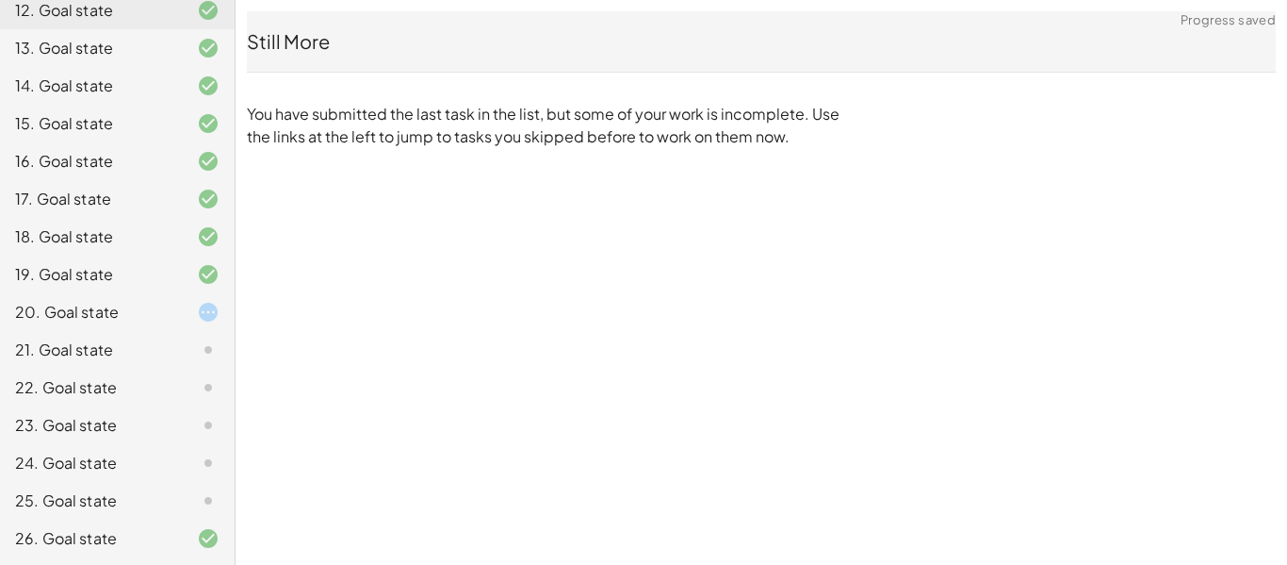
click at [174, 508] on div at bounding box center [193, 500] width 53 height 23
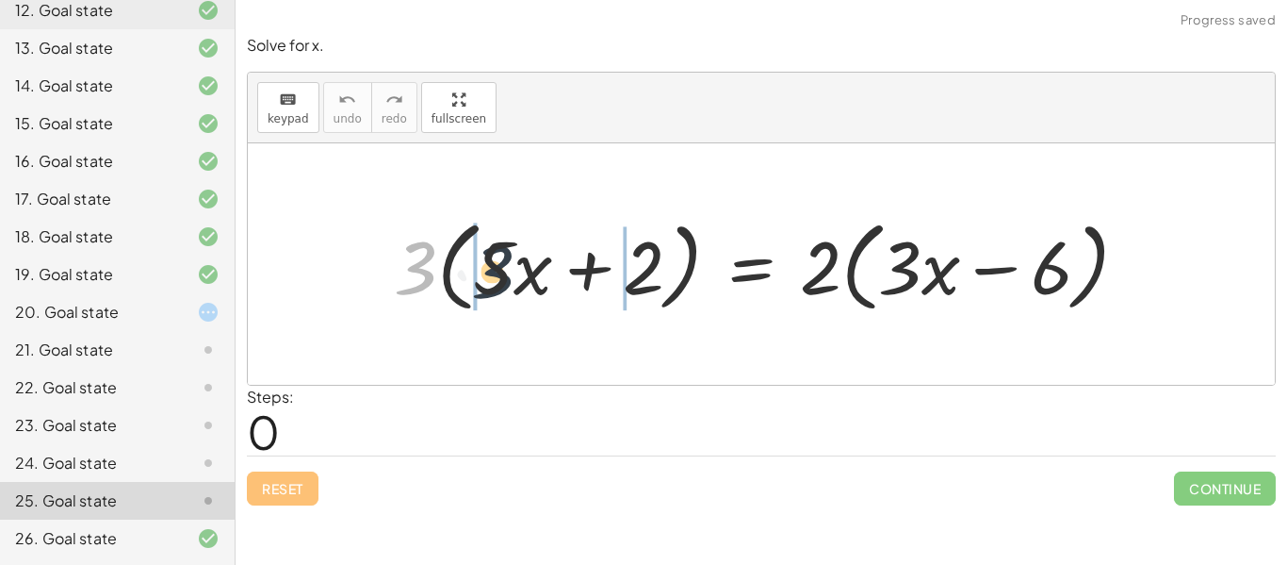
drag, startPoint x: 402, startPoint y: 270, endPoint x: 499, endPoint y: 274, distance: 97.1
click at [499, 274] on div at bounding box center [769, 264] width 768 height 108
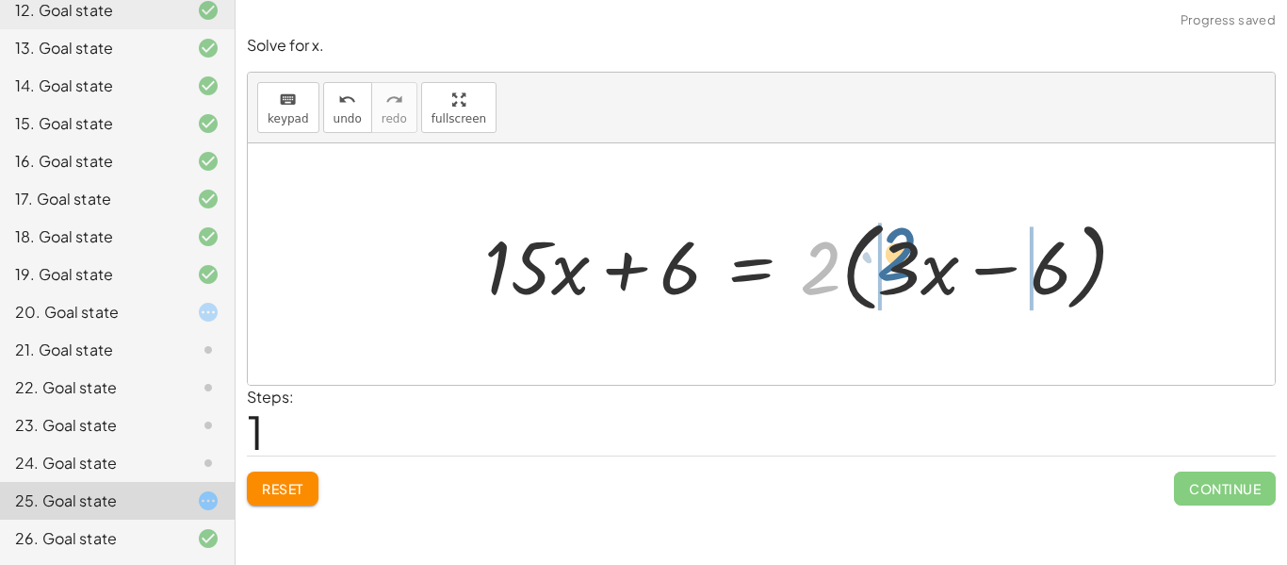
drag, startPoint x: 818, startPoint y: 283, endPoint x: 896, endPoint y: 269, distance: 79.5
click at [896, 269] on div at bounding box center [814, 264] width 678 height 108
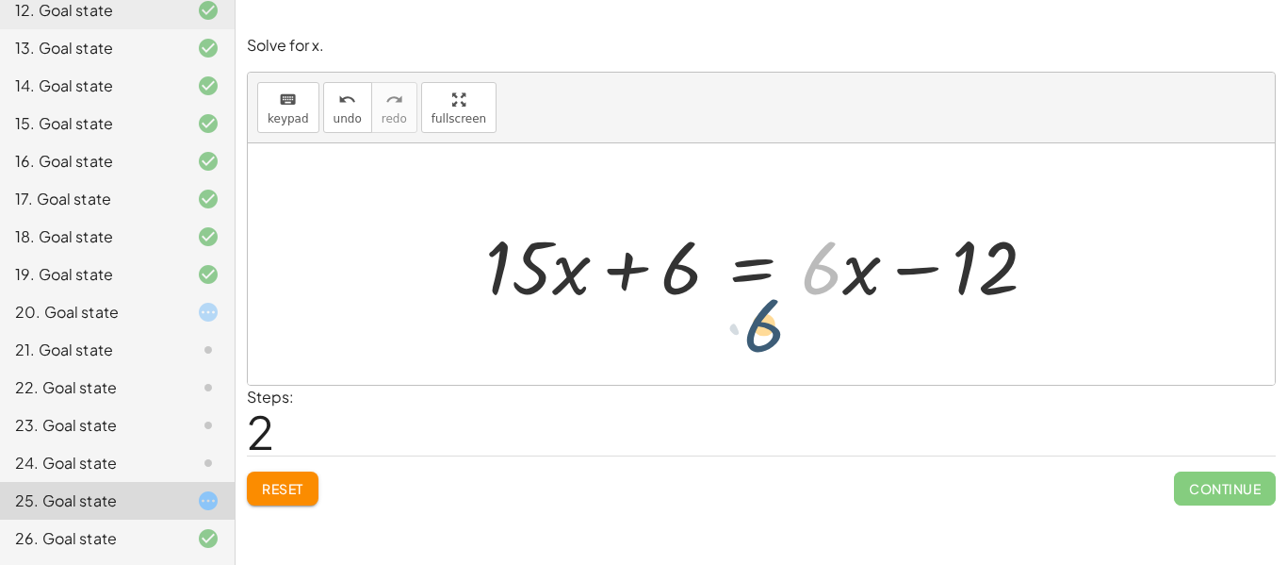
drag, startPoint x: 829, startPoint y: 286, endPoint x: 821, endPoint y: 310, distance: 25.9
click at [821, 310] on div at bounding box center [769, 264] width 586 height 97
drag, startPoint x: 850, startPoint y: 273, endPoint x: 837, endPoint y: 290, distance: 21.5
click at [837, 293] on div at bounding box center [769, 264] width 586 height 97
drag, startPoint x: 827, startPoint y: 268, endPoint x: 794, endPoint y: 324, distance: 65.5
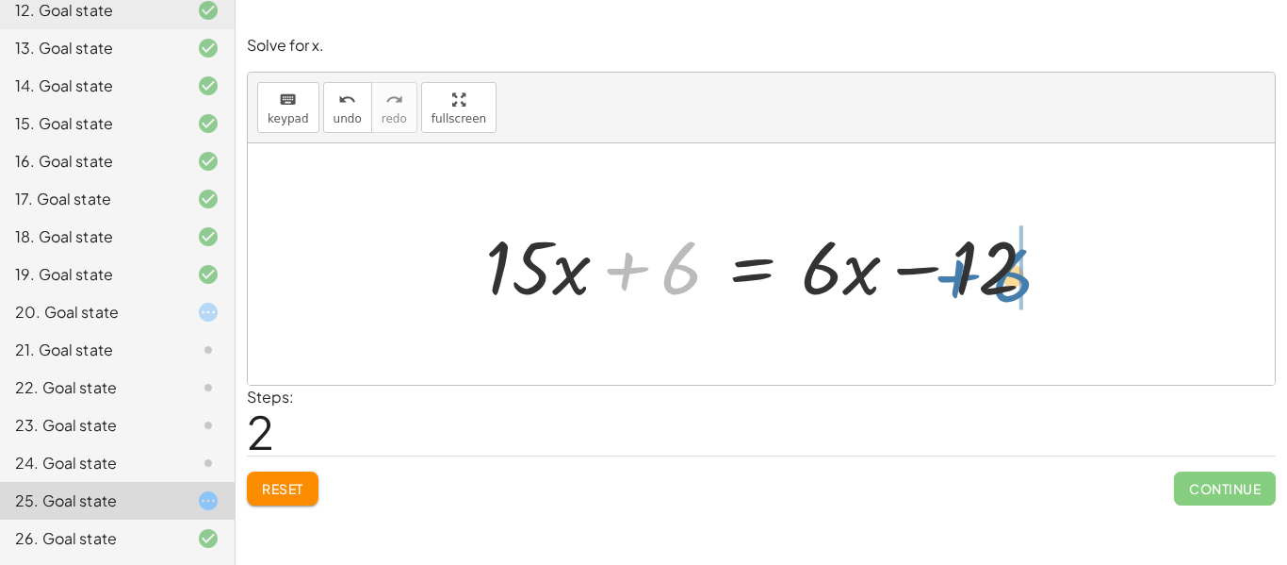
drag, startPoint x: 686, startPoint y: 277, endPoint x: 1018, endPoint y: 285, distance: 331.8
click at [1018, 285] on div at bounding box center [769, 264] width 586 height 97
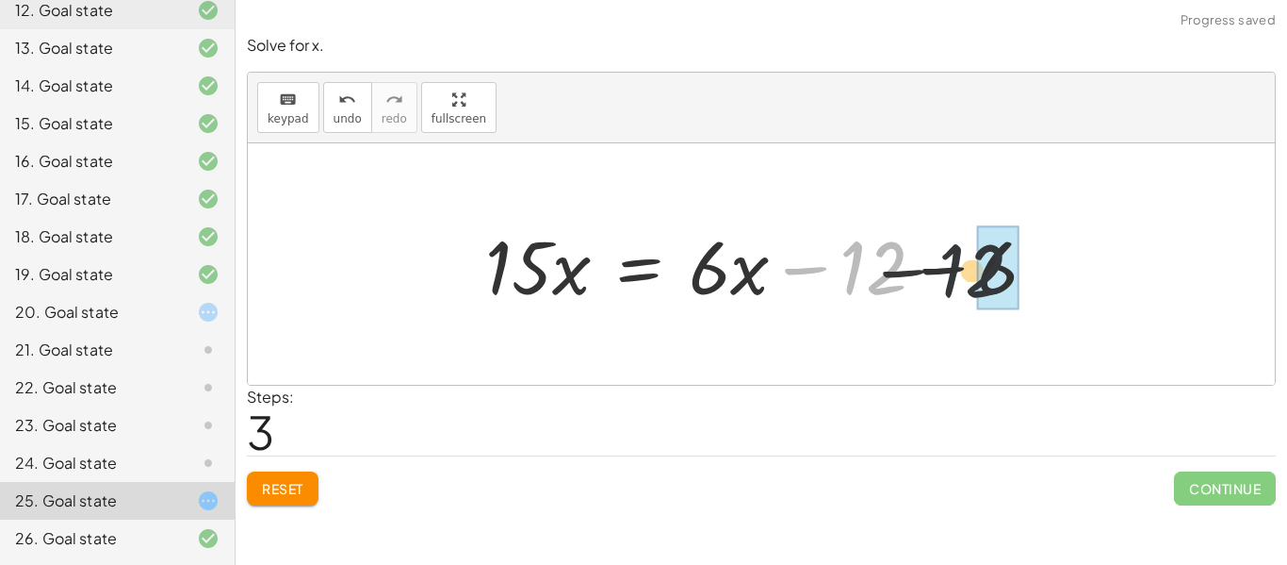
drag, startPoint x: 870, startPoint y: 256, endPoint x: 997, endPoint y: 266, distance: 127.6
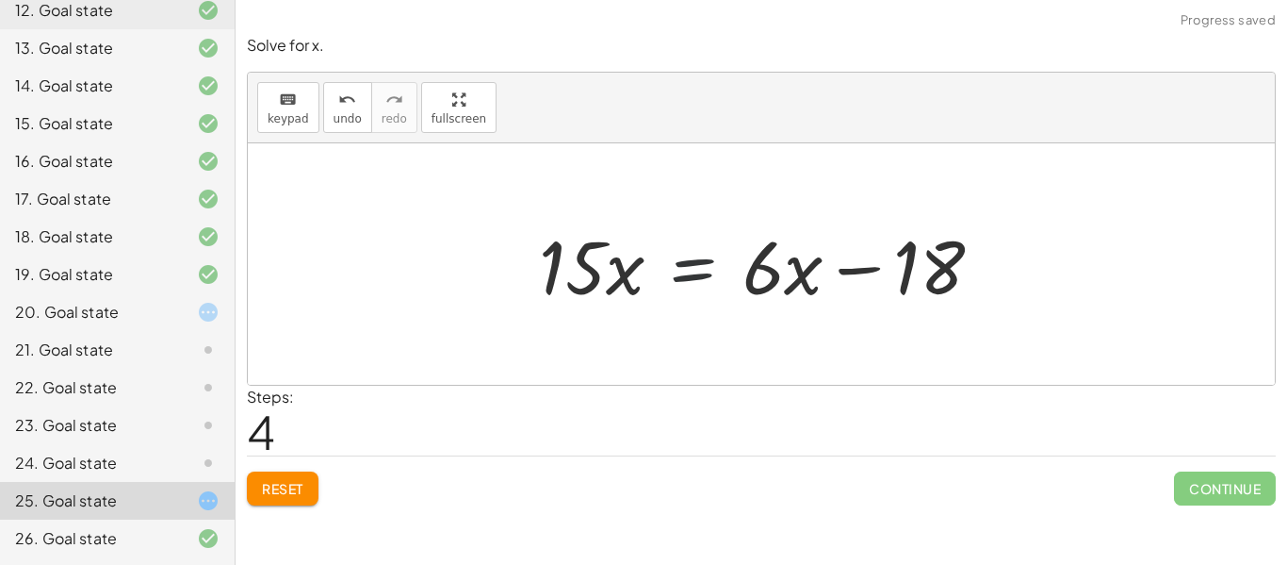
drag, startPoint x: 706, startPoint y: 279, endPoint x: 737, endPoint y: 270, distance: 32.5
click at [707, 279] on div at bounding box center [769, 264] width 478 height 97
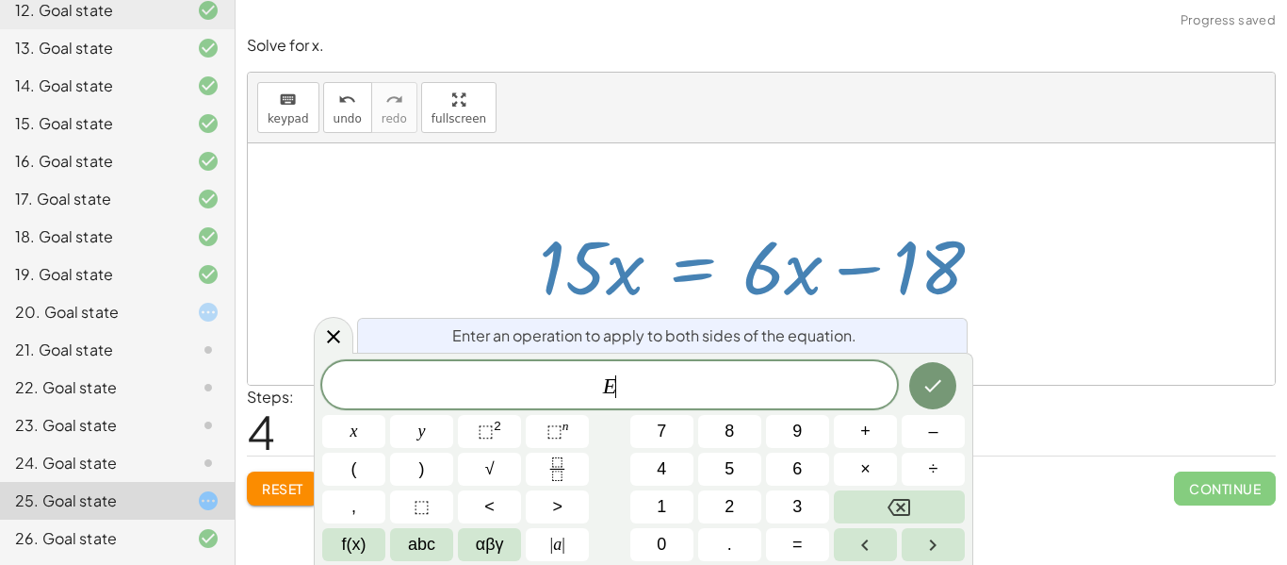
scroll to position [1, 0]
drag, startPoint x: 766, startPoint y: 263, endPoint x: 737, endPoint y: 287, distance: 38.1
click at [732, 301] on div at bounding box center [769, 264] width 478 height 97
click at [347, 348] on div at bounding box center [334, 335] width 40 height 37
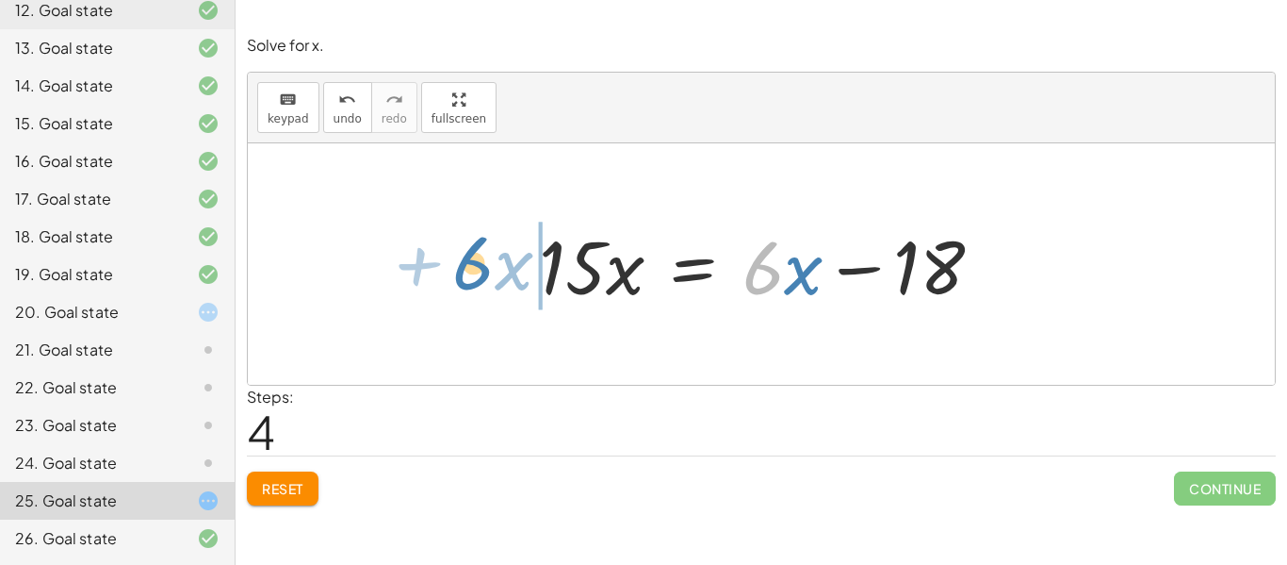
drag, startPoint x: 756, startPoint y: 286, endPoint x: 466, endPoint y: 280, distance: 290.3
click at [466, 280] on div "· 3 · ( + · 5 · x + 2 ) = · 2 · ( + · 3 · x − 6 ) + · 3 · 5 · x + · 3 · 2 = · 2…" at bounding box center [761, 263] width 1027 height 241
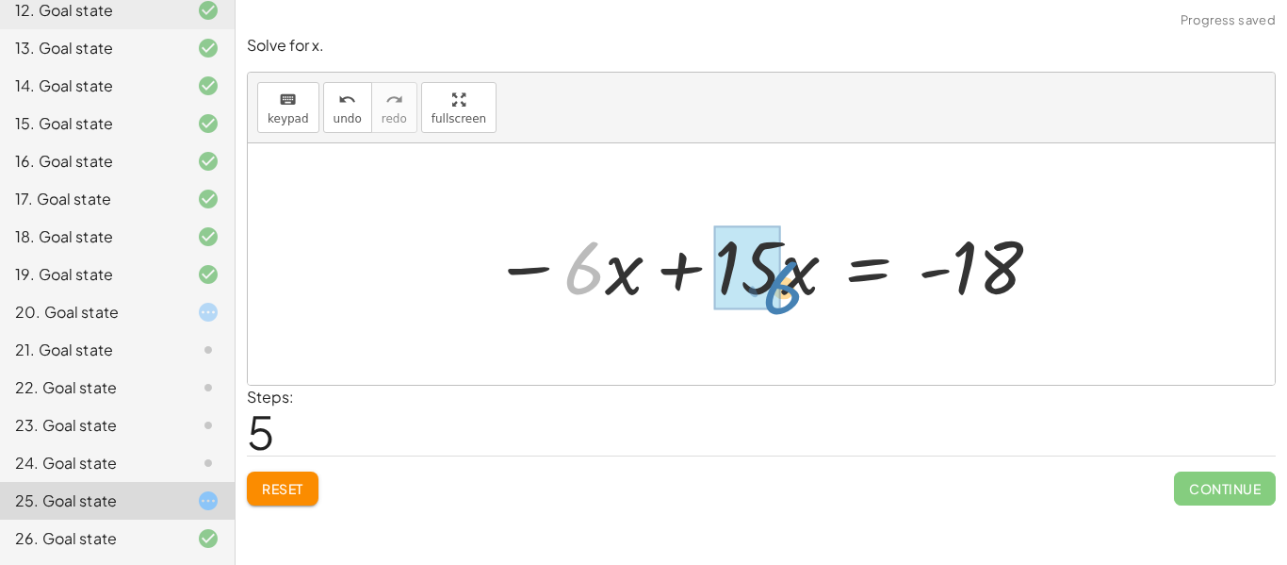
drag, startPoint x: 571, startPoint y: 276, endPoint x: 761, endPoint y: 292, distance: 191.0
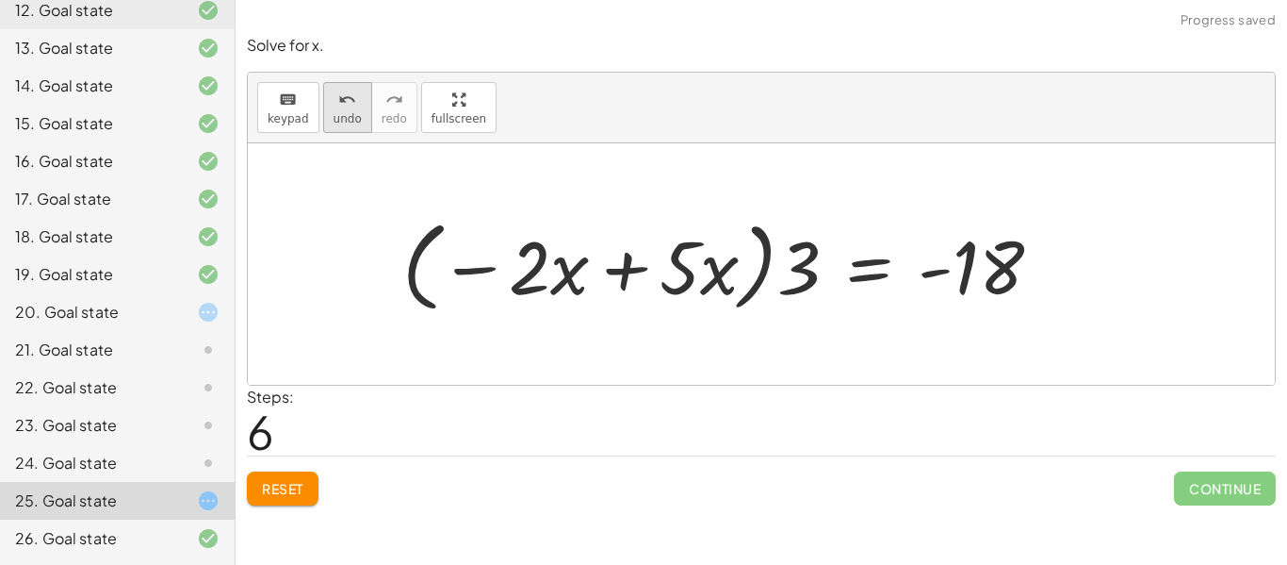
click at [334, 83] on button "undo undo" at bounding box center [347, 107] width 49 height 51
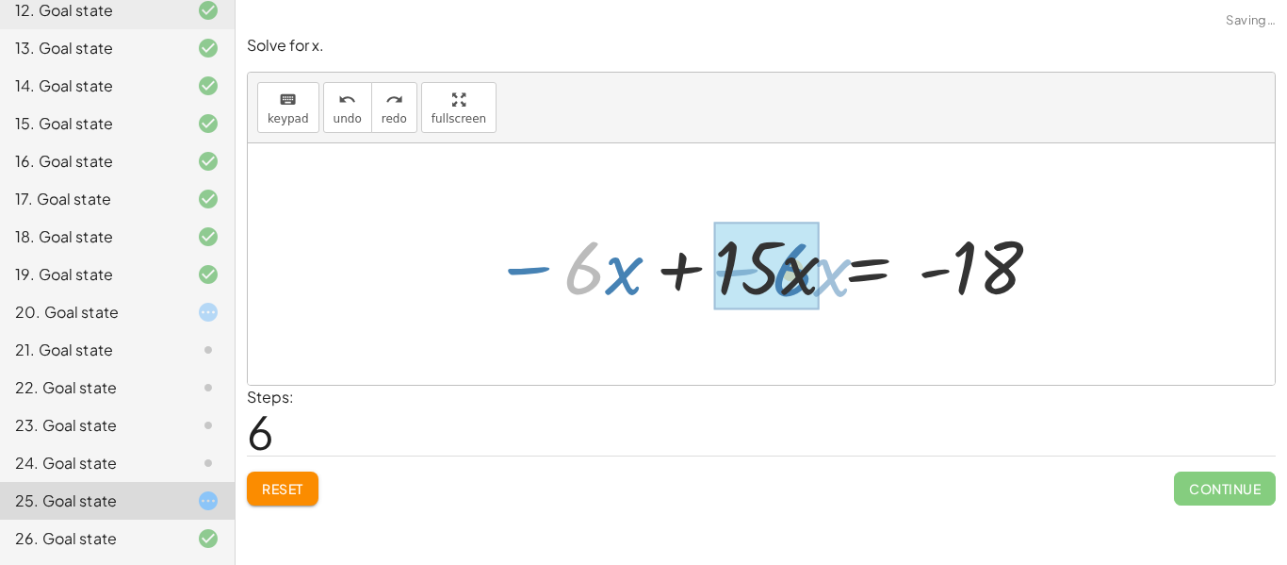
drag, startPoint x: 581, startPoint y: 274, endPoint x: 789, endPoint y: 276, distance: 208.3
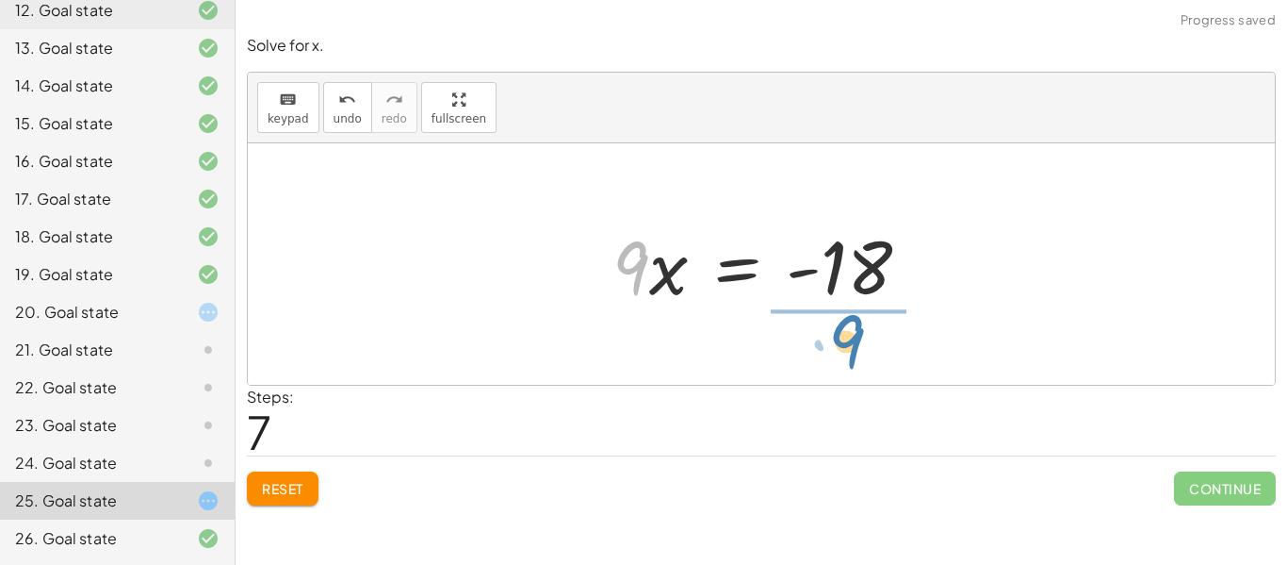
drag, startPoint x: 662, startPoint y: 337, endPoint x: 843, endPoint y: 337, distance: 181.9
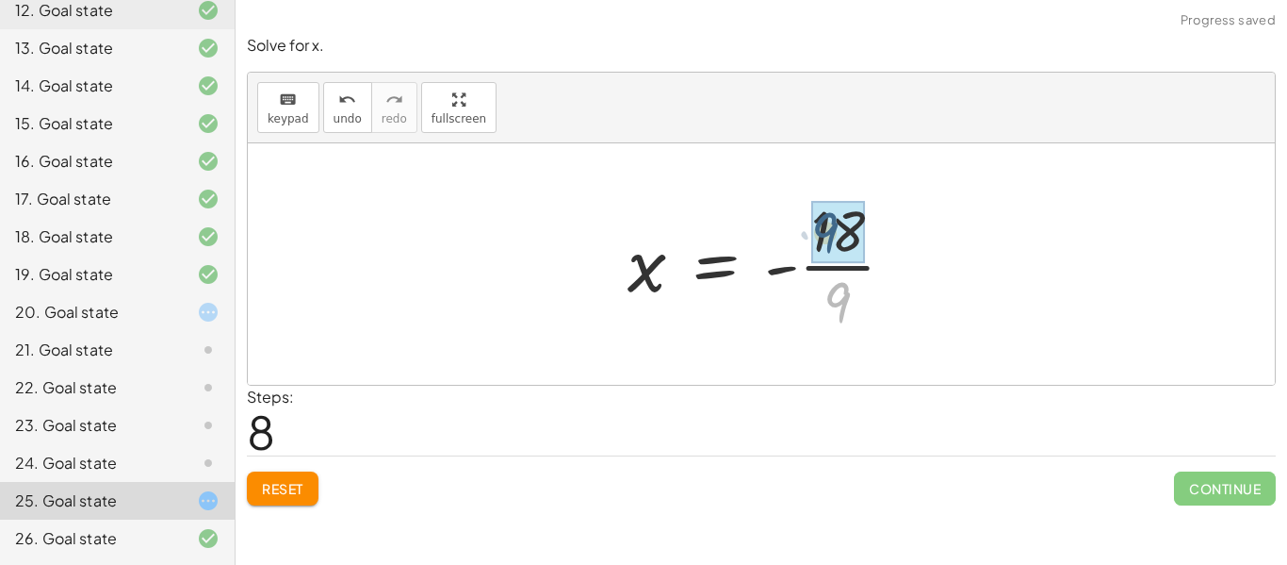
drag, startPoint x: 843, startPoint y: 303, endPoint x: 830, endPoint y: 237, distance: 67.1
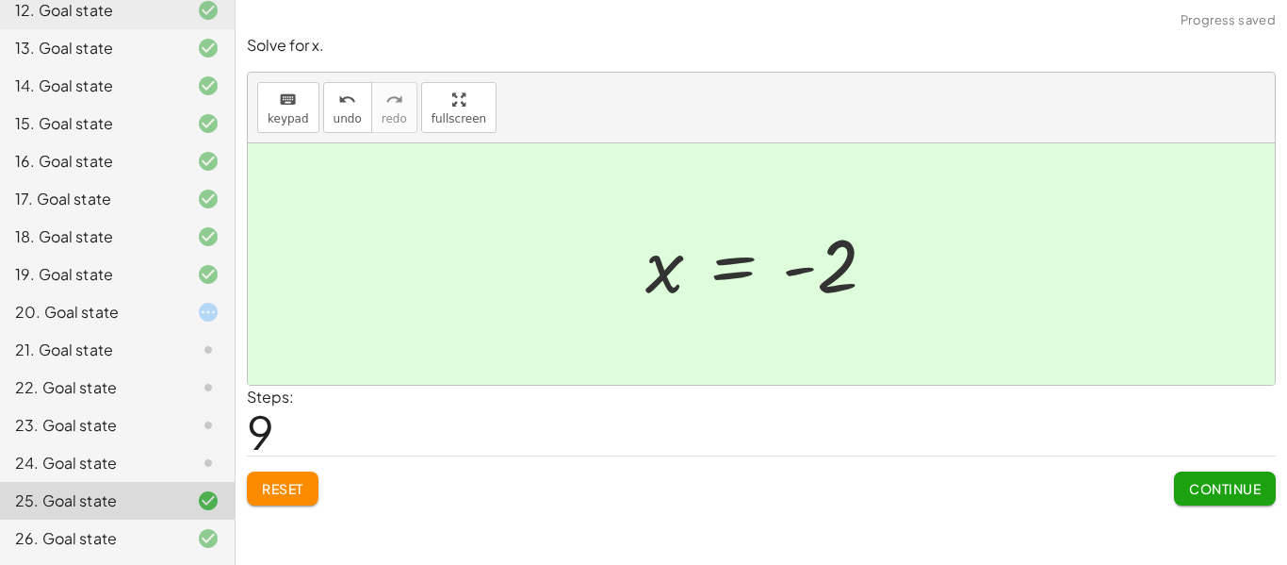
click at [1219, 484] on span "Continue" at bounding box center [1225, 488] width 72 height 17
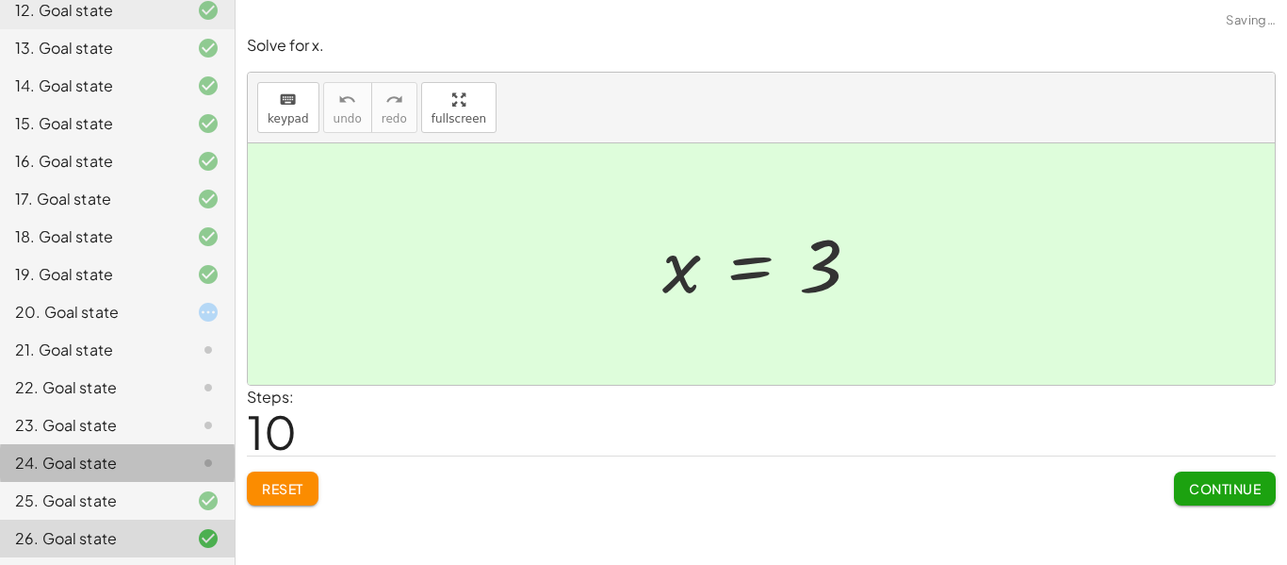
click at [189, 454] on div at bounding box center [193, 462] width 53 height 23
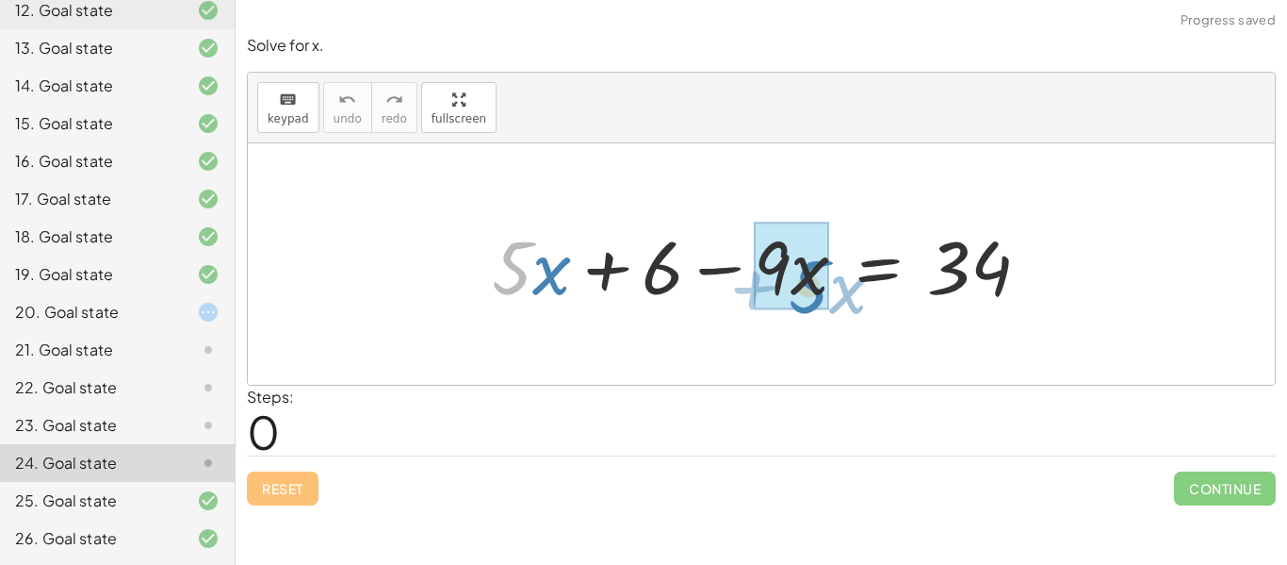
drag, startPoint x: 517, startPoint y: 274, endPoint x: 814, endPoint y: 292, distance: 297.4
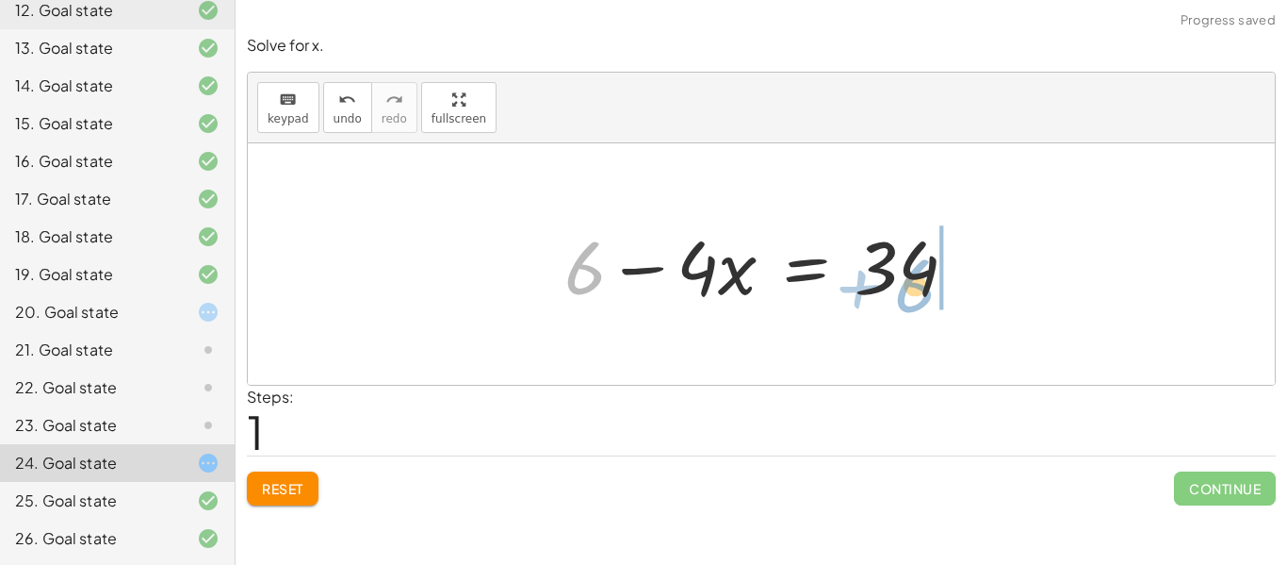
drag, startPoint x: 583, startPoint y: 263, endPoint x: 912, endPoint y: 267, distance: 328.9
click at [912, 267] on div at bounding box center [768, 264] width 427 height 97
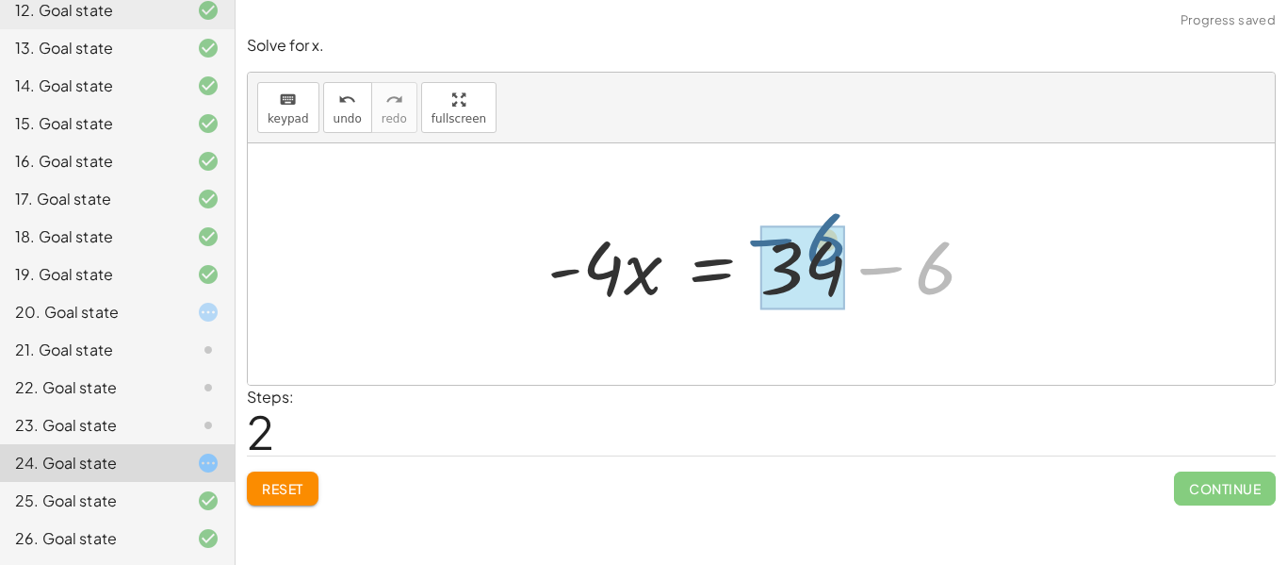
drag, startPoint x: 935, startPoint y: 279, endPoint x: 824, endPoint y: 252, distance: 114.5
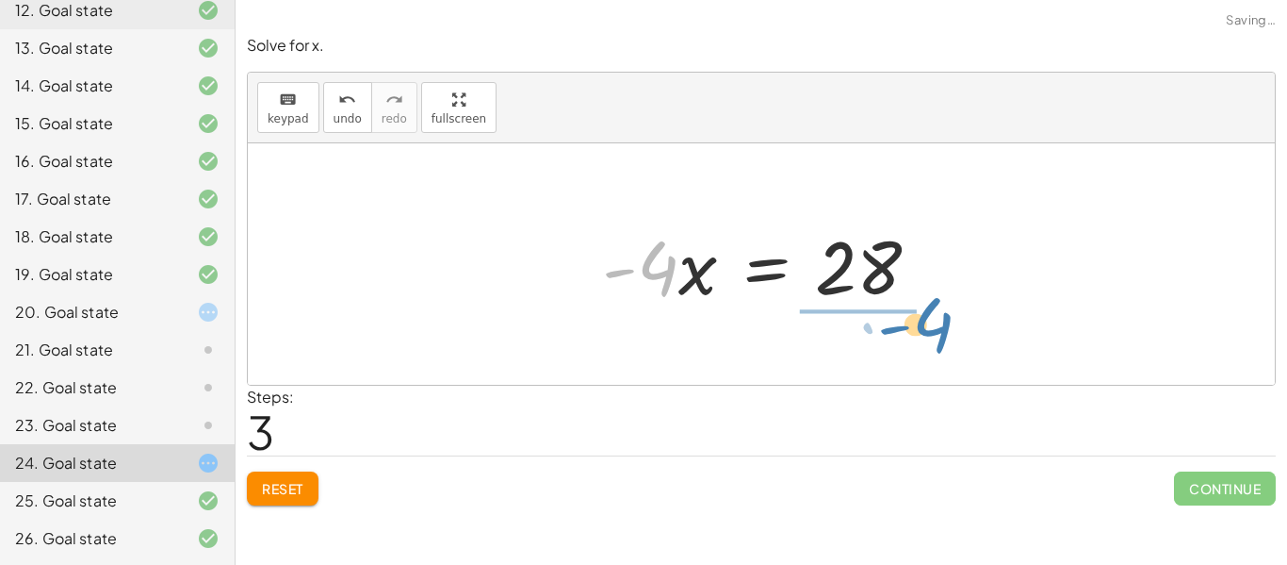
drag, startPoint x: 663, startPoint y: 271, endPoint x: 939, endPoint y: 328, distance: 281.9
click at [939, 328] on div "+ · 5 · x + 6 − · 9 · x = 34 + 6 − · 4 · x = 34 · - 4 · x = + 34 − 6 · - 4 · x …" at bounding box center [761, 263] width 1027 height 241
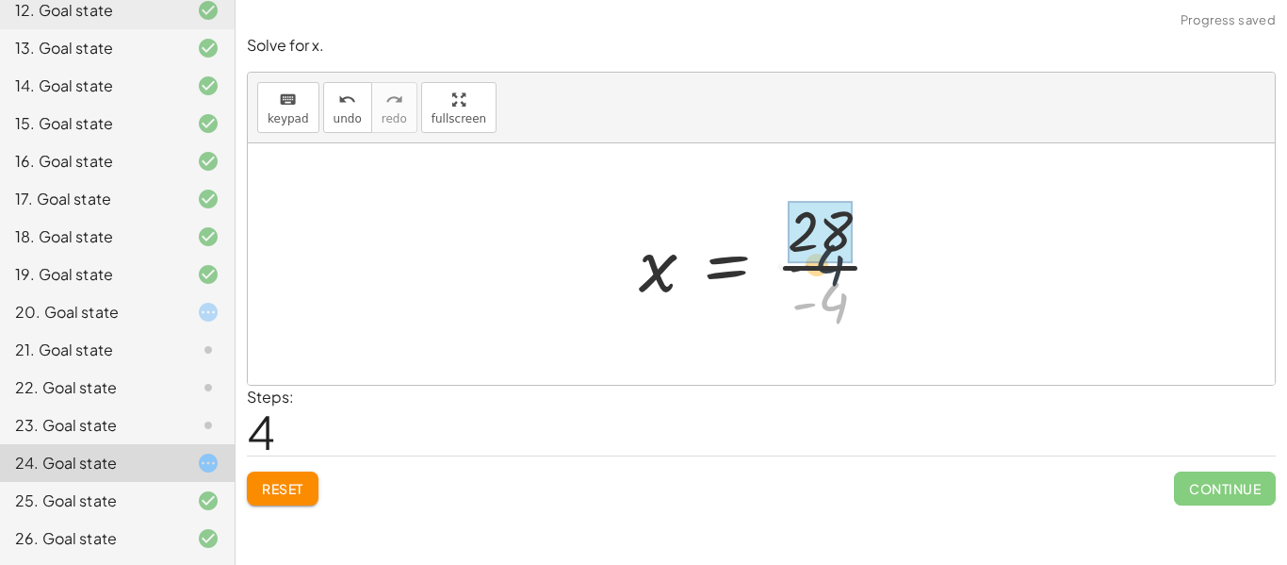
drag, startPoint x: 823, startPoint y: 308, endPoint x: 821, endPoint y: 248, distance: 60.3
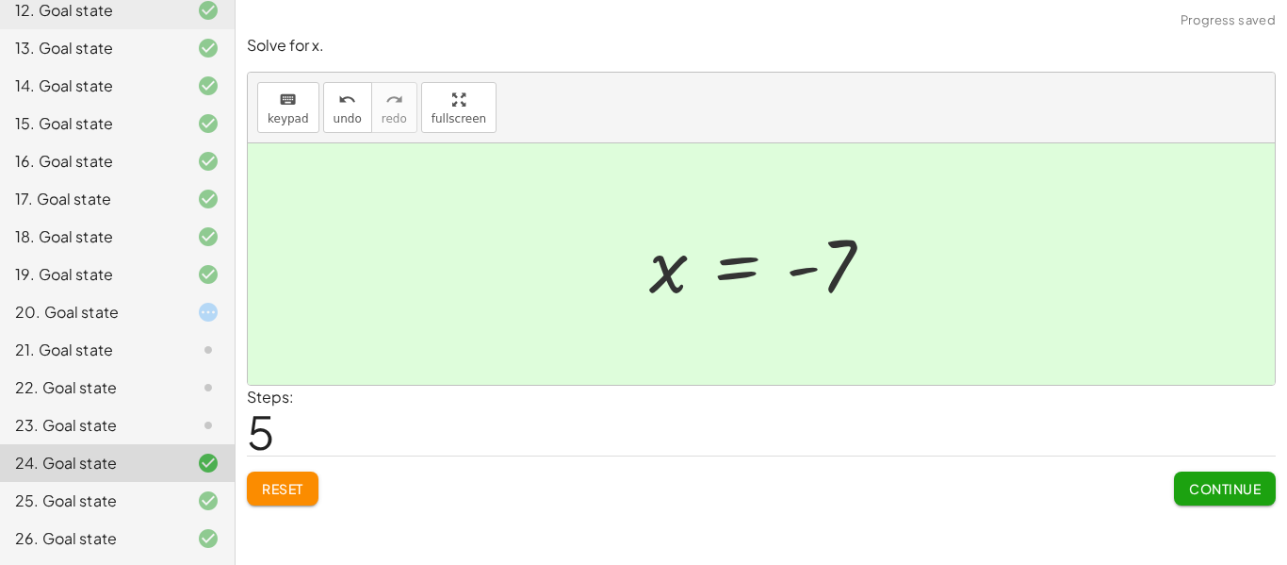
click at [1189, 485] on span "Continue" at bounding box center [1225, 488] width 72 height 17
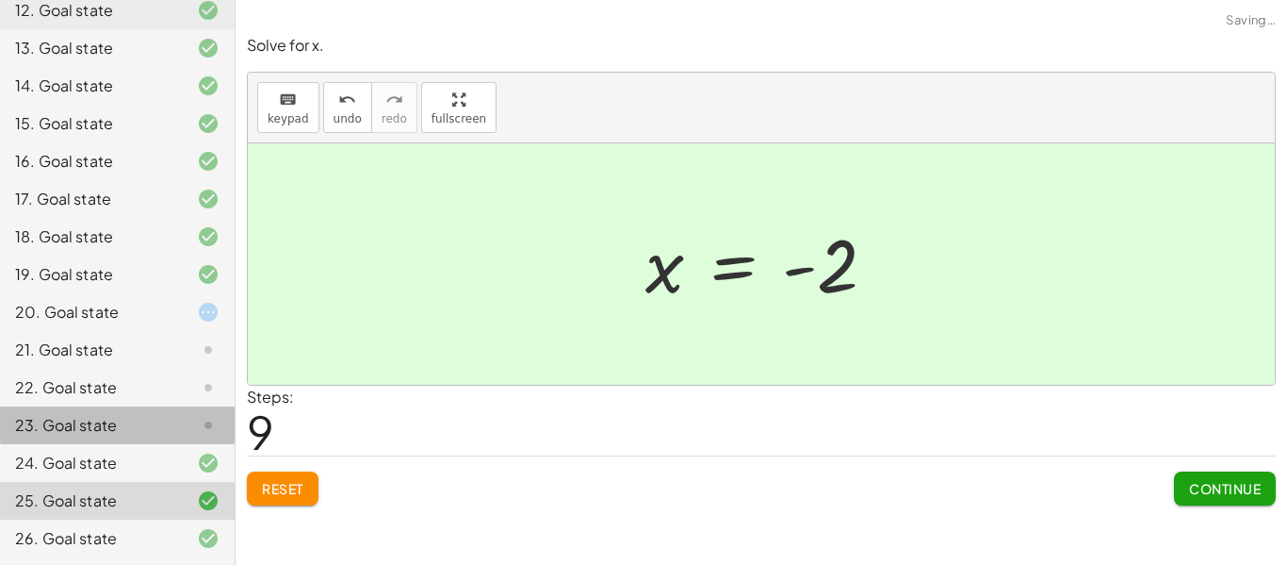
click at [103, 421] on div "23. Goal state" at bounding box center [91, 425] width 152 height 23
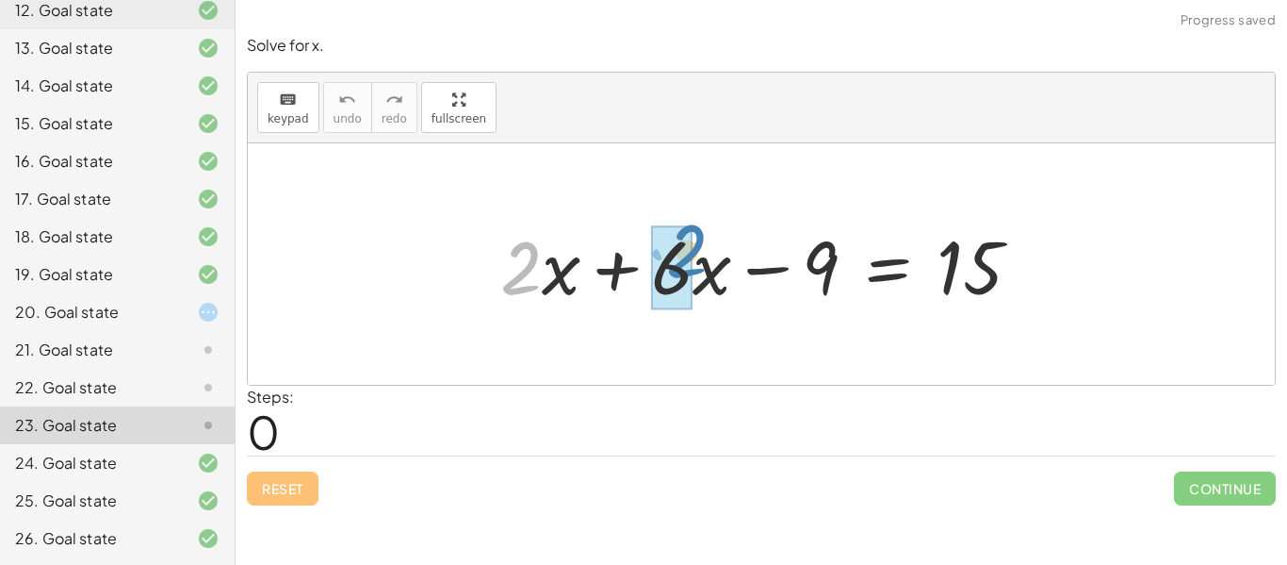
drag, startPoint x: 533, startPoint y: 273, endPoint x: 700, endPoint y: 256, distance: 167.7
click at [700, 256] on div at bounding box center [768, 264] width 555 height 97
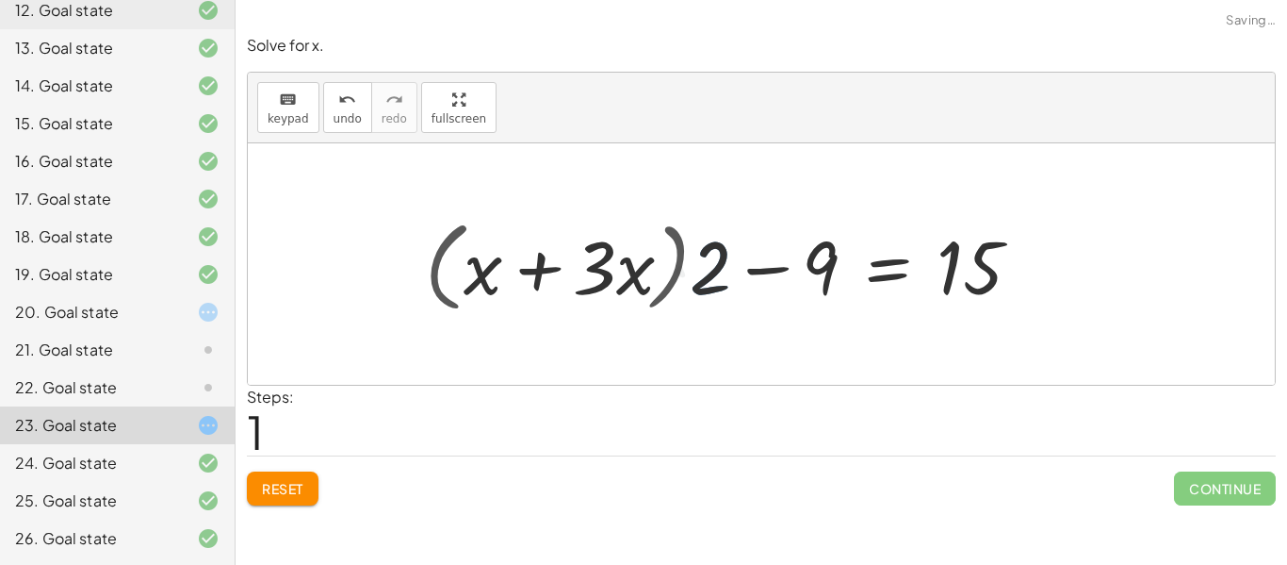
drag, startPoint x: 701, startPoint y: 262, endPoint x: 694, endPoint y: 254, distance: 10.7
click at [702, 262] on div at bounding box center [731, 264] width 630 height 108
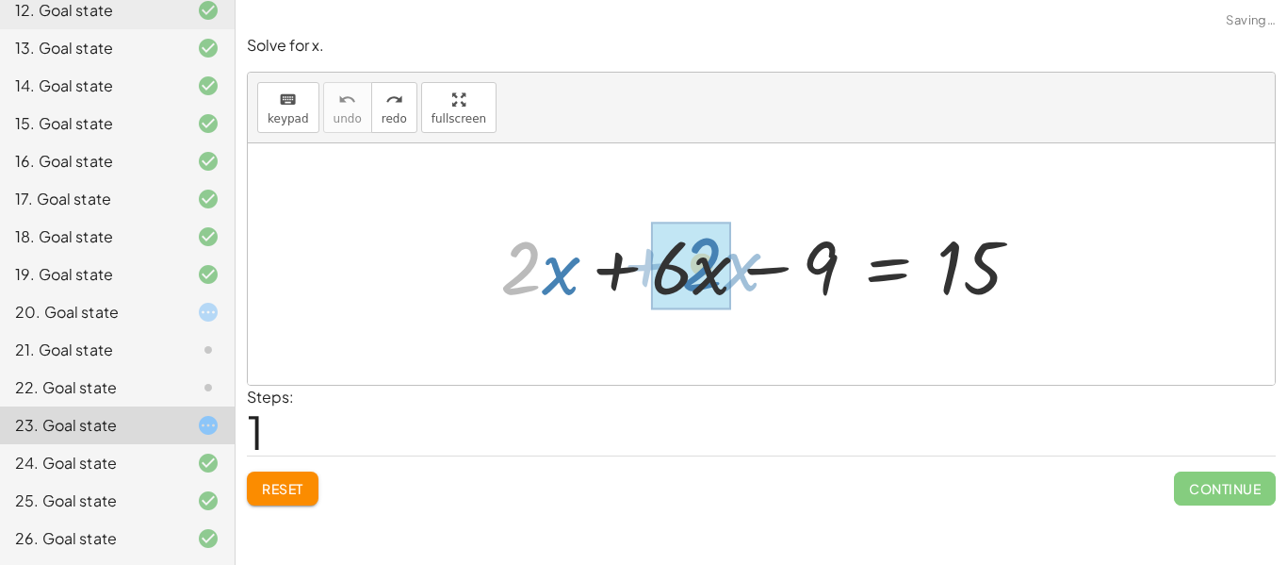
drag, startPoint x: 527, startPoint y: 277, endPoint x: 708, endPoint y: 273, distance: 181.0
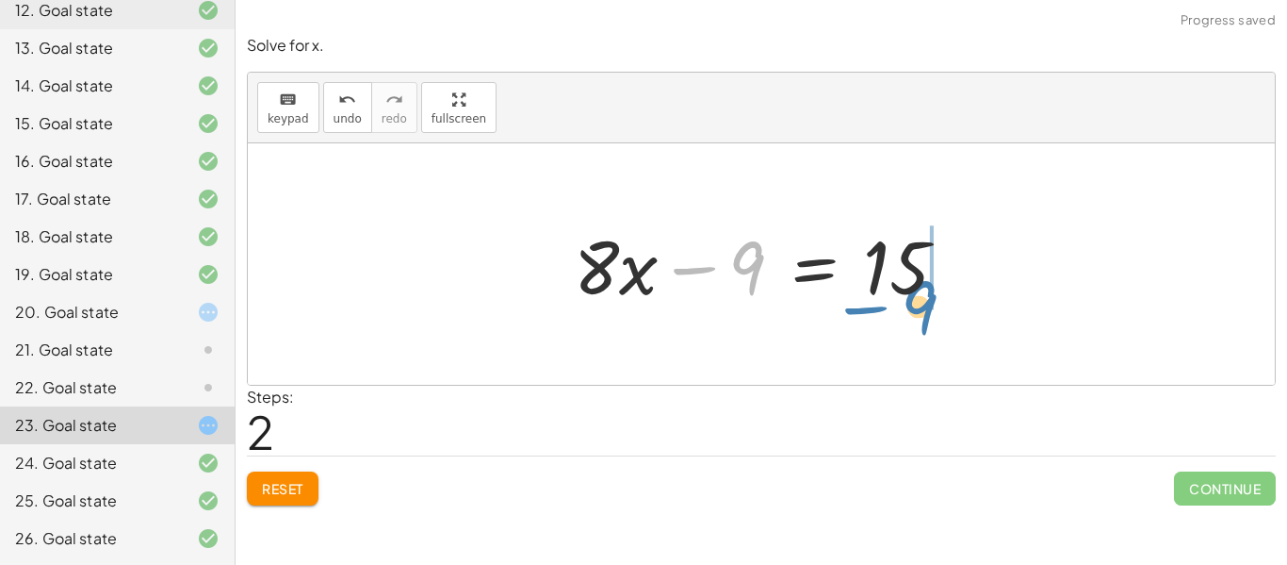
drag, startPoint x: 748, startPoint y: 263, endPoint x: 922, endPoint y: 302, distance: 177.7
click at [922, 302] on div at bounding box center [768, 264] width 407 height 97
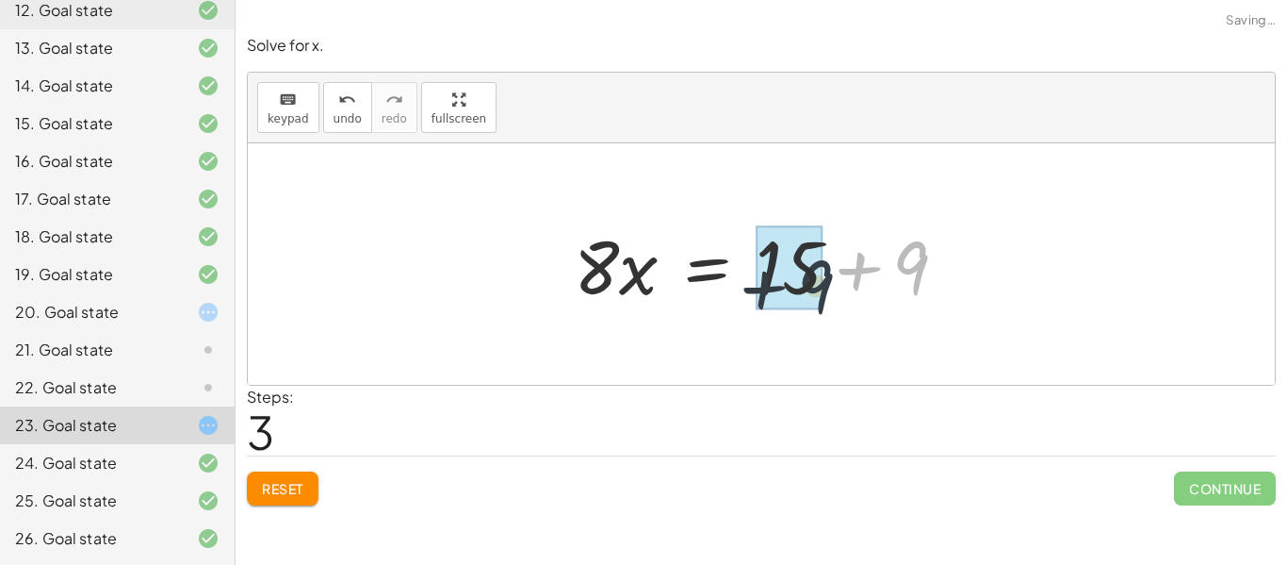
drag, startPoint x: 908, startPoint y: 259, endPoint x: 792, endPoint y: 272, distance: 116.7
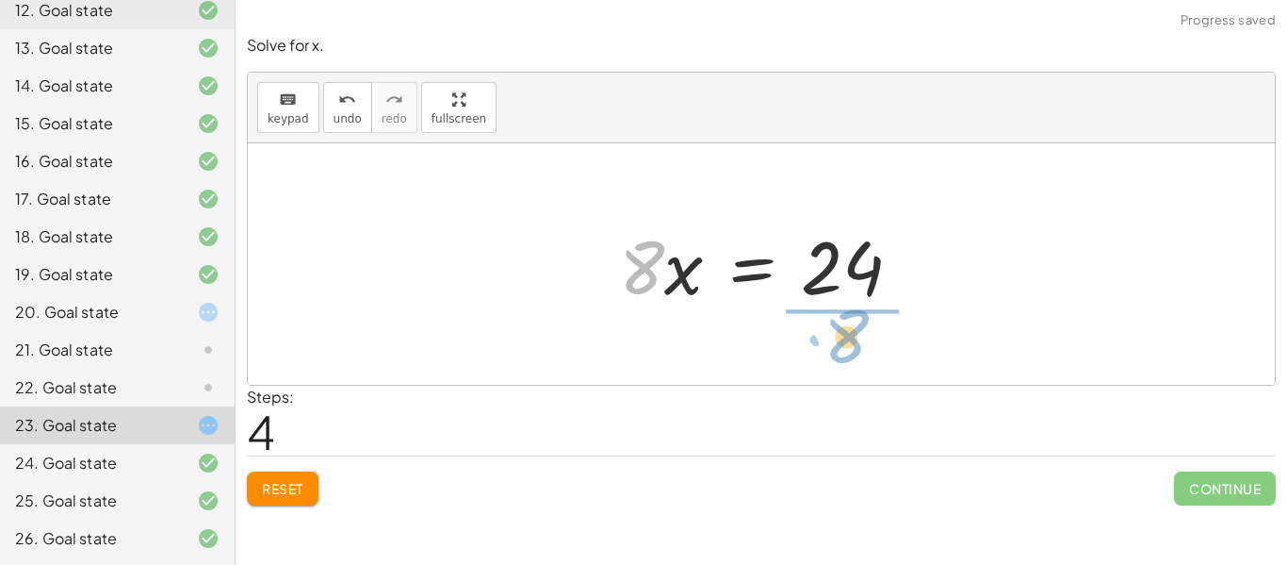
drag, startPoint x: 640, startPoint y: 263, endPoint x: 866, endPoint y: 328, distance: 235.3
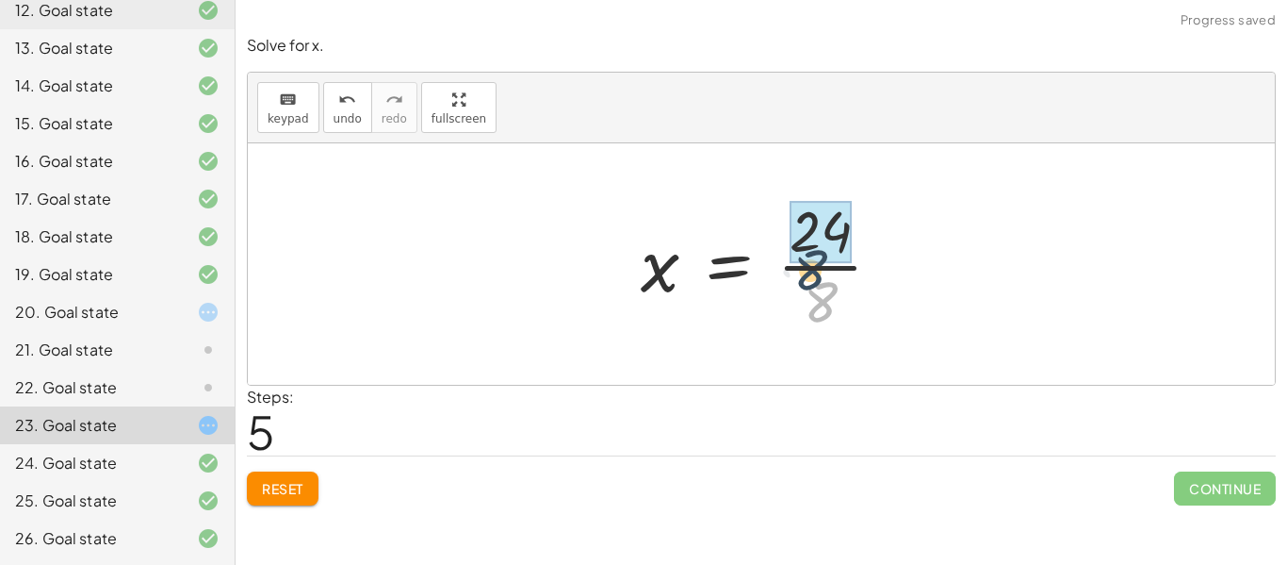
drag, startPoint x: 851, startPoint y: 309, endPoint x: 838, endPoint y: 263, distance: 48.0
click at [838, 263] on div at bounding box center [768, 263] width 275 height 145
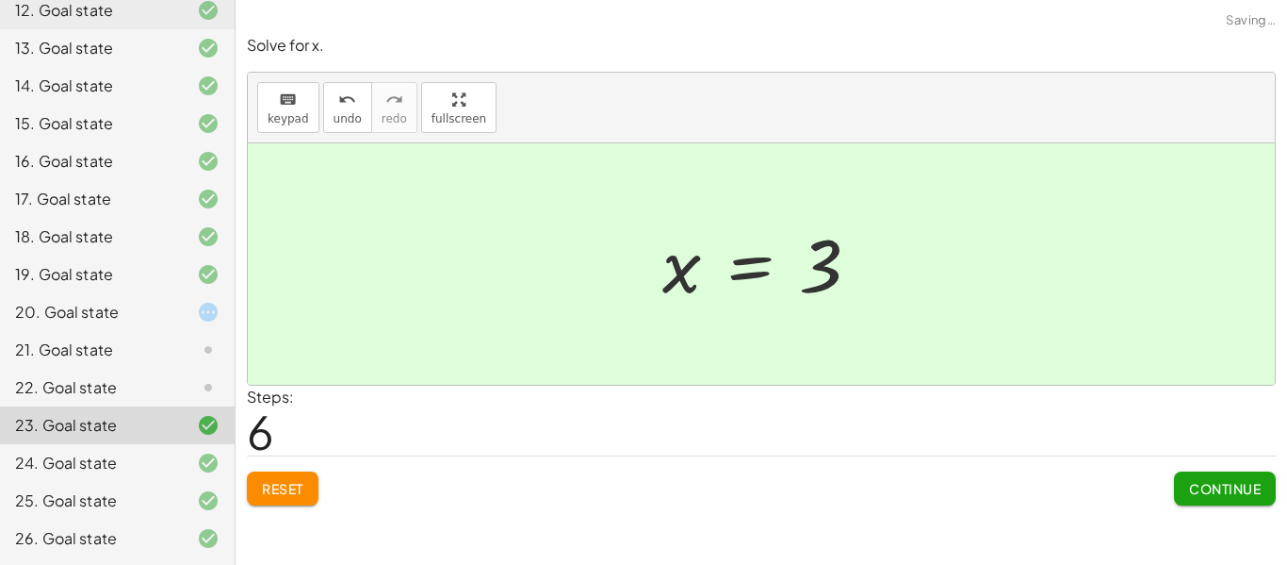
click at [1200, 491] on span "Continue" at bounding box center [1225, 488] width 72 height 17
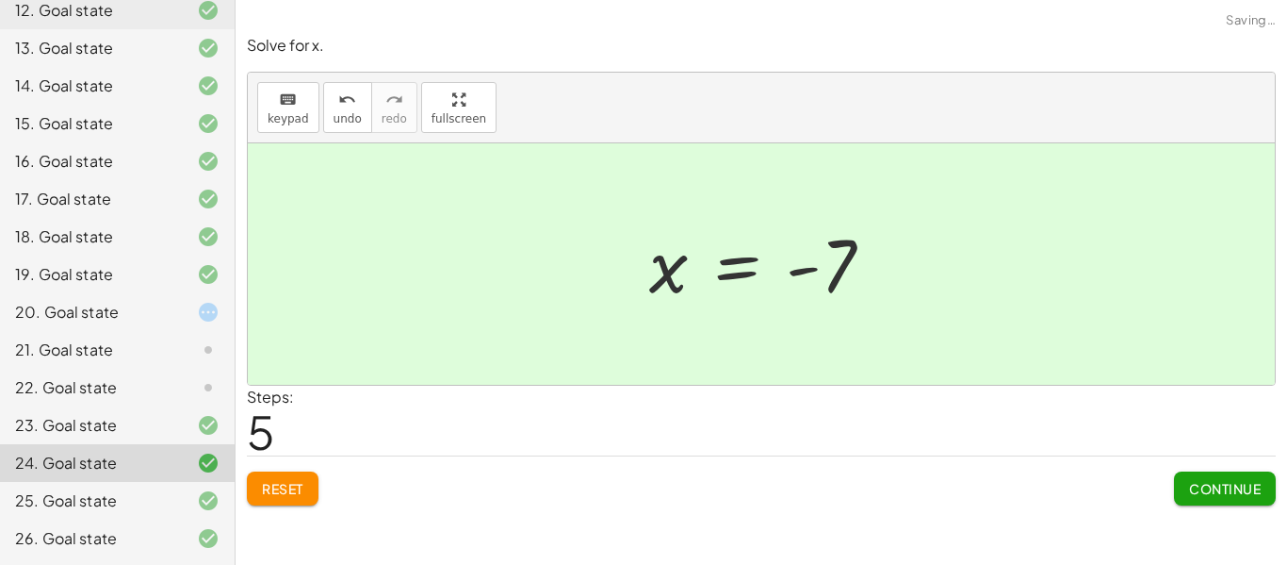
click at [150, 376] on div "22. Goal state" at bounding box center [91, 387] width 152 height 23
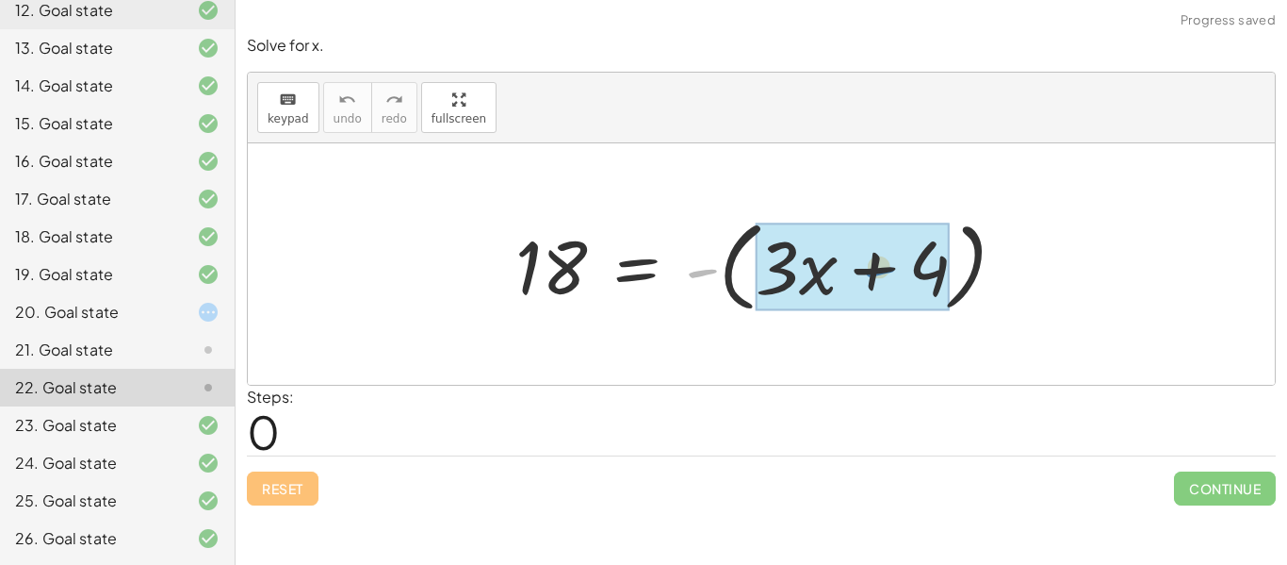
drag, startPoint x: 715, startPoint y: 269, endPoint x: 895, endPoint y: 268, distance: 180.0
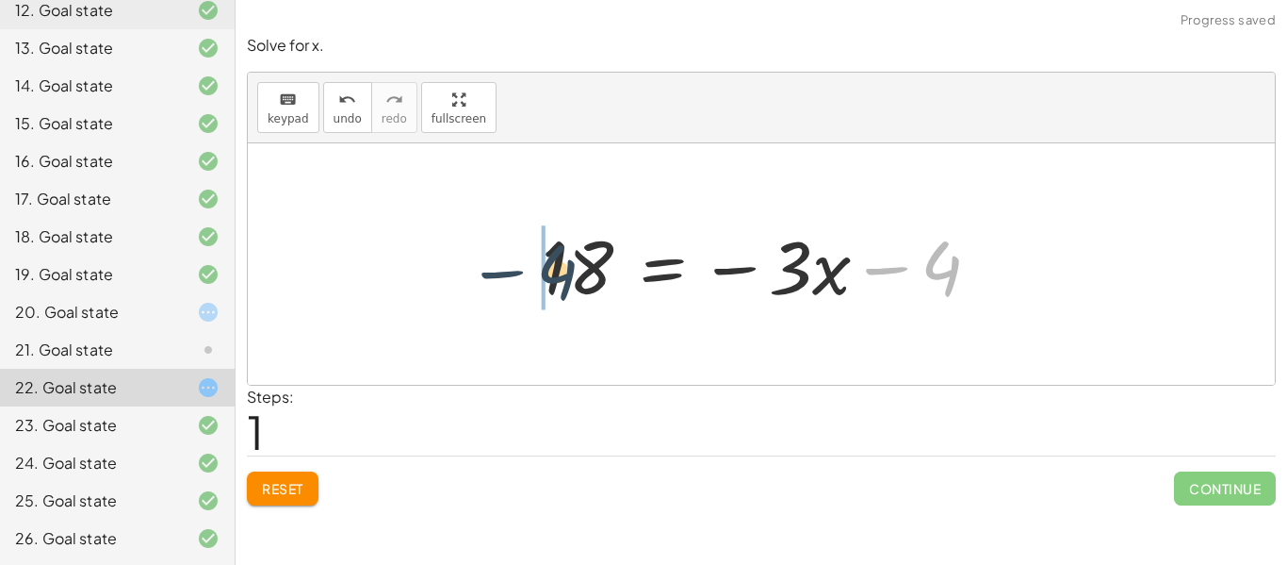
drag, startPoint x: 944, startPoint y: 279, endPoint x: 511, endPoint y: 277, distance: 433.5
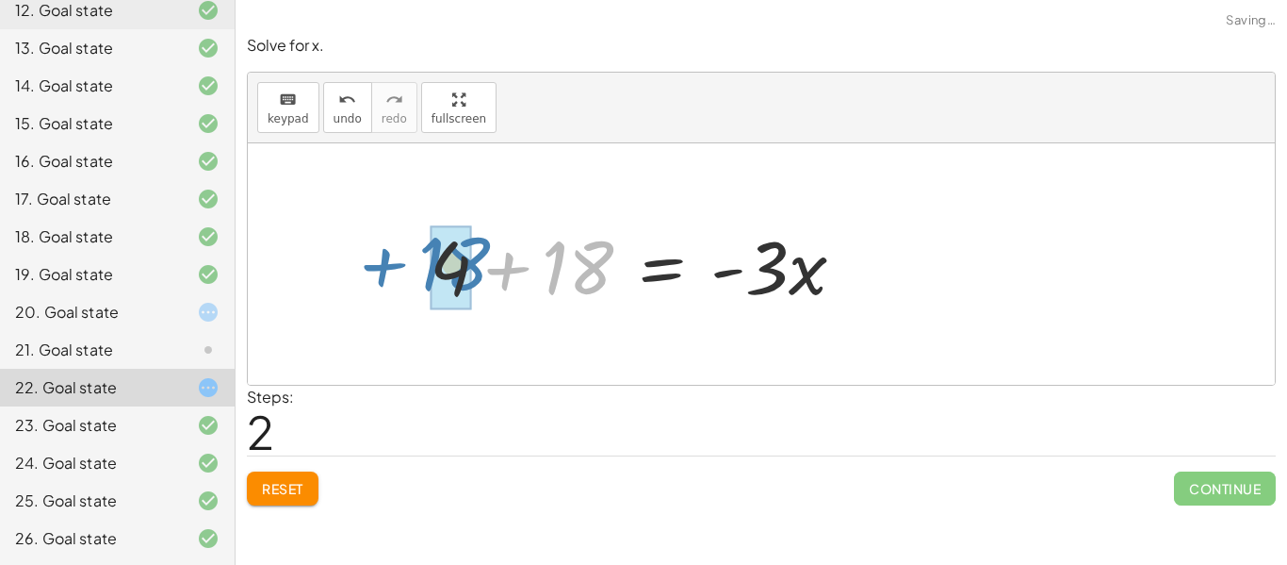
drag, startPoint x: 536, startPoint y: 271, endPoint x: 361, endPoint y: 268, distance: 175.3
click at [361, 268] on div "18 = - ( + · 3 · x + 4 ) 18 = − · 3 · x − 4 + 18 18 = · 3 · x 4 + + -" at bounding box center [761, 263] width 1027 height 241
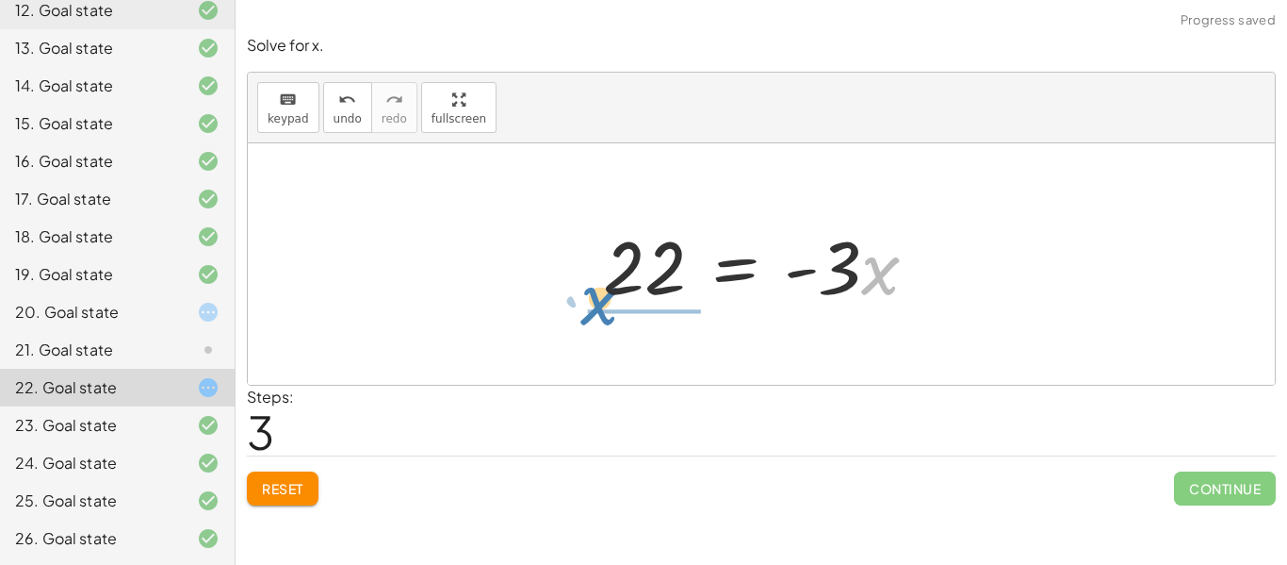
drag, startPoint x: 873, startPoint y: 277, endPoint x: 594, endPoint y: 311, distance: 281.0
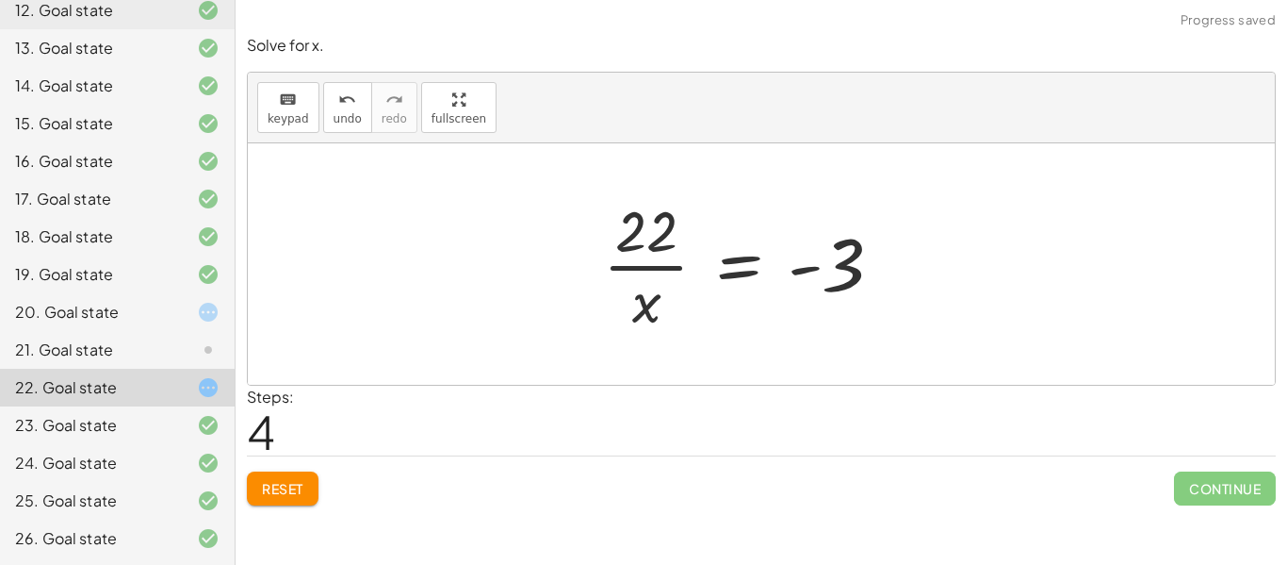
drag, startPoint x: 624, startPoint y: 246, endPoint x: 636, endPoint y: 246, distance: 12.3
click at [631, 246] on div at bounding box center [751, 263] width 314 height 145
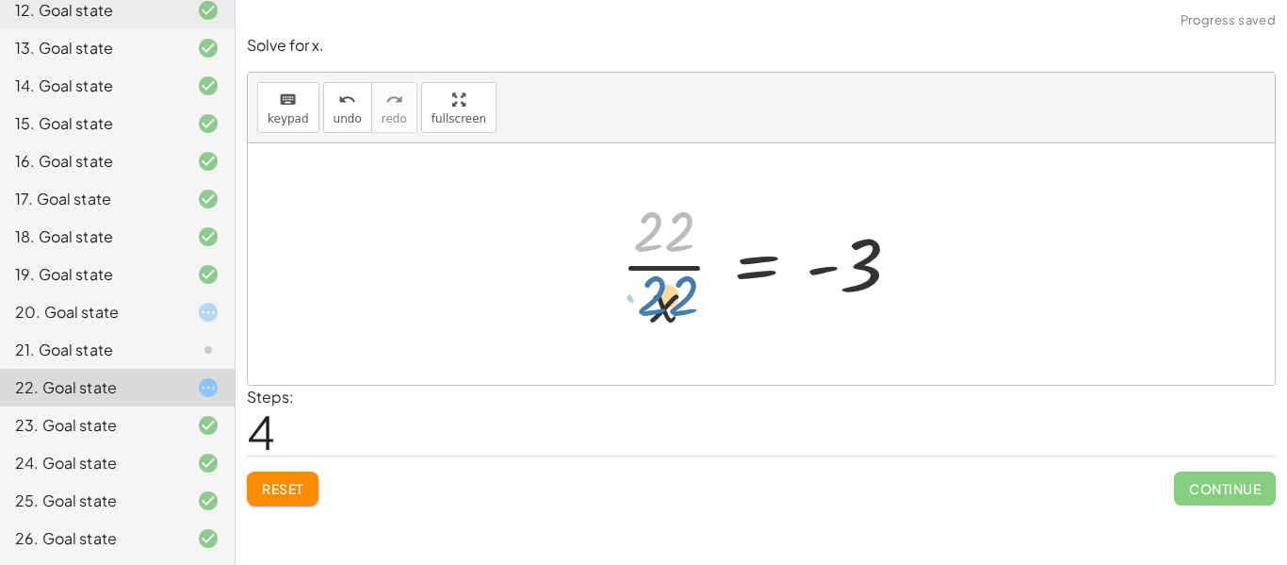
drag, startPoint x: 636, startPoint y: 246, endPoint x: 637, endPoint y: 326, distance: 80.1
click at [638, 327] on div at bounding box center [769, 263] width 314 height 145
drag, startPoint x: 651, startPoint y: 305, endPoint x: 659, endPoint y: 236, distance: 70.1
click at [659, 236] on div at bounding box center [769, 263] width 314 height 145
drag, startPoint x: 663, startPoint y: 313, endPoint x: 675, endPoint y: 290, distance: 25.7
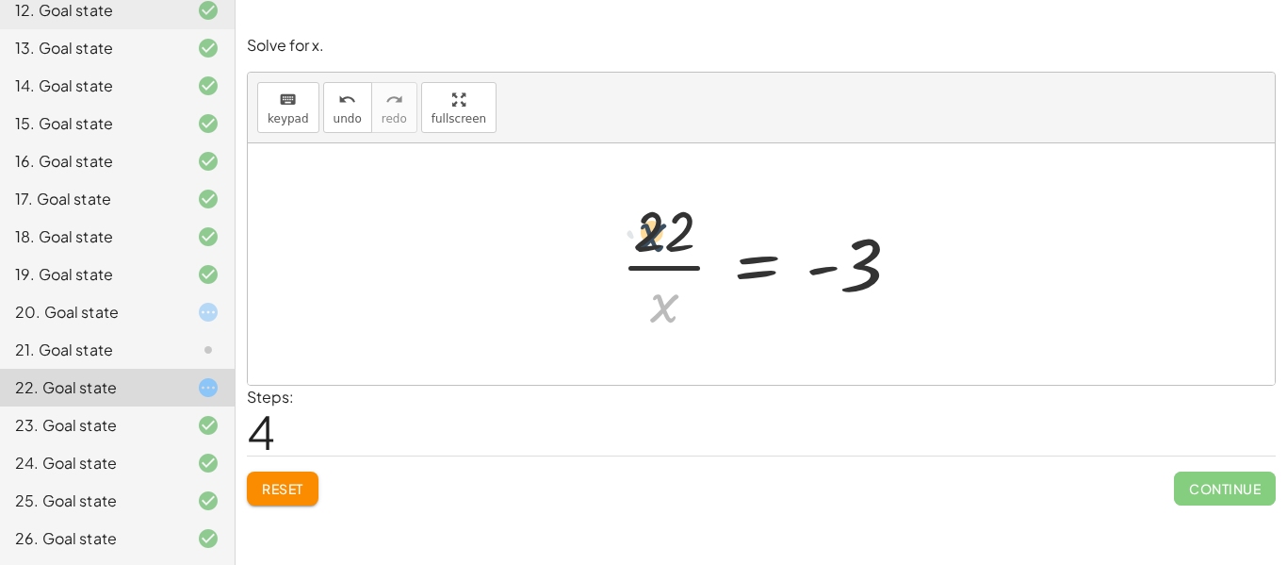
click at [668, 279] on div at bounding box center [769, 263] width 314 height 145
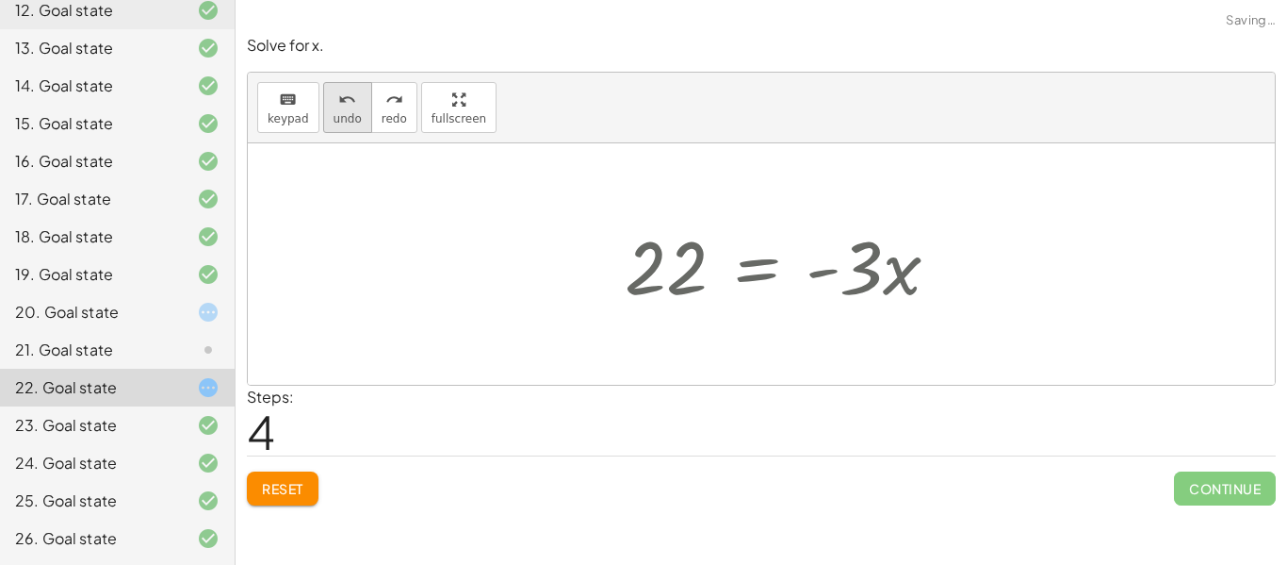
click at [334, 98] on div "undo" at bounding box center [348, 99] width 28 height 23
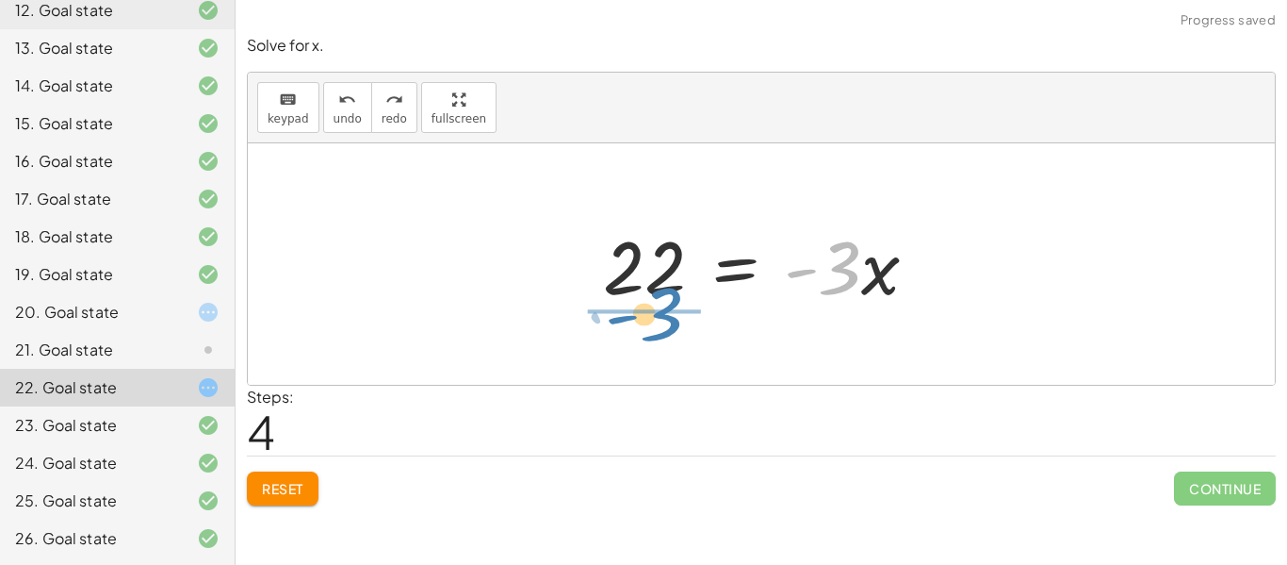
drag, startPoint x: 832, startPoint y: 285, endPoint x: 649, endPoint y: 333, distance: 189.0
click at [649, 343] on div "18 = - ( + · 3 · x + 4 ) 18 = − · 3 · x − 4 + 4 + 18 = · - 3 · x · - 3 22 = · -…" at bounding box center [761, 263] width 1027 height 241
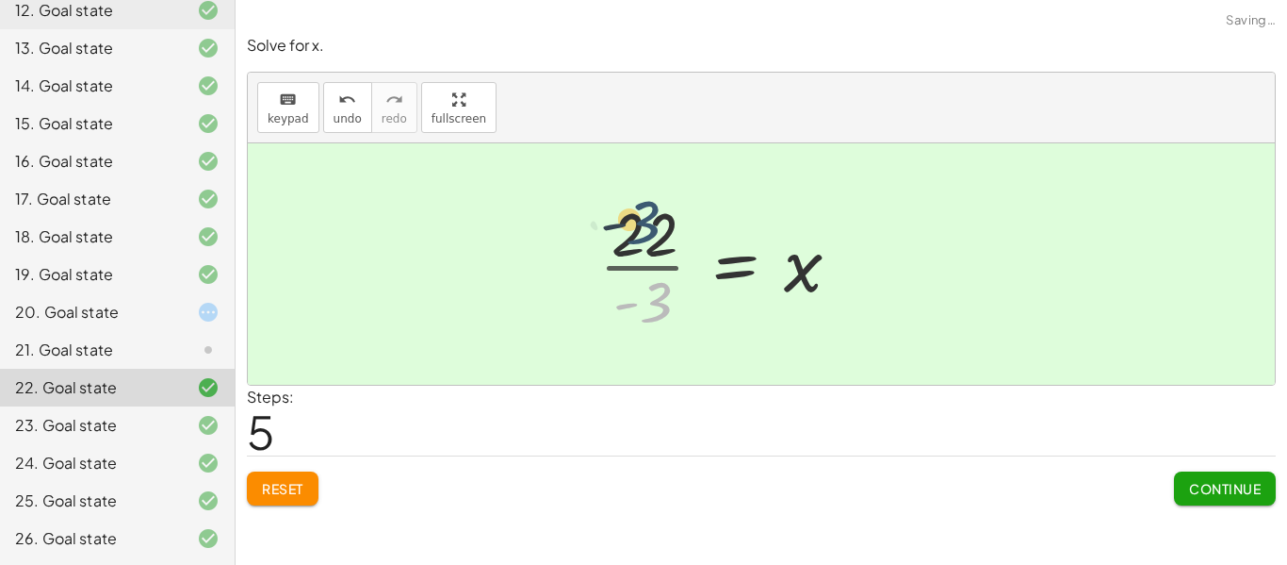
drag, startPoint x: 658, startPoint y: 324, endPoint x: 640, endPoint y: 229, distance: 96.9
click at [640, 214] on div at bounding box center [727, 263] width 275 height 145
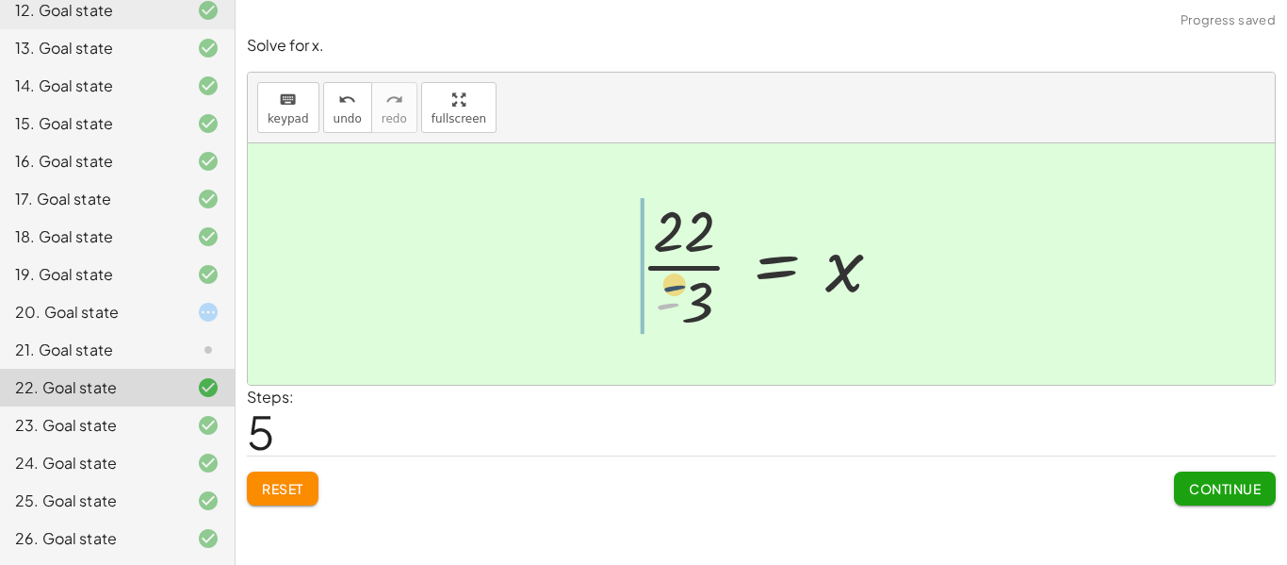
drag, startPoint x: 658, startPoint y: 303, endPoint x: 681, endPoint y: 251, distance: 57.8
click at [680, 253] on div at bounding box center [768, 263] width 275 height 145
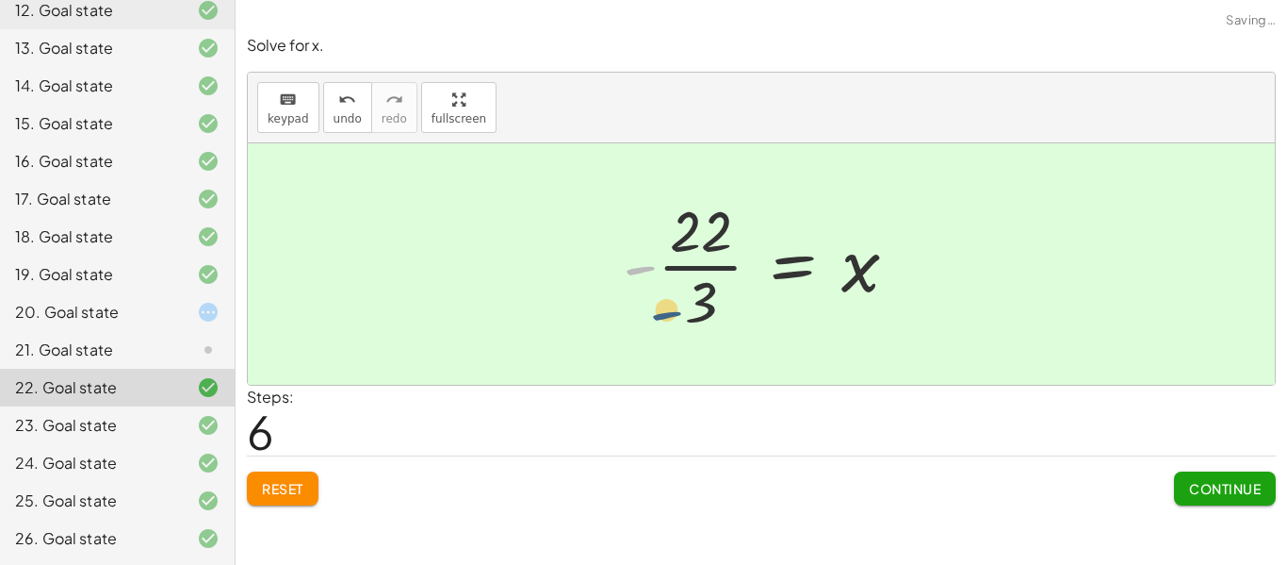
drag, startPoint x: 642, startPoint y: 271, endPoint x: 682, endPoint y: 308, distance: 54.7
click at [668, 318] on div at bounding box center [769, 263] width 310 height 145
drag, startPoint x: 700, startPoint y: 226, endPoint x: 699, endPoint y: 315, distance: 88.6
click at [699, 327] on div at bounding box center [769, 263] width 310 height 145
drag, startPoint x: 704, startPoint y: 295, endPoint x: 717, endPoint y: 229, distance: 67.3
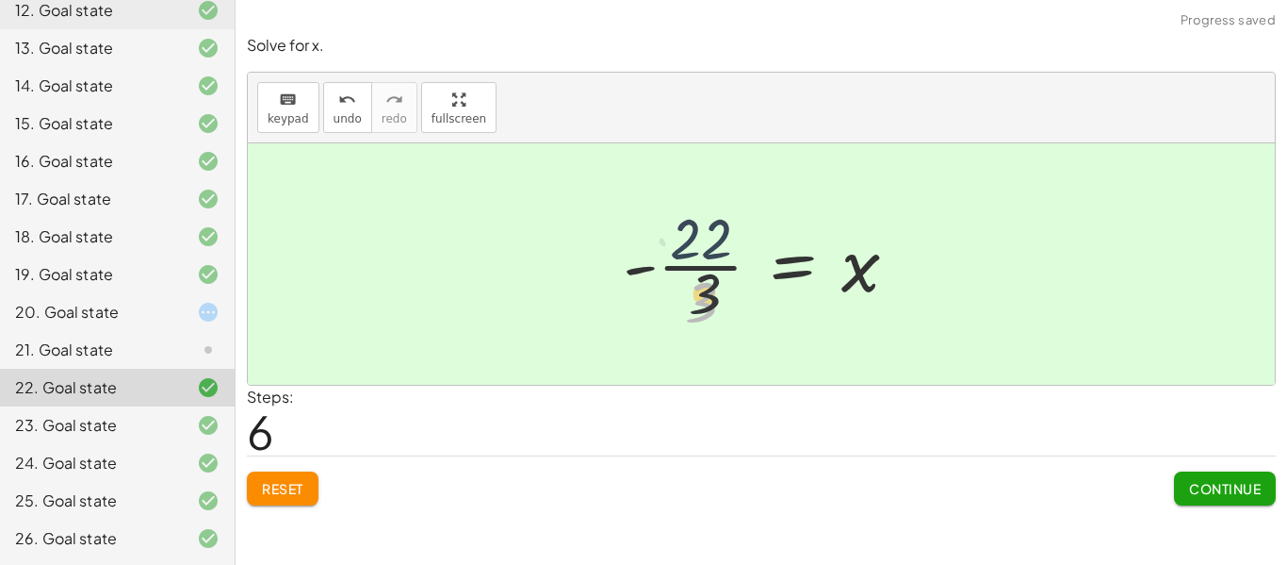
click at [717, 229] on div at bounding box center [769, 263] width 310 height 145
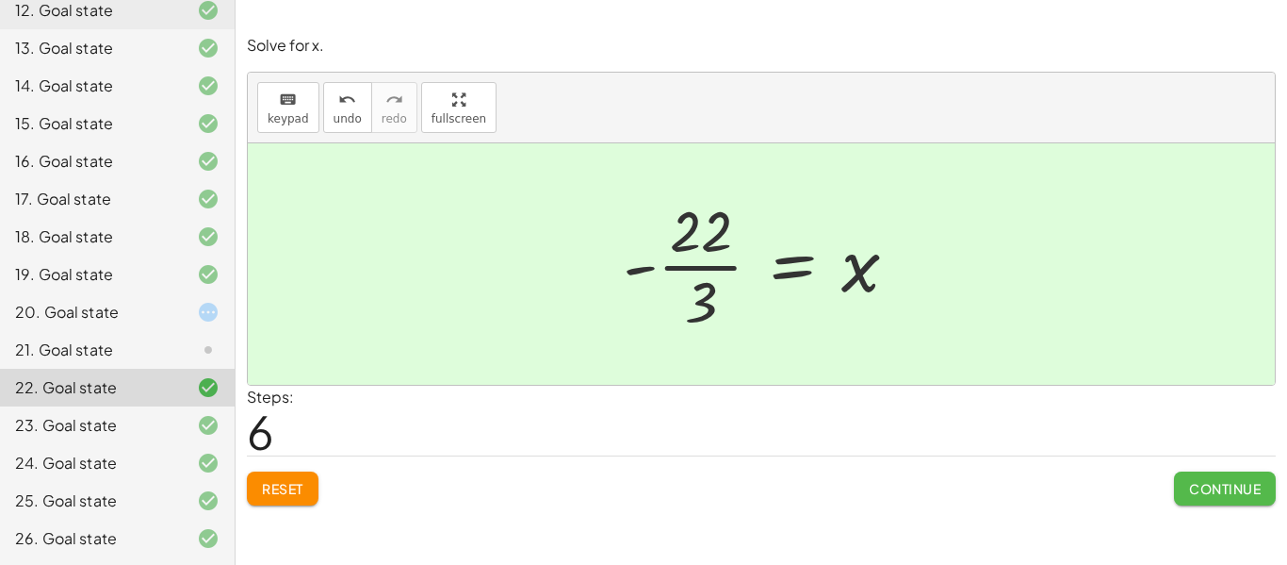
click at [1260, 477] on button "Continue" at bounding box center [1225, 488] width 102 height 34
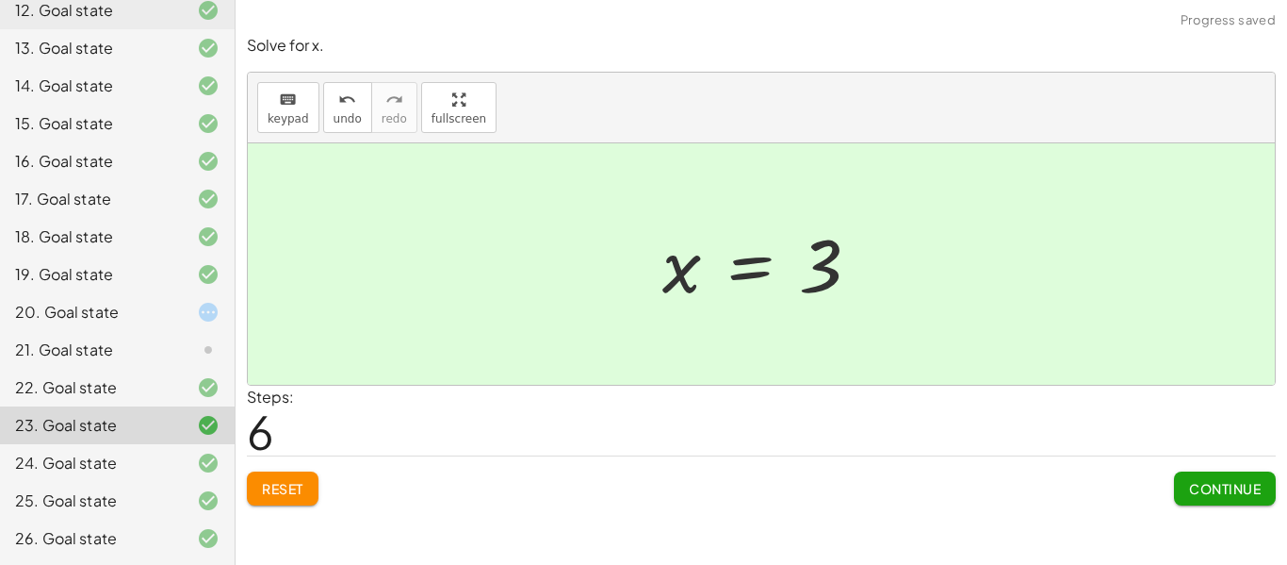
click at [104, 406] on div "21. Goal state" at bounding box center [117, 425] width 235 height 38
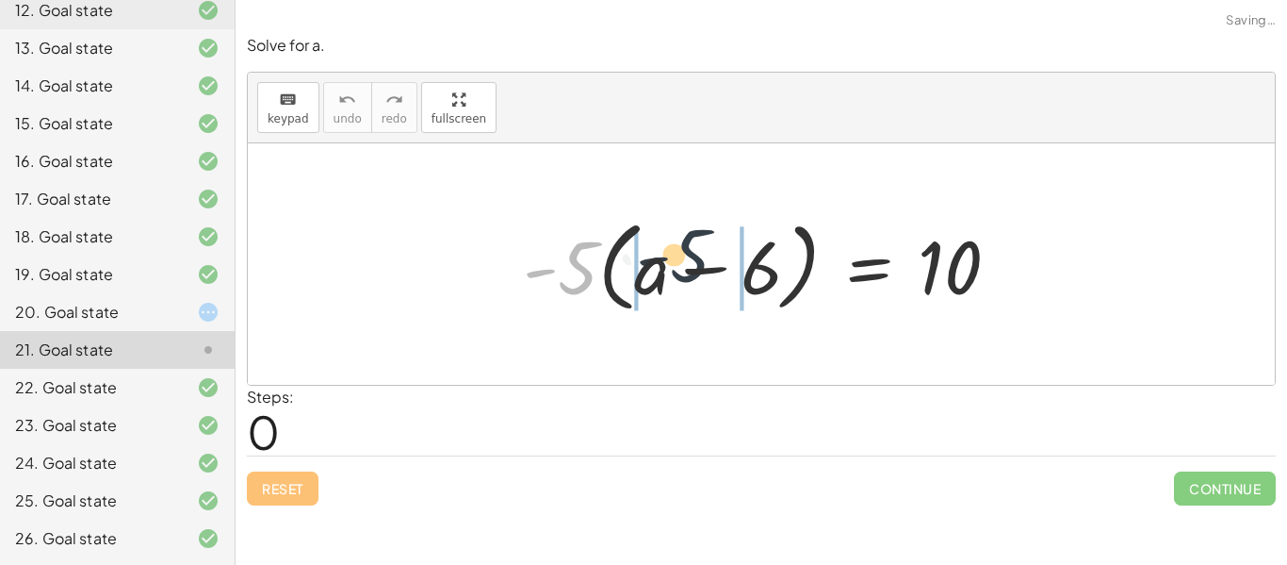
drag, startPoint x: 566, startPoint y: 287, endPoint x: 722, endPoint y: 274, distance: 156.1
click at [722, 274] on div at bounding box center [769, 264] width 511 height 108
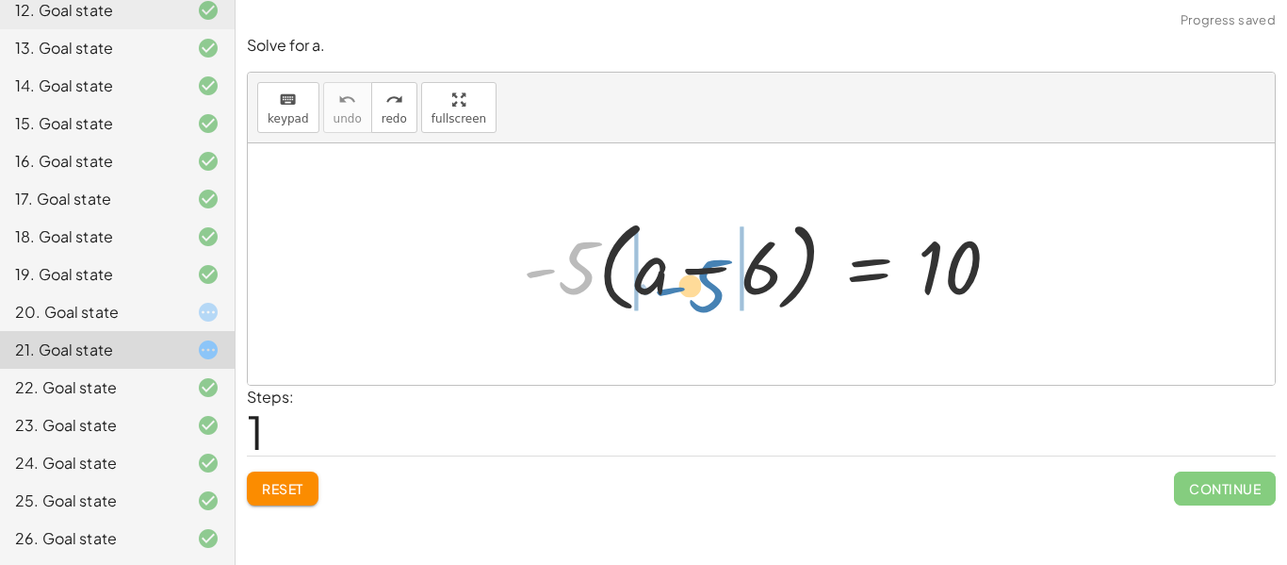
drag, startPoint x: 590, startPoint y: 262, endPoint x: 720, endPoint y: 280, distance: 131.3
click at [720, 280] on div at bounding box center [769, 264] width 511 height 108
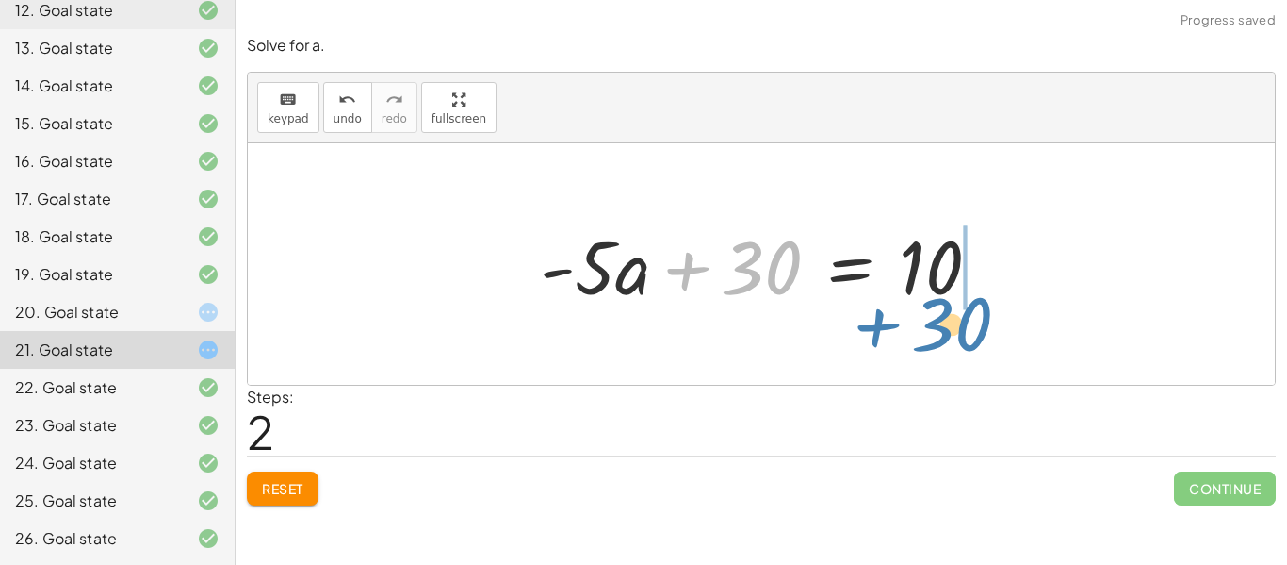
drag, startPoint x: 763, startPoint y: 265, endPoint x: 985, endPoint y: 257, distance: 221.6
click at [981, 259] on div at bounding box center [768, 264] width 475 height 97
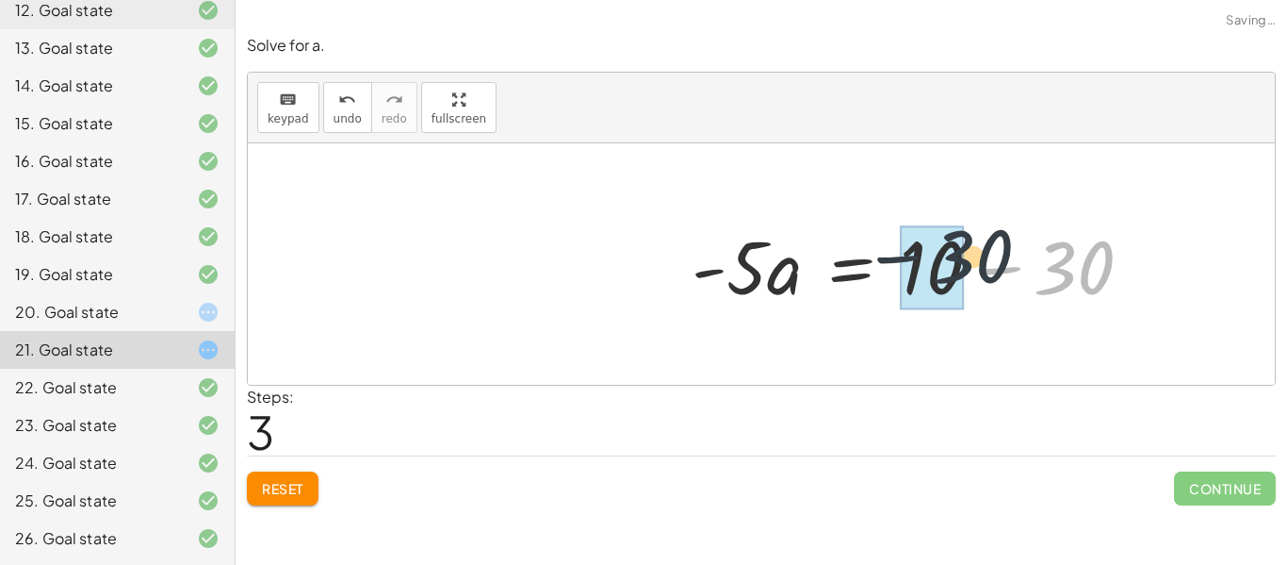
drag, startPoint x: 1065, startPoint y: 281, endPoint x: 959, endPoint y: 268, distance: 106.4
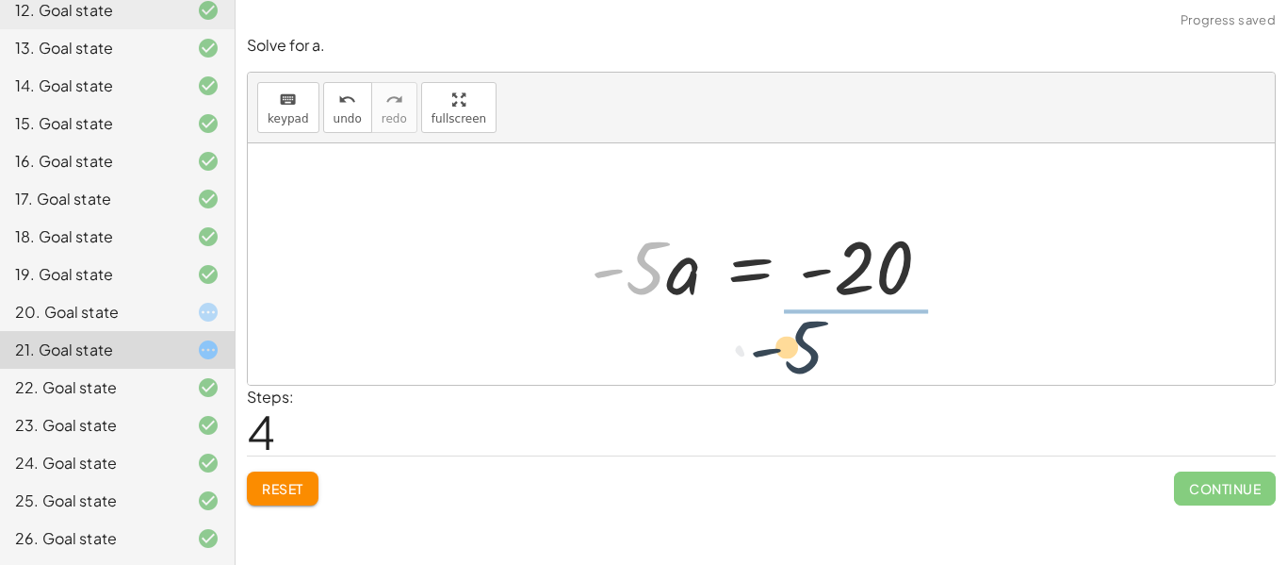
drag, startPoint x: 643, startPoint y: 272, endPoint x: 840, endPoint y: 340, distance: 208.3
click at [829, 343] on div "· - 5 · ( + a − 6 ) = 10 + · - 5 · a − · - 5 · 6 = 10 + · - 5 · a + 30 = 10 · -…" at bounding box center [761, 263] width 1027 height 241
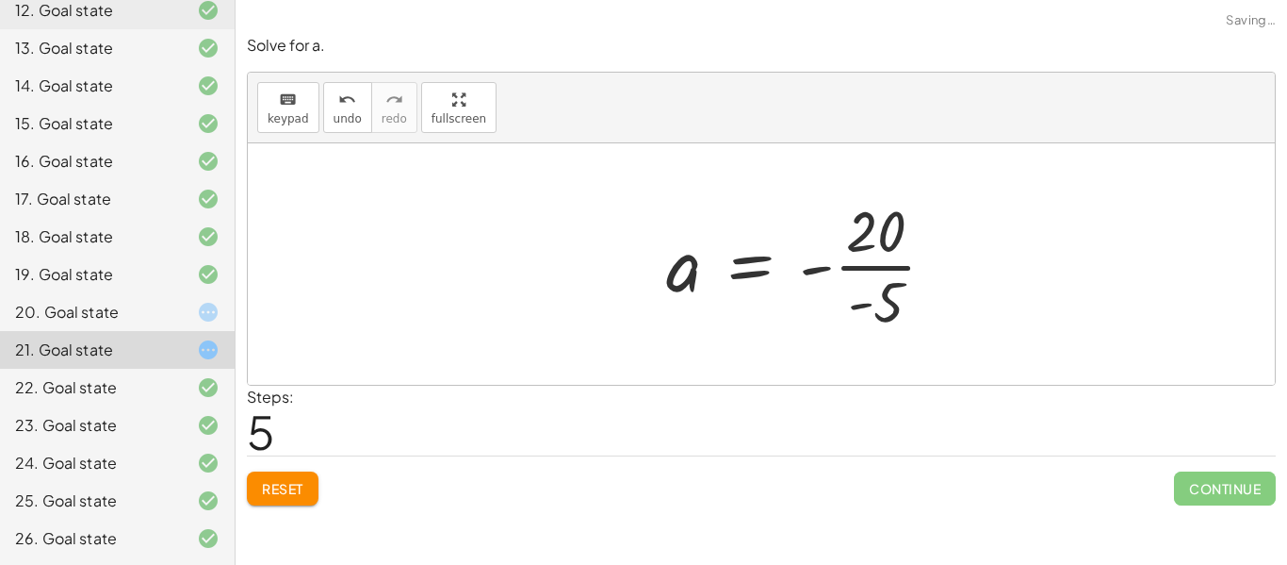
drag, startPoint x: 854, startPoint y: 336, endPoint x: 886, endPoint y: 293, distance: 53.2
click at [886, 237] on div "· - 5 · ( + a − 6 ) = 10 + · - 5 · a − · - 5 · 6 = 10 + · - 5 · a + 30 = 10 · -…" at bounding box center [801, 264] width 327 height 155
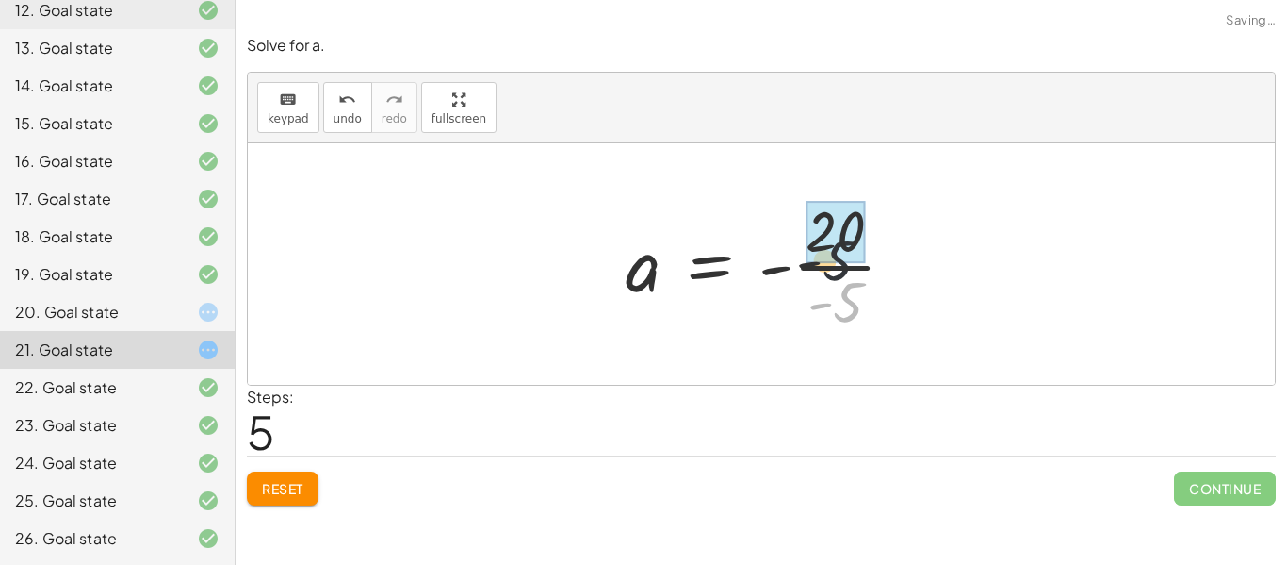
drag, startPoint x: 858, startPoint y: 295, endPoint x: 840, endPoint y: 231, distance: 66.5
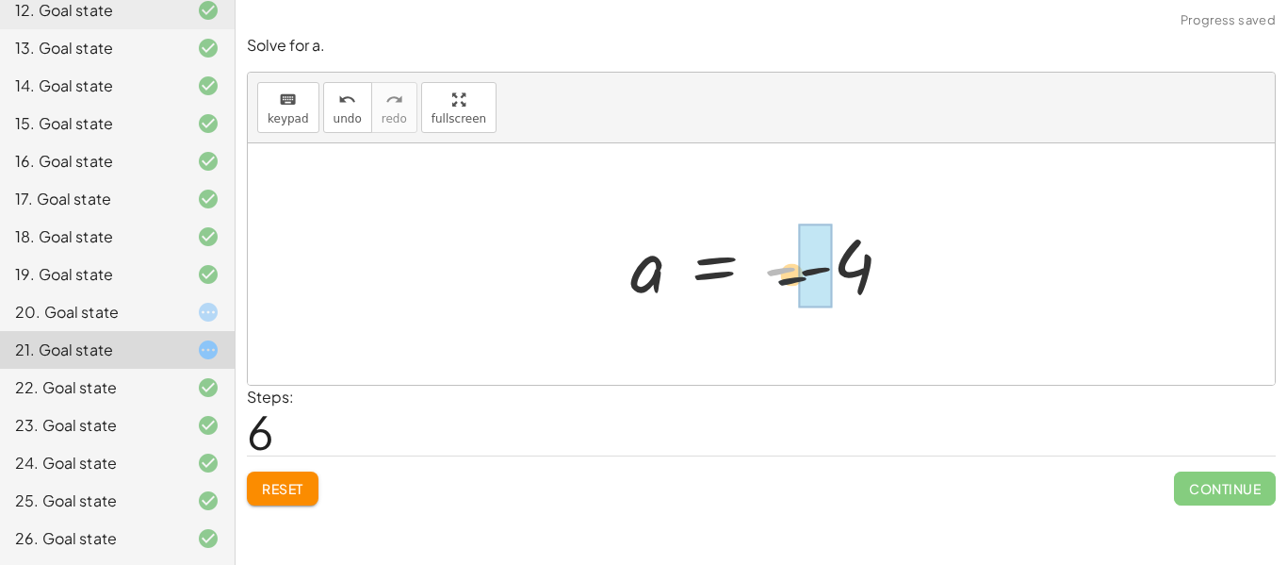
drag, startPoint x: 794, startPoint y: 270, endPoint x: 1107, endPoint y: 343, distance: 322.1
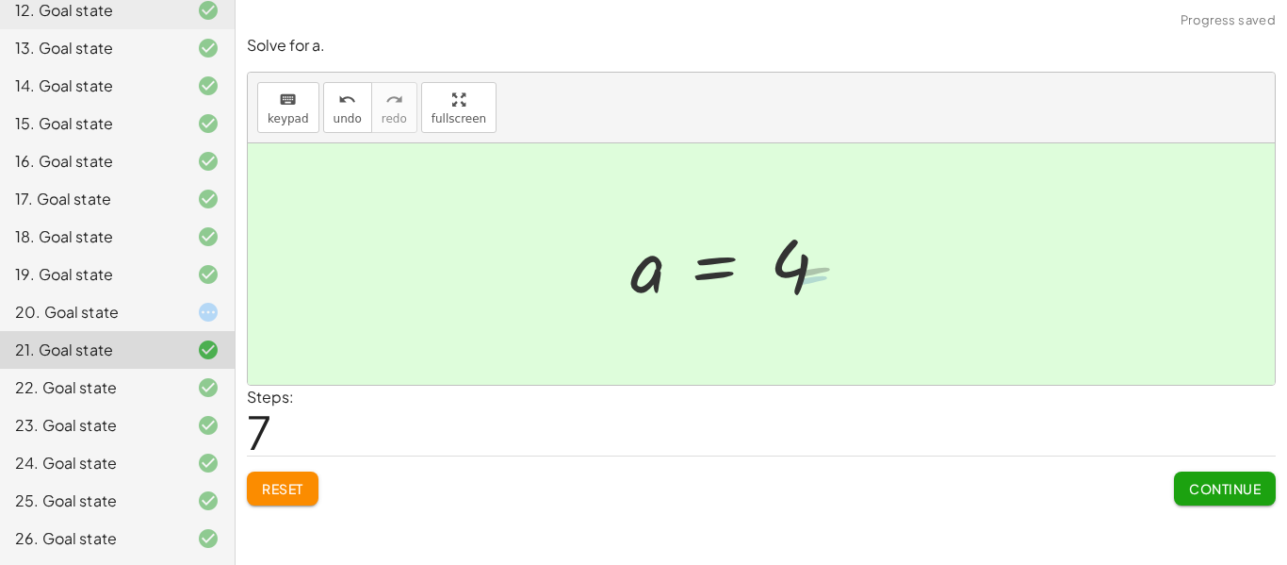
drag, startPoint x: 1226, startPoint y: 490, endPoint x: 1201, endPoint y: 477, distance: 28.7
click at [1224, 490] on span "Continue" at bounding box center [1225, 488] width 72 height 17
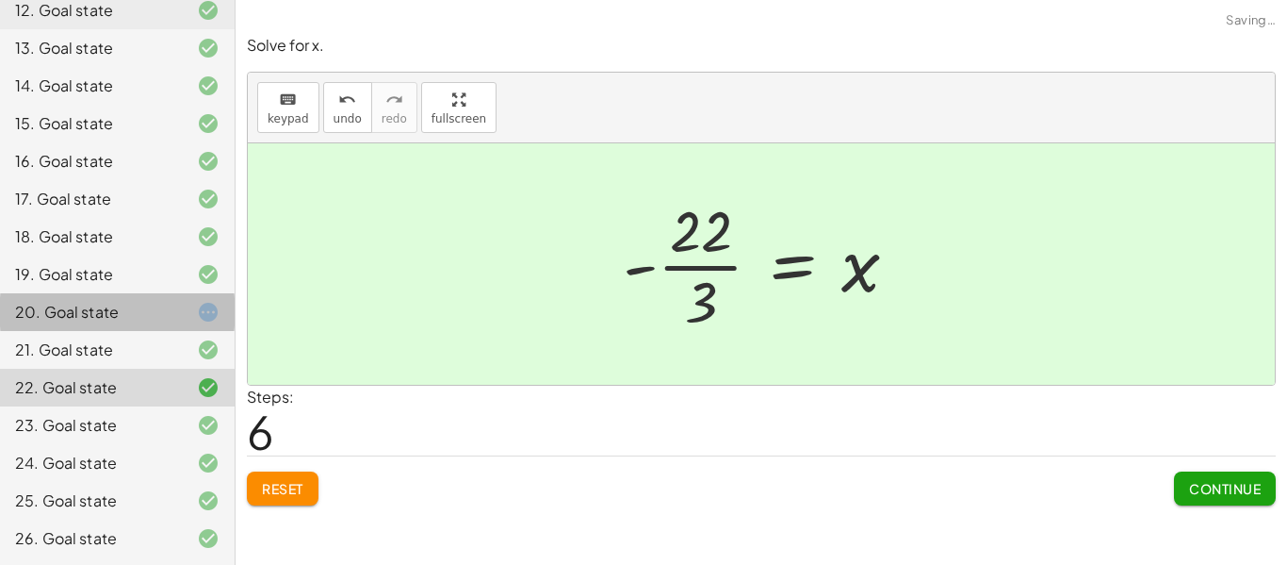
click at [191, 312] on div at bounding box center [193, 312] width 53 height 23
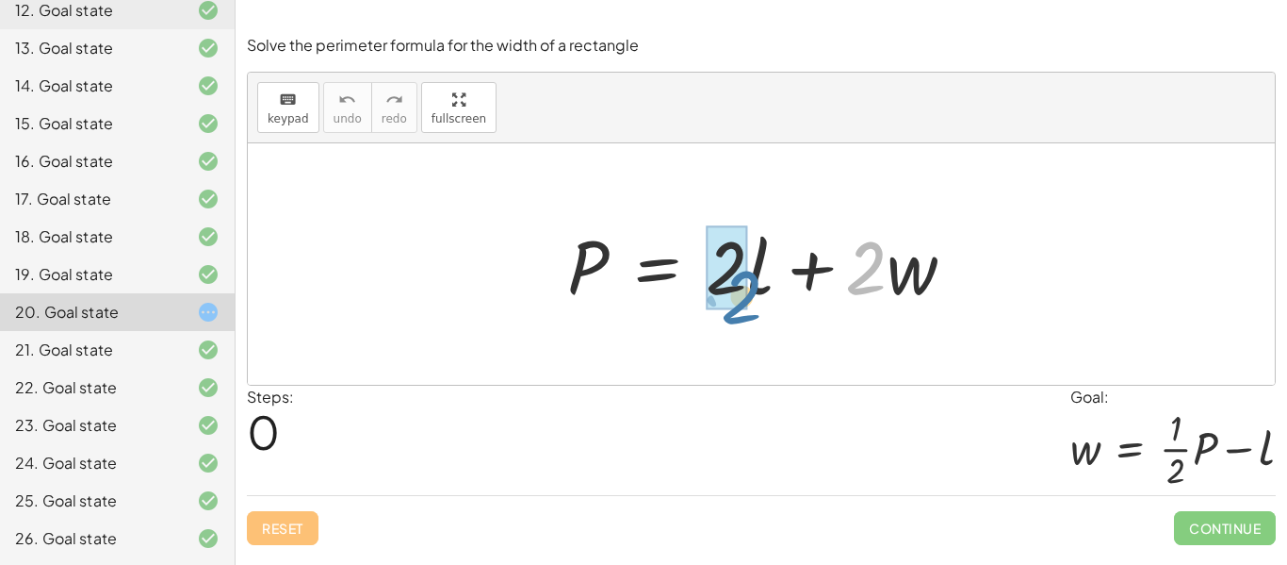
drag, startPoint x: 873, startPoint y: 262, endPoint x: 747, endPoint y: 291, distance: 128.7
click at [747, 291] on div at bounding box center [769, 264] width 422 height 97
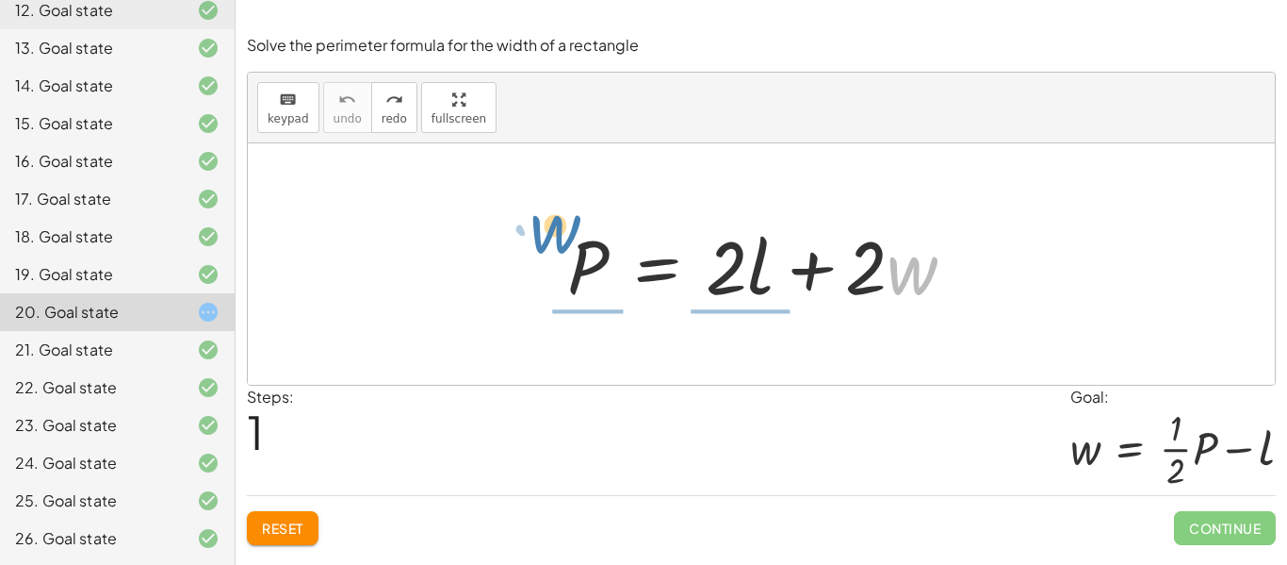
drag, startPoint x: 905, startPoint y: 286, endPoint x: 577, endPoint y: 261, distance: 328.9
click at [559, 265] on div at bounding box center [769, 264] width 422 height 97
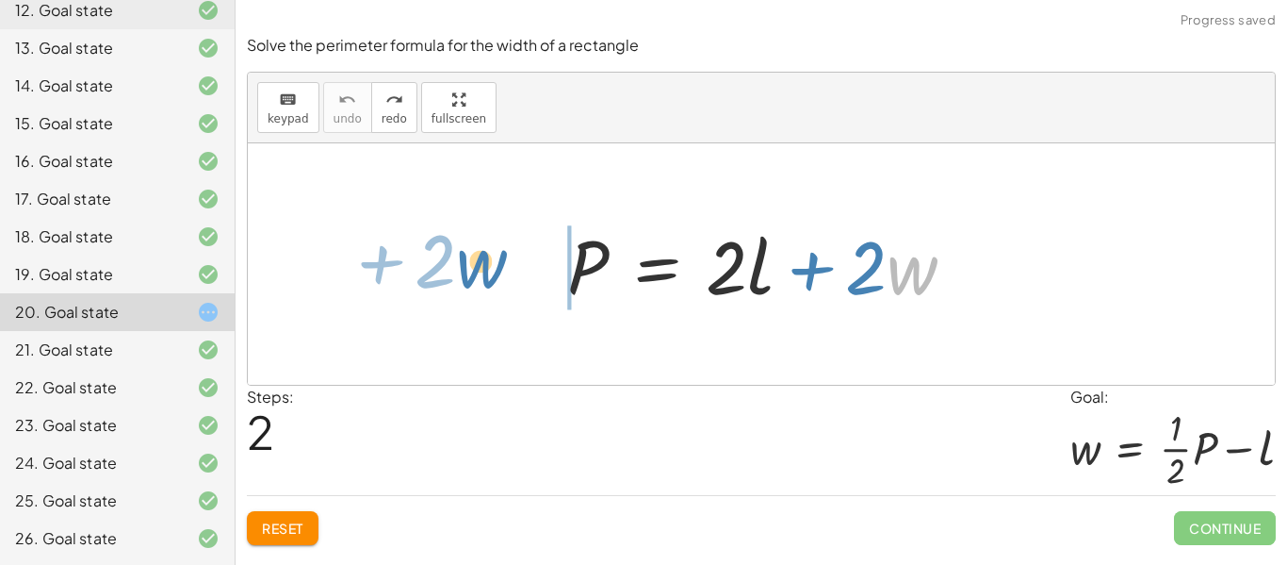
drag, startPoint x: 904, startPoint y: 272, endPoint x: 467, endPoint y: 261, distance: 436.5
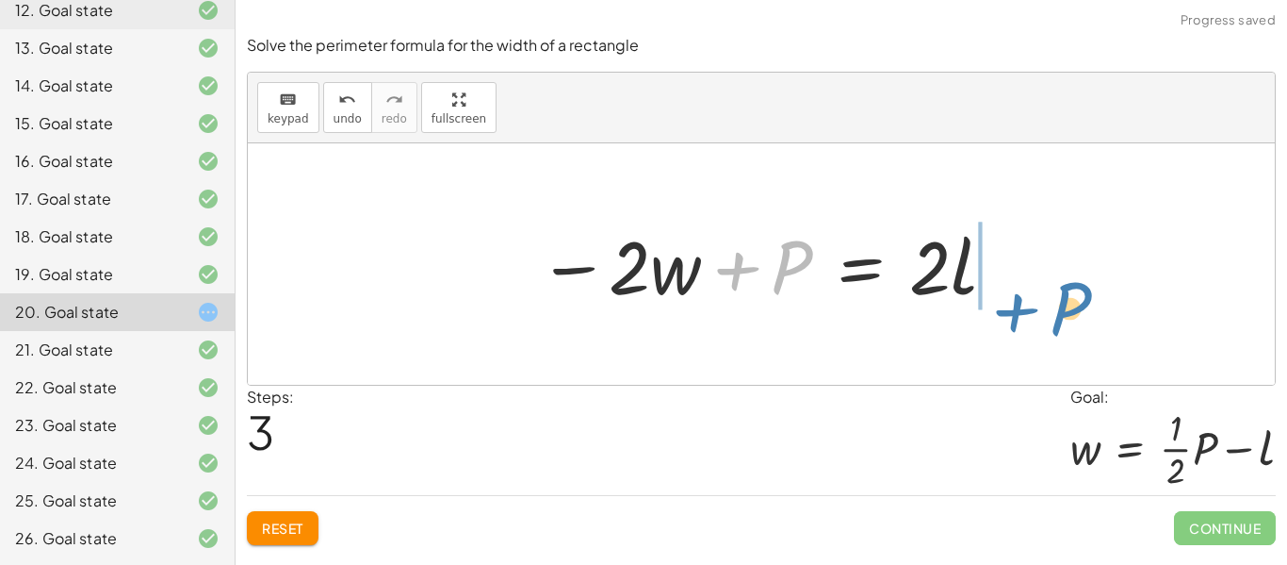
drag, startPoint x: 767, startPoint y: 252, endPoint x: 1052, endPoint y: 289, distance: 287.1
click at [1052, 289] on div "P = + · 2 · l + · 2 · w + P P = · 2 · l · 2 · w − +" at bounding box center [761, 263] width 1027 height 241
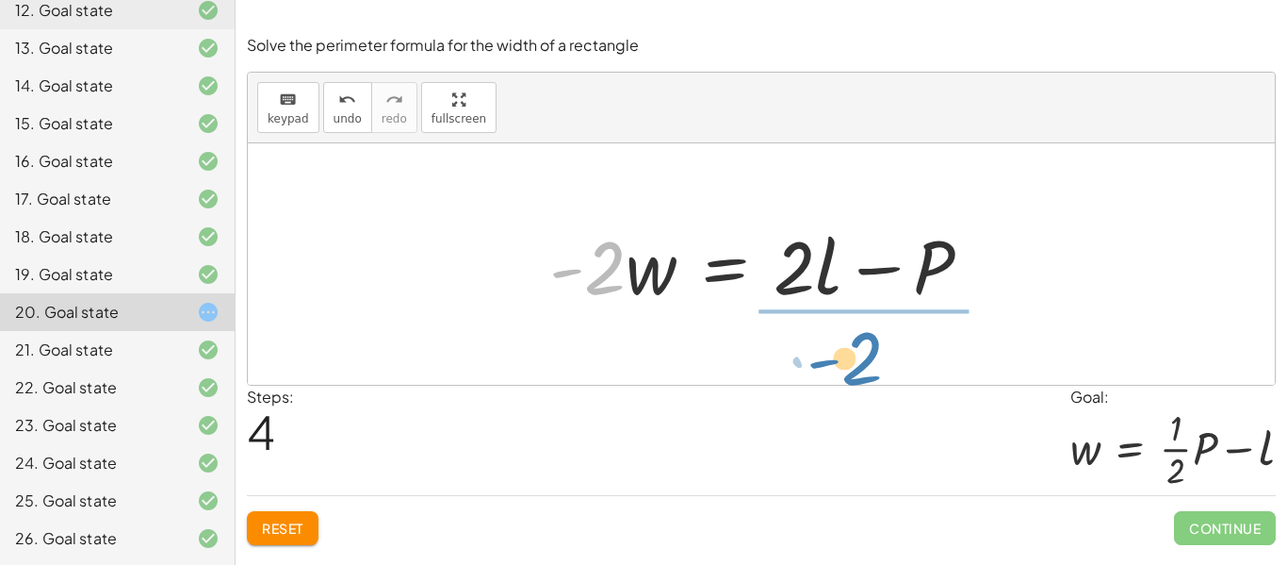
drag, startPoint x: 597, startPoint y: 300, endPoint x: 832, endPoint y: 343, distance: 239.6
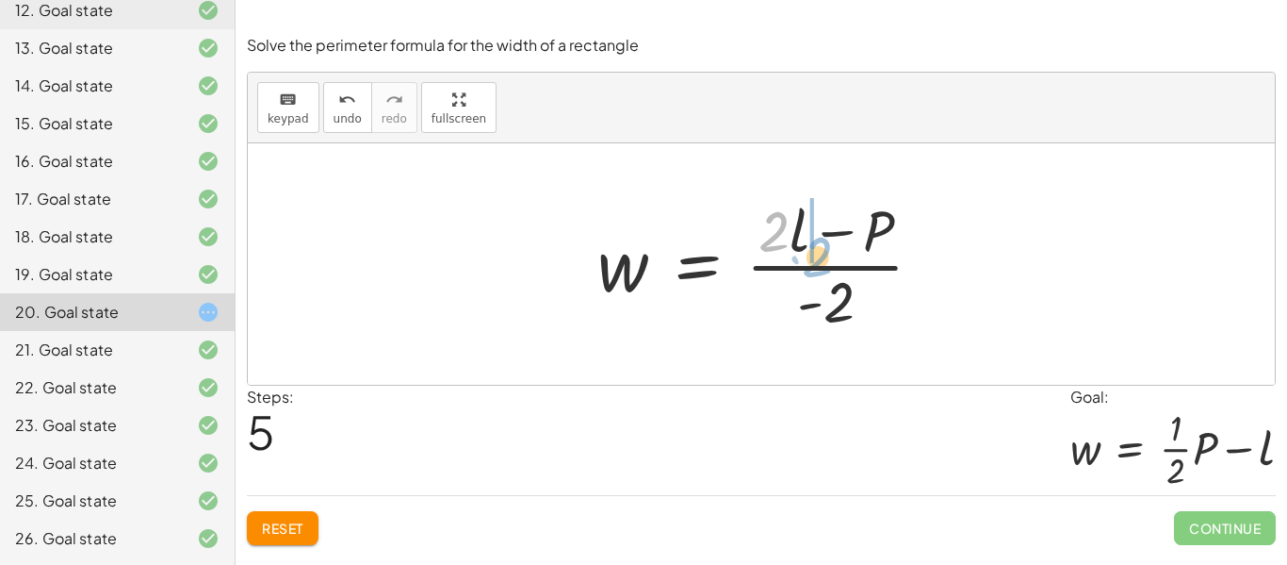
drag, startPoint x: 770, startPoint y: 244, endPoint x: 809, endPoint y: 255, distance: 40.3
click at [810, 269] on div at bounding box center [768, 263] width 360 height 145
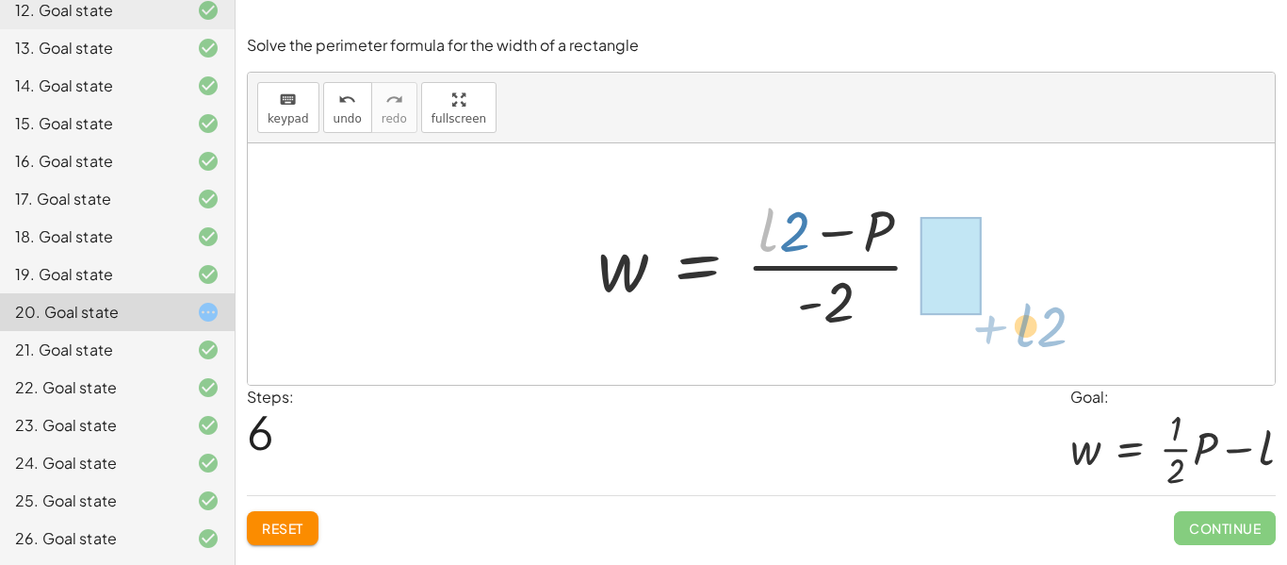
drag, startPoint x: 768, startPoint y: 240, endPoint x: 1019, endPoint y: 318, distance: 262.3
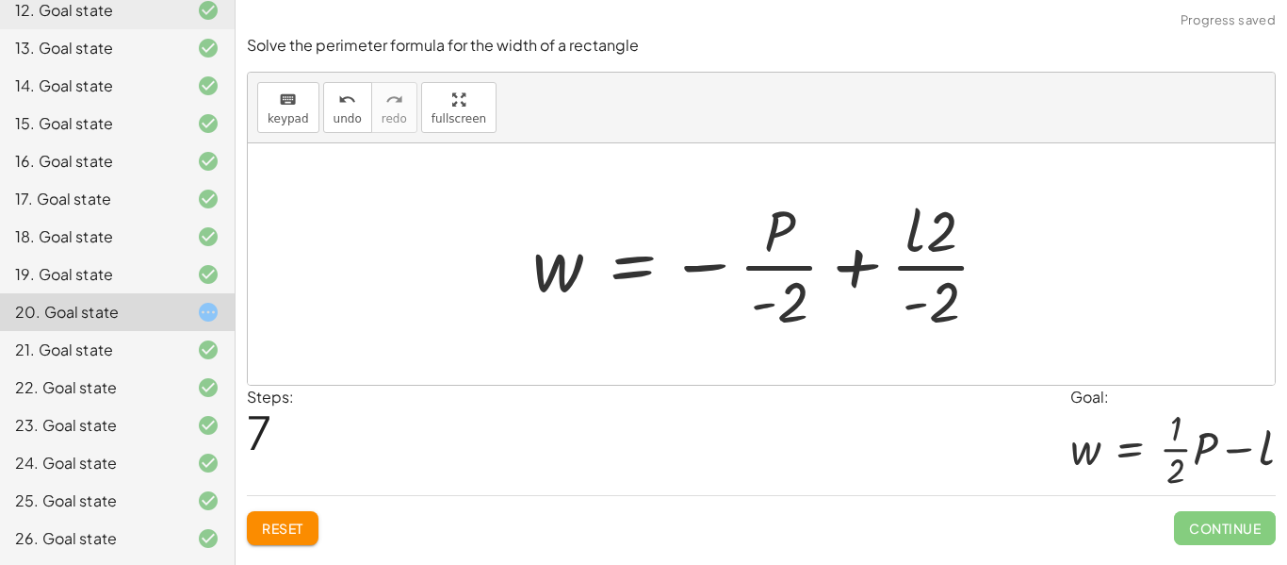
drag, startPoint x: 714, startPoint y: 368, endPoint x: 693, endPoint y: 429, distance: 64.1
click at [0, 0] on div "Solve the perimeter formula for the width of a rectangle keyboard keypad undo u…" at bounding box center [0, 0] width 0 height 0
drag, startPoint x: 902, startPoint y: 315, endPoint x: 783, endPoint y: 308, distance: 118.9
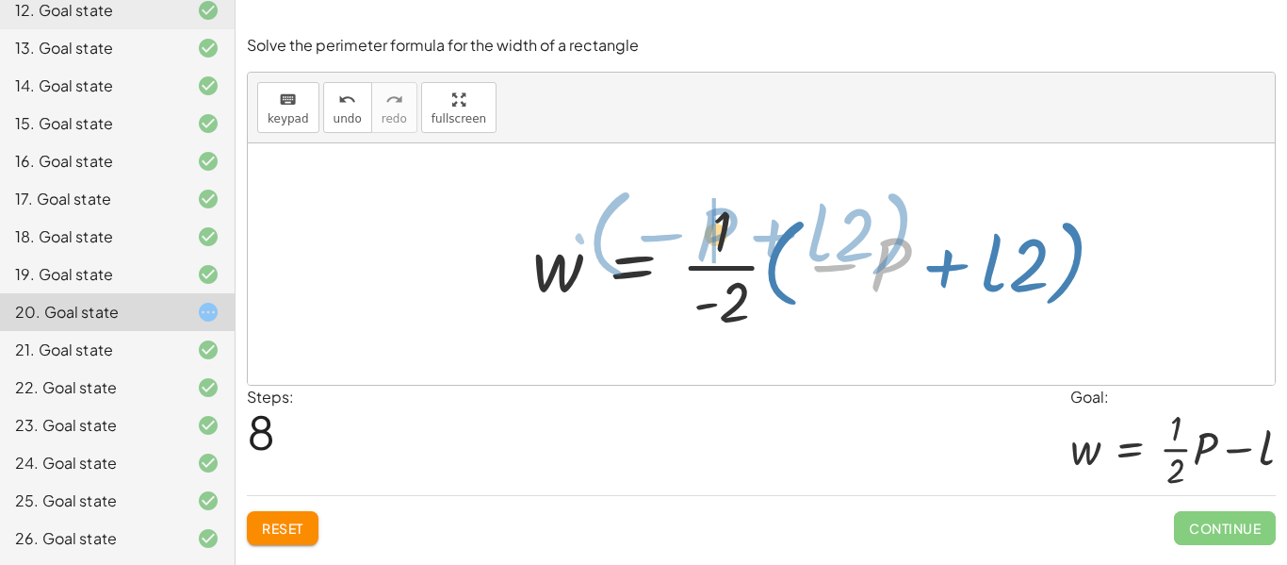
drag, startPoint x: 900, startPoint y: 257, endPoint x: 730, endPoint y: 227, distance: 172.3
click at [730, 227] on div at bounding box center [826, 263] width 607 height 145
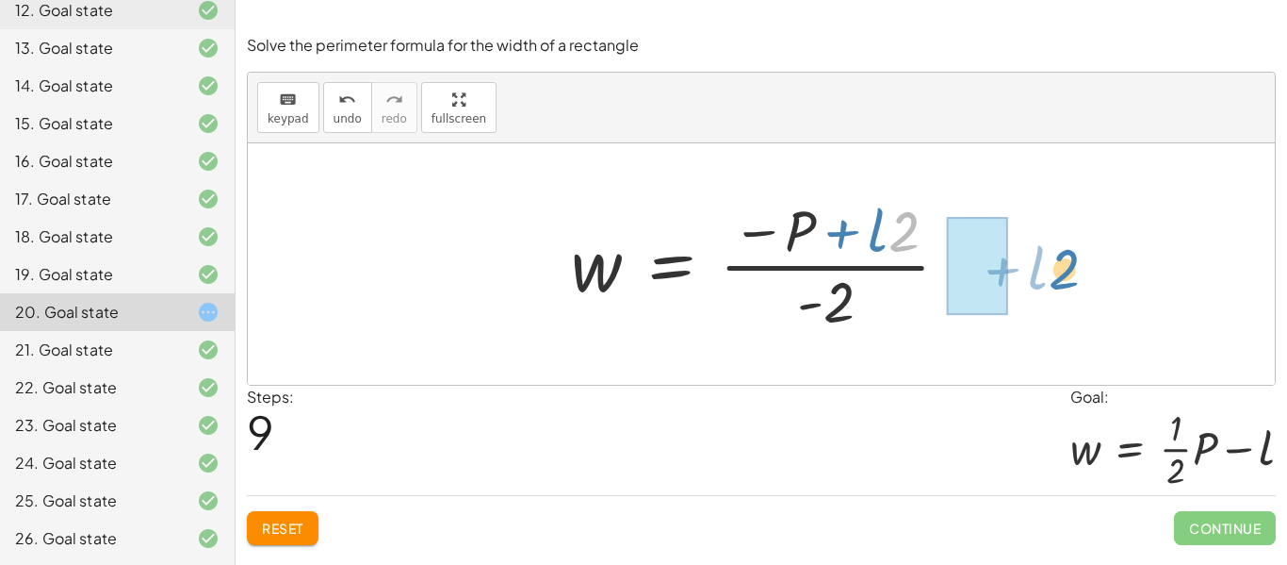
drag, startPoint x: 892, startPoint y: 241, endPoint x: 1038, endPoint y: 291, distance: 153.5
click at [1044, 281] on div "P = + · 2 · l + · 2 · w − · 2 · w + P = · 2 · l · - 2 · w = + · 2 · l − P w = ·…" at bounding box center [761, 263] width 1027 height 241
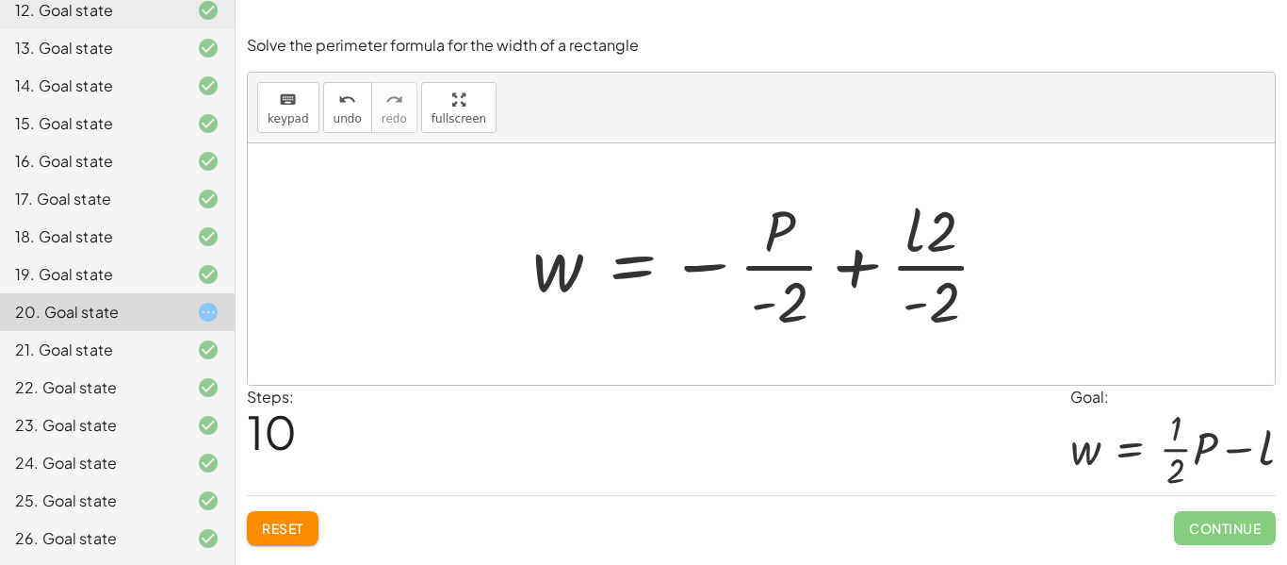
click at [301, 513] on button "Reset" at bounding box center [283, 528] width 72 height 34
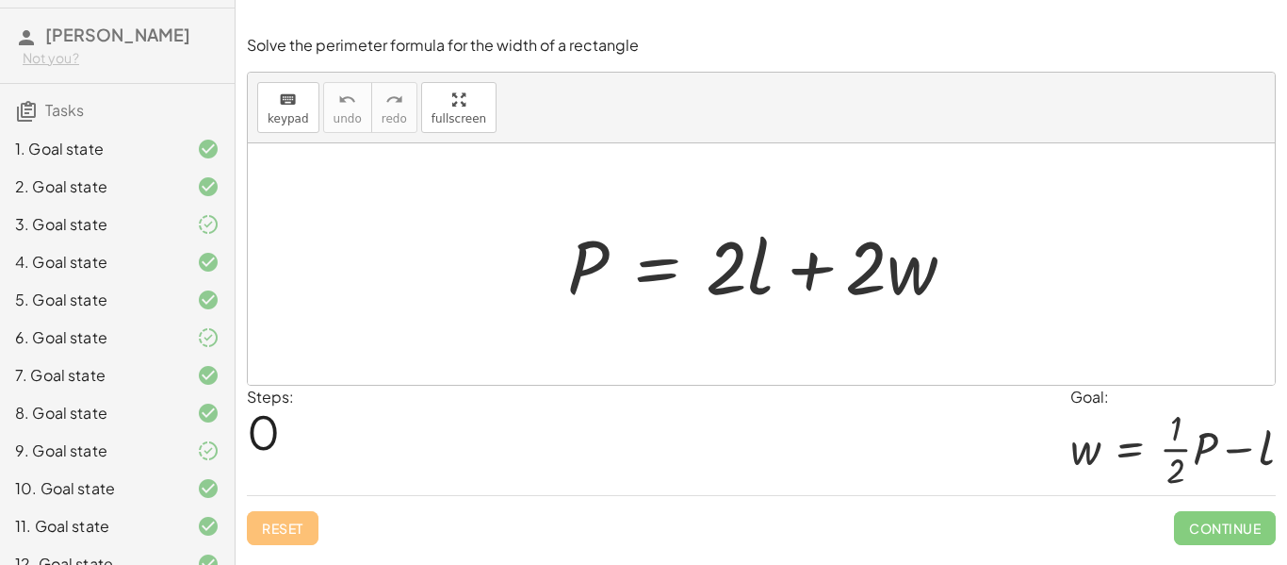
scroll to position [0, 0]
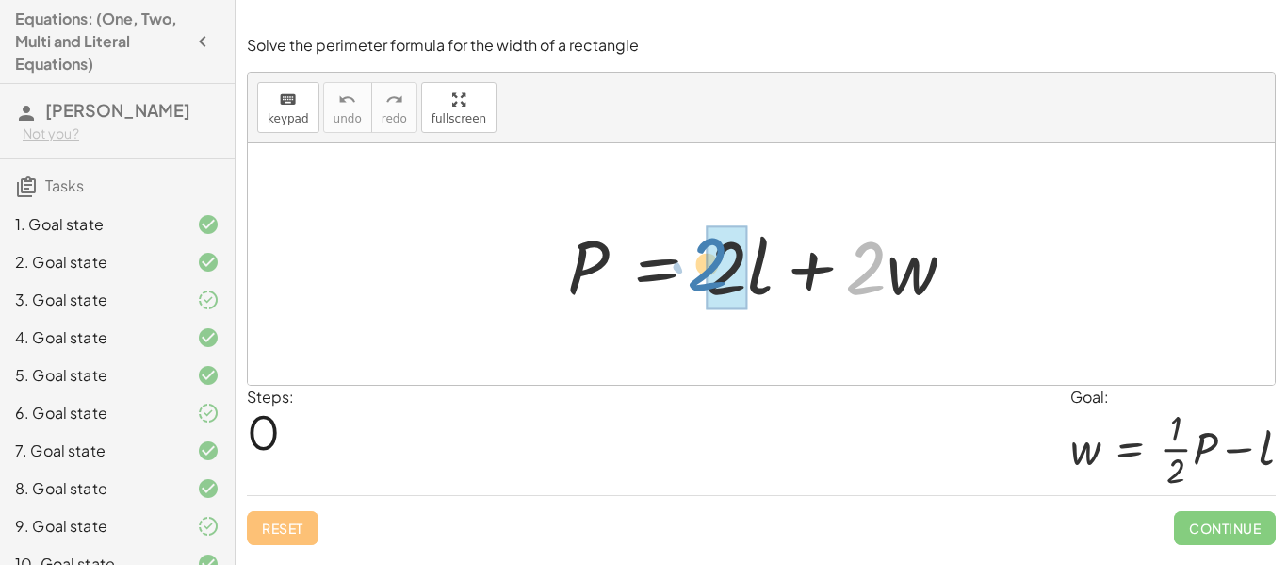
drag, startPoint x: 864, startPoint y: 284, endPoint x: 707, endPoint y: 280, distance: 157.4
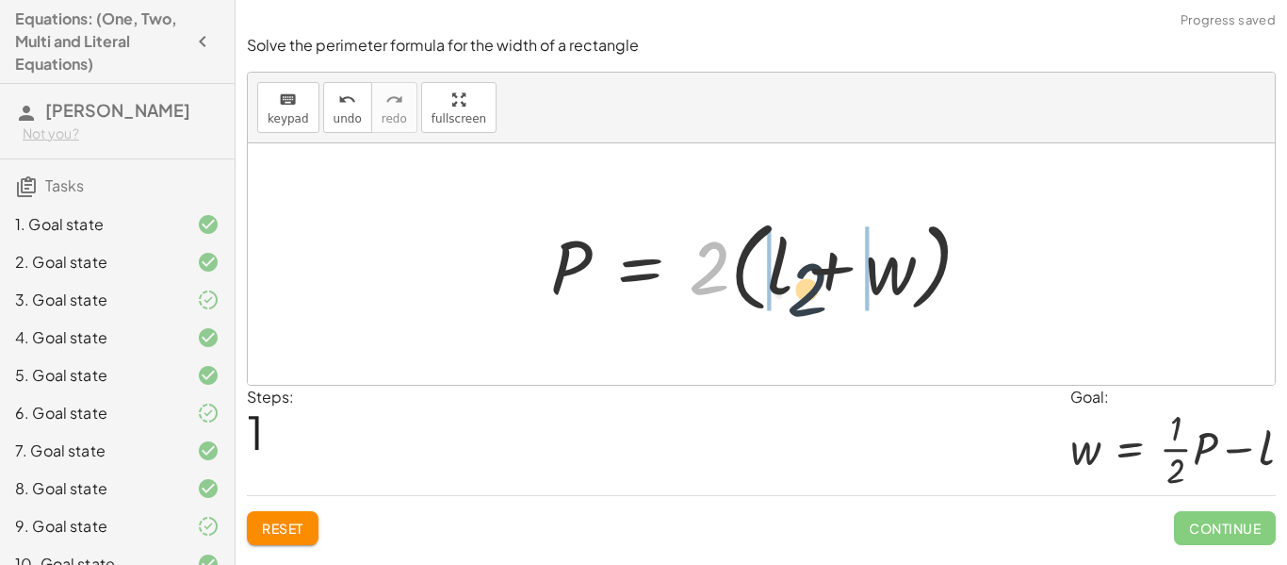
drag, startPoint x: 764, startPoint y: 266, endPoint x: 833, endPoint y: 284, distance: 71.1
click at [830, 284] on div at bounding box center [768, 264] width 455 height 108
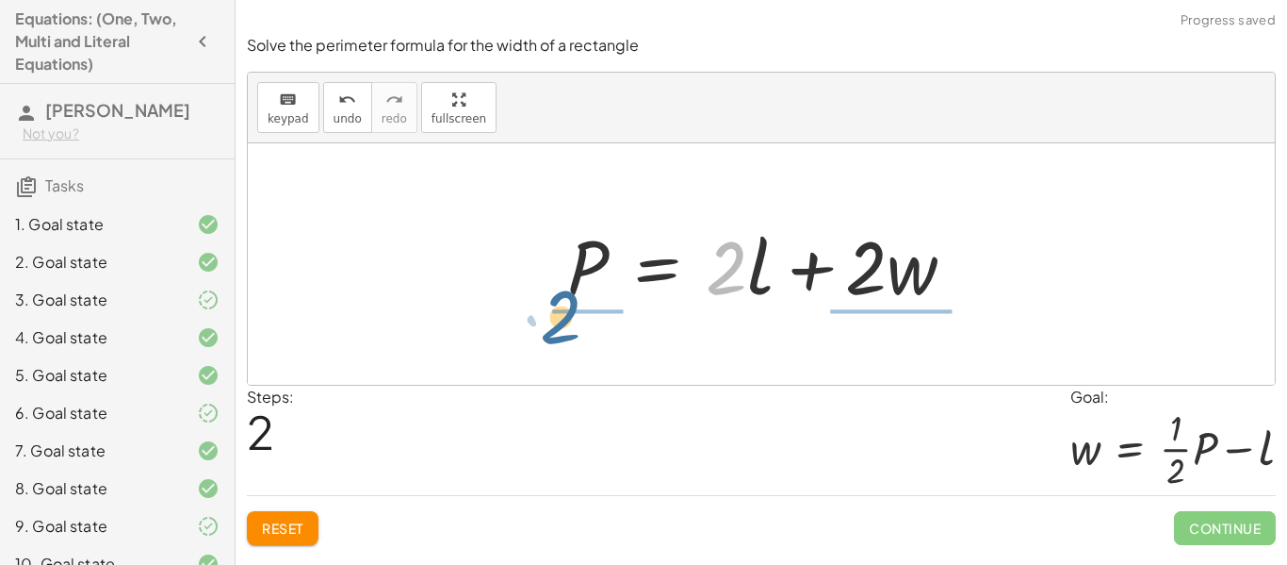
drag, startPoint x: 729, startPoint y: 280, endPoint x: 556, endPoint y: 326, distance: 179.5
click at [556, 326] on div "P = + · 2 · l + · 2 · w P = · 2 · ( + l + w ) · 2 P = + l + w · 2 · · 2 ·" at bounding box center [761, 263] width 1027 height 241
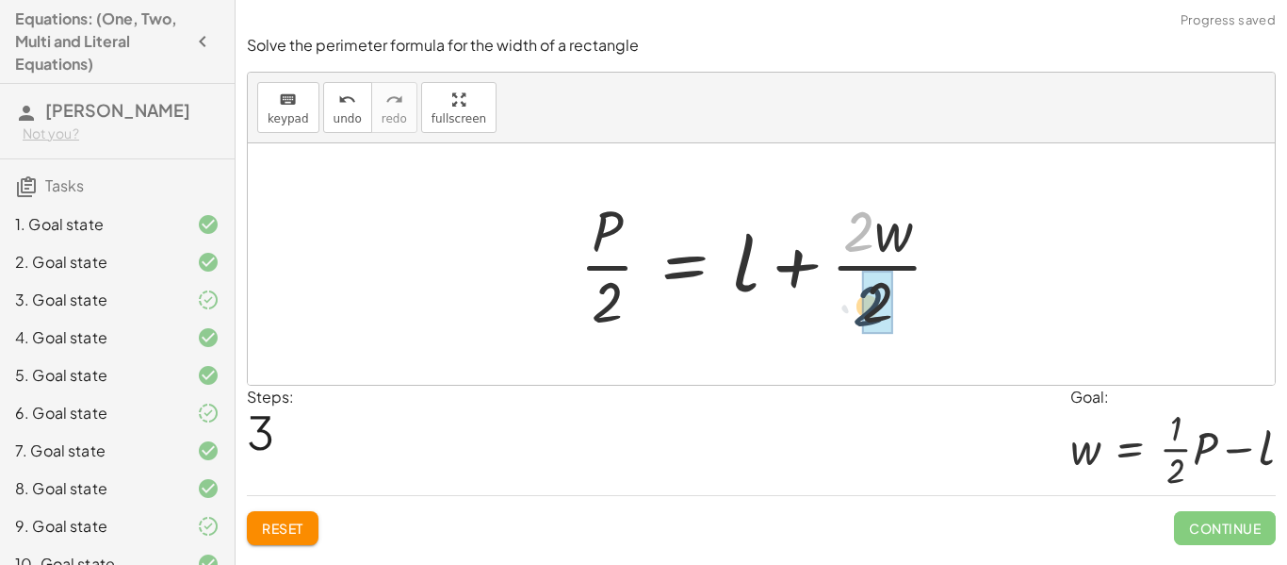
drag, startPoint x: 861, startPoint y: 252, endPoint x: 865, endPoint y: 302, distance: 50.1
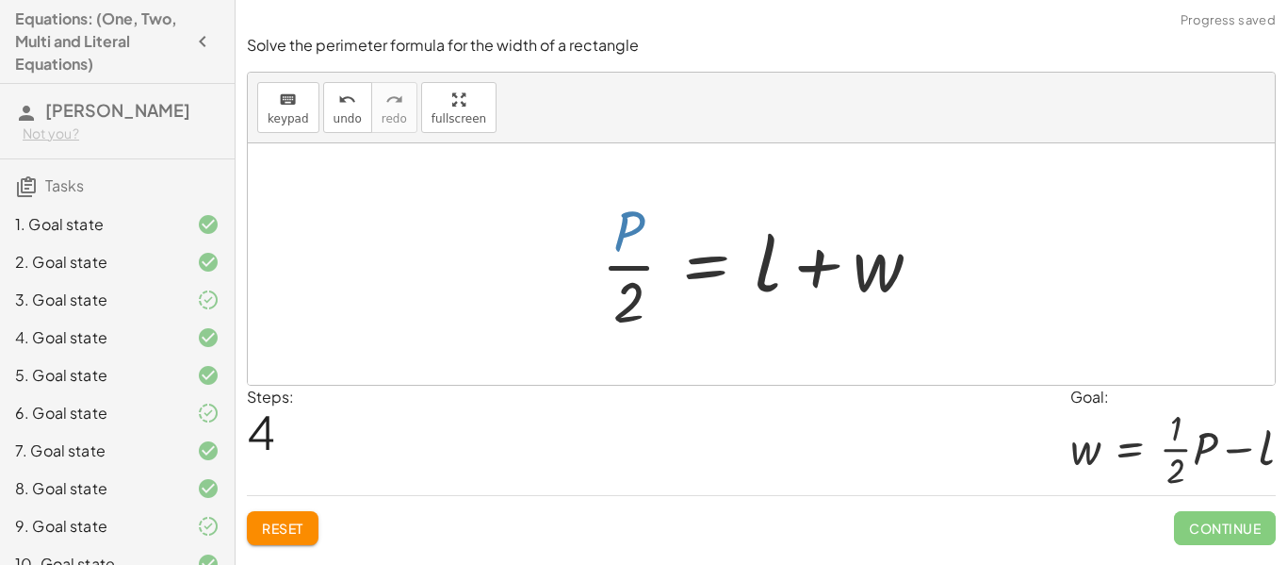
click at [628, 236] on div at bounding box center [768, 263] width 353 height 145
click at [875, 270] on div at bounding box center [768, 263] width 353 height 145
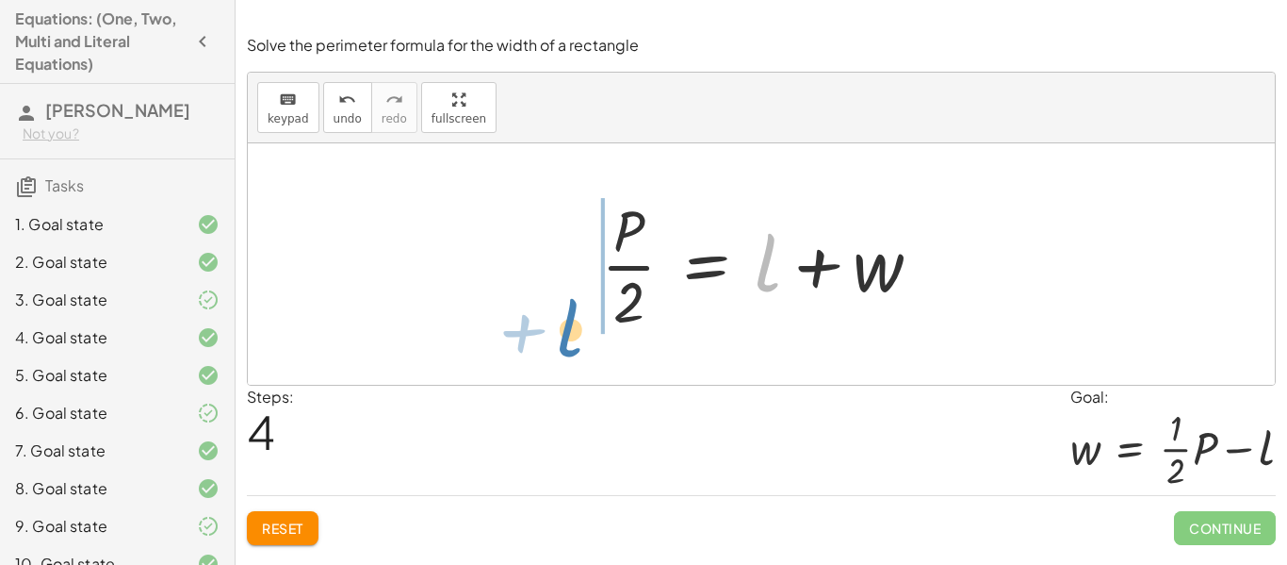
drag, startPoint x: 761, startPoint y: 264, endPoint x: 544, endPoint y: 303, distance: 221.1
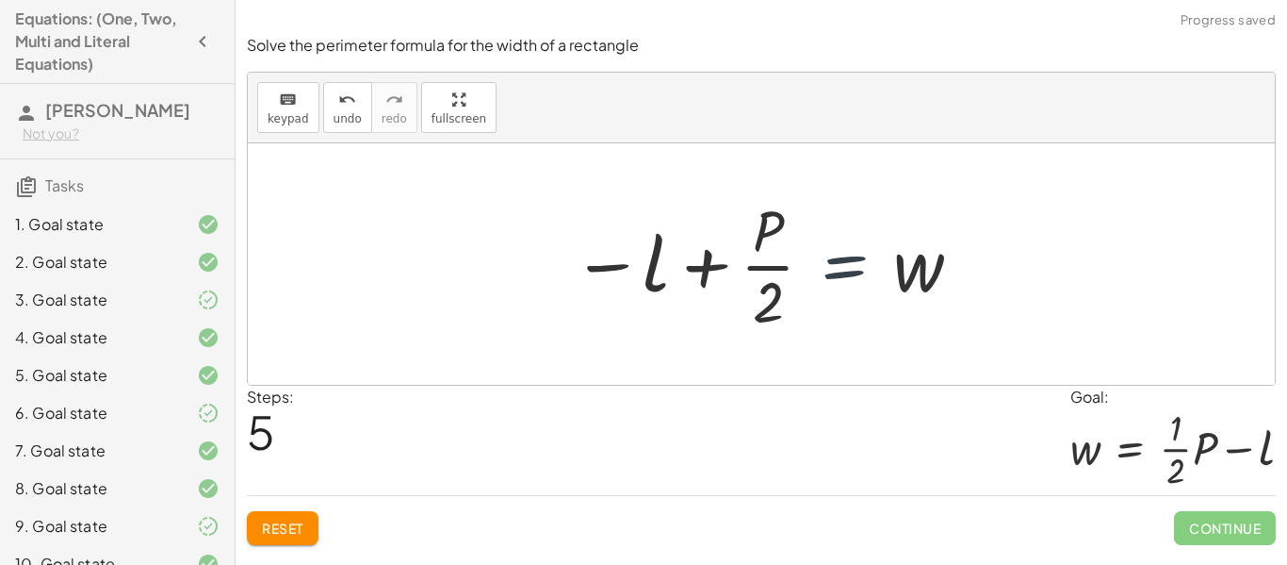
click at [801, 287] on div at bounding box center [769, 263] width 412 height 145
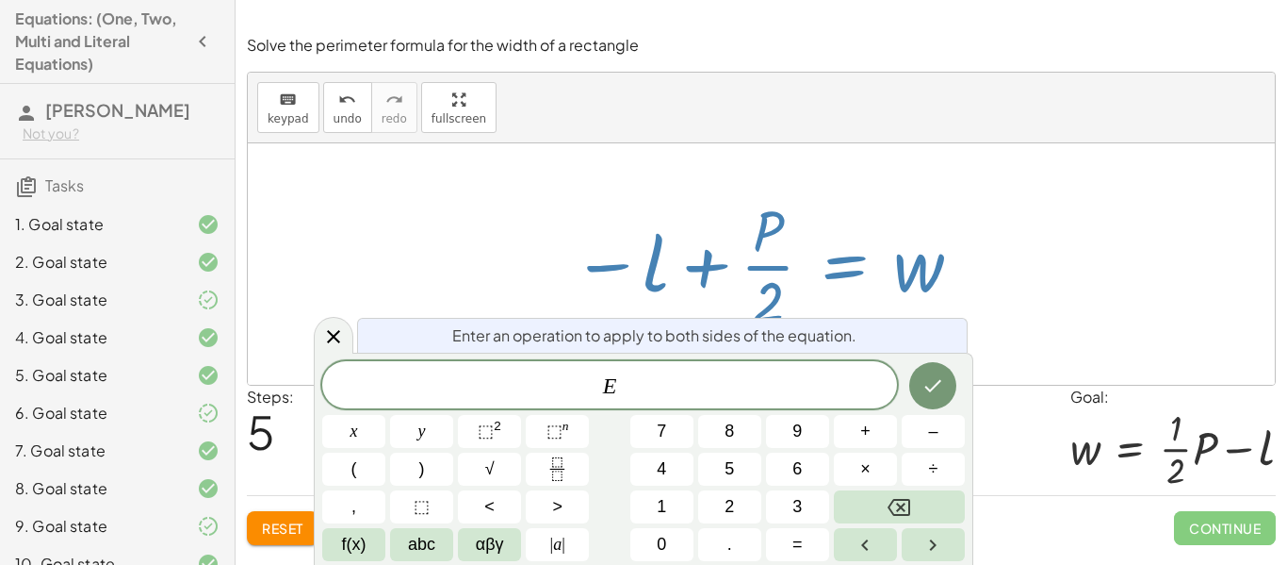
click at [722, 239] on div at bounding box center [769, 263] width 412 height 145
click at [949, 381] on button "Done" at bounding box center [932, 385] width 47 height 47
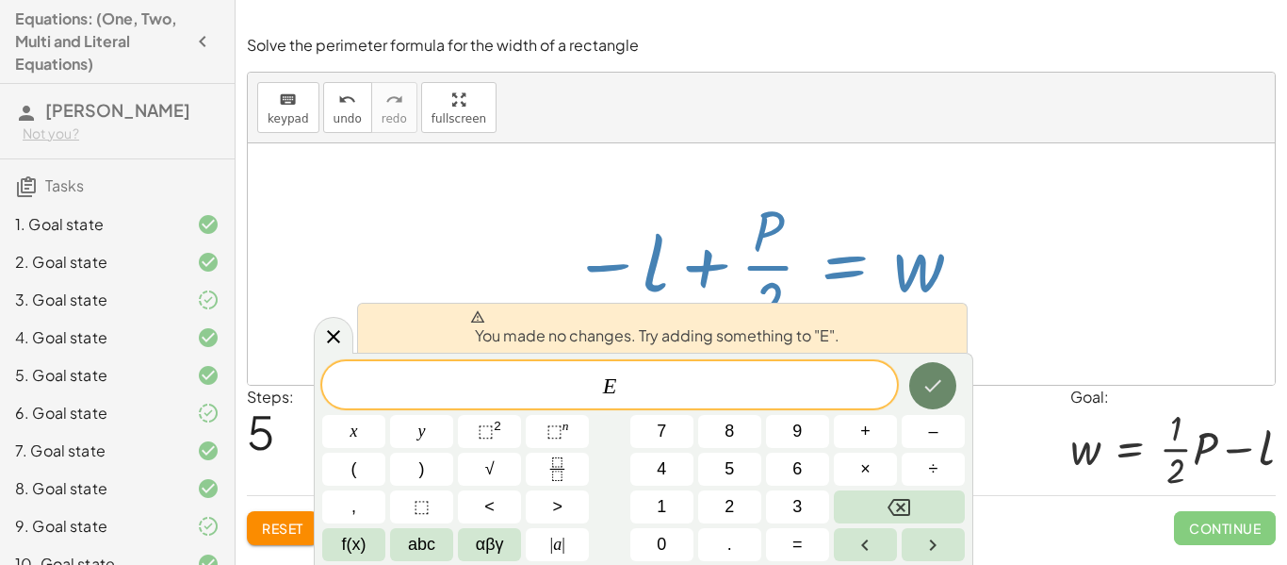
click at [949, 381] on button "Done" at bounding box center [932, 385] width 47 height 47
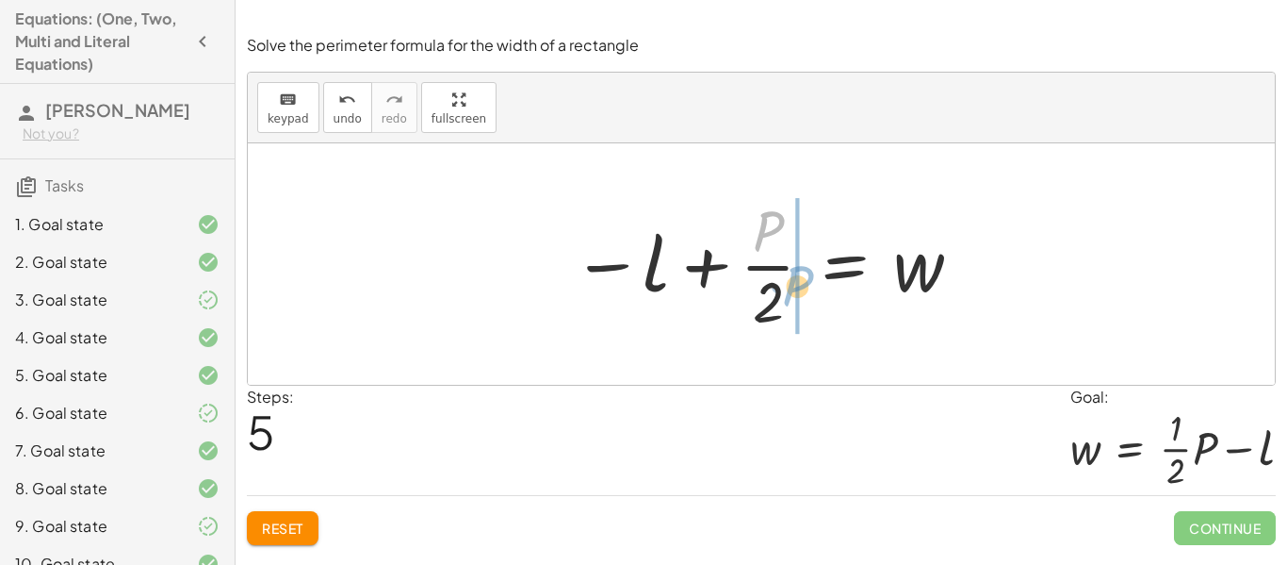
drag, startPoint x: 754, startPoint y: 221, endPoint x: 778, endPoint y: 273, distance: 58.2
click at [778, 273] on div at bounding box center [769, 263] width 412 height 145
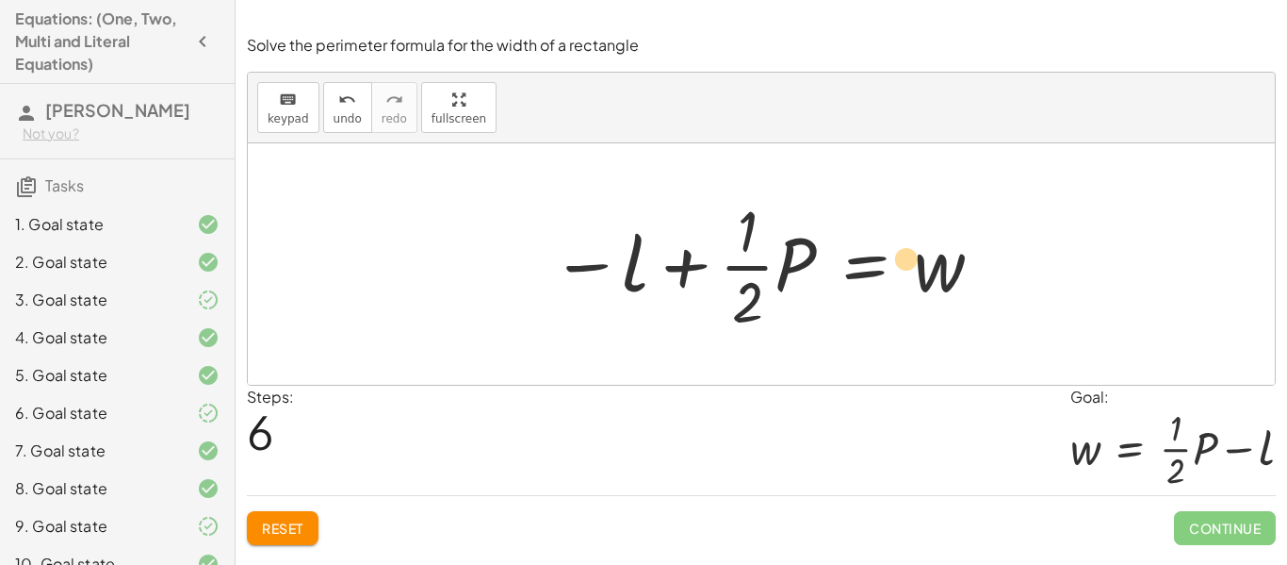
drag, startPoint x: 941, startPoint y: 283, endPoint x: 910, endPoint y: 272, distance: 31.9
click at [910, 272] on div at bounding box center [768, 263] width 452 height 145
drag, startPoint x: 720, startPoint y: 292, endPoint x: 677, endPoint y: 280, distance: 45.1
click at [677, 293] on div at bounding box center [768, 263] width 452 height 145
drag, startPoint x: 601, startPoint y: 221, endPoint x: 733, endPoint y: 224, distance: 132.0
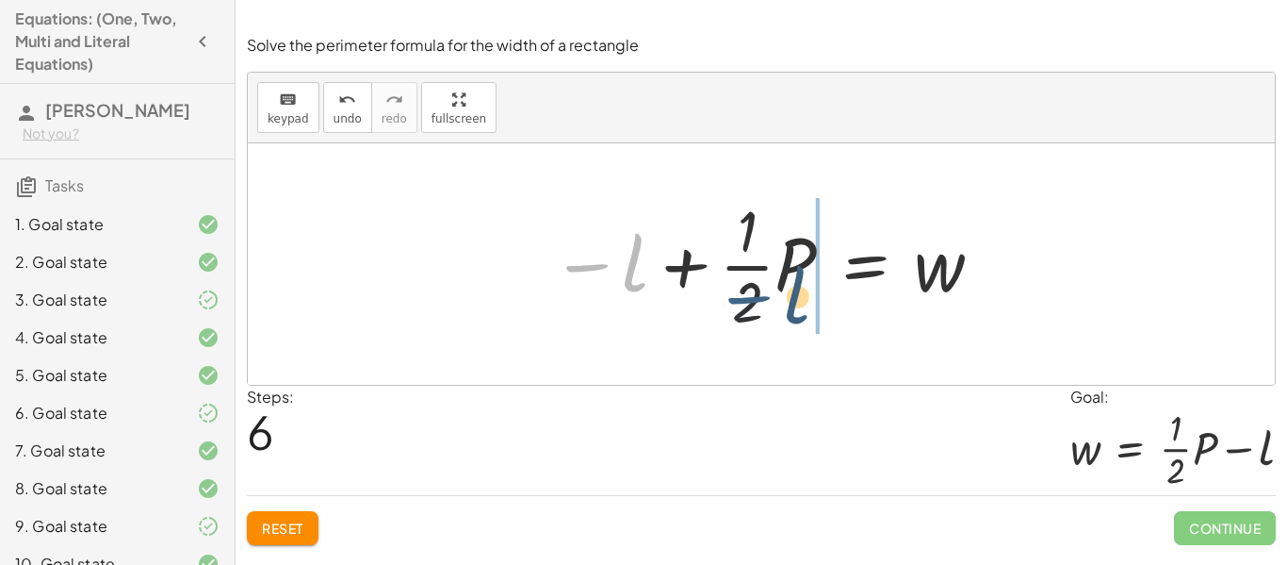
click at [756, 248] on div at bounding box center [768, 263] width 452 height 145
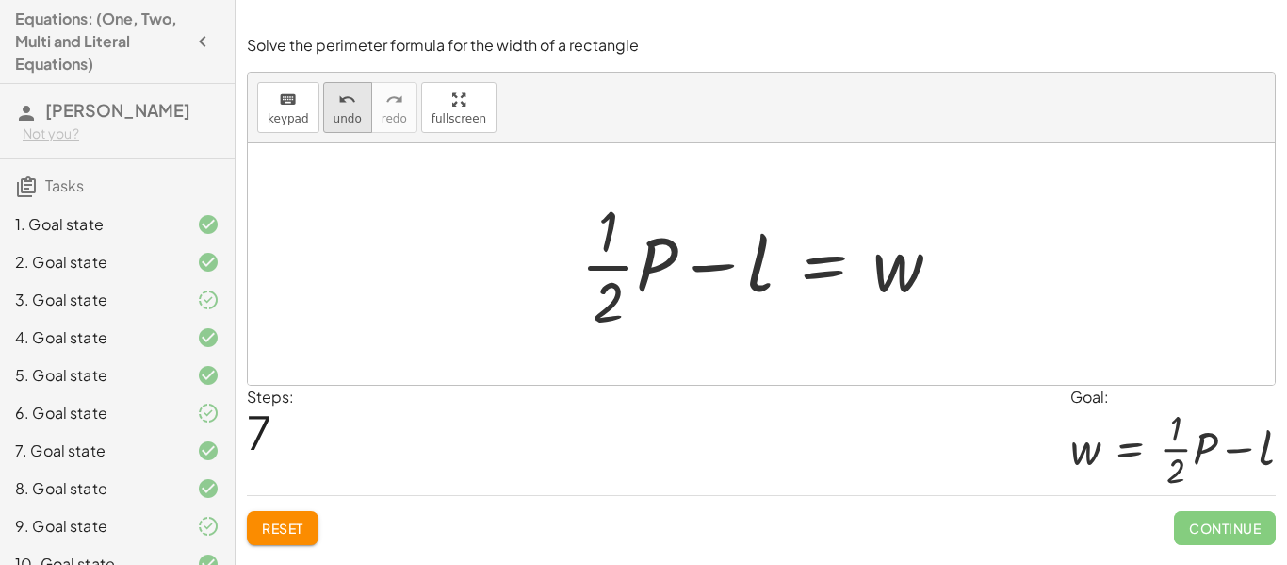
click at [359, 98] on button "undo undo" at bounding box center [347, 107] width 49 height 51
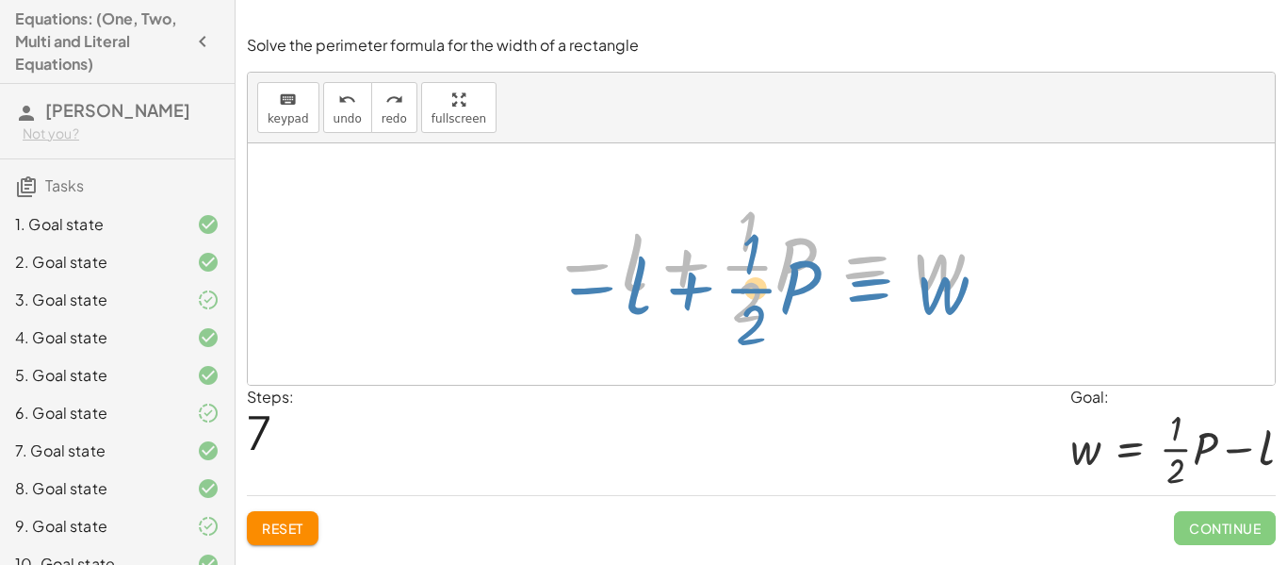
drag, startPoint x: 916, startPoint y: 324, endPoint x: 884, endPoint y: 283, distance: 52.4
click at [884, 283] on div at bounding box center [768, 263] width 452 height 145
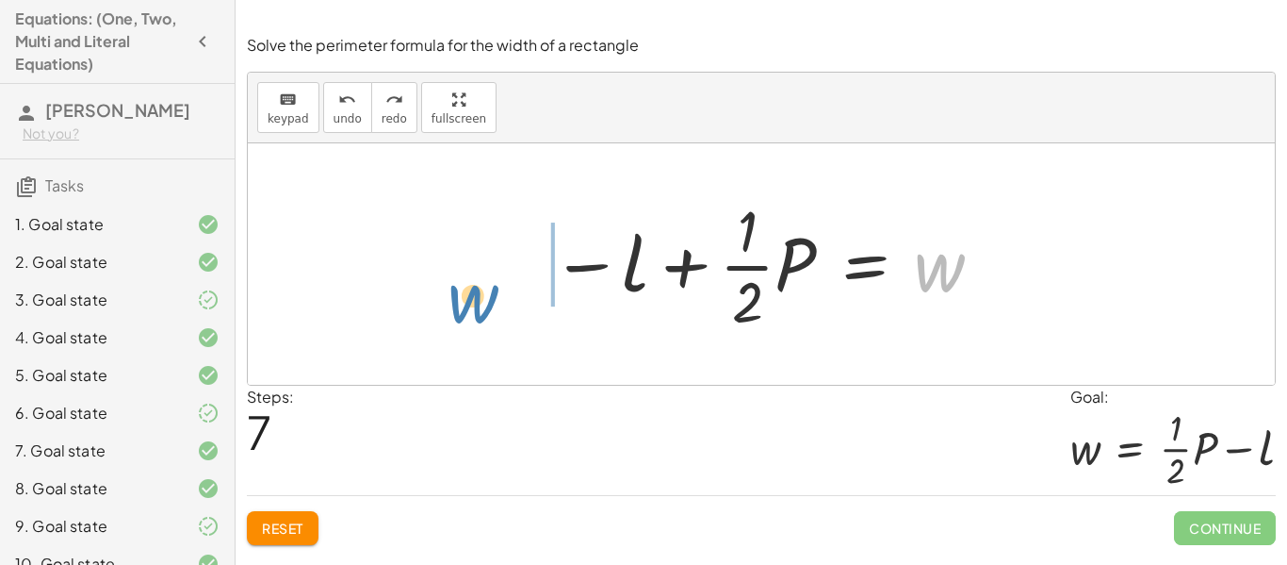
drag, startPoint x: 923, startPoint y: 256, endPoint x: 449, endPoint y: 287, distance: 475.1
click at [451, 287] on div "P = + · 2 · l + · 2 · w P = · 2 · ( + l + w ) P = + · 2 · l + · 2 · w · P · 2 =…" at bounding box center [761, 263] width 1027 height 241
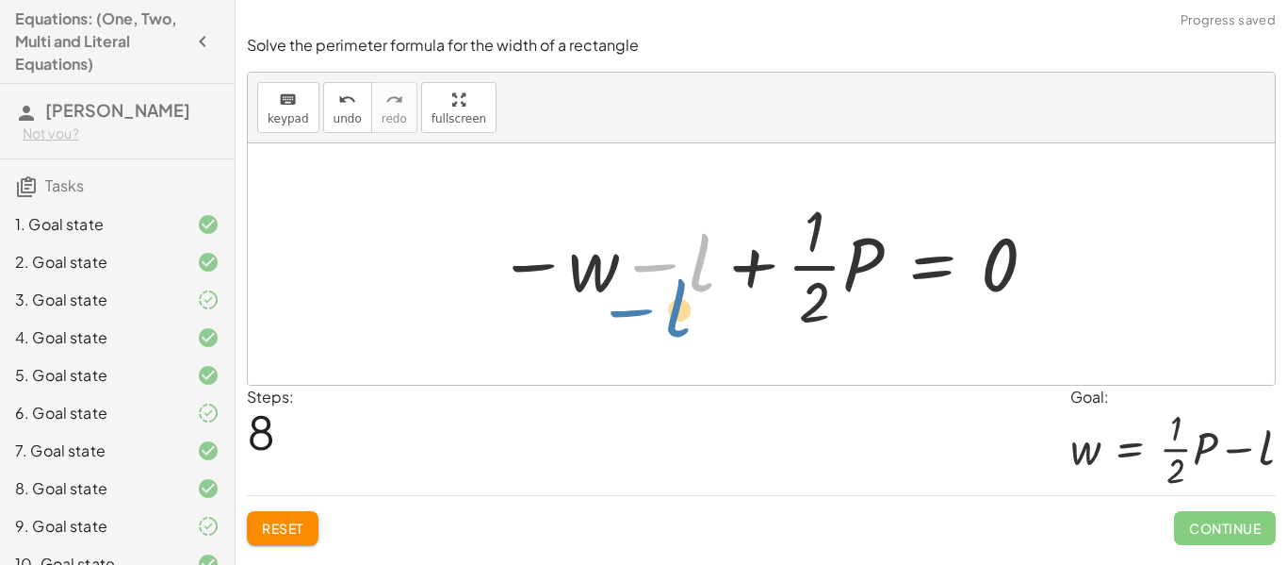
drag, startPoint x: 709, startPoint y: 264, endPoint x: 689, endPoint y: 284, distance: 28.0
click at [678, 303] on div at bounding box center [768, 263] width 561 height 145
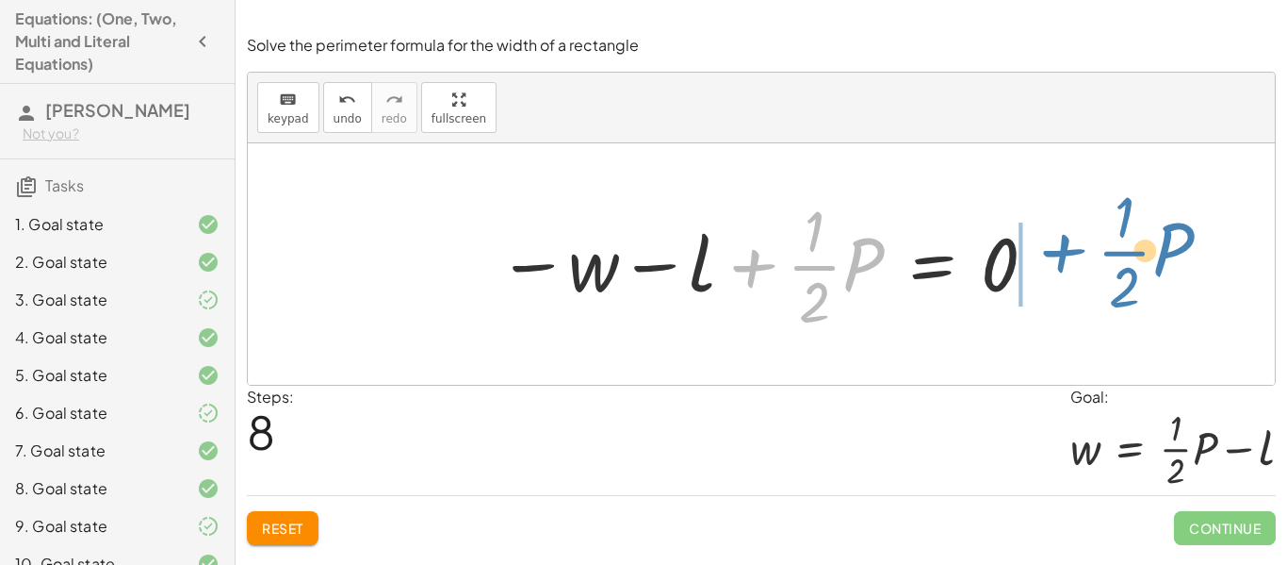
drag, startPoint x: 783, startPoint y: 263, endPoint x: 1064, endPoint y: 256, distance: 280.9
click at [1064, 256] on div "P = + · 2 · l + · 2 · w P = · 2 · ( + l + w ) P = + · 2 · l + · 2 · w · P · 2 =…" at bounding box center [761, 263] width 1027 height 241
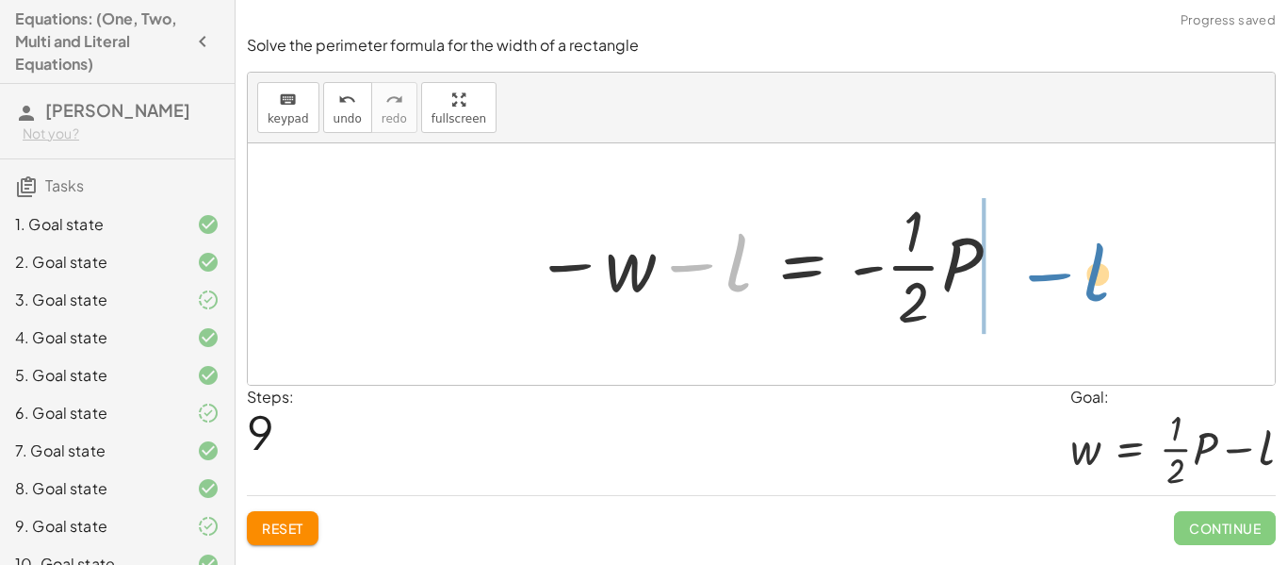
drag, startPoint x: 733, startPoint y: 260, endPoint x: 1073, endPoint y: 270, distance: 339.4
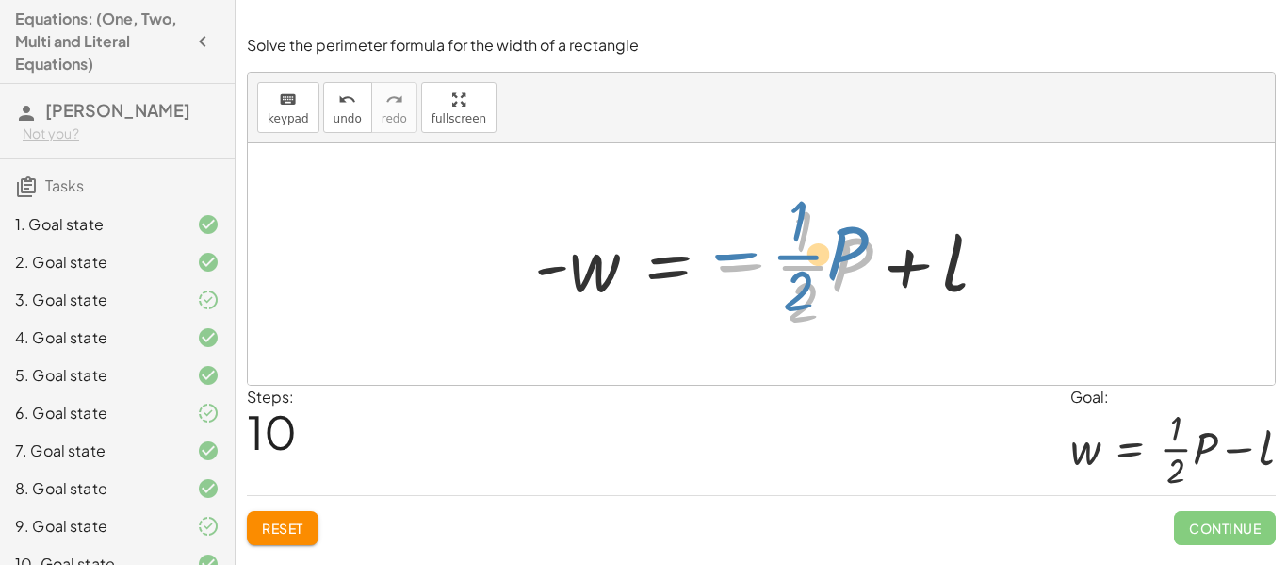
drag, startPoint x: 728, startPoint y: 267, endPoint x: 696, endPoint y: 270, distance: 32.3
click at [696, 270] on div at bounding box center [768, 263] width 487 height 145
drag, startPoint x: 727, startPoint y: 258, endPoint x: 731, endPoint y: 269, distance: 11.4
click at [730, 269] on div at bounding box center [768, 263] width 487 height 145
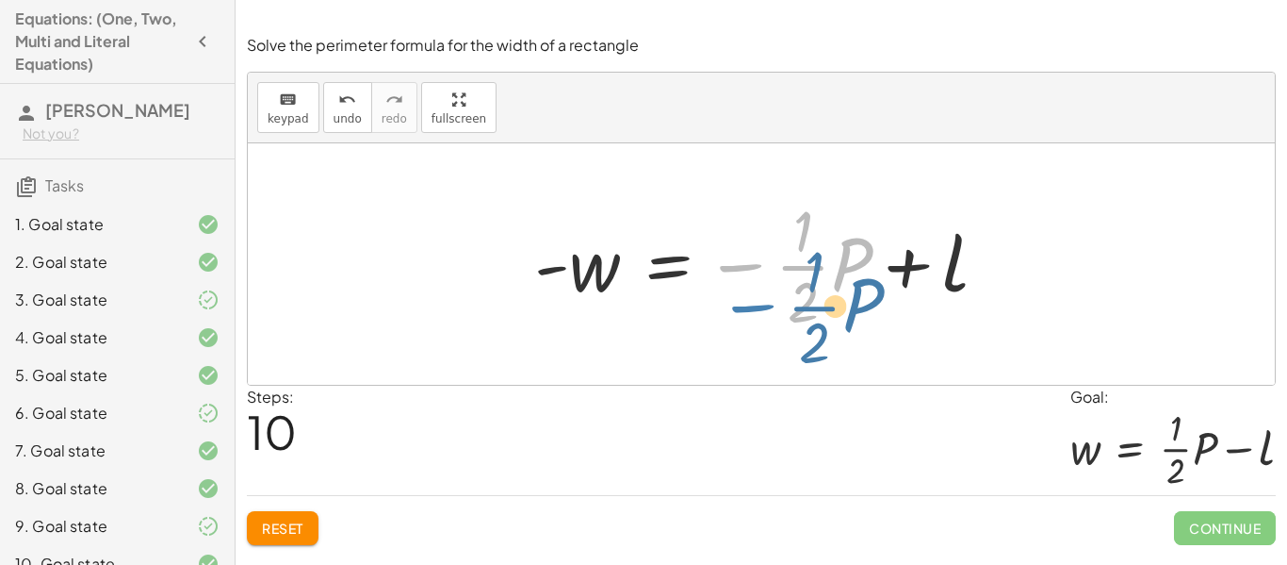
drag, startPoint x: 737, startPoint y: 270, endPoint x: 742, endPoint y: 291, distance: 21.3
click at [745, 303] on div at bounding box center [768, 263] width 487 height 145
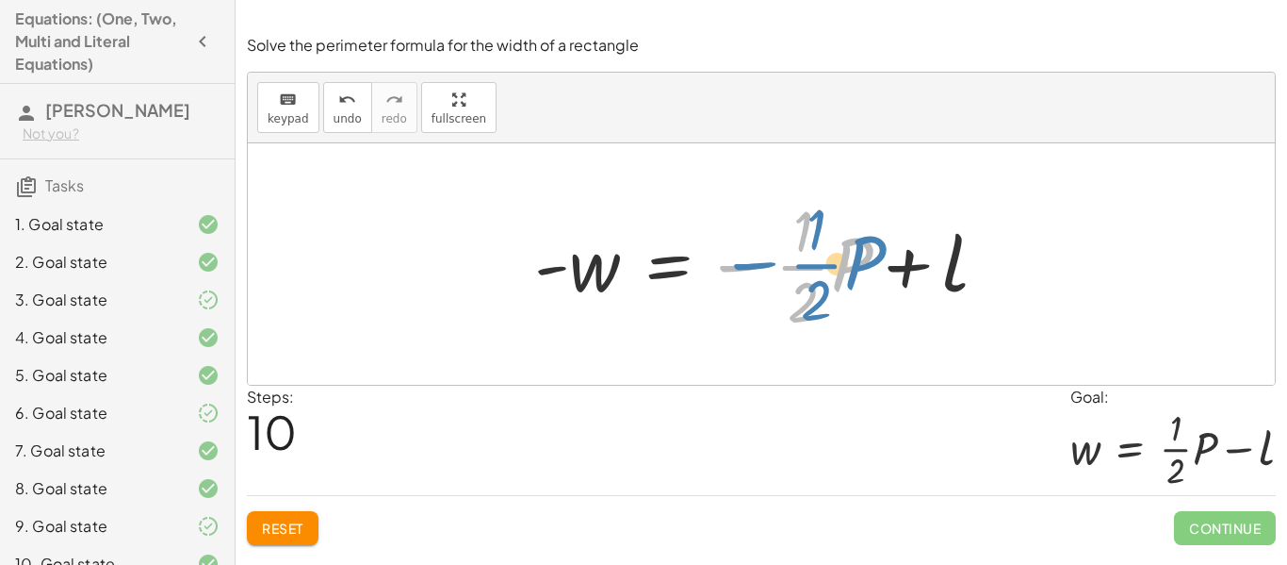
drag, startPoint x: 740, startPoint y: 264, endPoint x: 764, endPoint y: 248, distance: 29.3
click at [754, 260] on div at bounding box center [768, 263] width 487 height 145
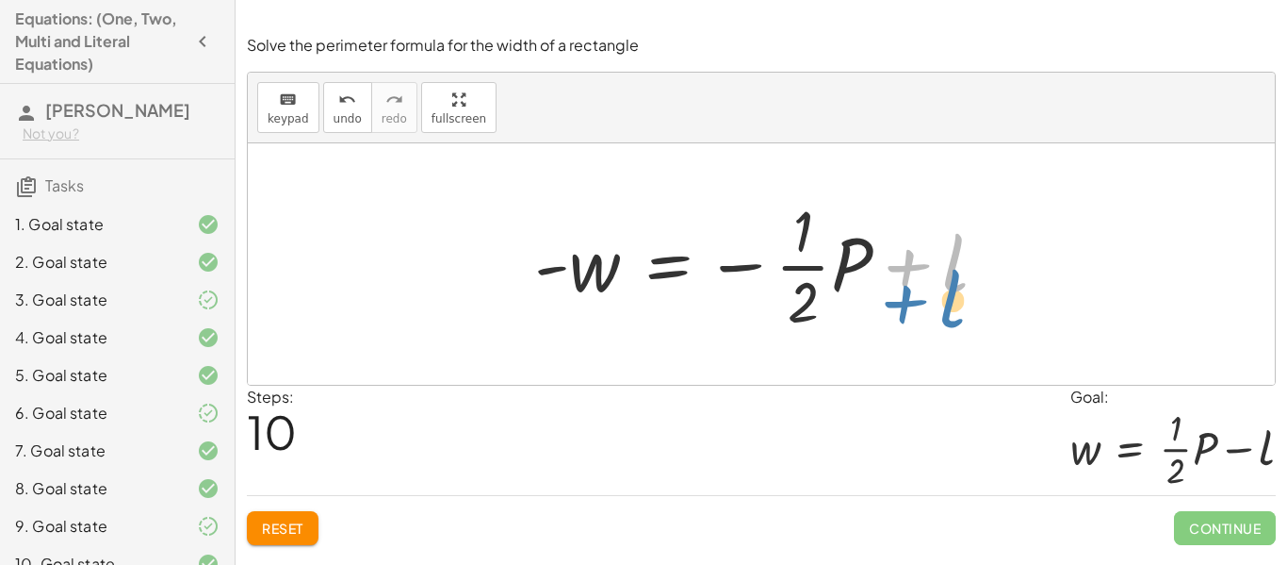
drag, startPoint x: 900, startPoint y: 260, endPoint x: 916, endPoint y: 270, distance: 19.1
click at [898, 292] on div at bounding box center [768, 263] width 487 height 145
click at [313, 123] on button "keyboard keypad" at bounding box center [288, 107] width 62 height 51
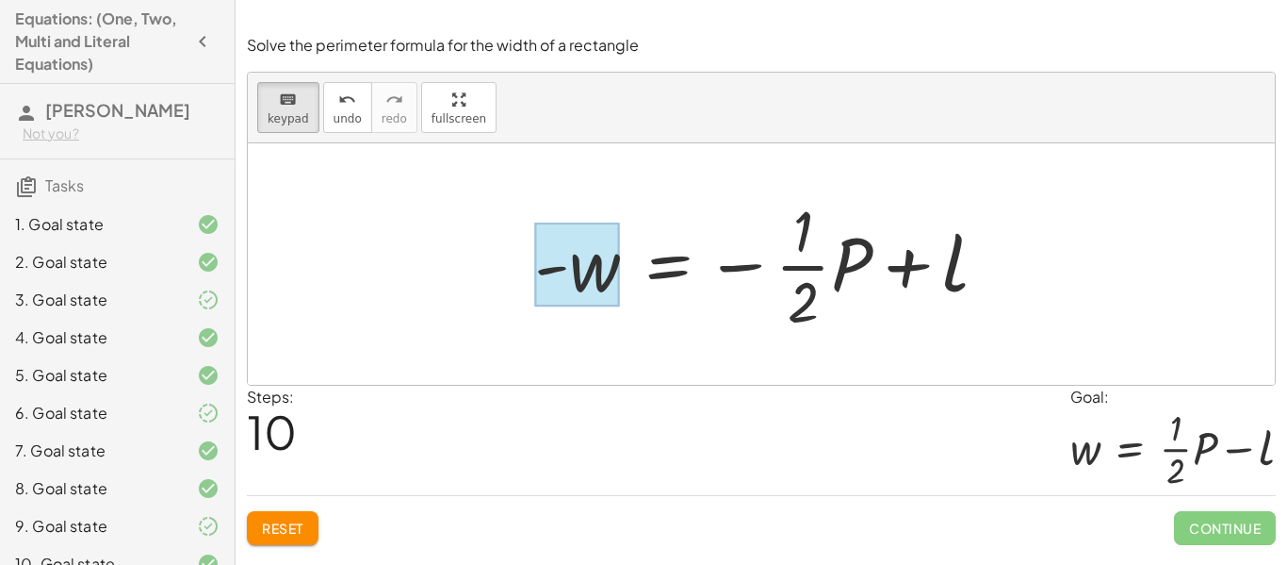
click at [614, 266] on div at bounding box center [577, 264] width 86 height 84
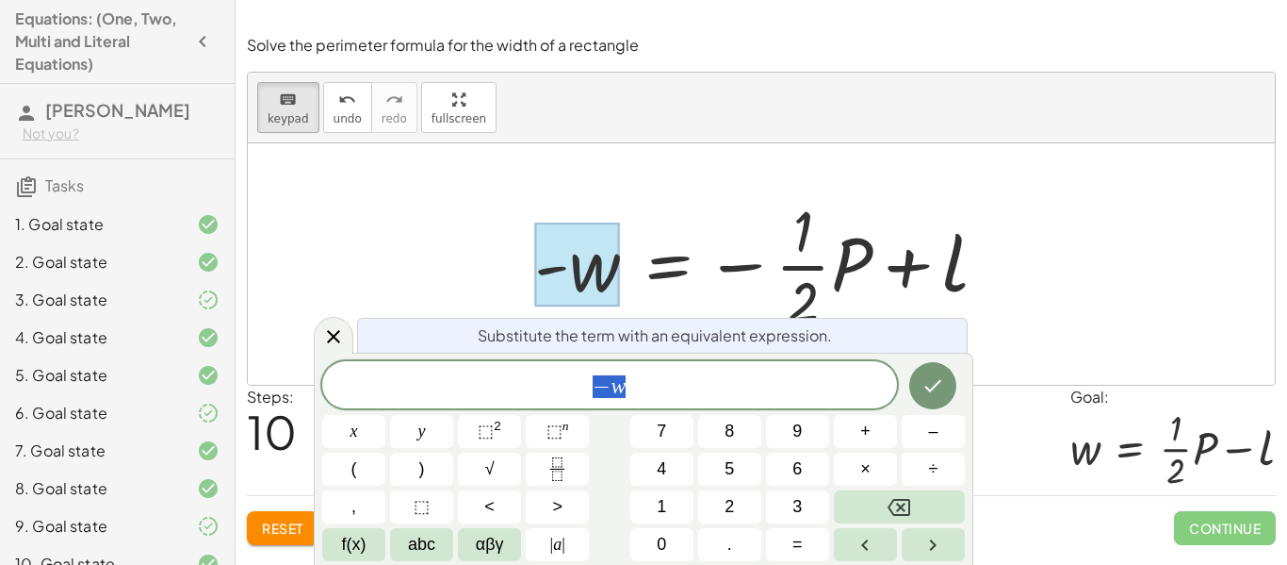
scroll to position [3, 0]
click at [392, 237] on div at bounding box center [761, 263] width 1027 height 241
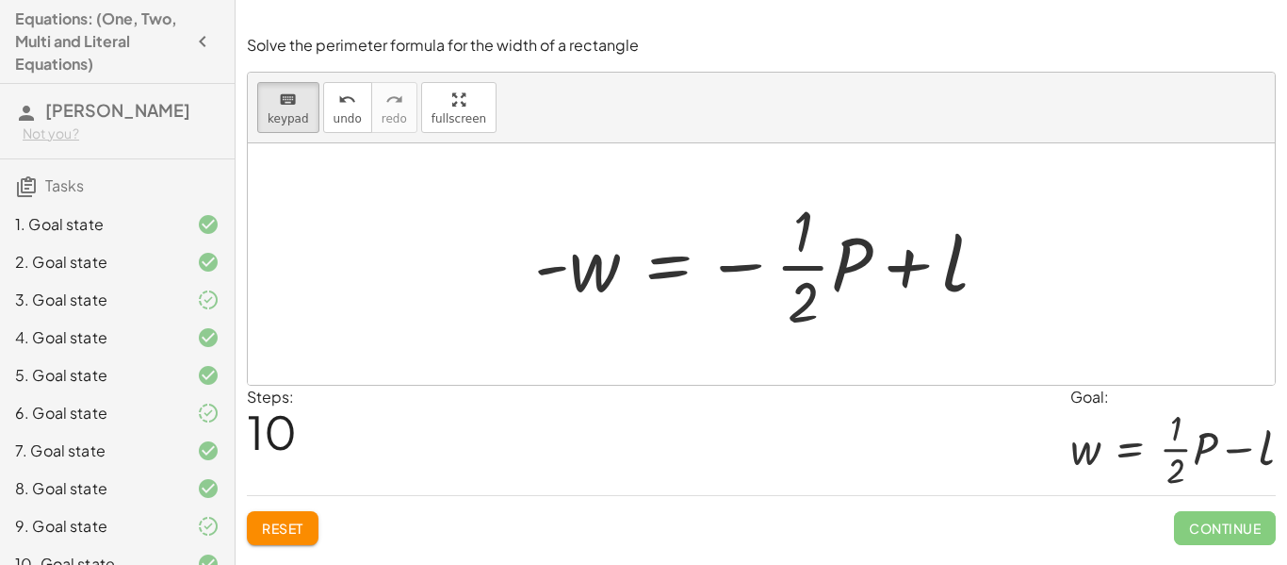
click at [742, 272] on div at bounding box center [768, 263] width 487 height 145
click at [730, 262] on div at bounding box center [768, 263] width 487 height 145
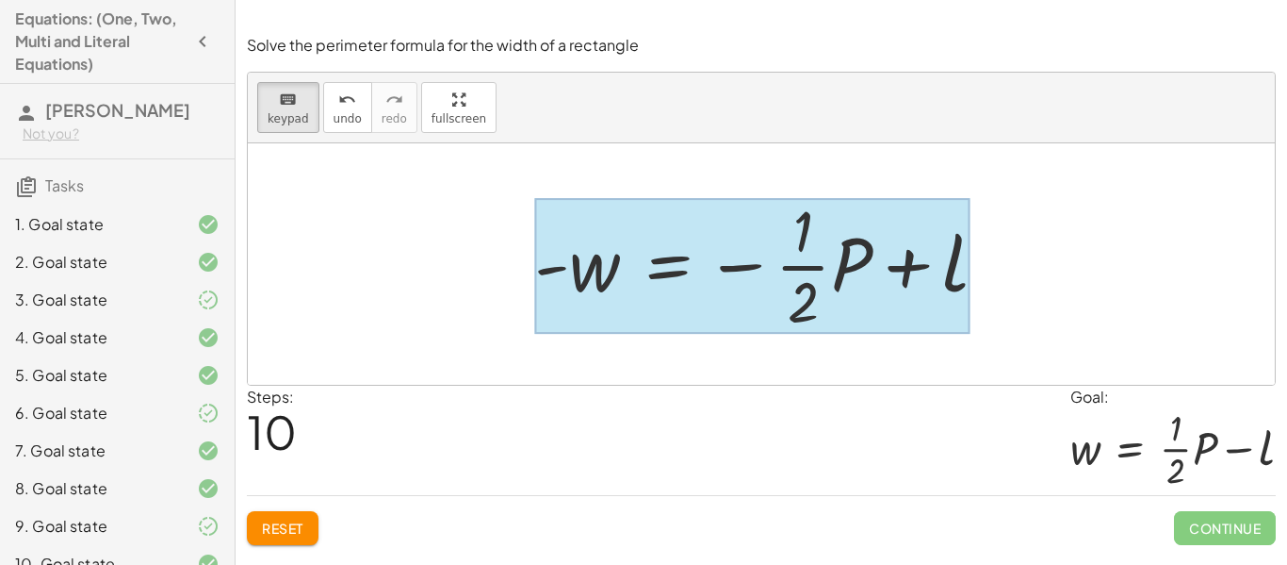
click at [716, 272] on div at bounding box center [751, 266] width 435 height 136
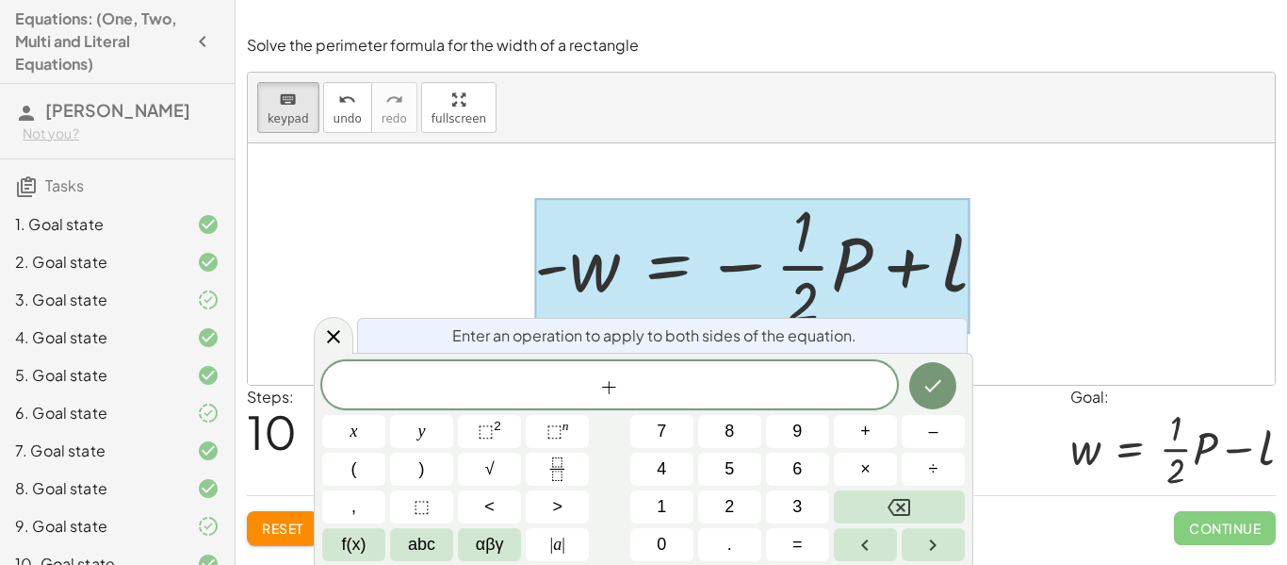
scroll to position [5, 0]
click at [925, 368] on button "Done" at bounding box center [932, 385] width 47 height 47
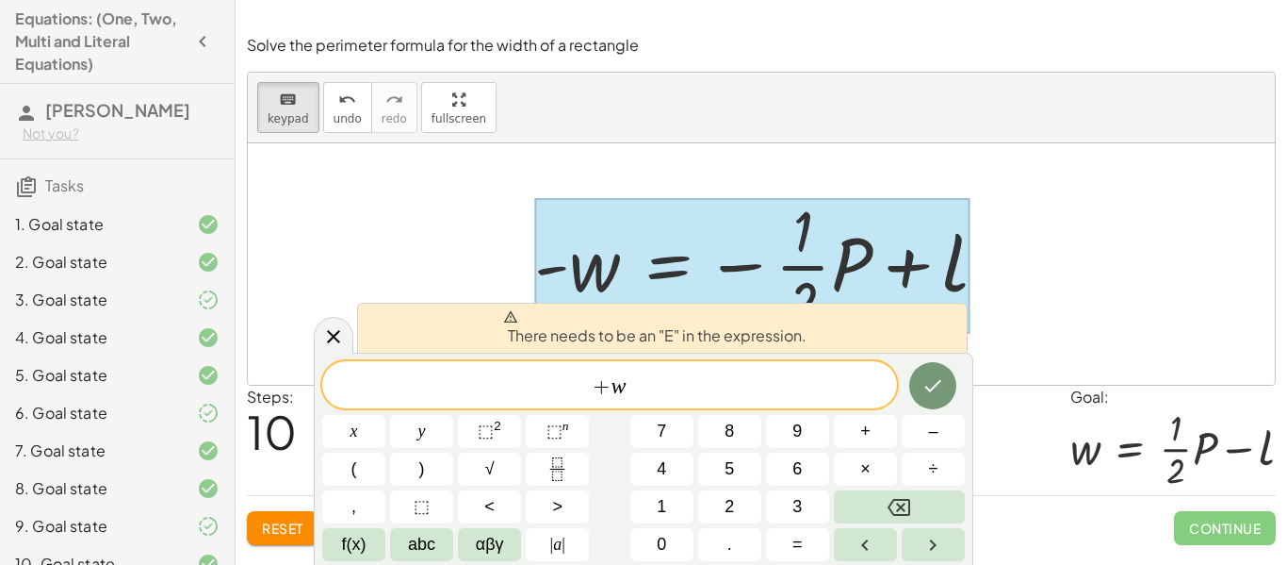
click at [900, 389] on div "+ w ​ x y ⬚ 2 ⬚ n 7 8 9 + – ( ) √ 4 5 6 × ÷ , ⬚ < > 1 2 3 f(x) abc αβγ | a | 0 …" at bounding box center [643, 461] width 643 height 200
click at [900, 389] on div "+ w x y ⬚ 2 ⬚ n 7 8 9 + – ( ) √ 4 5 6 × ÷ , ⬚ < > 1 2 3 f(x) abc αβγ | a | 0 . =" at bounding box center [643, 461] width 643 height 200
click at [644, 386] on span "+ w" at bounding box center [609, 386] width 575 height 26
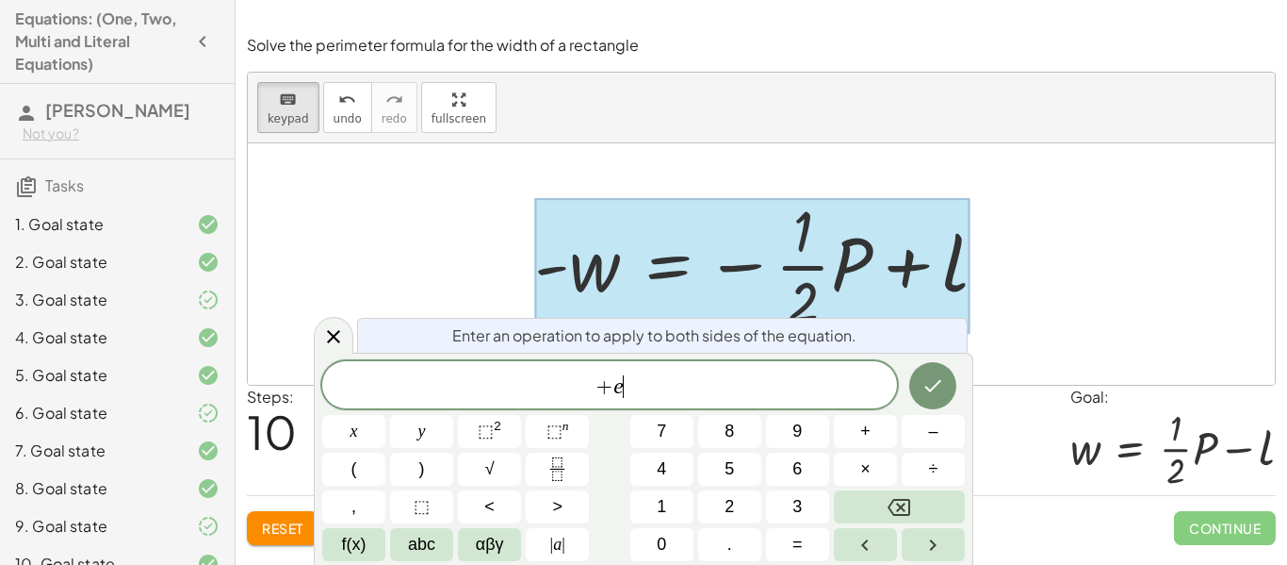
scroll to position [7, 0]
click at [923, 396] on icon "Done" at bounding box center [933, 385] width 23 height 23
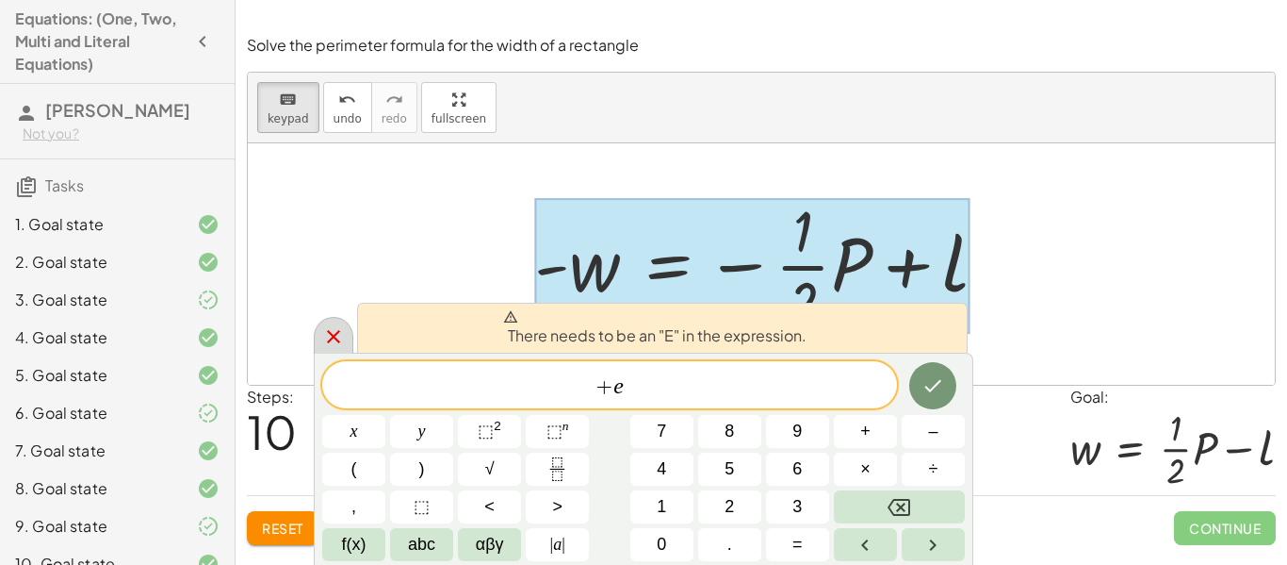
click at [316, 342] on div at bounding box center [334, 335] width 40 height 37
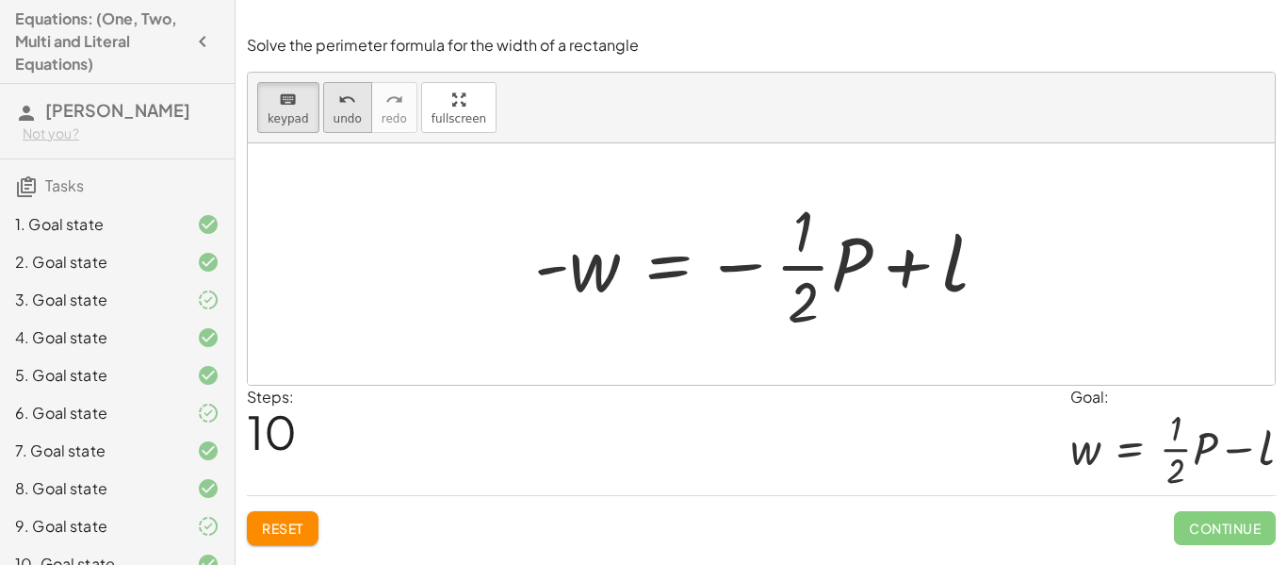
click at [334, 113] on span "undo" at bounding box center [348, 118] width 28 height 13
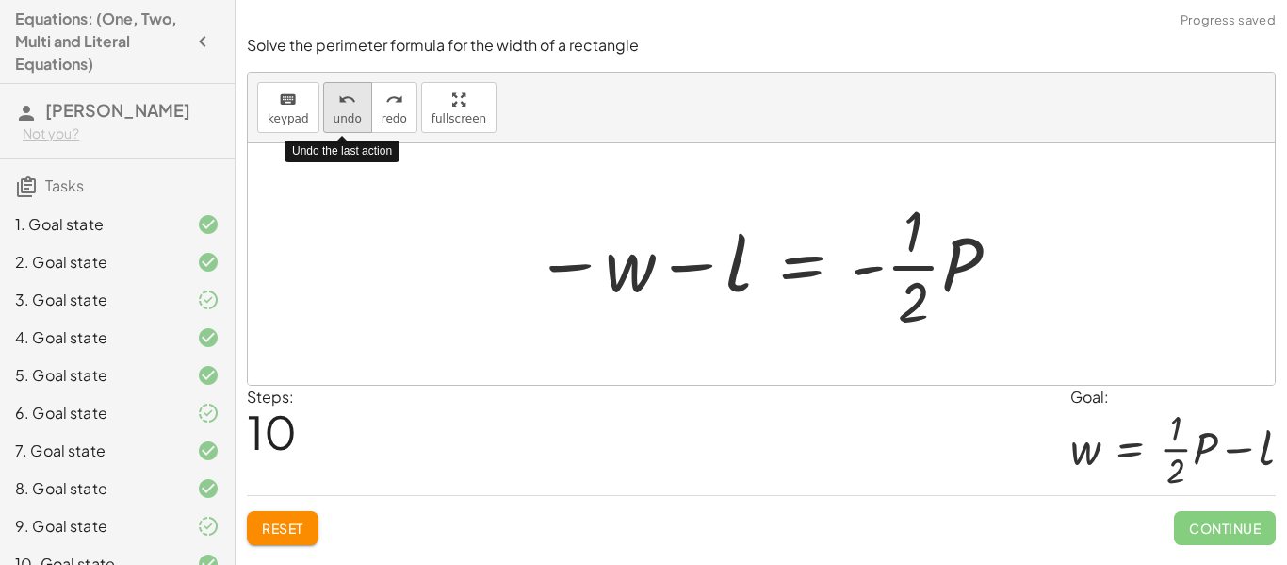
click at [334, 113] on span "undo" at bounding box center [348, 118] width 28 height 13
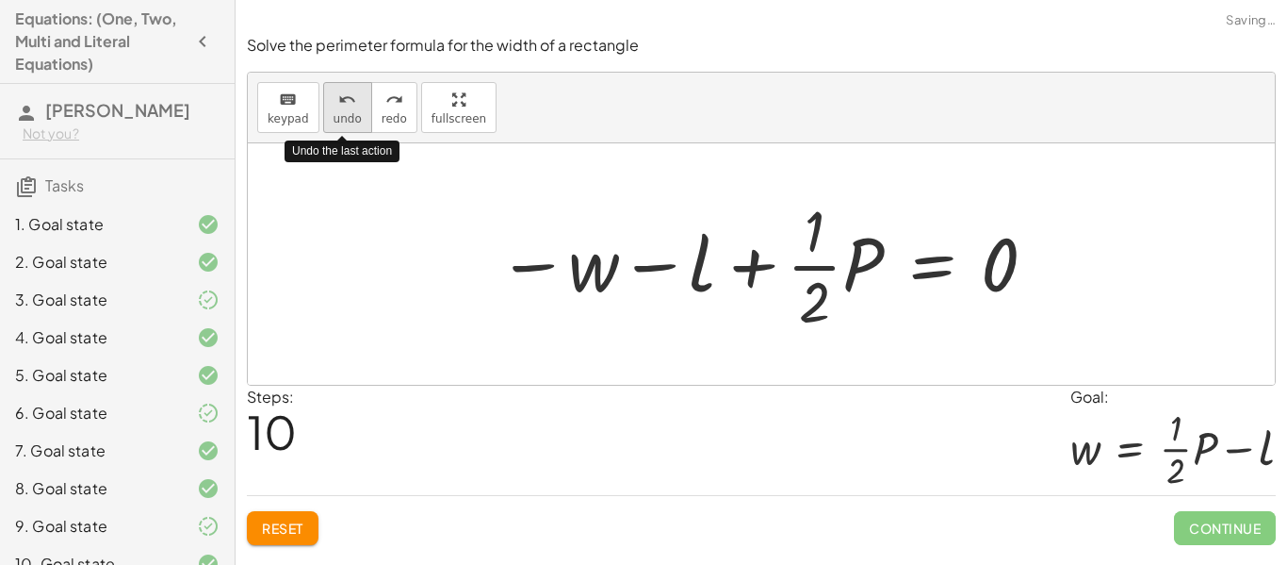
click at [327, 113] on button "undo undo" at bounding box center [347, 107] width 49 height 51
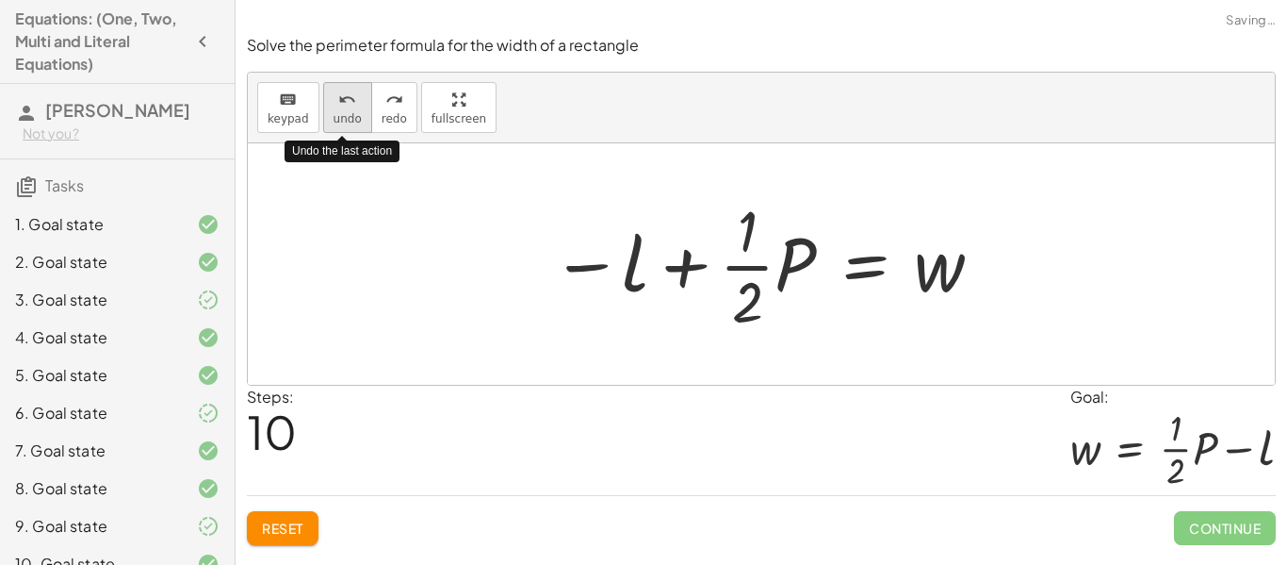
click at [335, 117] on span "undo" at bounding box center [348, 118] width 28 height 13
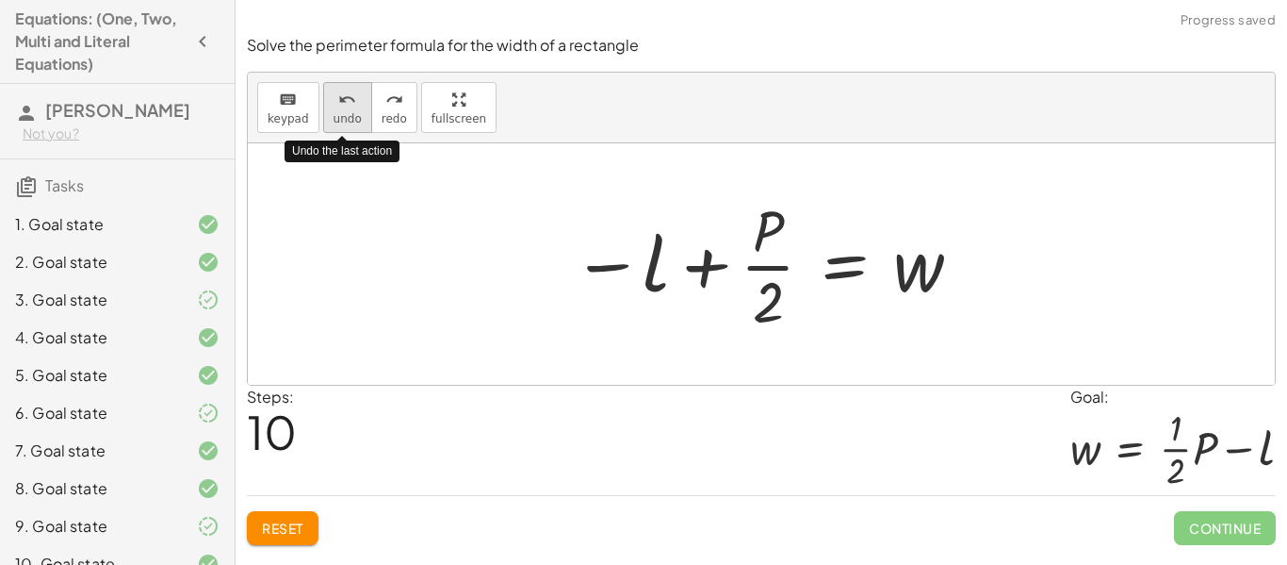
click at [346, 118] on span "undo" at bounding box center [348, 118] width 28 height 13
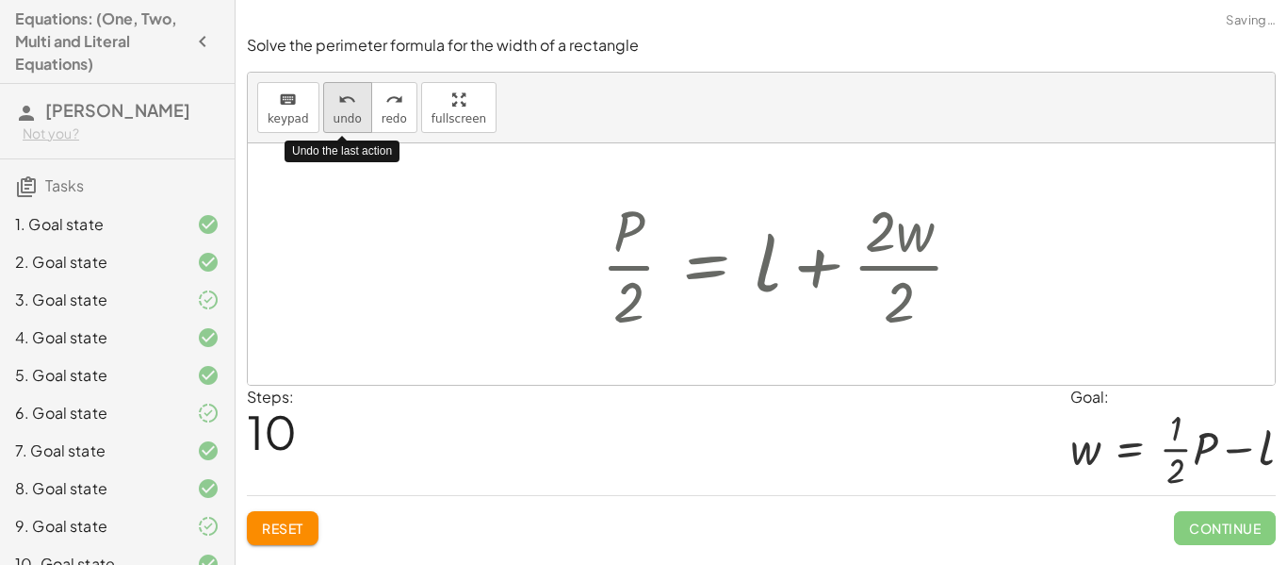
click at [346, 118] on span "undo" at bounding box center [348, 118] width 28 height 13
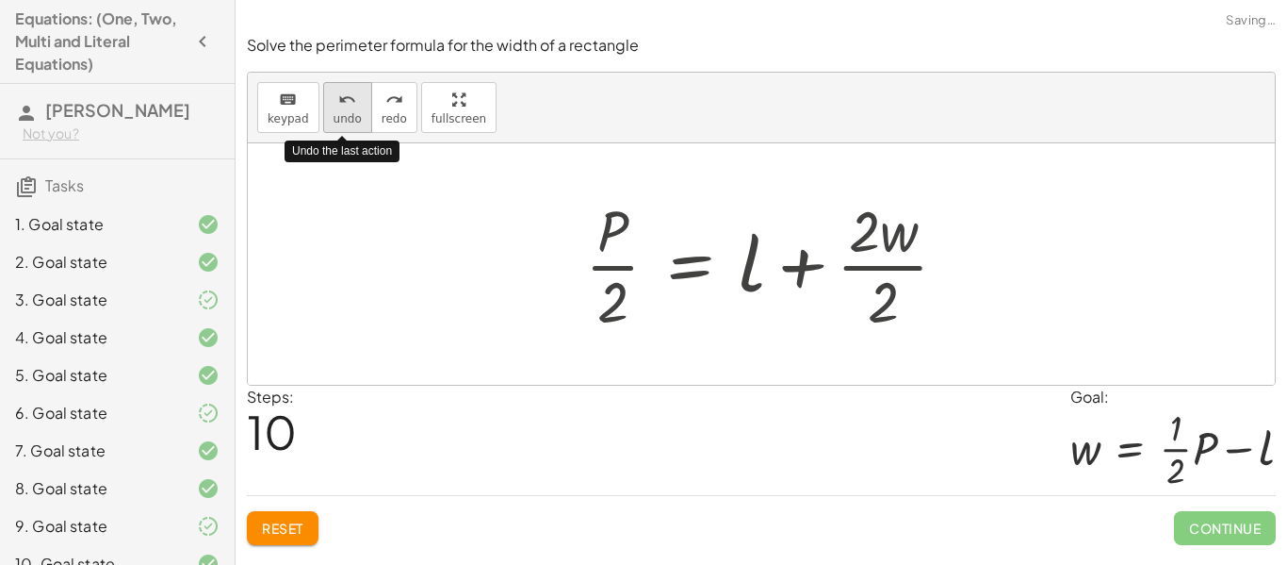
click at [346, 118] on span "undo" at bounding box center [348, 118] width 28 height 13
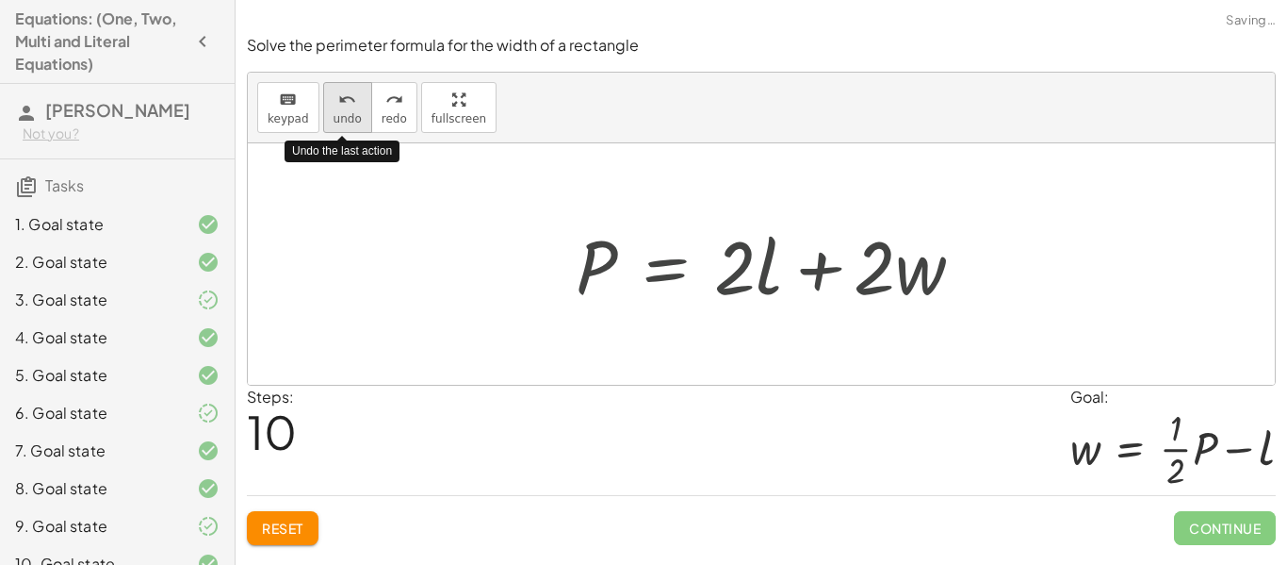
click at [347, 118] on span "undo" at bounding box center [348, 118] width 28 height 13
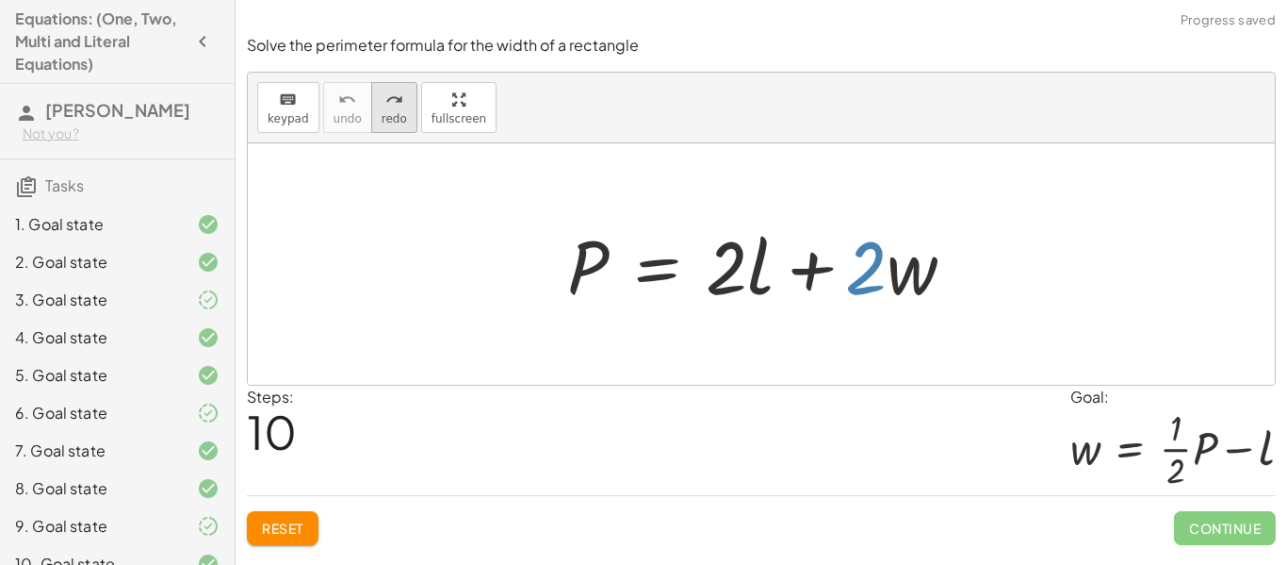
click at [403, 129] on button "redo redo" at bounding box center [394, 107] width 46 height 51
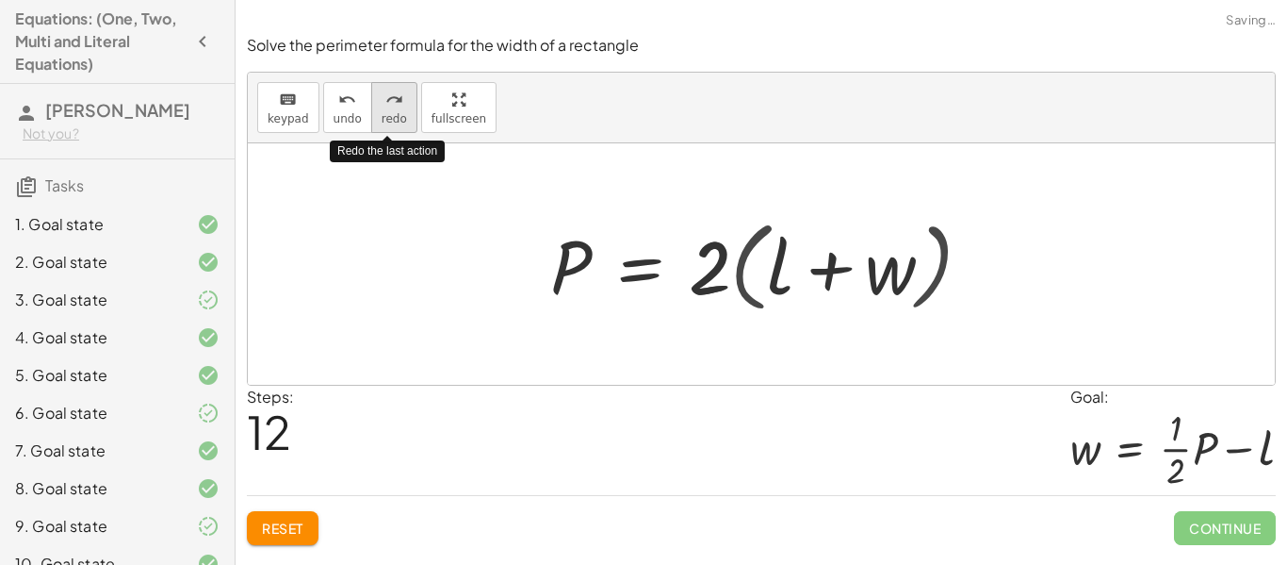
click at [406, 128] on button "redo redo" at bounding box center [394, 107] width 46 height 51
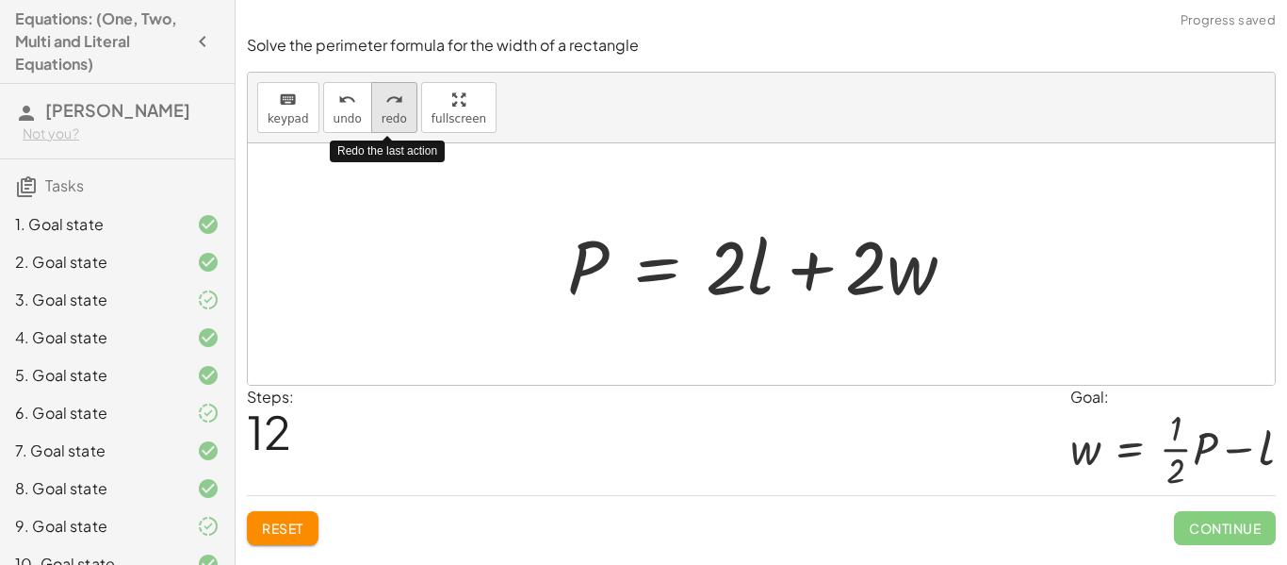
click at [371, 104] on button "redo redo" at bounding box center [394, 107] width 46 height 51
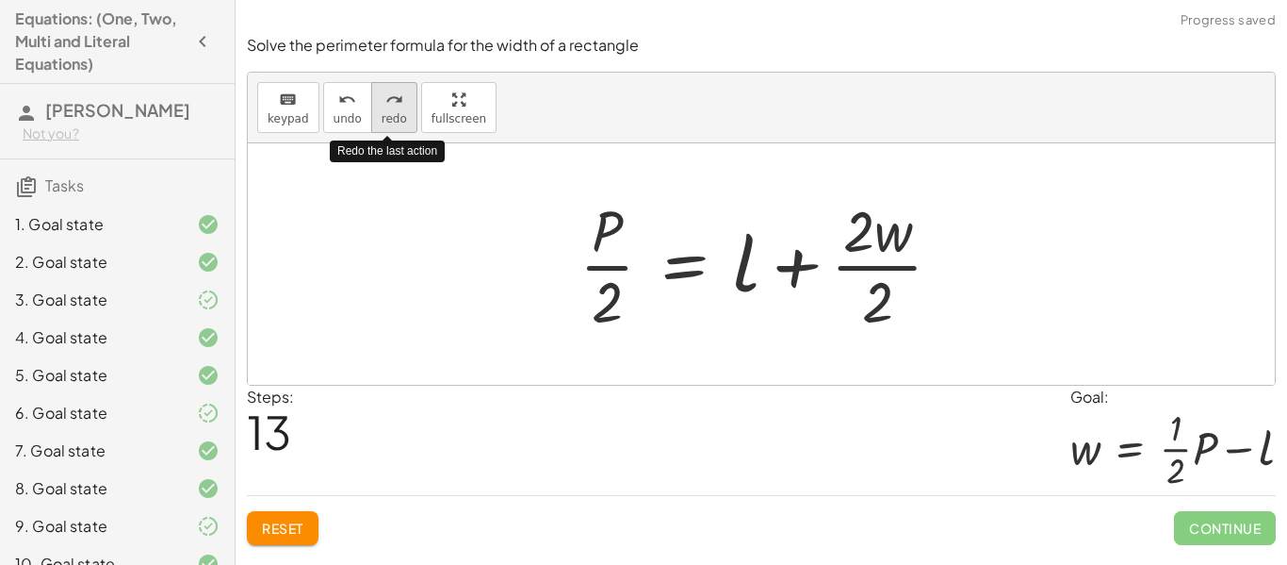
click at [385, 106] on icon "redo" at bounding box center [394, 100] width 18 height 23
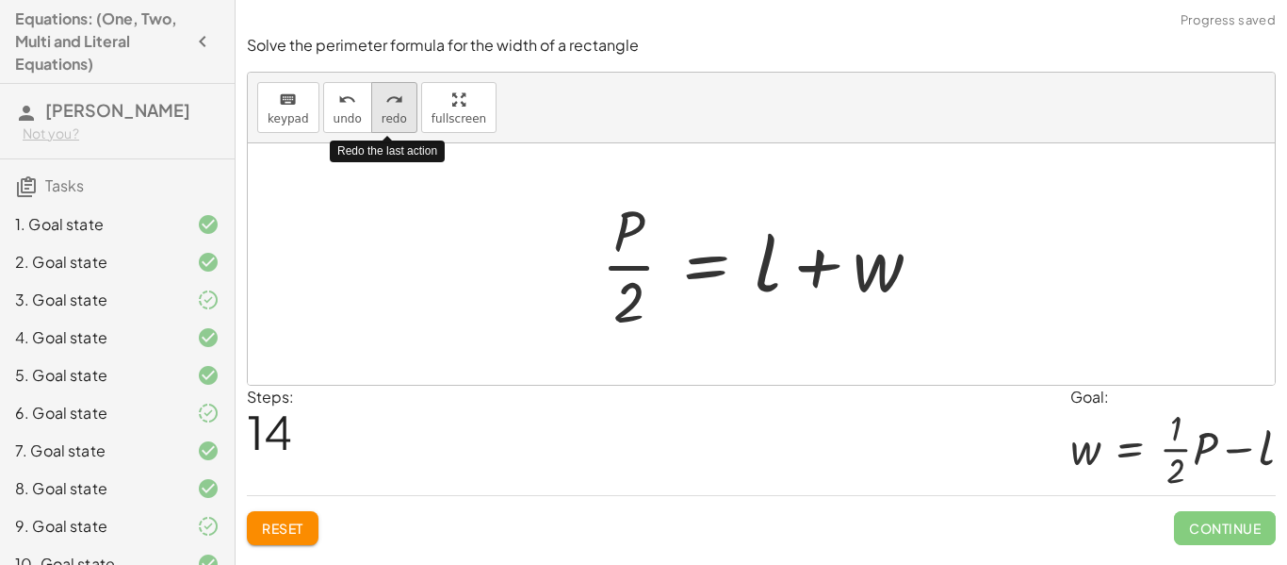
click at [385, 106] on icon "redo" at bounding box center [394, 100] width 18 height 23
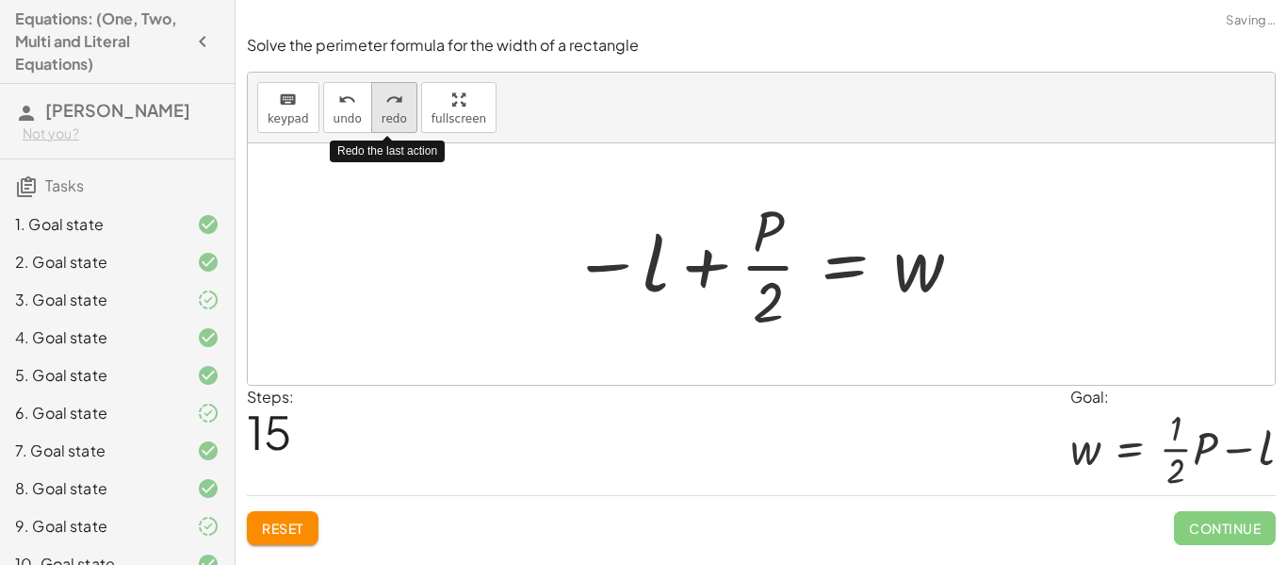
click at [385, 106] on icon "redo" at bounding box center [394, 100] width 18 height 23
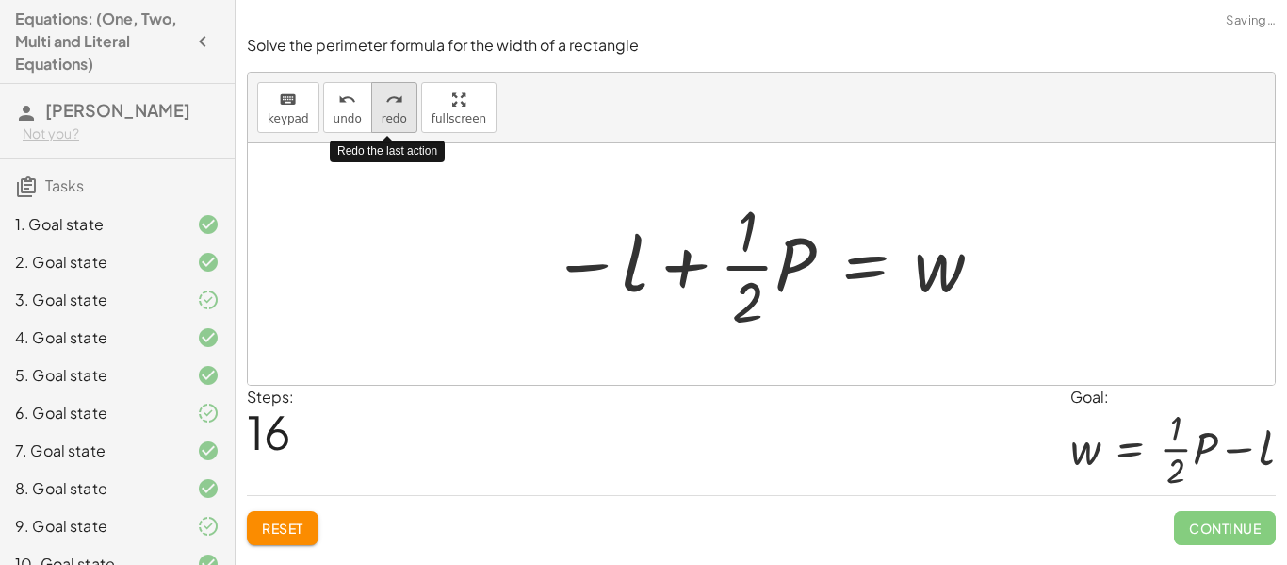
click at [385, 106] on icon "redo" at bounding box center [394, 100] width 18 height 23
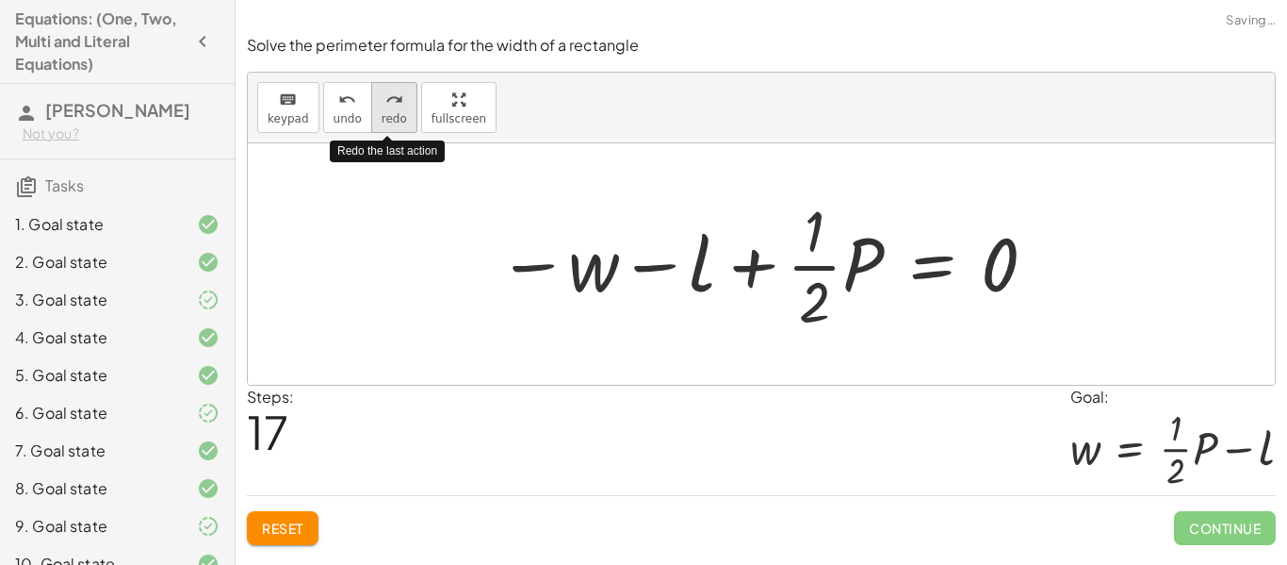
click at [385, 106] on icon "redo" at bounding box center [394, 100] width 18 height 23
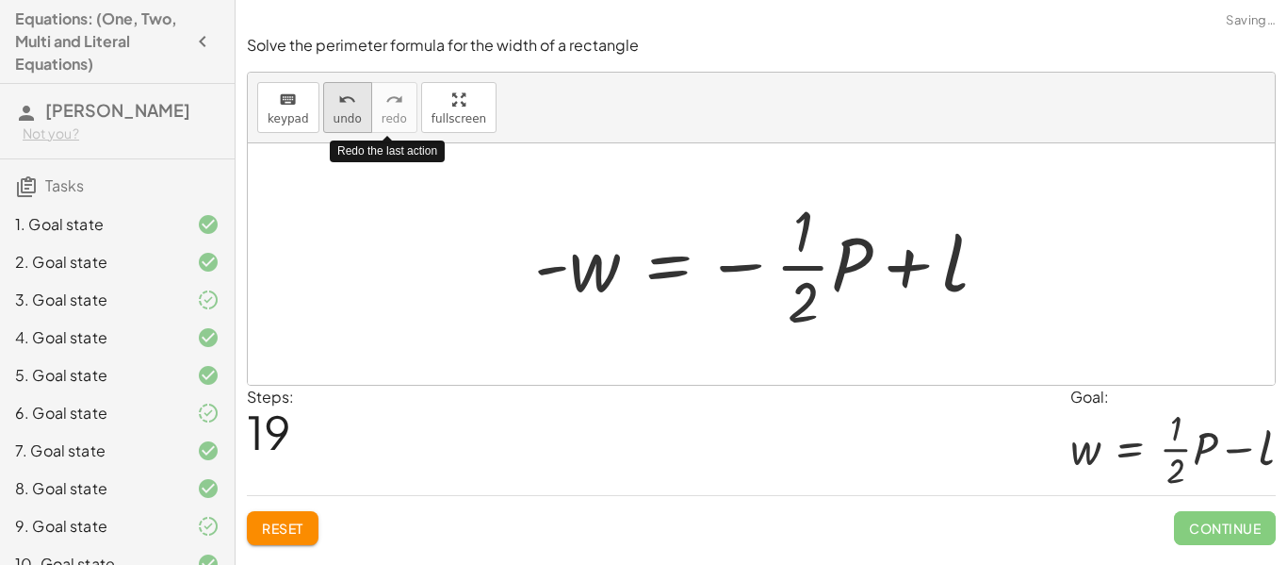
click at [335, 113] on span "undo" at bounding box center [348, 118] width 28 height 13
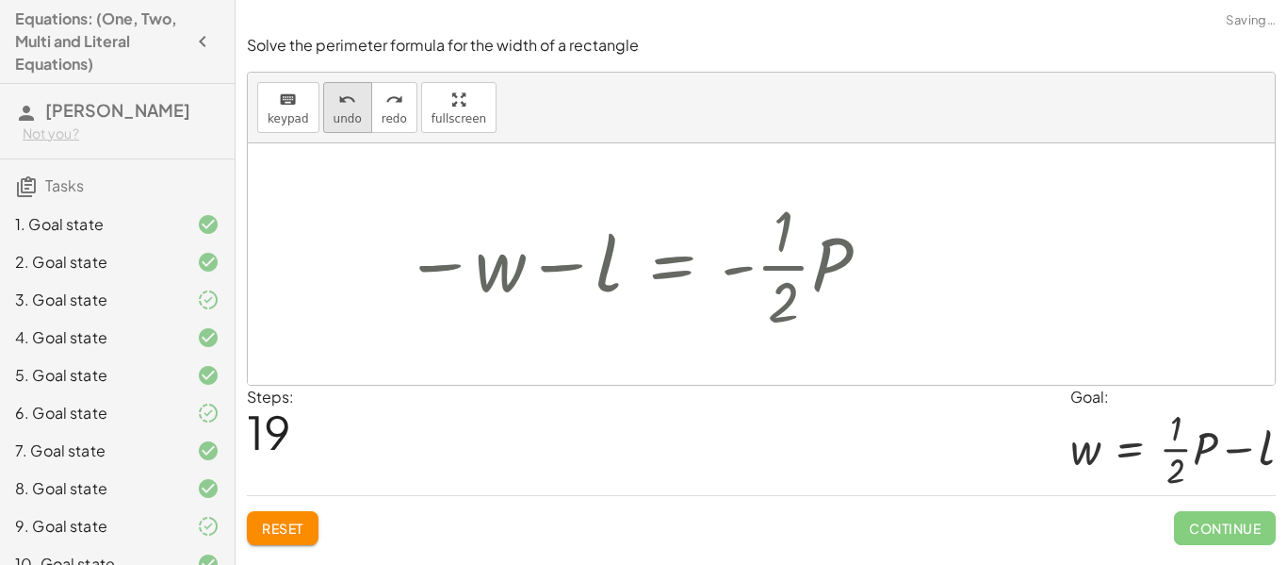
click at [335, 113] on span "undo" at bounding box center [348, 118] width 28 height 13
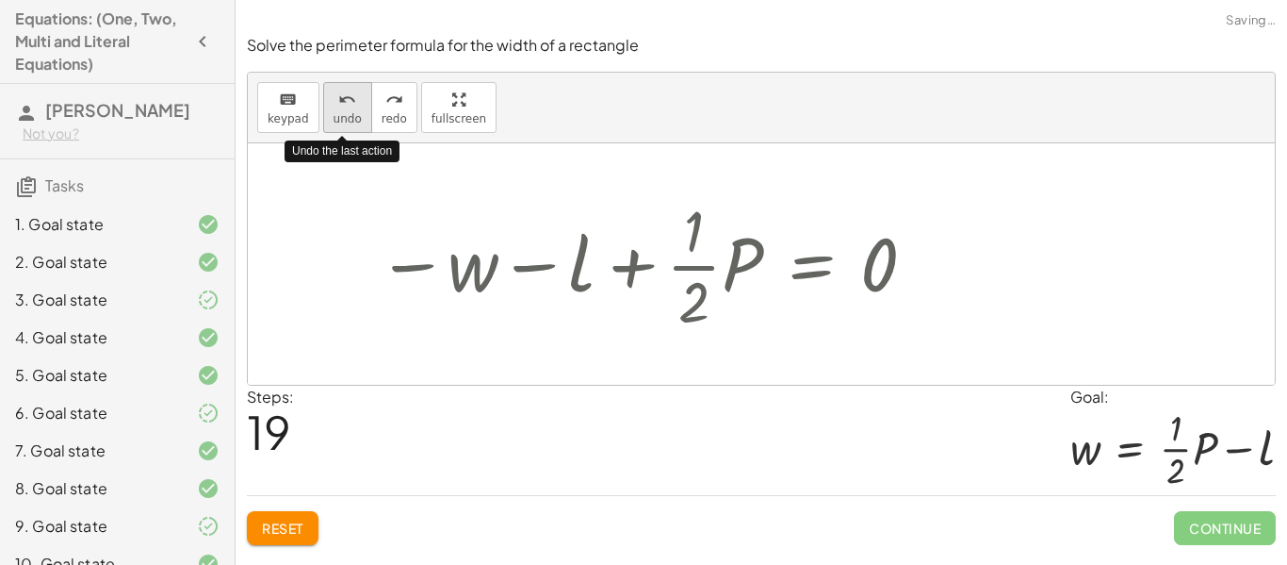
click at [335, 113] on span "undo" at bounding box center [348, 118] width 28 height 13
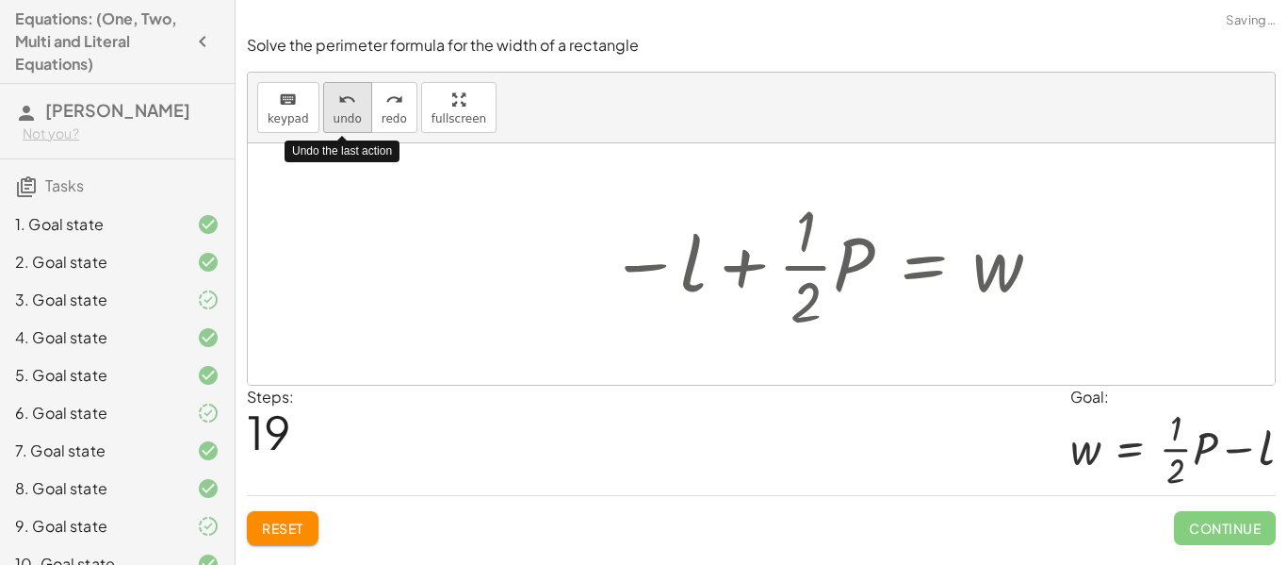
click at [335, 113] on span "undo" at bounding box center [348, 118] width 28 height 13
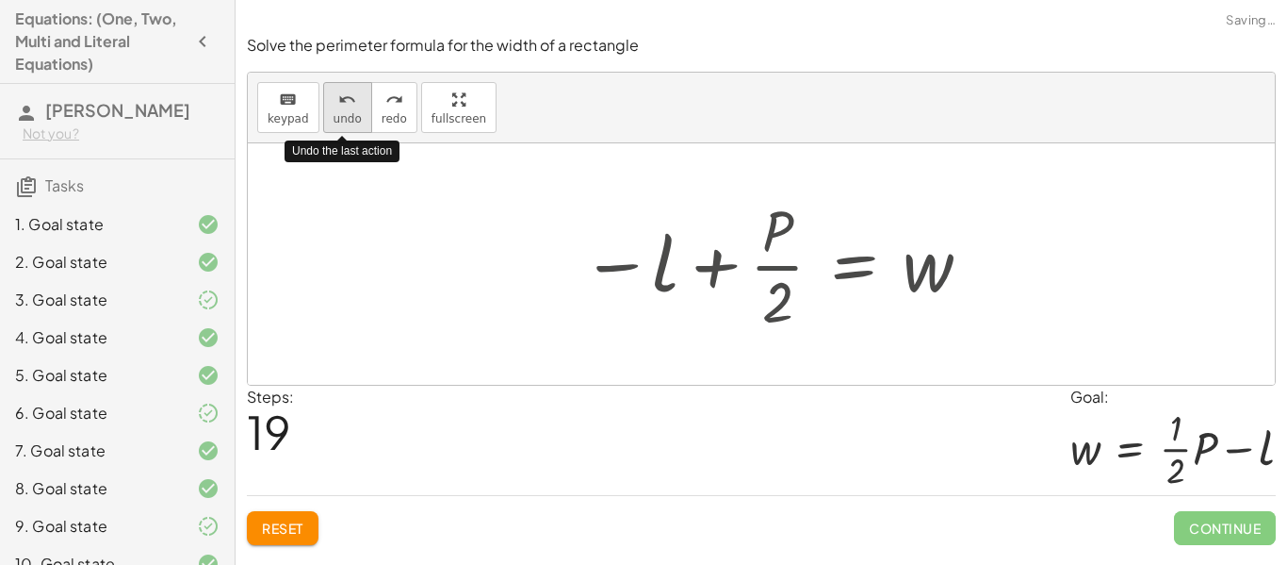
click at [335, 113] on span "undo" at bounding box center [348, 118] width 28 height 13
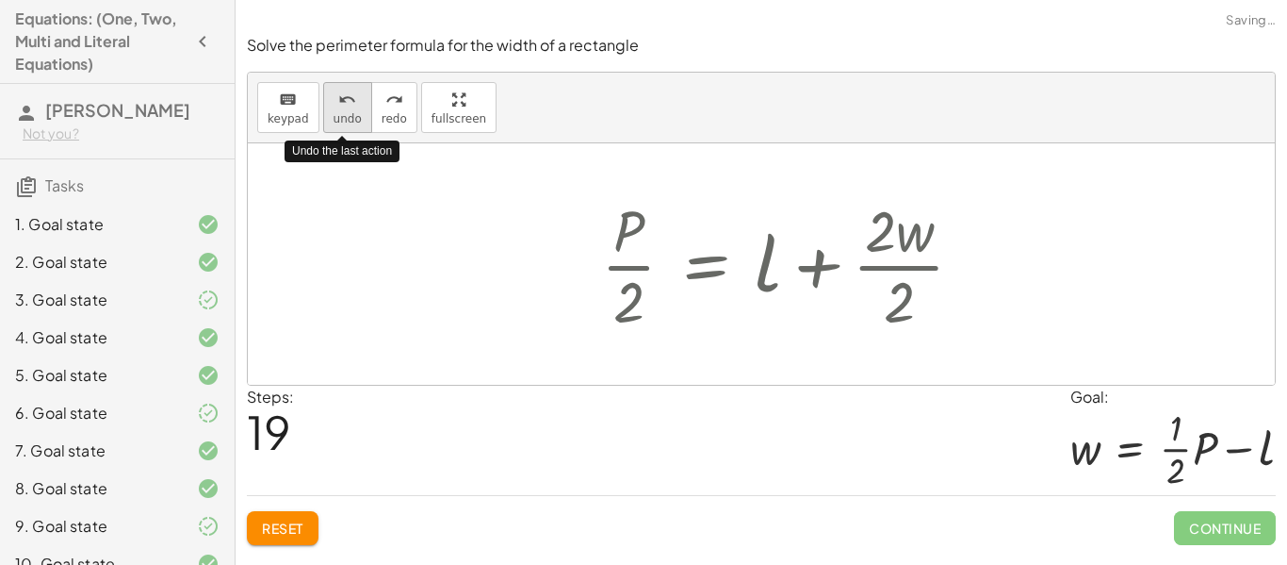
click at [335, 113] on span "undo" at bounding box center [348, 118] width 28 height 13
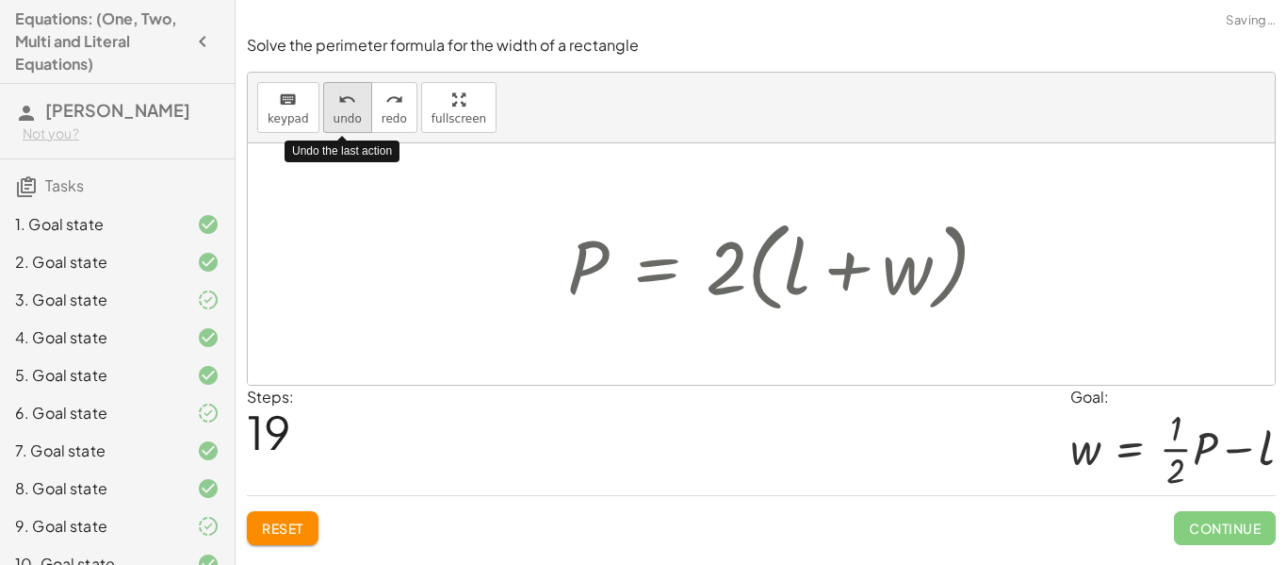
click at [335, 113] on span "undo" at bounding box center [348, 118] width 28 height 13
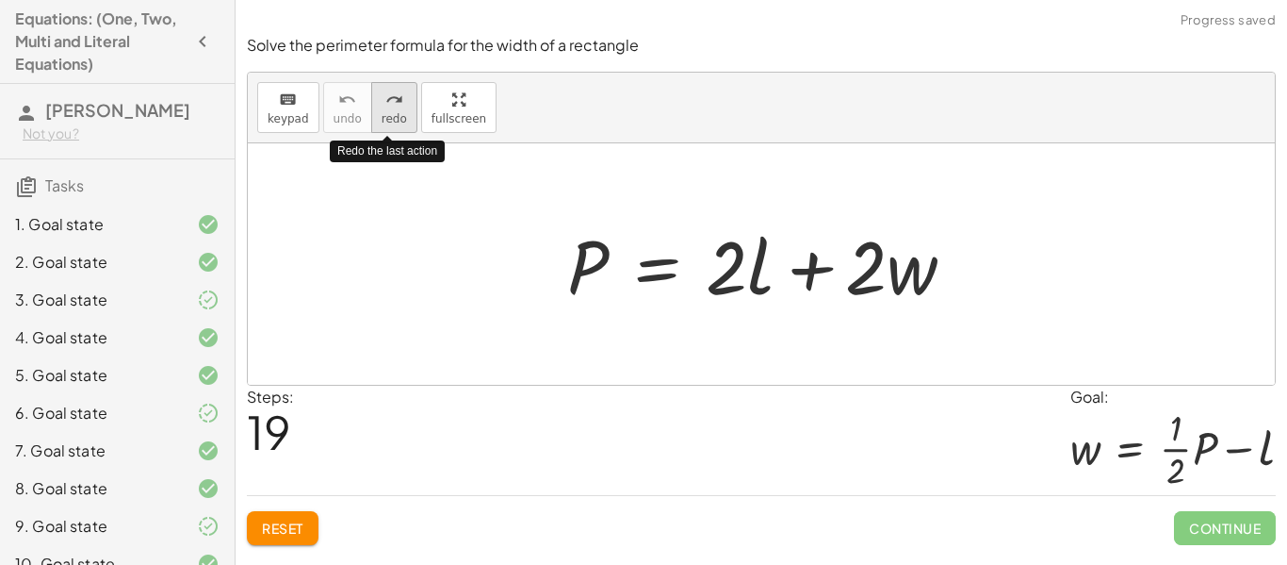
click at [399, 119] on span "redo" at bounding box center [394, 118] width 25 height 13
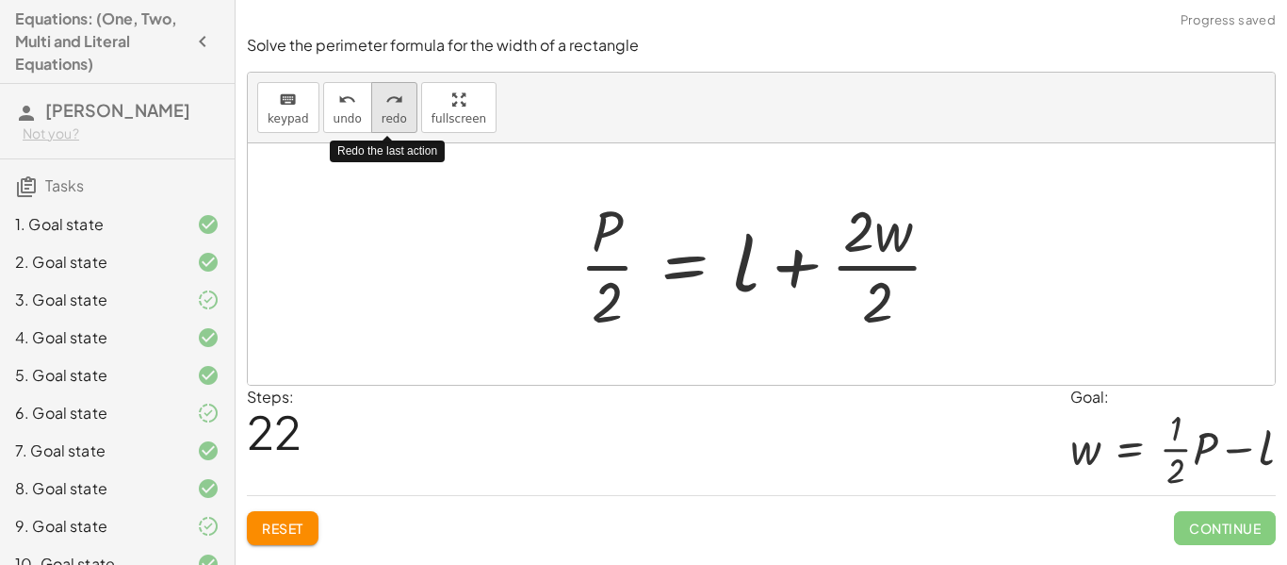
click at [399, 119] on span "redo" at bounding box center [394, 118] width 25 height 13
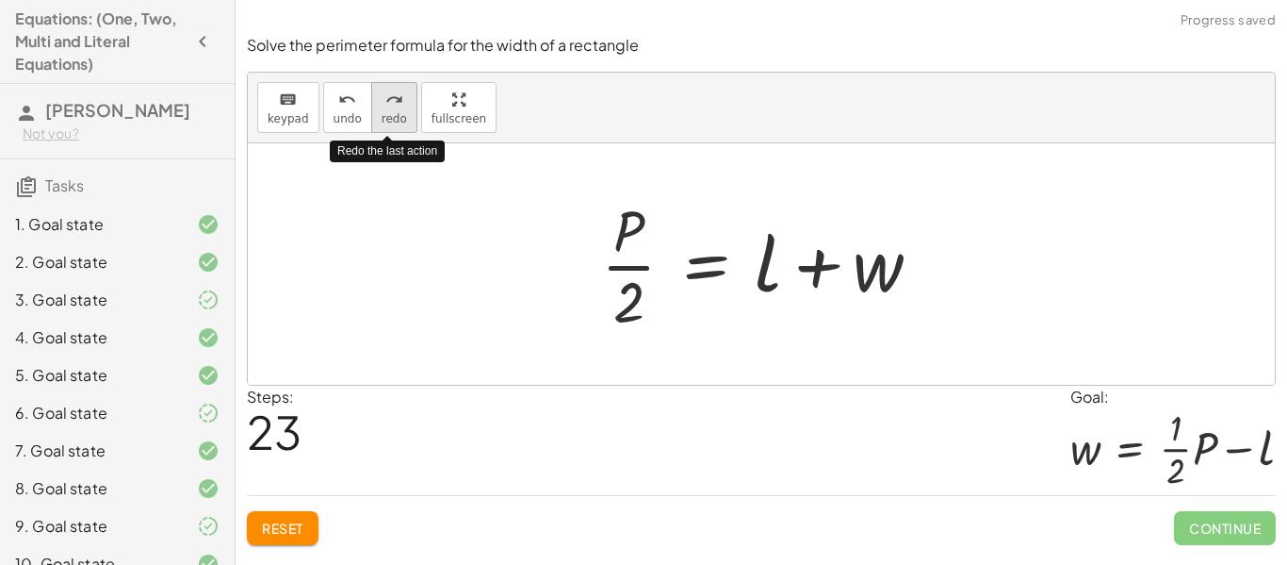
click at [400, 112] on span "redo" at bounding box center [394, 118] width 25 height 13
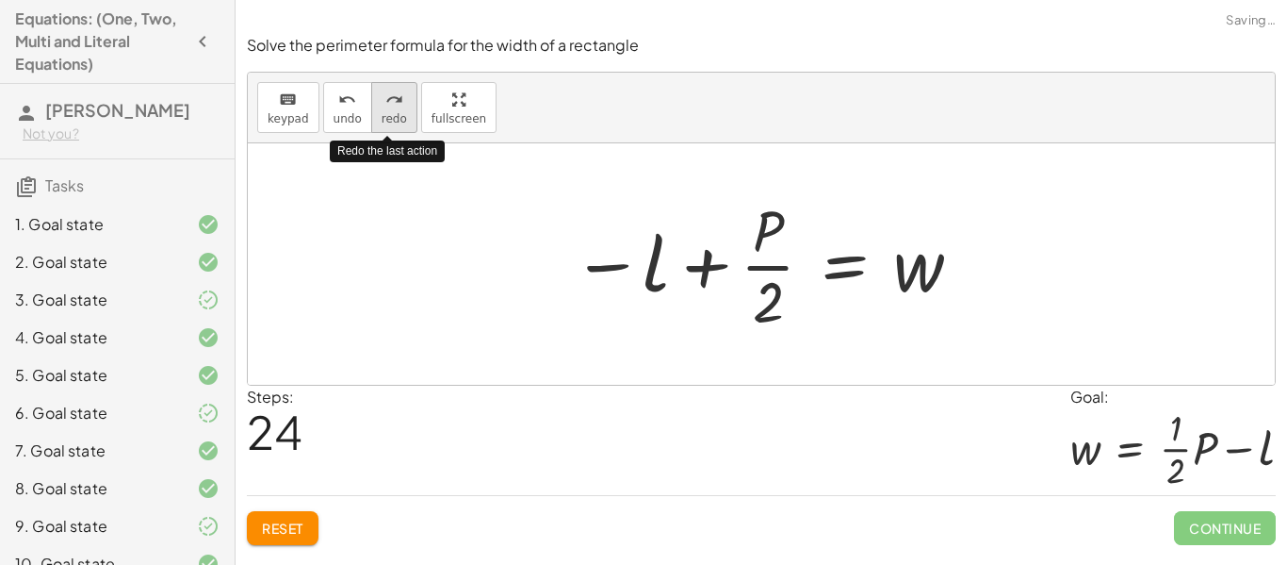
click at [400, 112] on span "redo" at bounding box center [394, 118] width 25 height 13
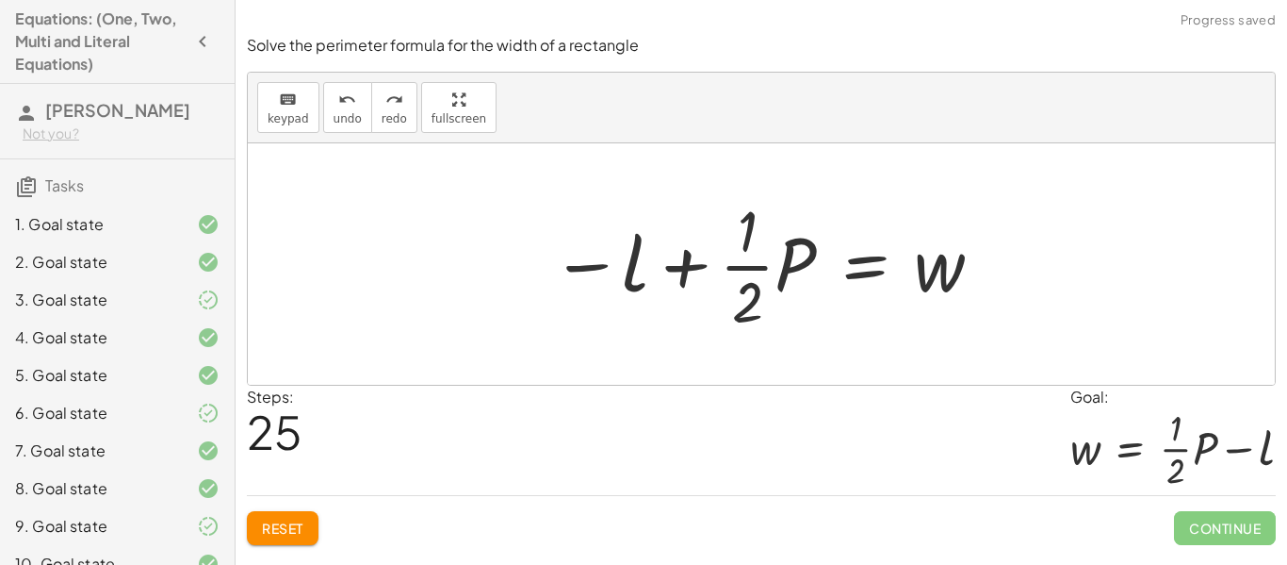
drag, startPoint x: 271, startPoint y: 529, endPoint x: 280, endPoint y: 502, distance: 27.7
click at [272, 529] on span "Reset" at bounding box center [282, 527] width 41 height 17
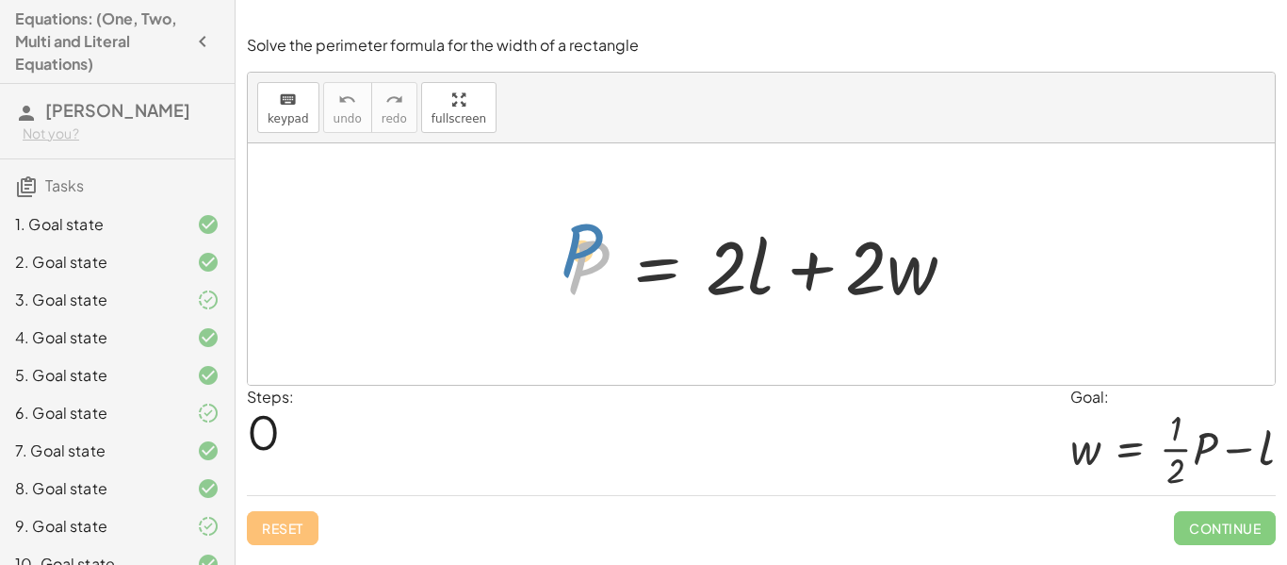
drag, startPoint x: 581, startPoint y: 266, endPoint x: 545, endPoint y: 234, distance: 48.8
drag, startPoint x: 726, startPoint y: 284, endPoint x: 728, endPoint y: 296, distance: 12.4
click at [728, 296] on div at bounding box center [769, 264] width 422 height 97
drag, startPoint x: 583, startPoint y: 269, endPoint x: 695, endPoint y: 248, distance: 113.1
drag, startPoint x: 860, startPoint y: 286, endPoint x: 813, endPoint y: 282, distance: 46.3
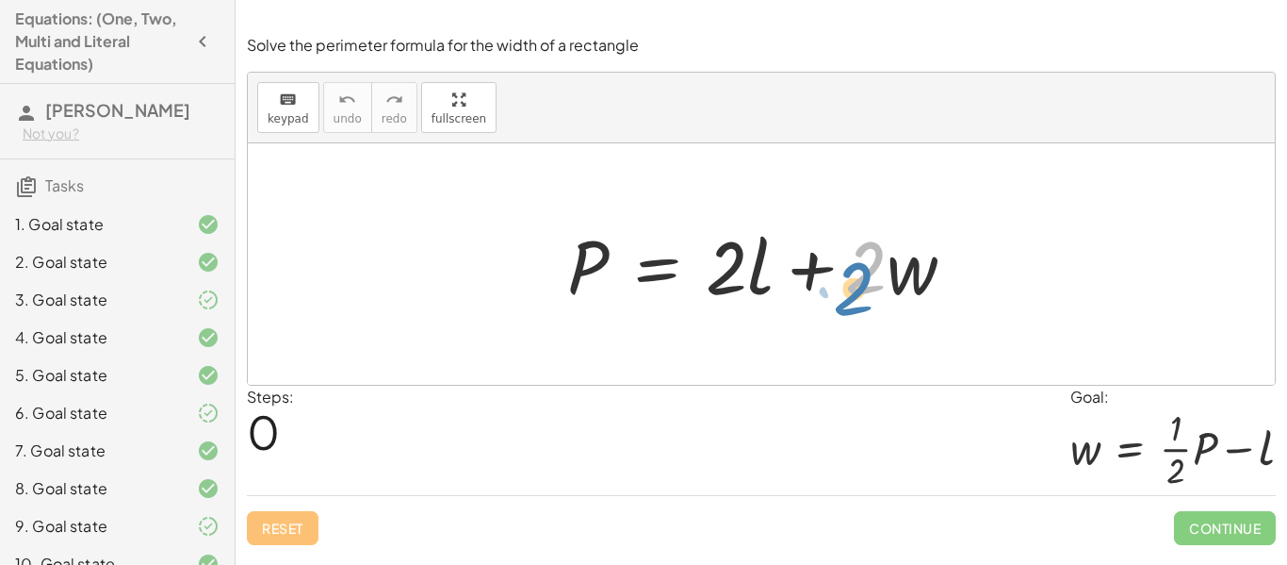
click at [831, 287] on div at bounding box center [769, 264] width 422 height 97
drag, startPoint x: 725, startPoint y: 270, endPoint x: 841, endPoint y: 270, distance: 115.9
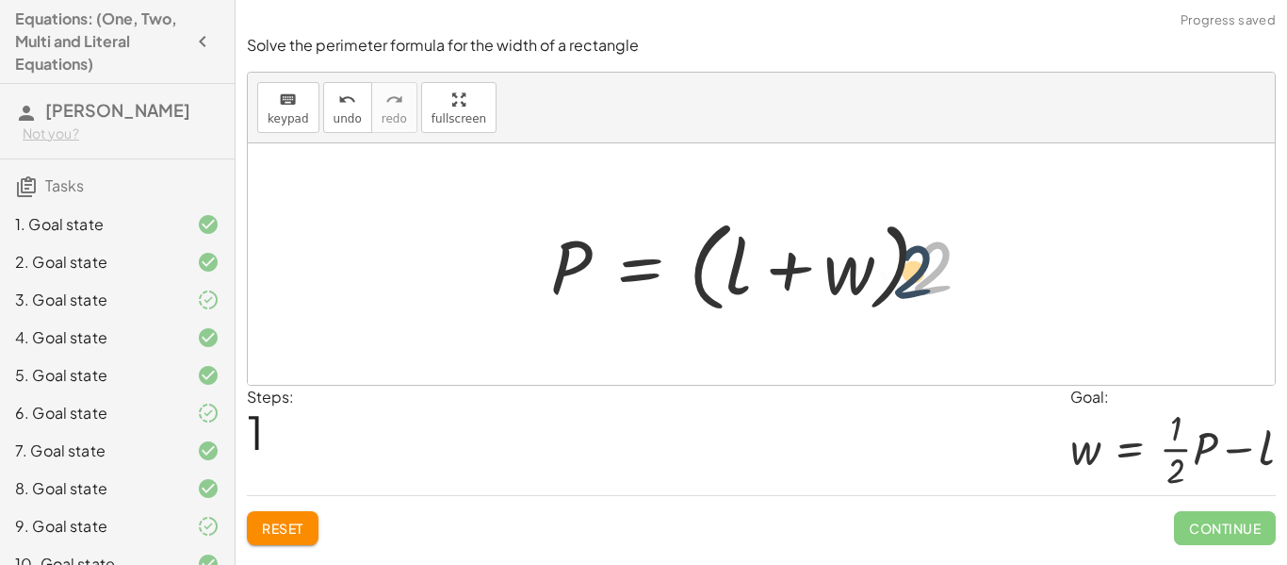
drag, startPoint x: 927, startPoint y: 266, endPoint x: 902, endPoint y: 270, distance: 25.9
click at [902, 270] on div at bounding box center [768, 264] width 455 height 108
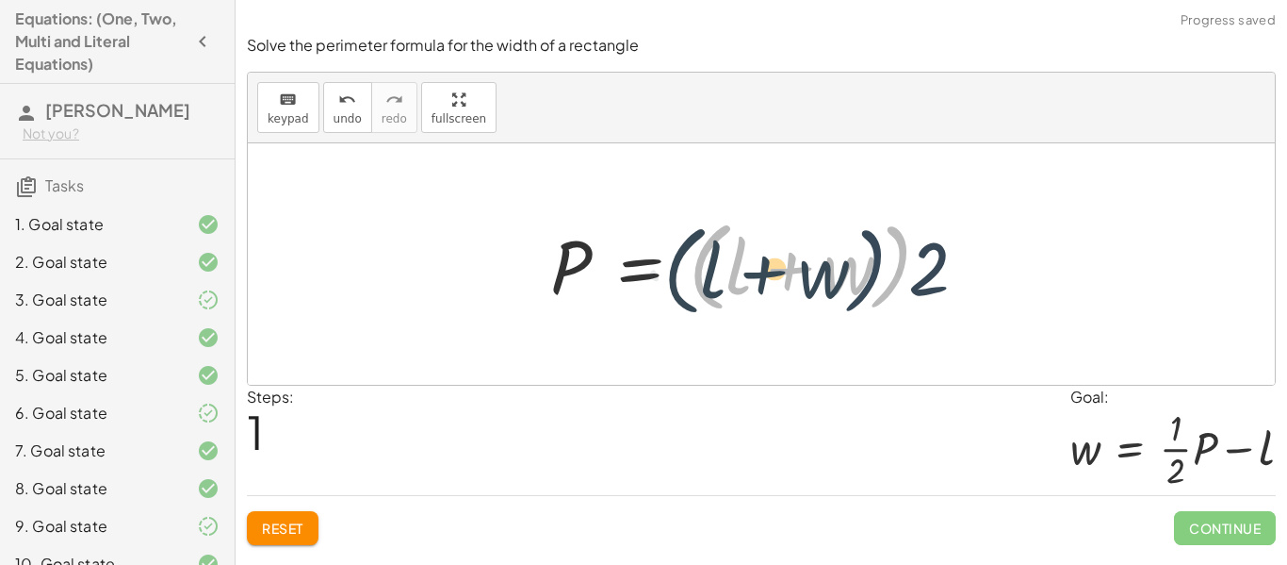
drag, startPoint x: 902, startPoint y: 270, endPoint x: 870, endPoint y: 274, distance: 32.3
click at [870, 274] on div at bounding box center [768, 264] width 455 height 108
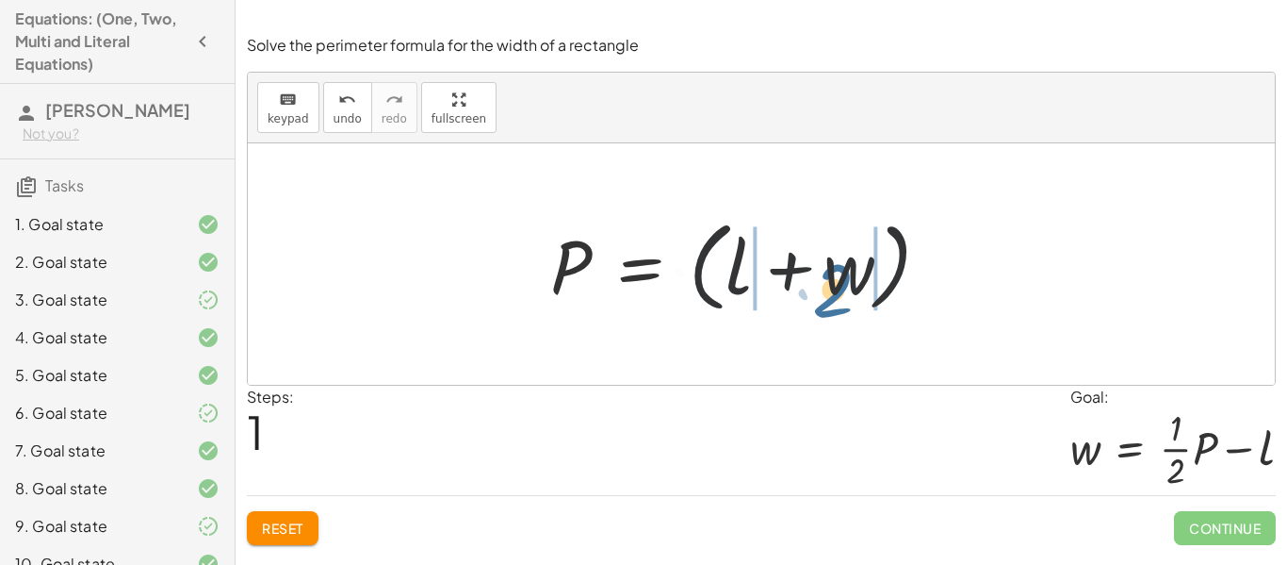
drag, startPoint x: 924, startPoint y: 262, endPoint x: 823, endPoint y: 284, distance: 103.1
click at [823, 284] on div at bounding box center [768, 264] width 455 height 108
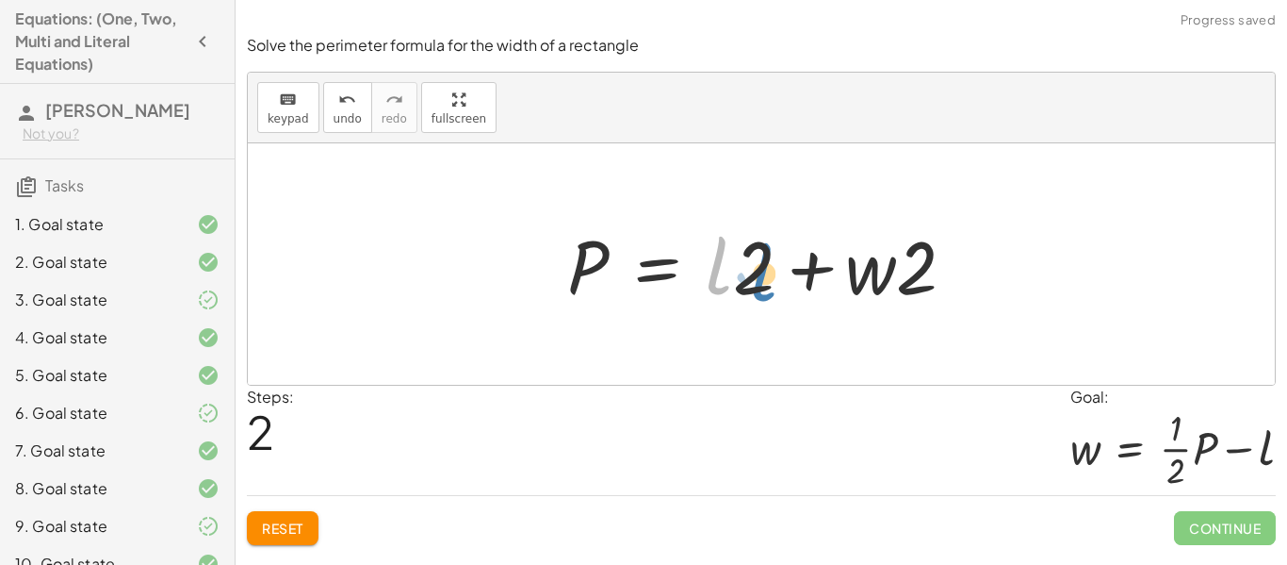
drag, startPoint x: 712, startPoint y: 270, endPoint x: 732, endPoint y: 270, distance: 20.8
click at [732, 270] on div at bounding box center [769, 264] width 422 height 97
drag, startPoint x: 868, startPoint y: 260, endPoint x: 778, endPoint y: 257, distance: 90.5
click at [769, 267] on div at bounding box center [769, 264] width 422 height 97
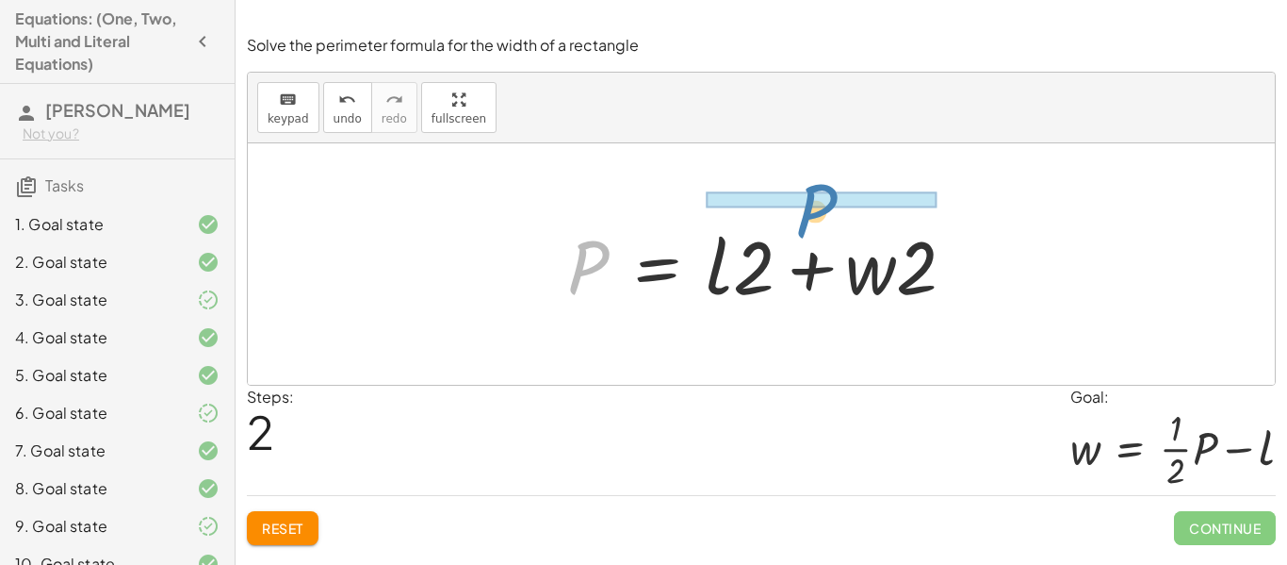
drag, startPoint x: 590, startPoint y: 259, endPoint x: 818, endPoint y: 194, distance: 237.2
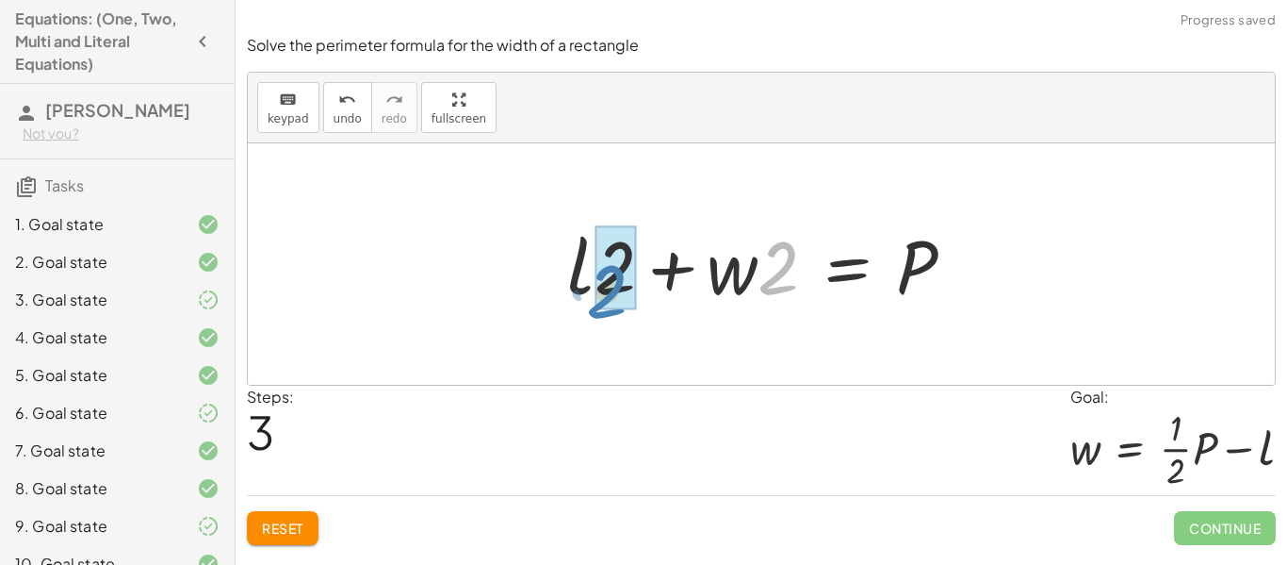
drag, startPoint x: 778, startPoint y: 286, endPoint x: 599, endPoint y: 297, distance: 178.5
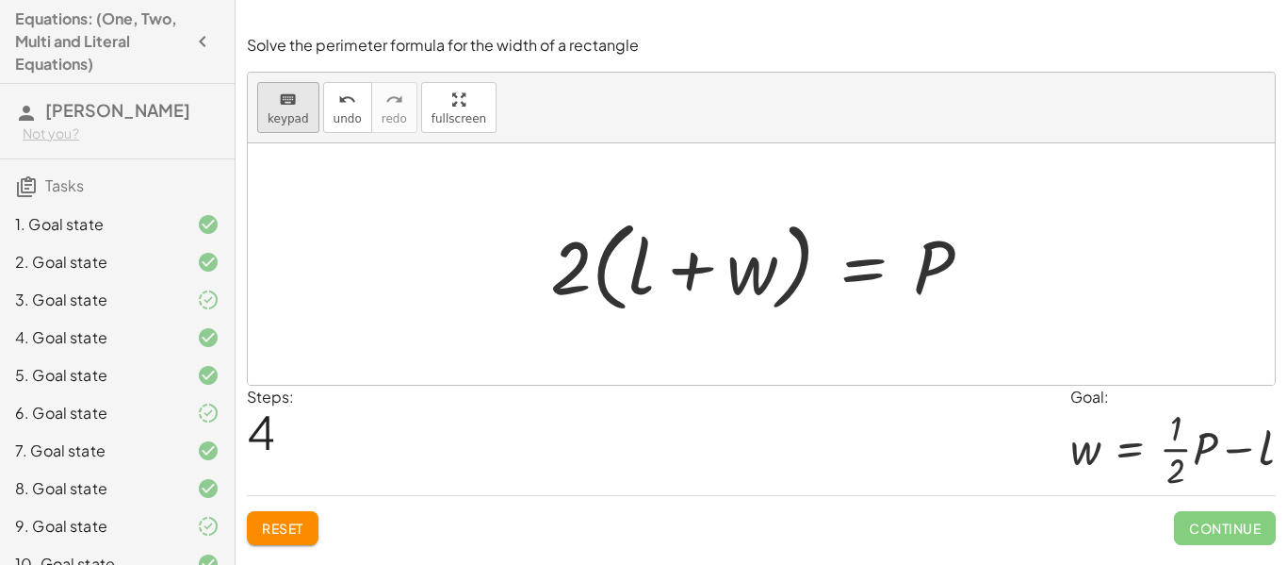
click at [278, 93] on div "keyboard" at bounding box center [288, 99] width 41 height 23
click at [286, 125] on button "keyboard keypad" at bounding box center [288, 107] width 62 height 51
click at [286, 124] on span "keypad" at bounding box center [288, 118] width 41 height 13
click at [263, 523] on button "Reset" at bounding box center [283, 528] width 72 height 34
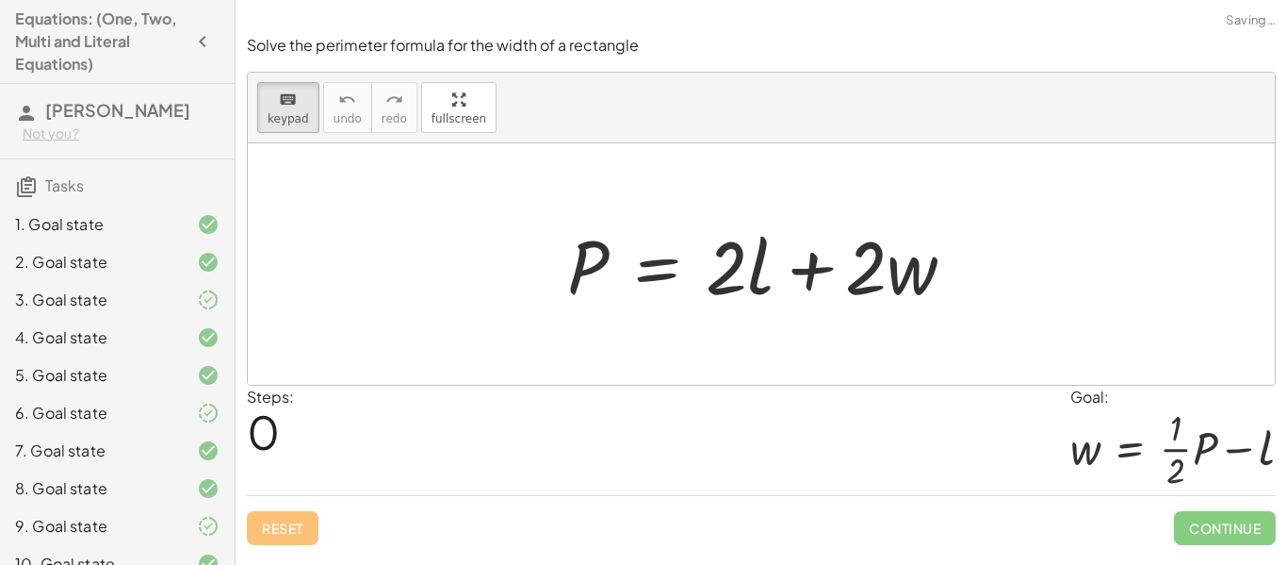
click at [263, 523] on div "Reset Continue" at bounding box center [761, 520] width 1029 height 50
drag, startPoint x: 749, startPoint y: 275, endPoint x: 830, endPoint y: 234, distance: 91.0
click at [725, 280] on div at bounding box center [726, 266] width 41 height 88
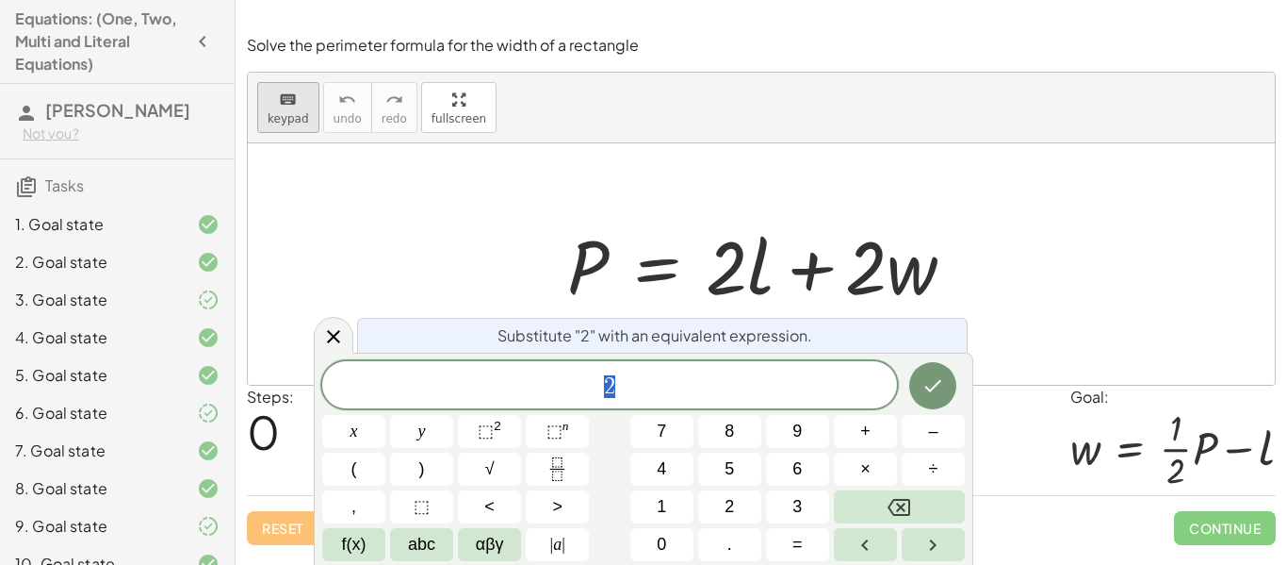
click at [261, 104] on button "keyboard keypad" at bounding box center [288, 107] width 62 height 51
click at [398, 207] on div at bounding box center [761, 263] width 1027 height 241
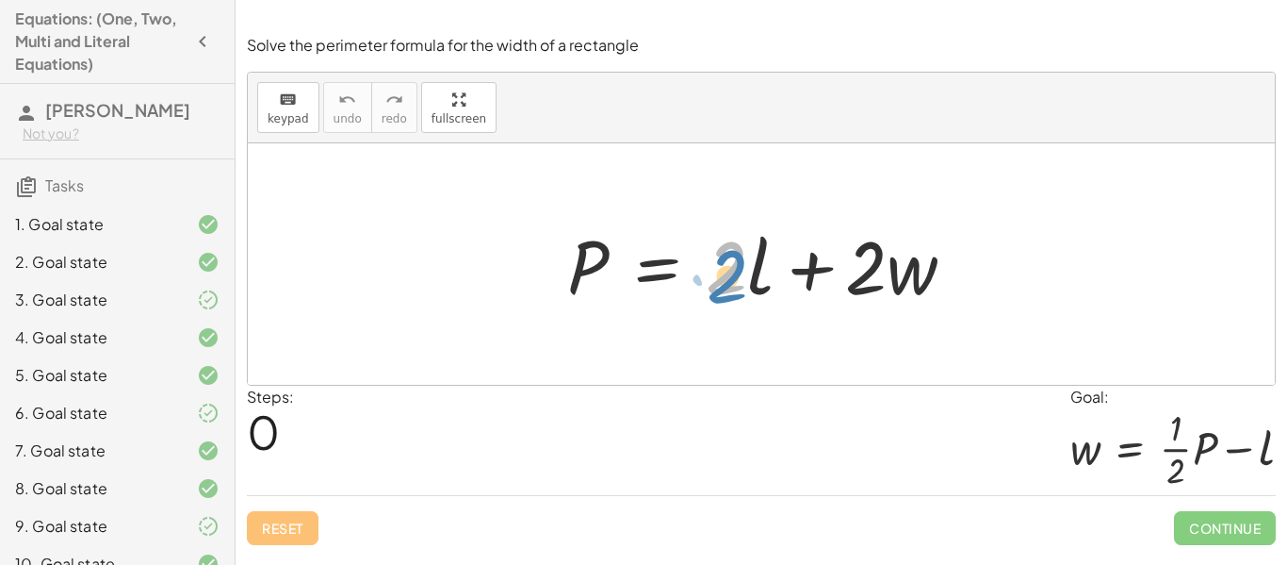
drag, startPoint x: 724, startPoint y: 270, endPoint x: 727, endPoint y: 283, distance: 13.5
click at [722, 279] on div at bounding box center [769, 264] width 422 height 97
drag, startPoint x: 738, startPoint y: 285, endPoint x: 864, endPoint y: 279, distance: 126.4
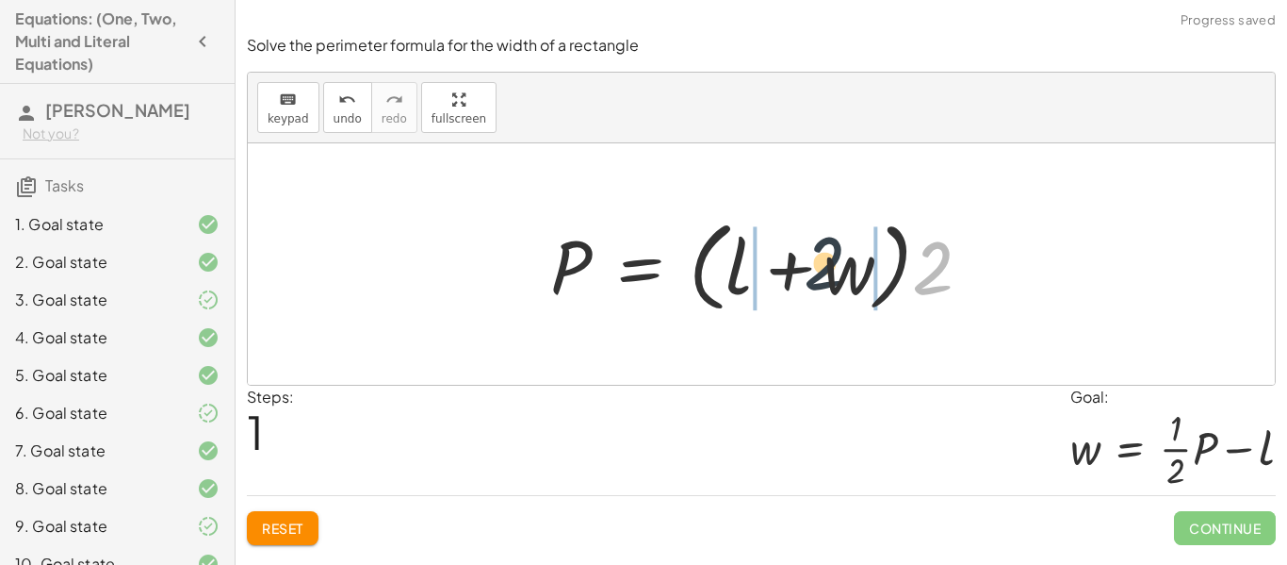
drag, startPoint x: 878, startPoint y: 273, endPoint x: 820, endPoint y: 270, distance: 58.6
click at [820, 270] on div at bounding box center [768, 264] width 455 height 108
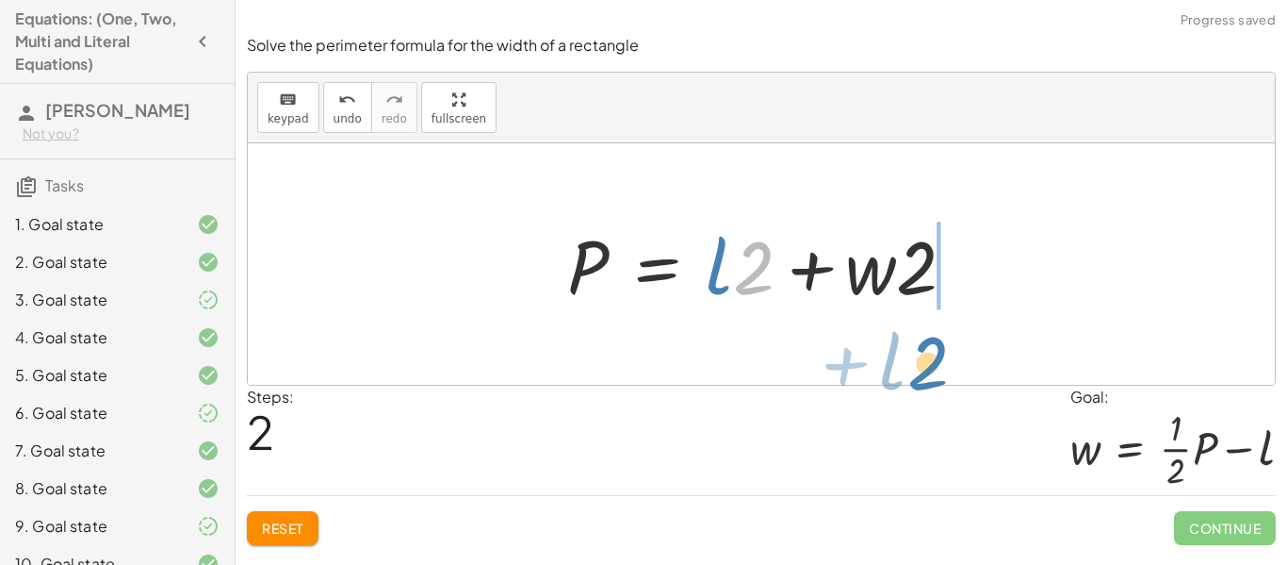
drag, startPoint x: 757, startPoint y: 272, endPoint x: 930, endPoint y: 368, distance: 197.8
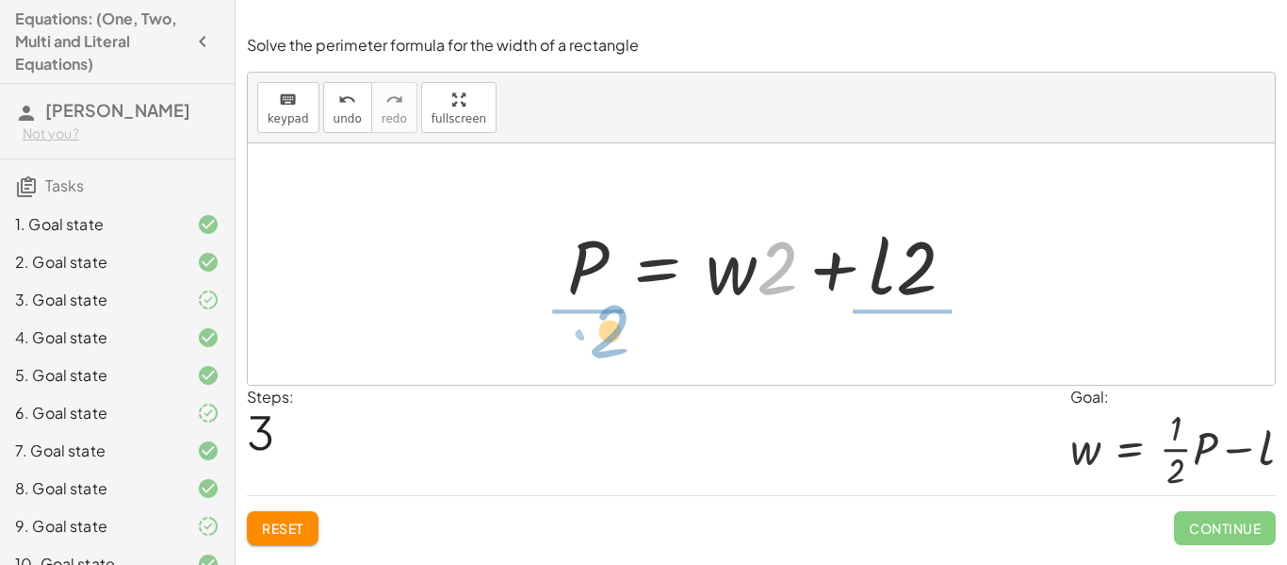
drag, startPoint x: 758, startPoint y: 284, endPoint x: 590, endPoint y: 347, distance: 179.2
click at [590, 347] on div "P = + · 2 · l + · 2 · w P = · ( + l + w ) · 2 P = + · l · 2 + · w · 2 · 2 + · w…" at bounding box center [761, 263] width 1027 height 241
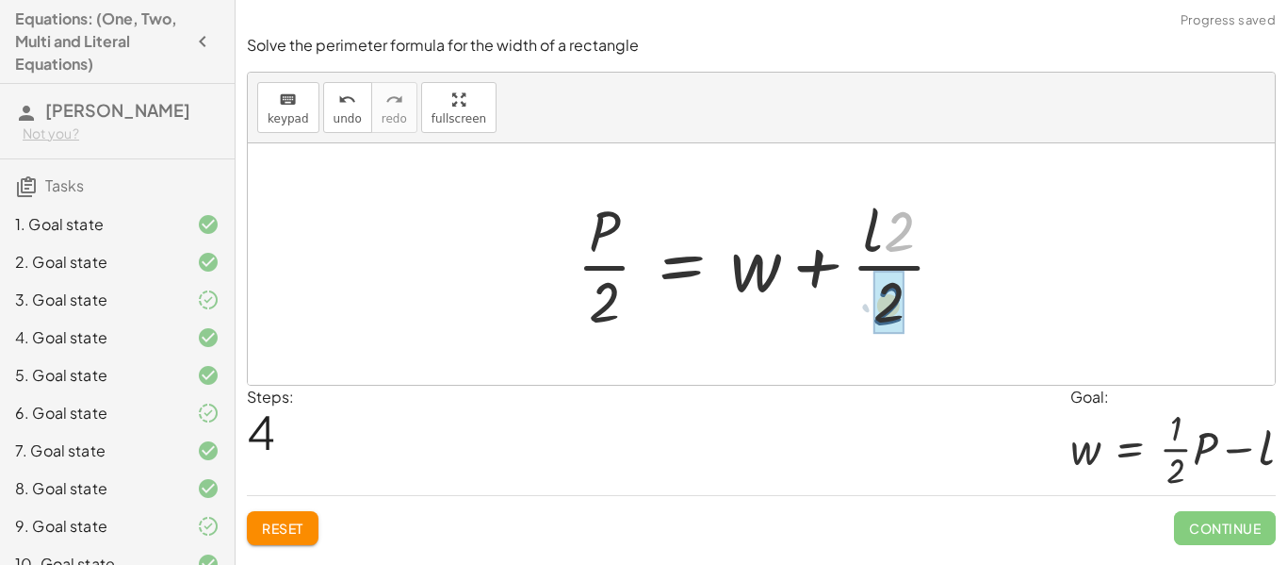
drag, startPoint x: 899, startPoint y: 239, endPoint x: 888, endPoint y: 315, distance: 76.2
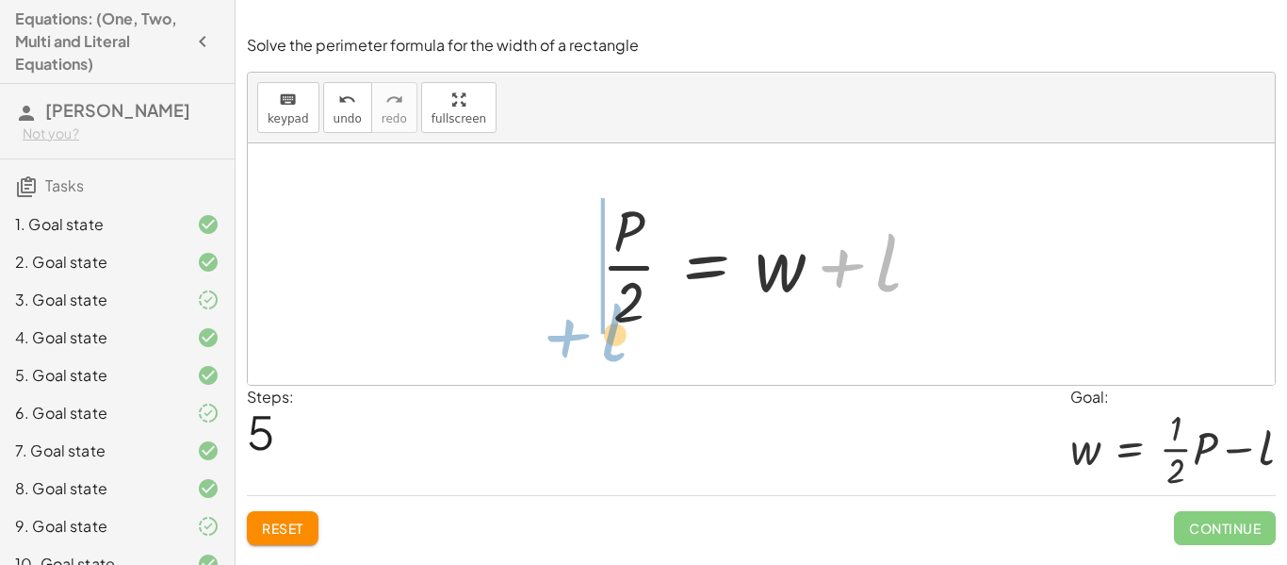
drag, startPoint x: 877, startPoint y: 263, endPoint x: 592, endPoint y: 288, distance: 286.7
click at [584, 304] on div "P = + · 2 · l + · 2 · w P = · ( + l + w ) · 2 P = + · l · 2 + · w · 2 P = + · w…" at bounding box center [761, 264] width 377 height 155
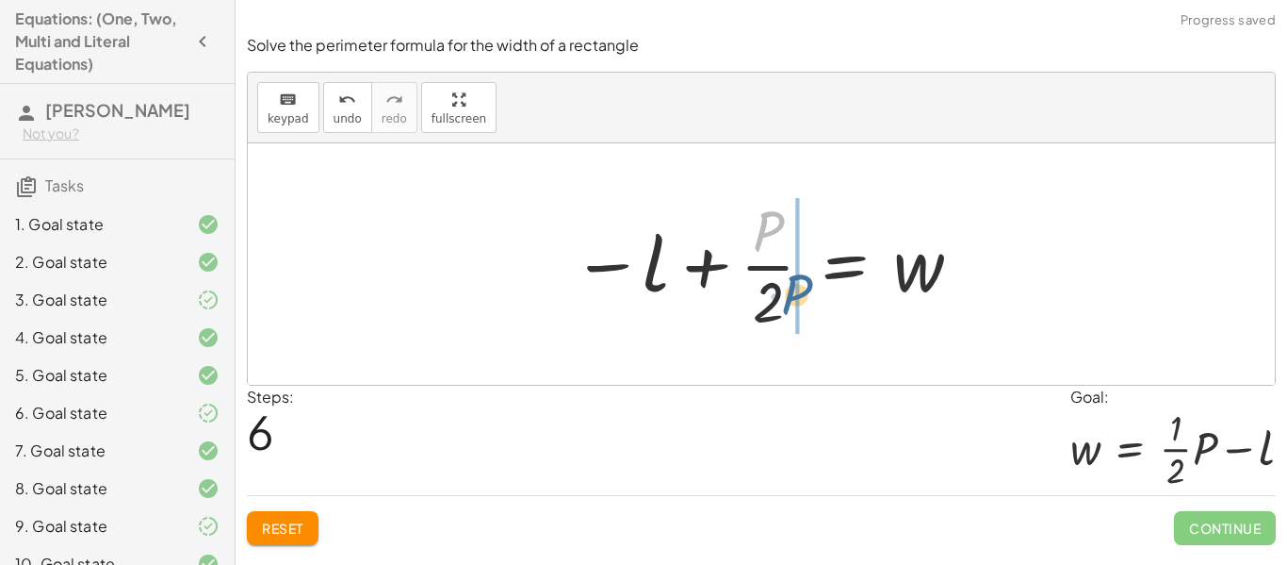
drag, startPoint x: 765, startPoint y: 239, endPoint x: 794, endPoint y: 305, distance: 71.8
click at [794, 305] on div at bounding box center [769, 263] width 412 height 145
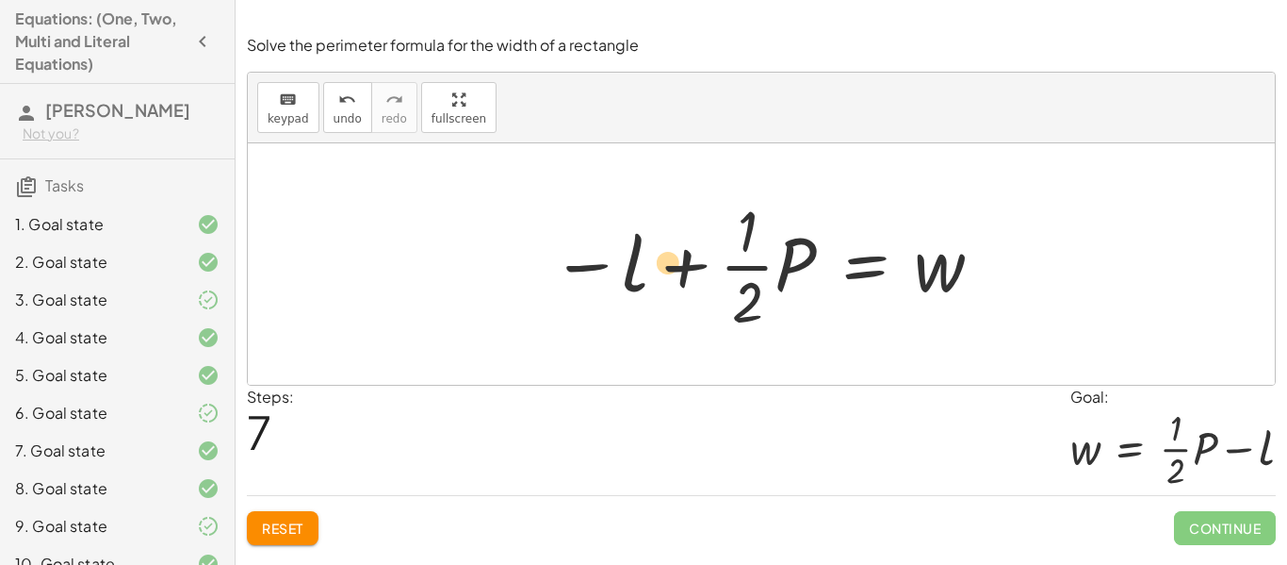
drag, startPoint x: 623, startPoint y: 235, endPoint x: 654, endPoint y: 234, distance: 31.1
click at [654, 234] on div at bounding box center [768, 263] width 452 height 145
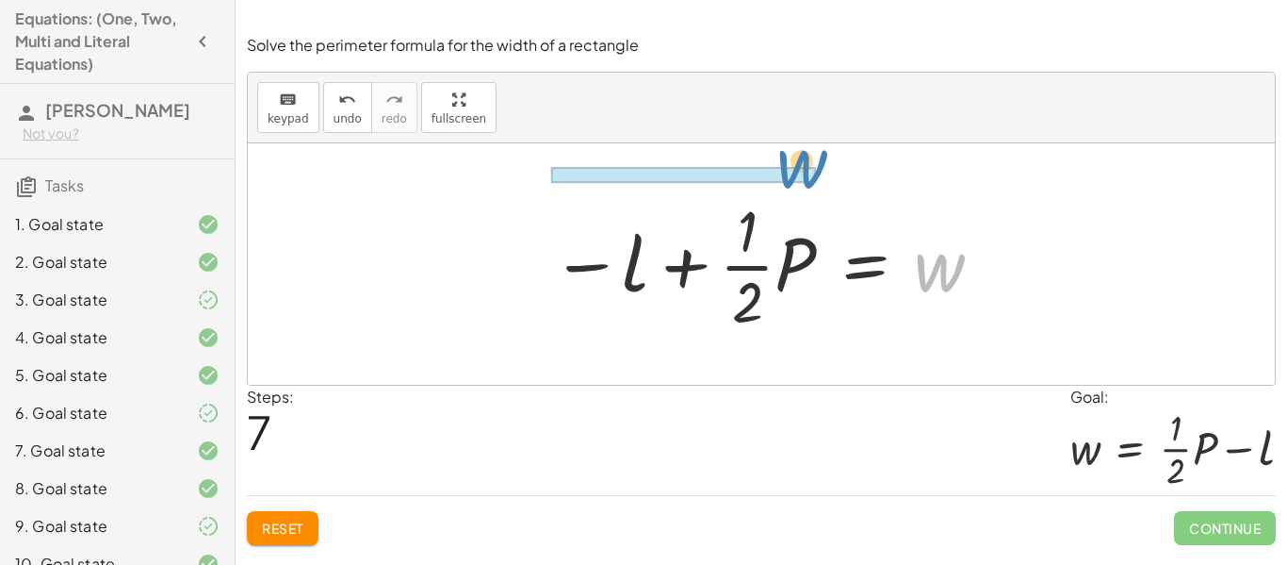
drag, startPoint x: 925, startPoint y: 261, endPoint x: 788, endPoint y: 156, distance: 172.8
click at [788, 156] on div "P = + · 2 · l + · 2 · w P = · ( + l + w ) · 2 P = + · l · 2 + · w · 2 P = + · w…" at bounding box center [761, 263] width 1027 height 241
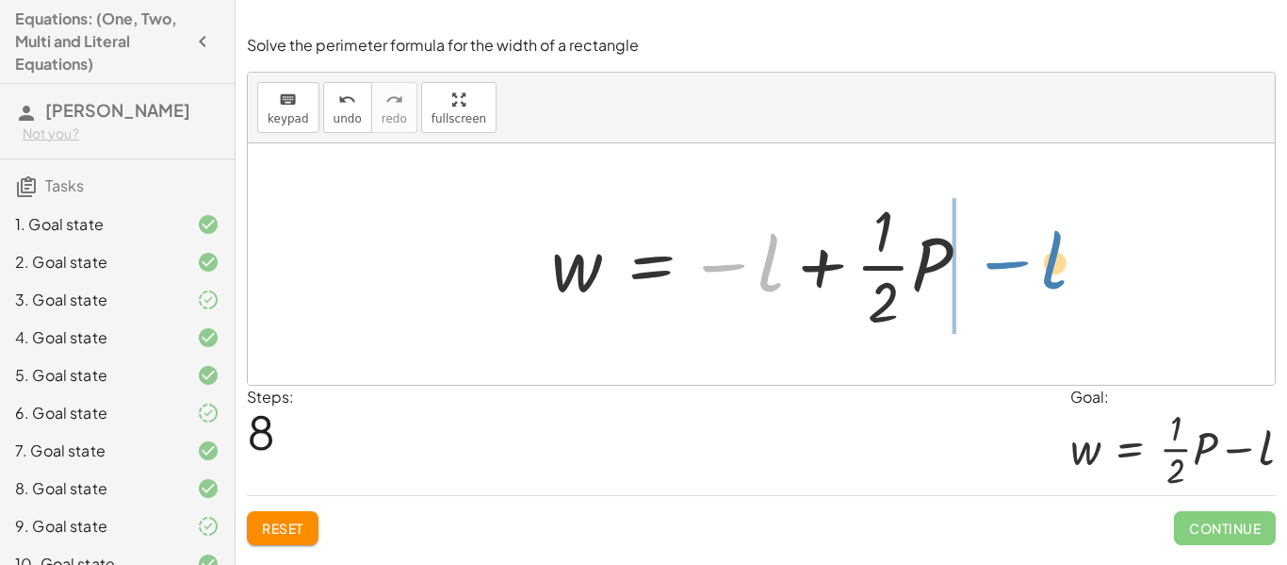
drag, startPoint x: 776, startPoint y: 246, endPoint x: 1059, endPoint y: 245, distance: 283.7
click at [1059, 245] on div "P = + · 2 · l + · 2 · w P = · ( + l + w ) · 2 P = + · l · 2 + · w · 2 P = + · w…" at bounding box center [761, 263] width 1027 height 241
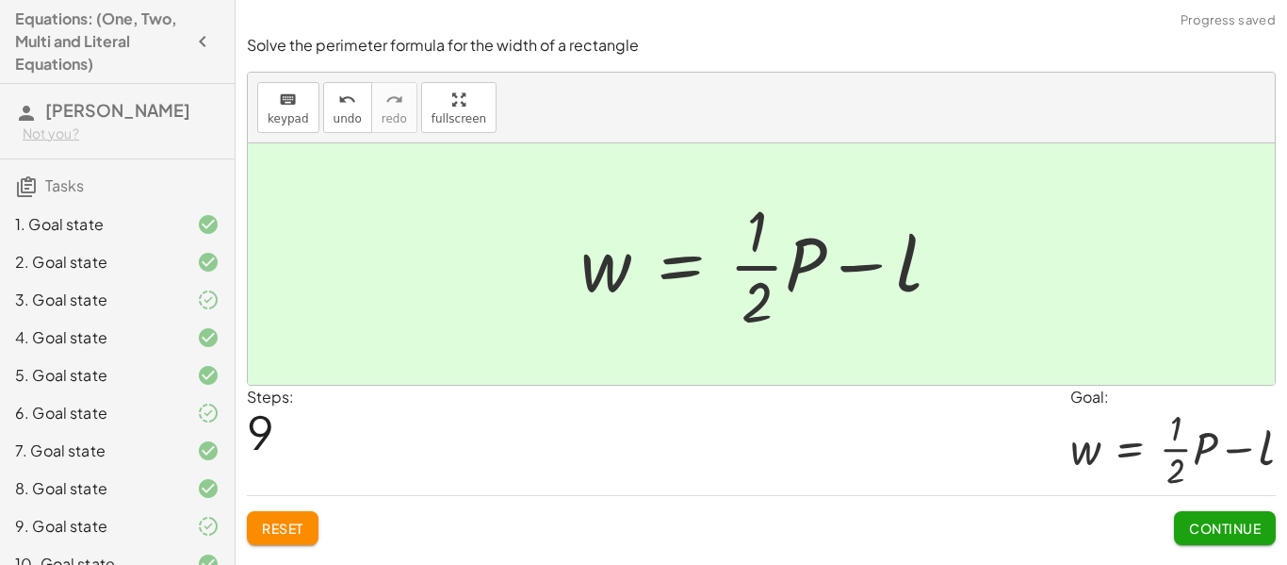
click at [1262, 530] on button "Continue" at bounding box center [1225, 528] width 102 height 34
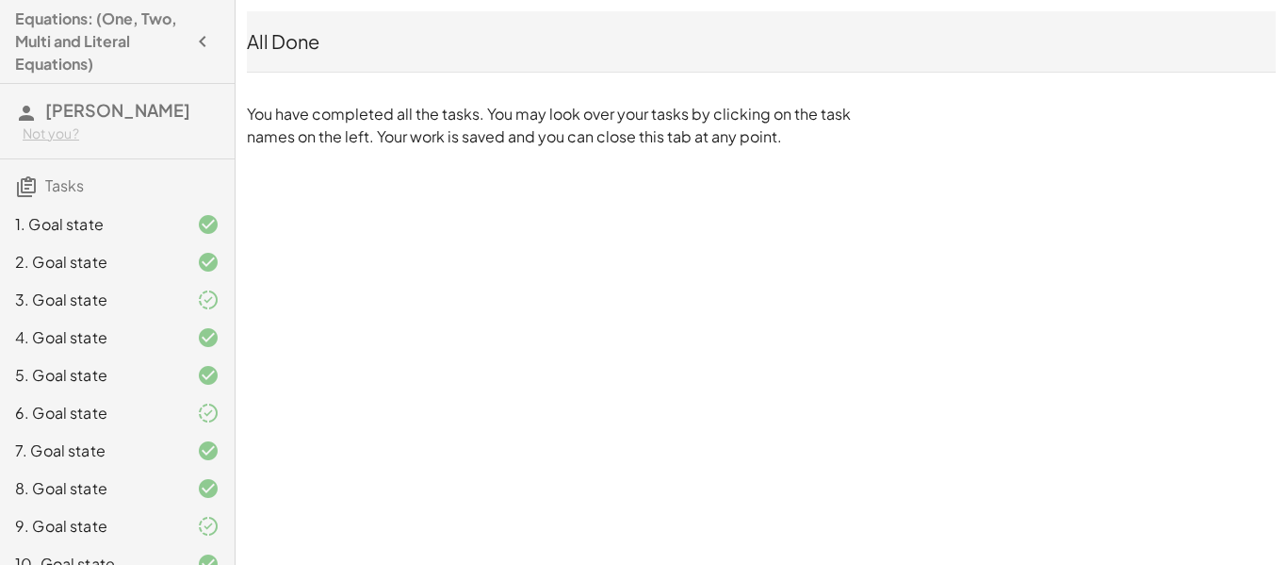
click at [143, 46] on h4 "Equations: (One, Two, Multi and Literal Equations)" at bounding box center [100, 42] width 171 height 68
click at [53, 19] on h4 "Equations: (One, Two, Multi and Literal Equations)" at bounding box center [100, 42] width 171 height 68
click at [199, 42] on icon "button" at bounding box center [202, 41] width 23 height 23
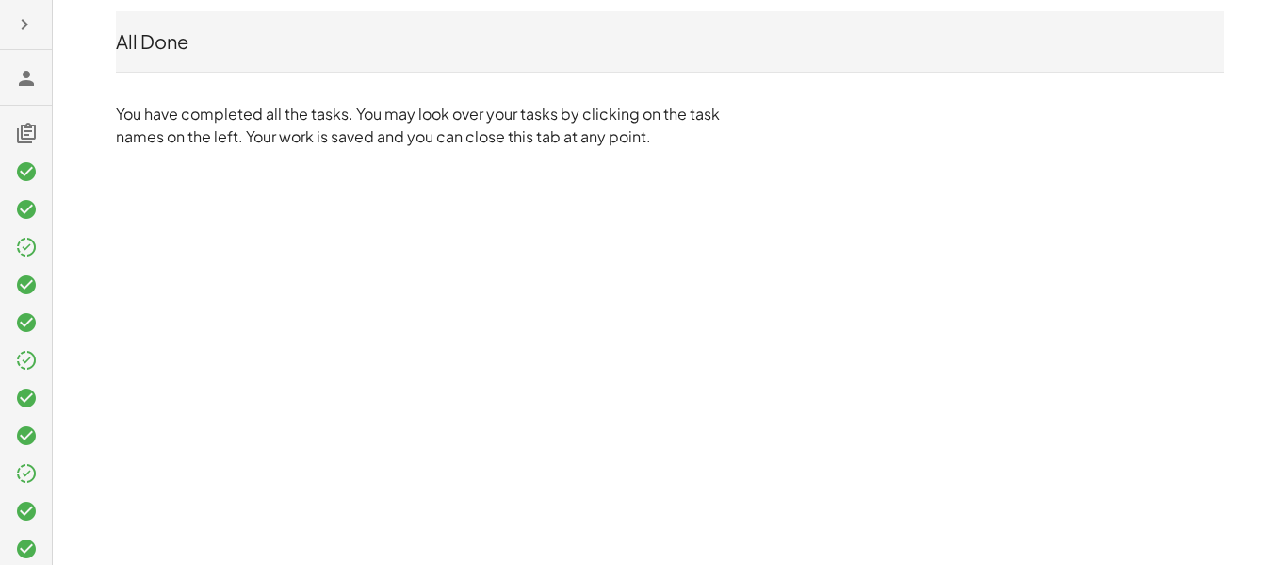
click at [30, 18] on icon "button" at bounding box center [24, 24] width 23 height 23
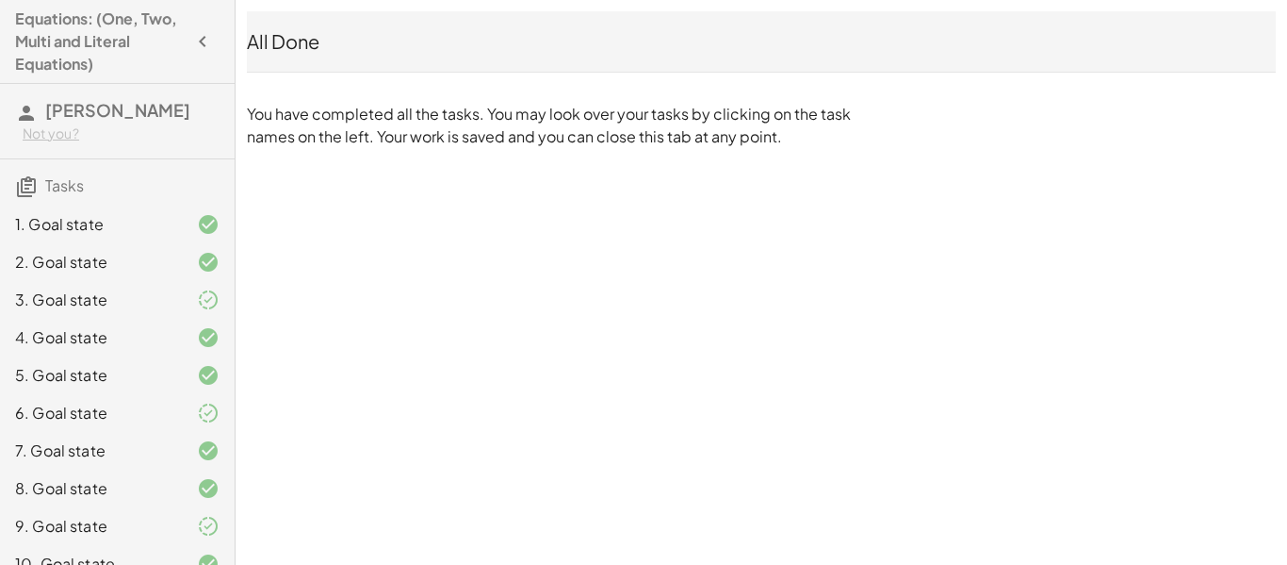
click at [15, 25] on h4 "Equations: (One, Two, Multi and Literal Equations)" at bounding box center [100, 42] width 171 height 68
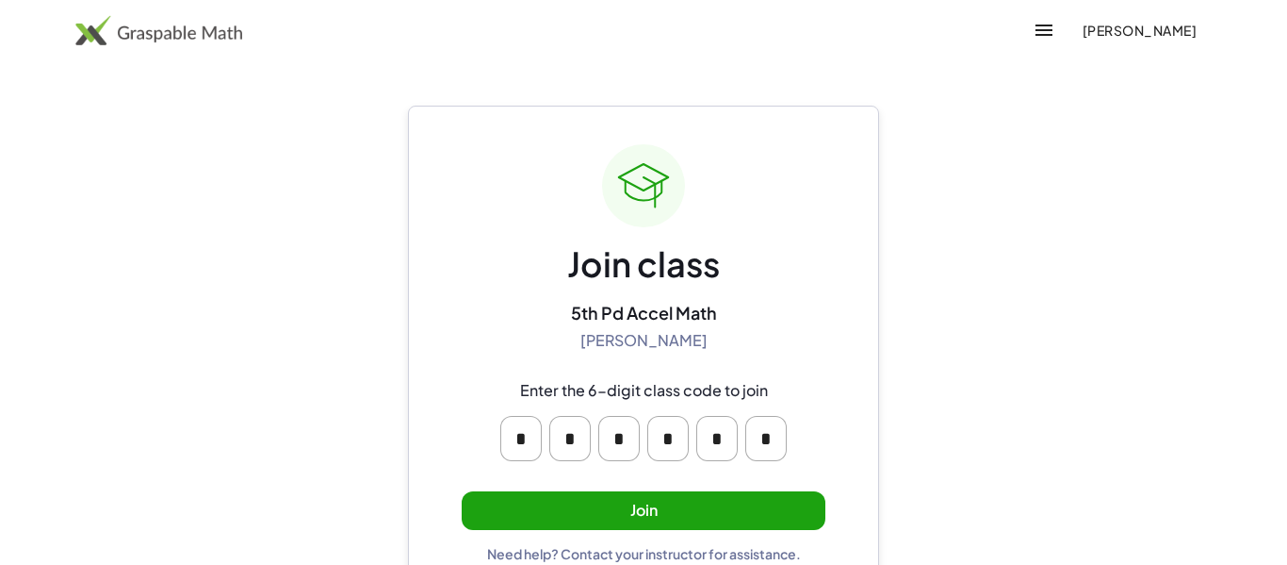
click at [742, 509] on button "Join" at bounding box center [644, 510] width 364 height 39
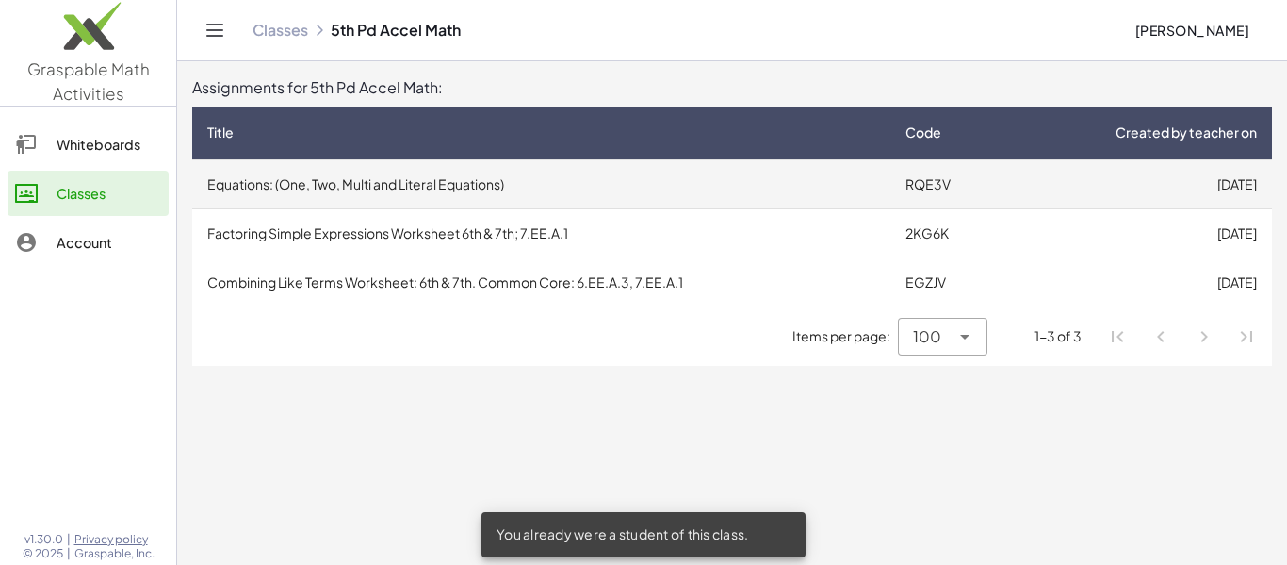
click at [999, 198] on td "RQE3V" at bounding box center [950, 183] width 118 height 49
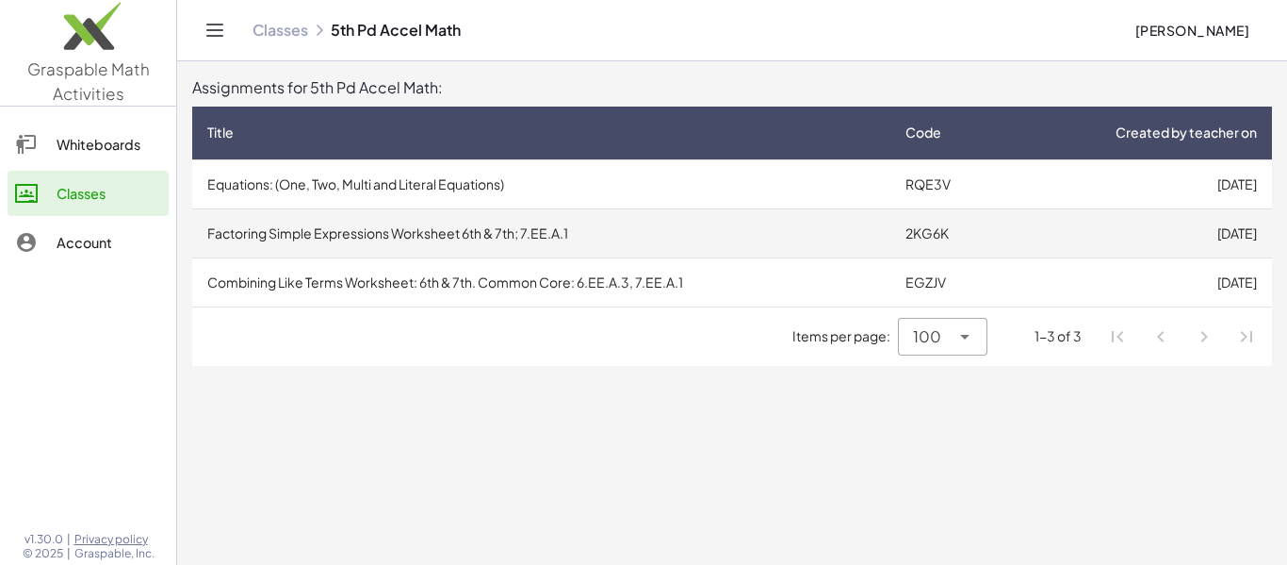
click at [258, 234] on td "Factoring Simple Expressions Worksheet 6th & 7th; 7.EE.A.1" at bounding box center [541, 232] width 698 height 49
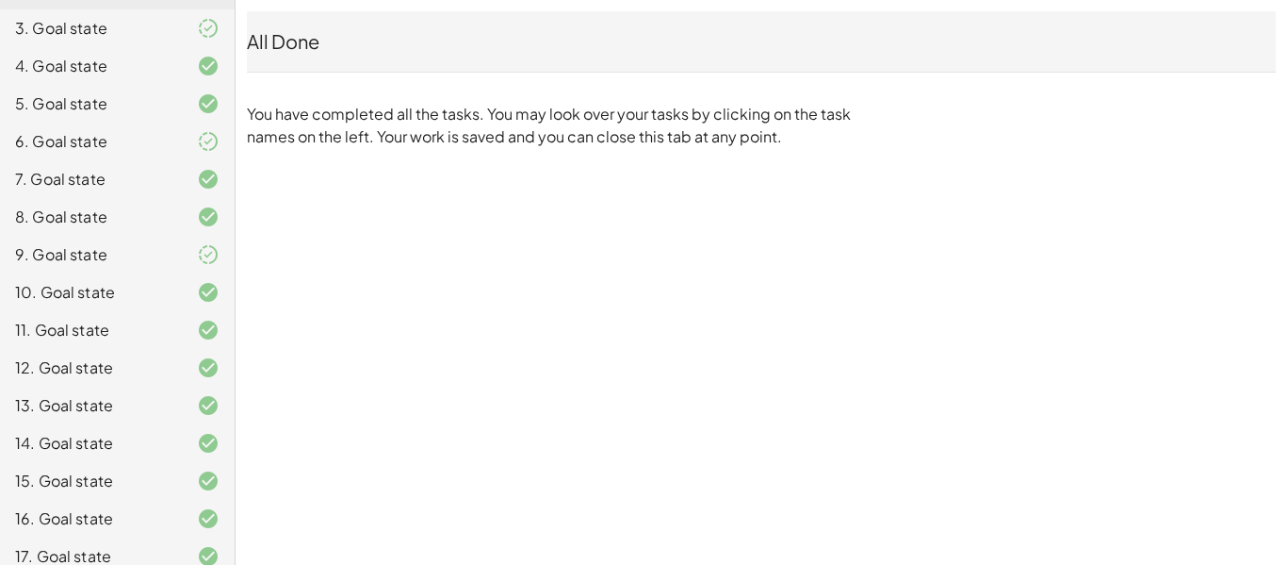
scroll to position [283, 0]
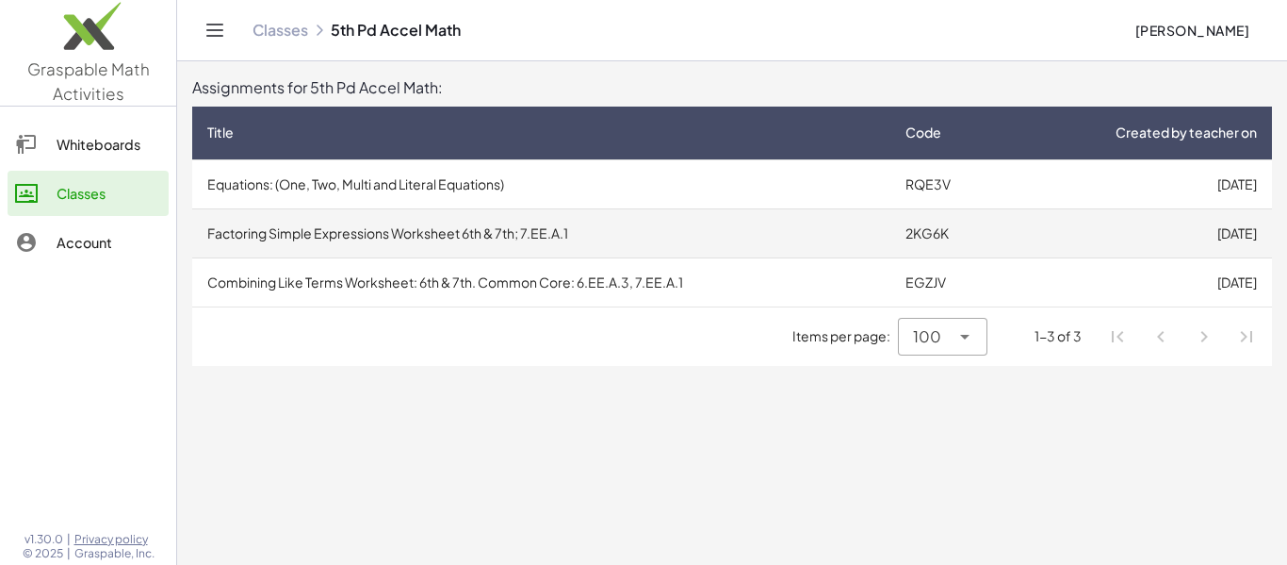
click at [430, 254] on td "Factoring Simple Expressions Worksheet 6th & 7th; 7.EE.A.1" at bounding box center [541, 232] width 698 height 49
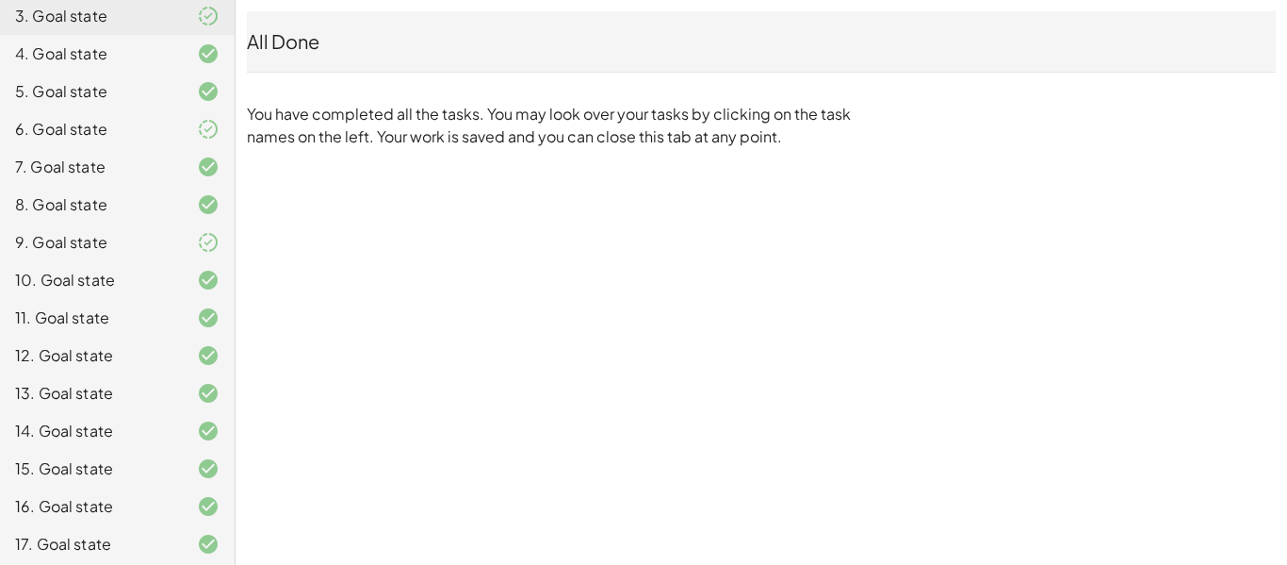
scroll to position [629, 0]
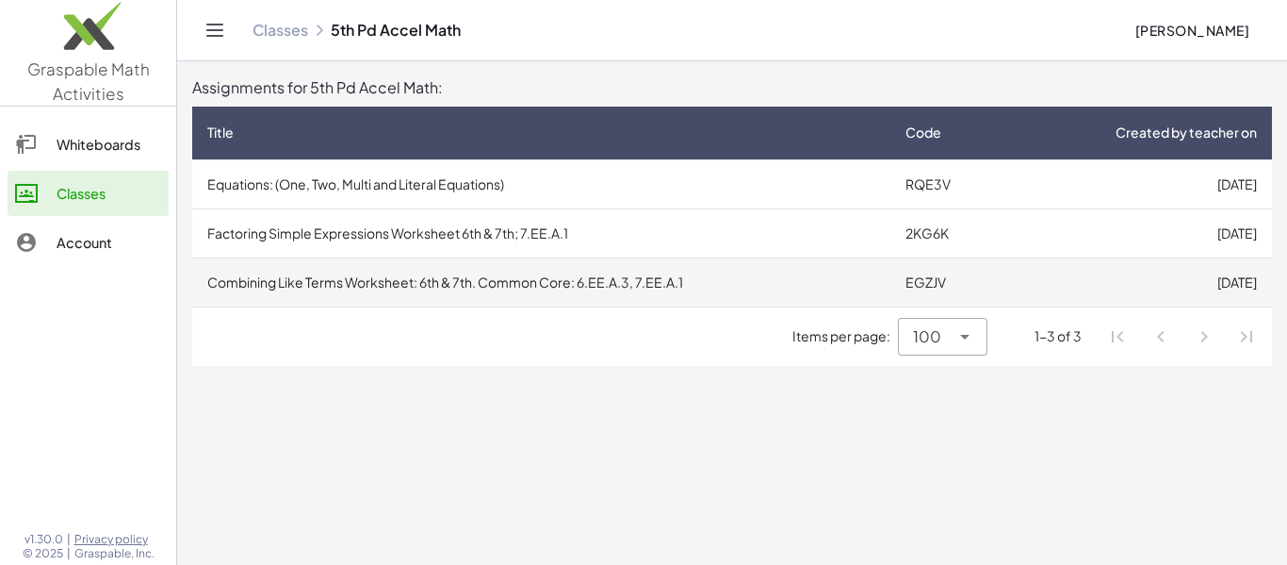
click at [275, 266] on td "Combining Like Terms Worksheet: 6th & 7th. Common Core: 6.EE.A.3, 7.EE.A.1" at bounding box center [541, 281] width 698 height 49
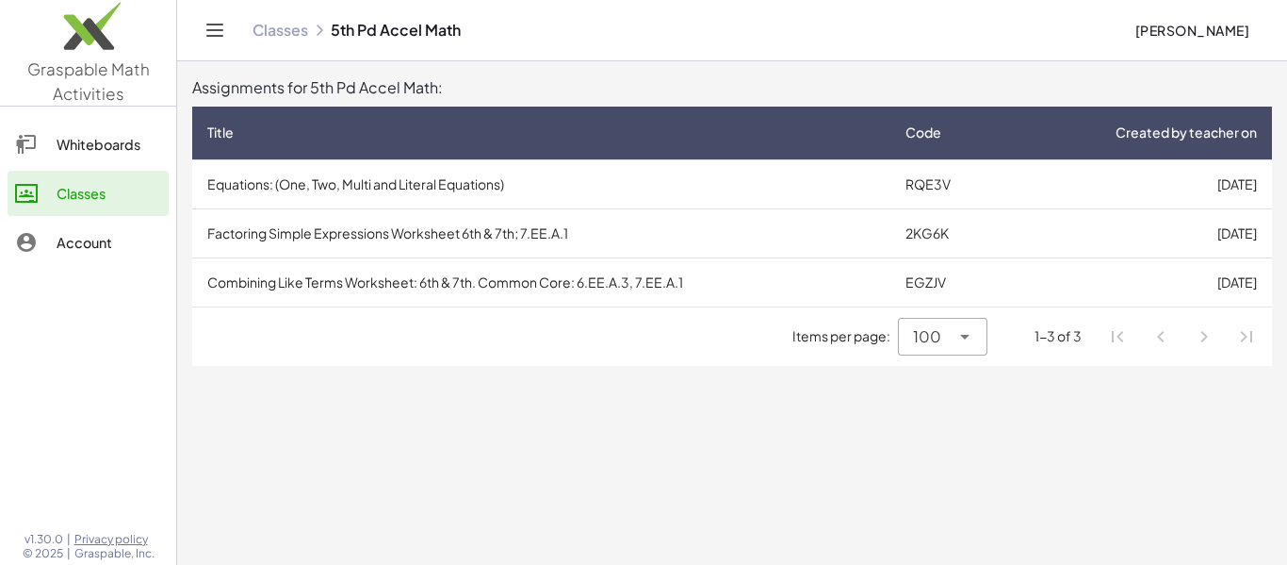
click at [1260, 345] on li "Pagination Navigation" at bounding box center [1247, 336] width 34 height 34
click at [1236, 346] on li "Pagination Navigation" at bounding box center [1247, 336] width 34 height 34
drag, startPoint x: 1209, startPoint y: 336, endPoint x: 1187, endPoint y: 336, distance: 22.6
click at [1205, 336] on li "Pagination Navigation" at bounding box center [1204, 336] width 34 height 34
drag, startPoint x: 1167, startPoint y: 336, endPoint x: 1138, endPoint y: 333, distance: 29.4
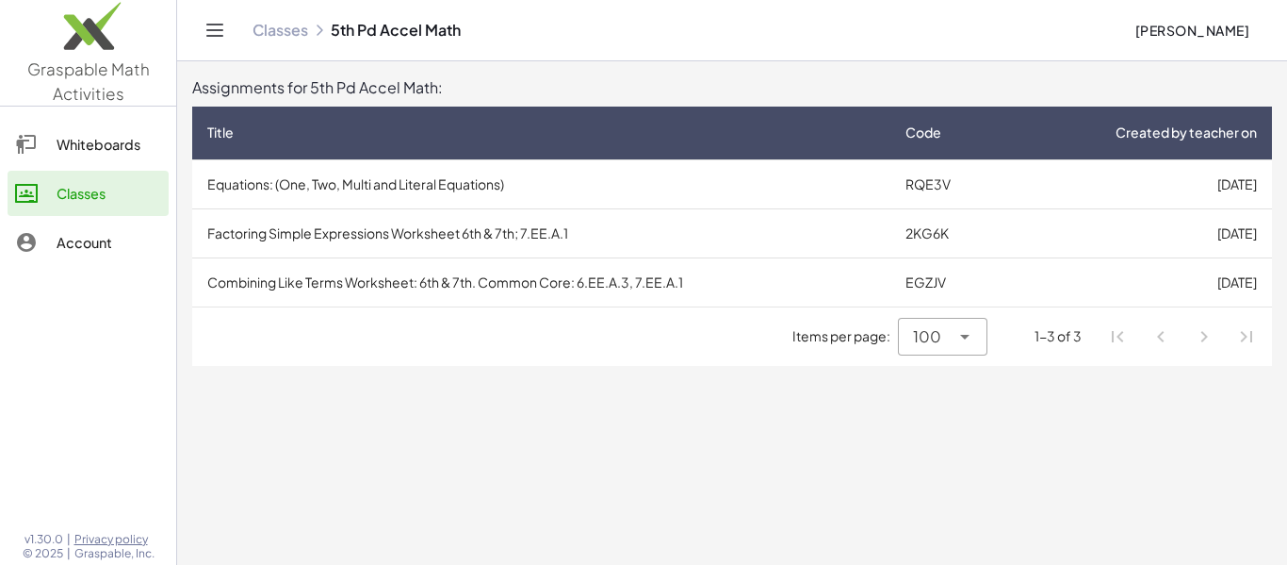
click at [1158, 336] on li "Pagination Navigation" at bounding box center [1161, 336] width 34 height 34
drag, startPoint x: 1125, startPoint y: 329, endPoint x: 1107, endPoint y: 329, distance: 17.9
click at [1119, 329] on li "Pagination Navigation" at bounding box center [1118, 336] width 34 height 34
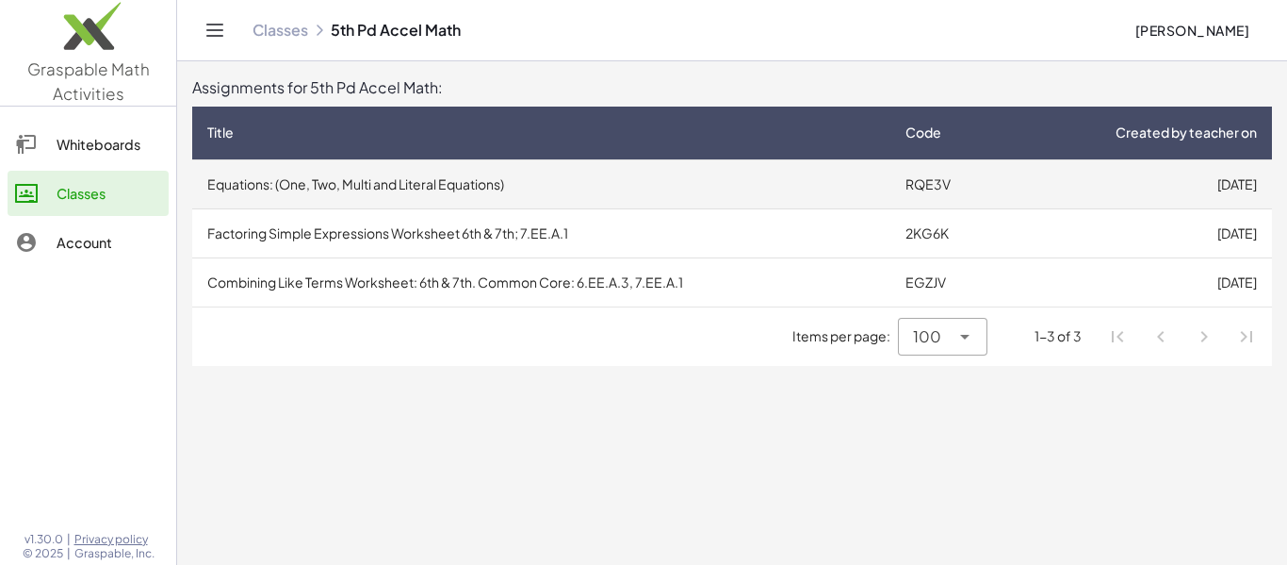
drag, startPoint x: 996, startPoint y: 310, endPoint x: 740, endPoint y: 193, distance: 281.7
click at [993, 309] on div "Items per page: 100 *** 1-3 of 3" at bounding box center [732, 336] width 1080 height 58
